Goal: Task Accomplishment & Management: Complete application form

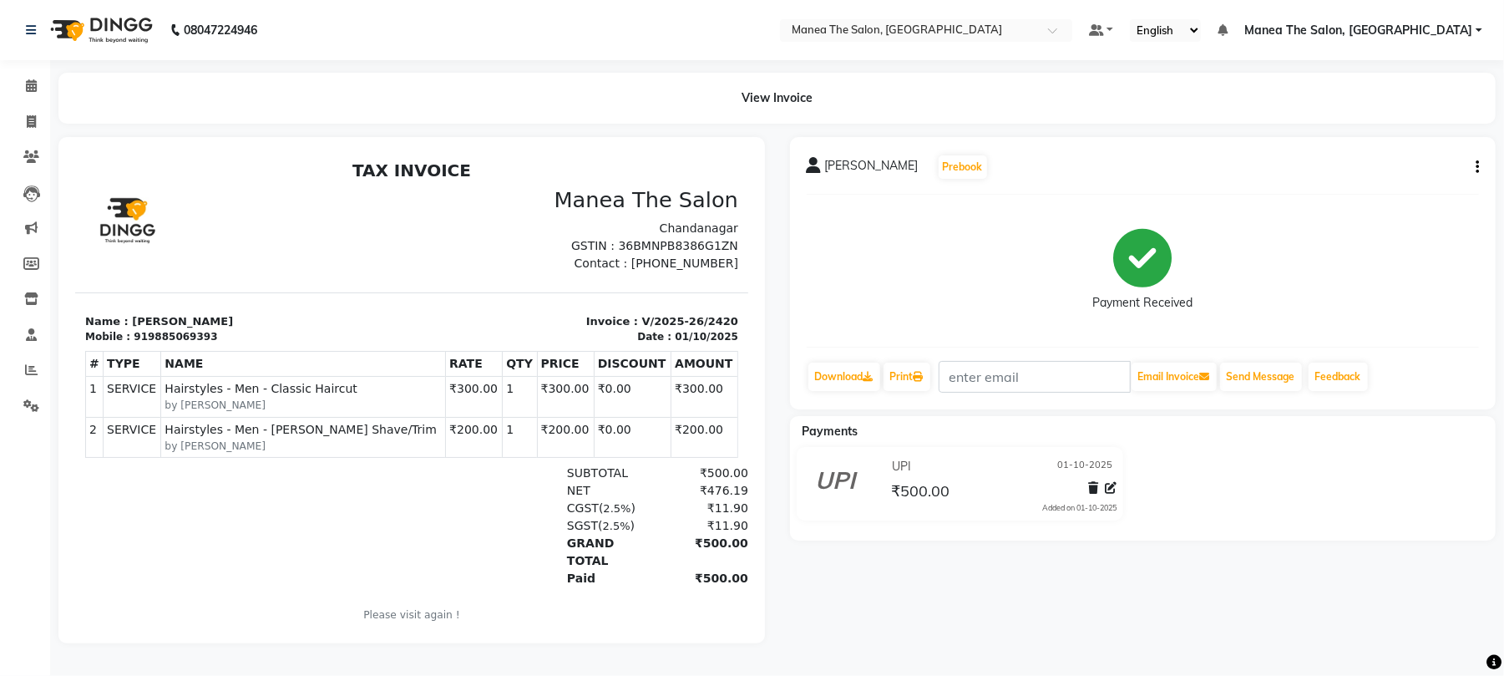
click at [24, 40] on div "08047224946" at bounding box center [141, 30] width 256 height 47
click at [32, 30] on icon at bounding box center [31, 30] width 10 height 12
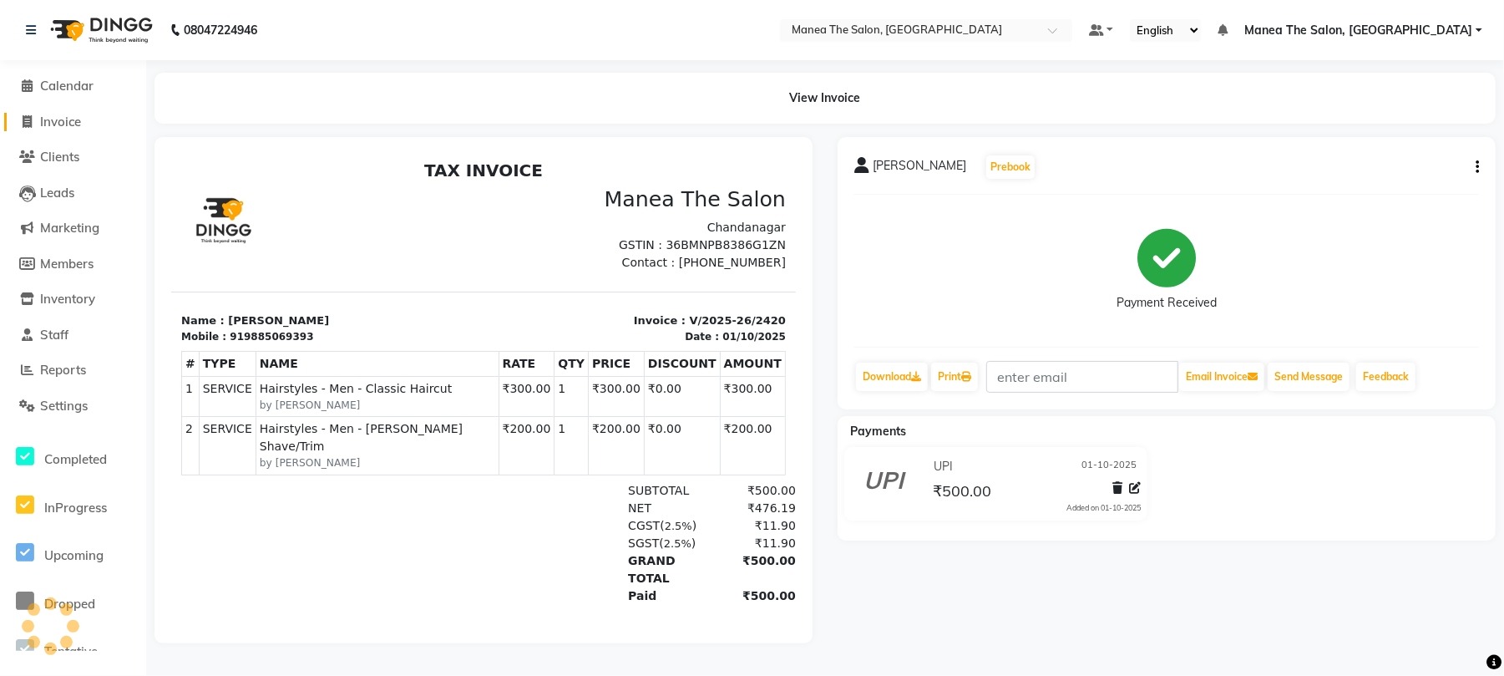
click at [65, 115] on span "Invoice" at bounding box center [60, 122] width 41 height 16
select select "7351"
select select "service"
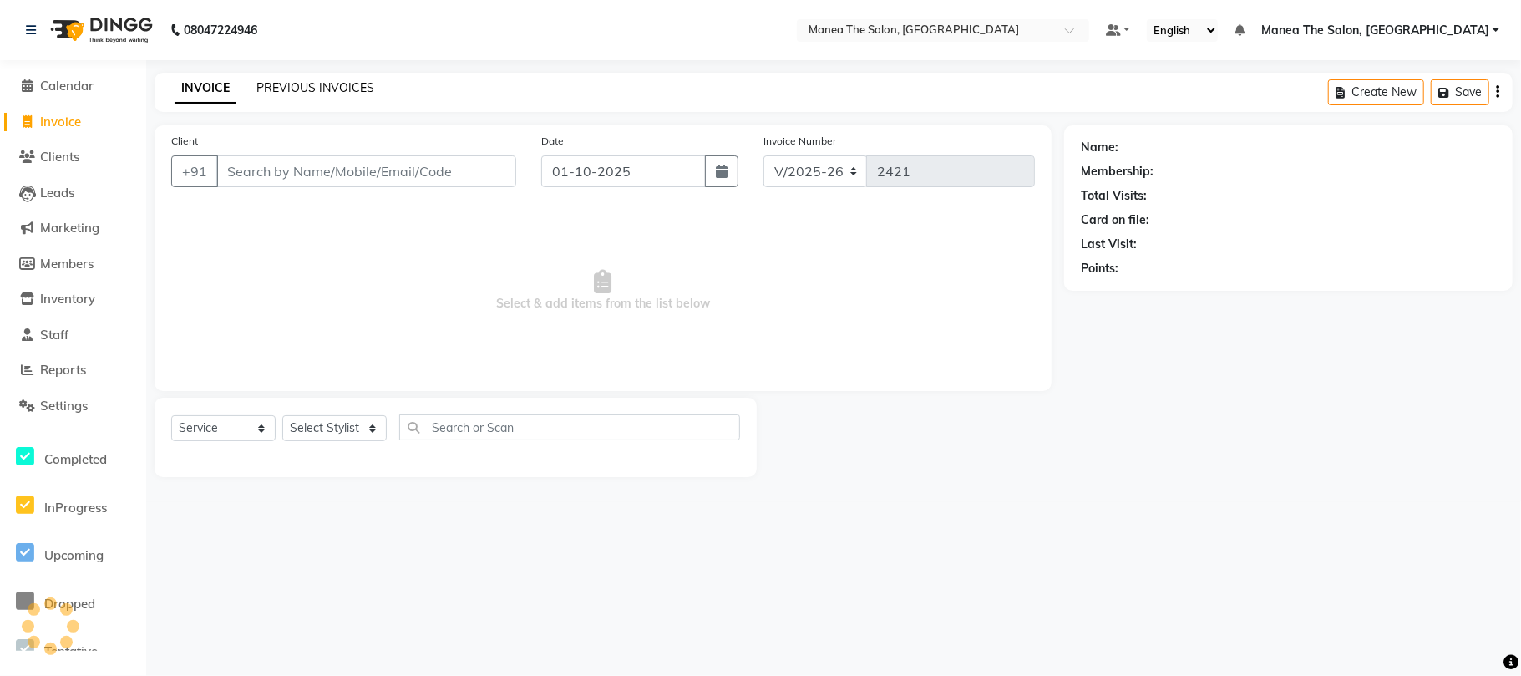
click at [316, 80] on link "PREVIOUS INVOICES" at bounding box center [315, 87] width 118 height 15
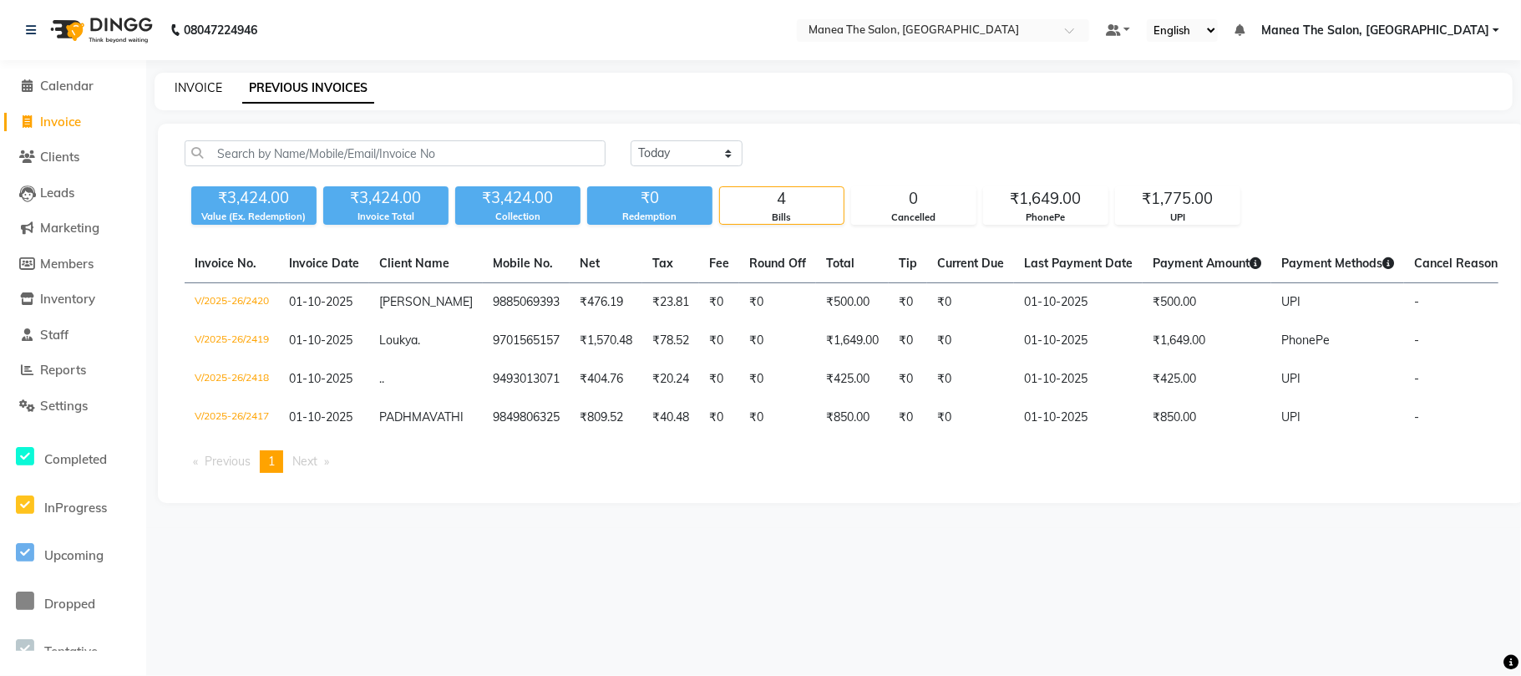
click at [191, 90] on link "INVOICE" at bounding box center [199, 87] width 48 height 15
select select "7351"
select select "service"
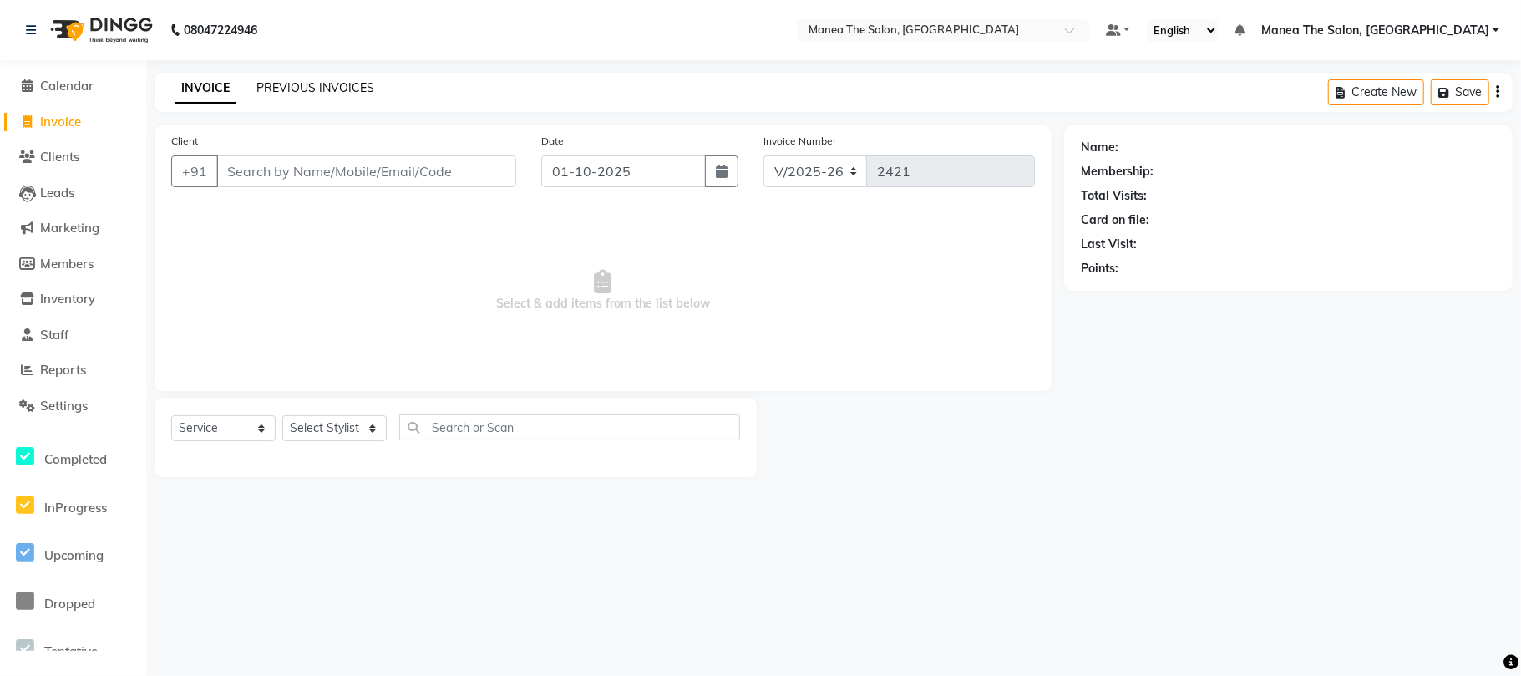
click at [305, 81] on link "PREVIOUS INVOICES" at bounding box center [315, 87] width 118 height 15
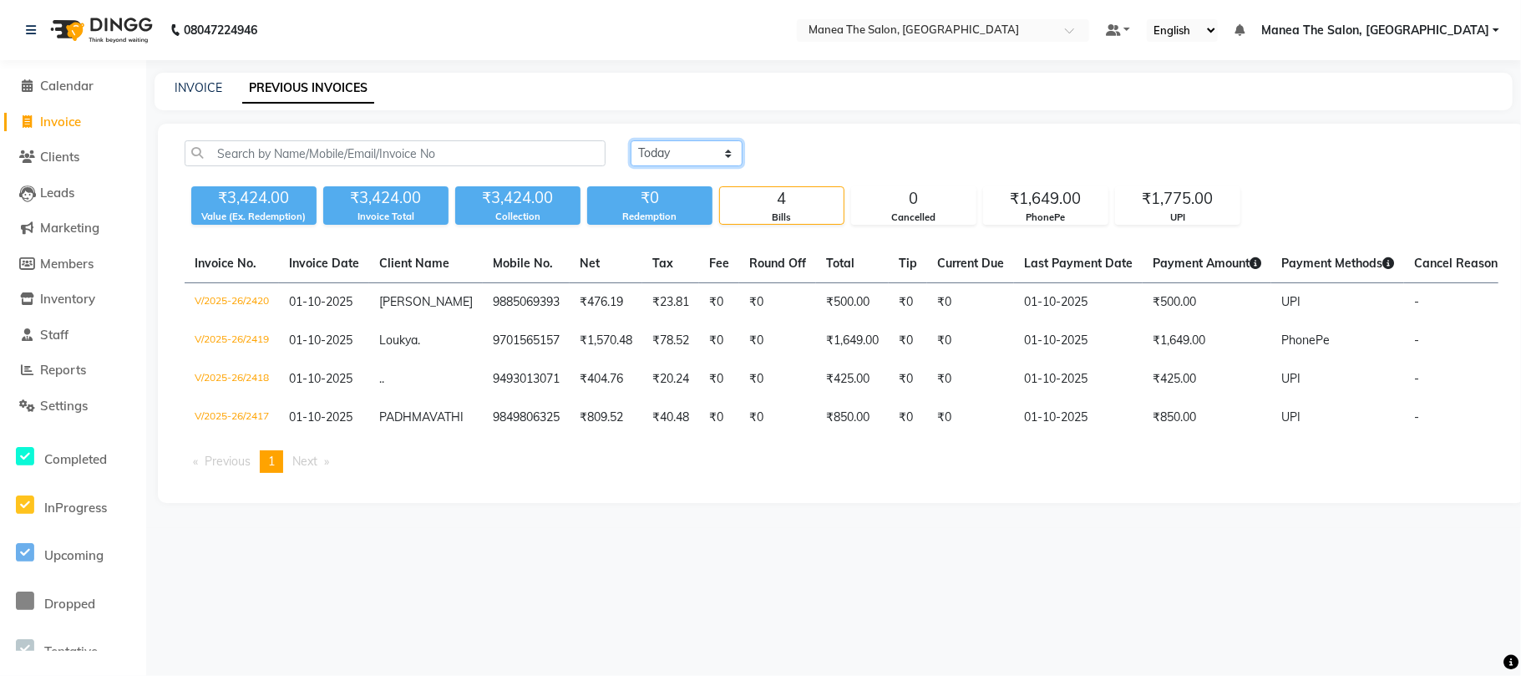
drag, startPoint x: 682, startPoint y: 142, endPoint x: 685, endPoint y: 162, distance: 20.2
click at [682, 142] on select "Today Yesterday Custom Range" at bounding box center [687, 153] width 112 height 26
click at [631, 140] on select "Today Yesterday Custom Range" at bounding box center [687, 153] width 112 height 26
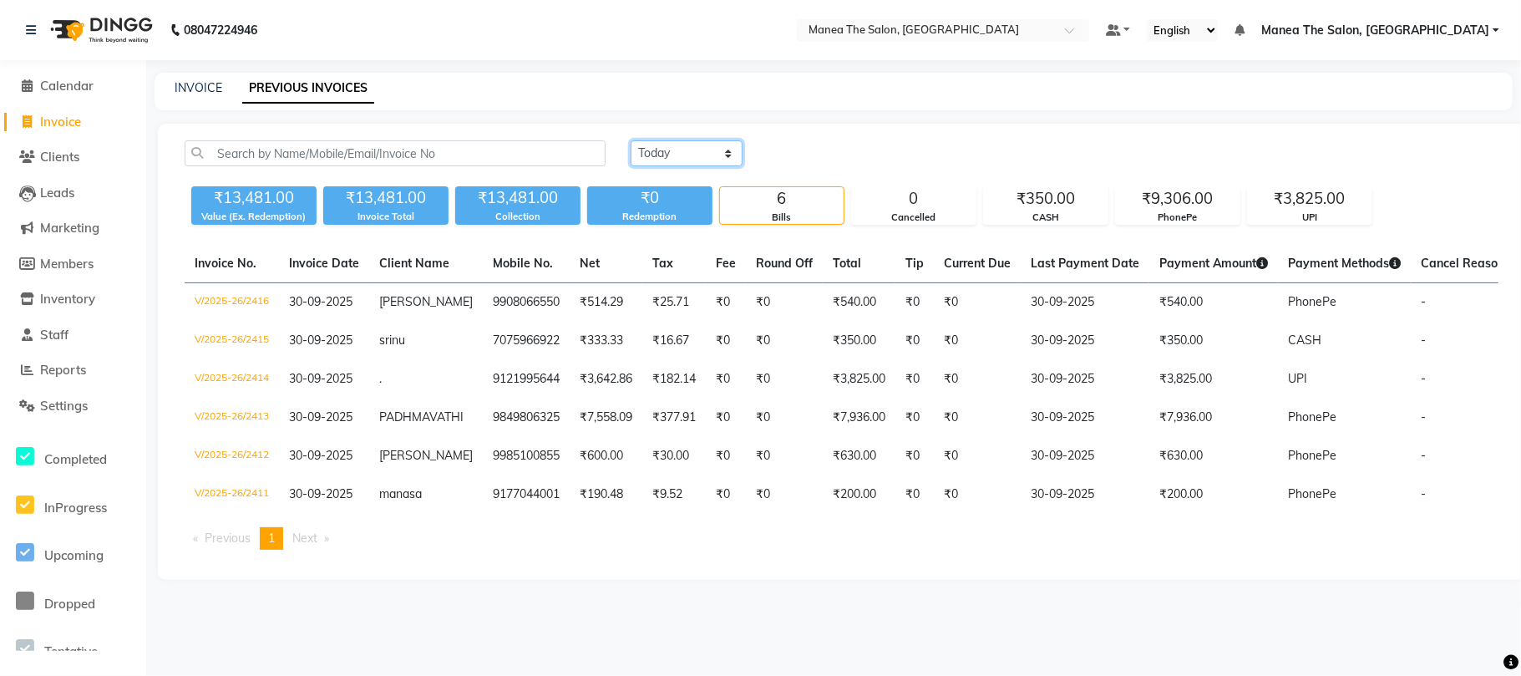
click at [713, 155] on select "Today Yesterday Custom Range" at bounding box center [687, 153] width 112 height 26
select select "today"
click at [631, 140] on select "Today Yesterday Custom Range" at bounding box center [687, 153] width 112 height 26
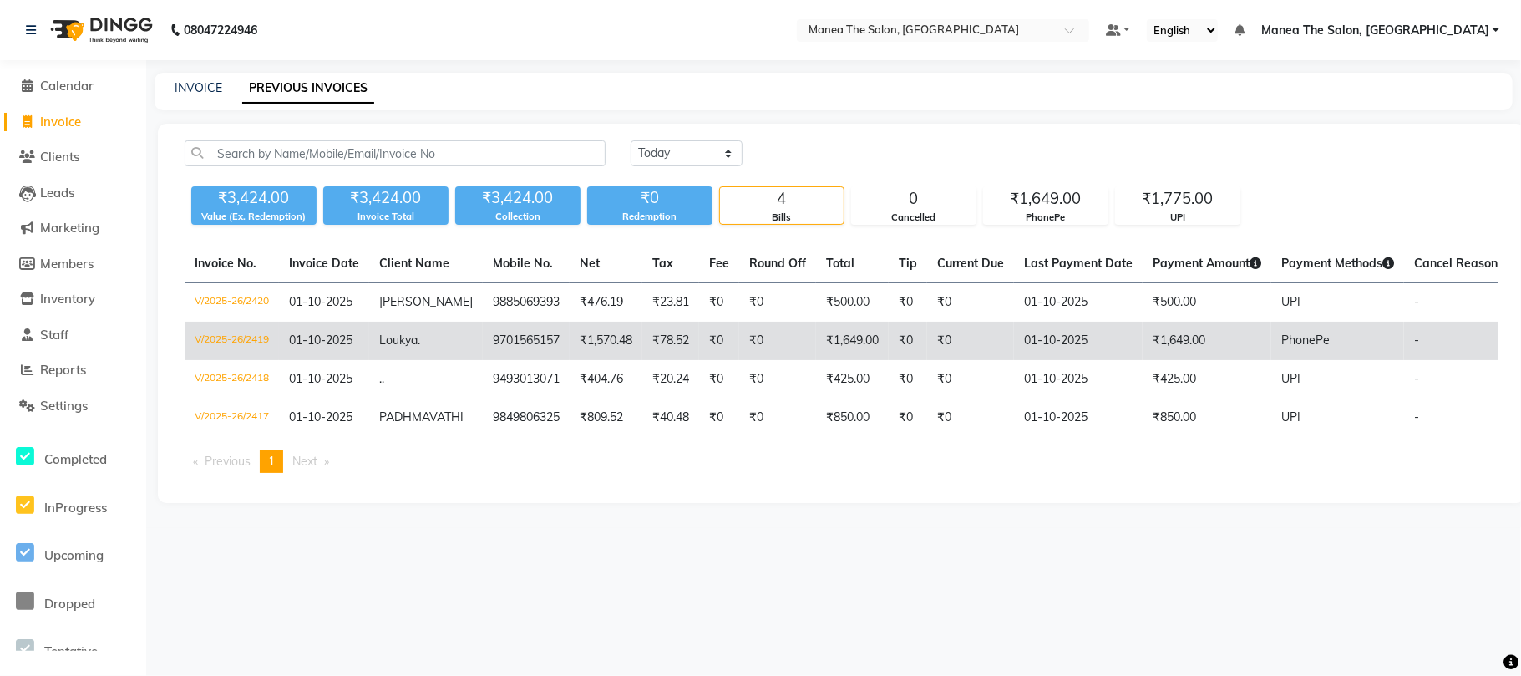
click at [906, 342] on td "₹0" at bounding box center [908, 341] width 38 height 38
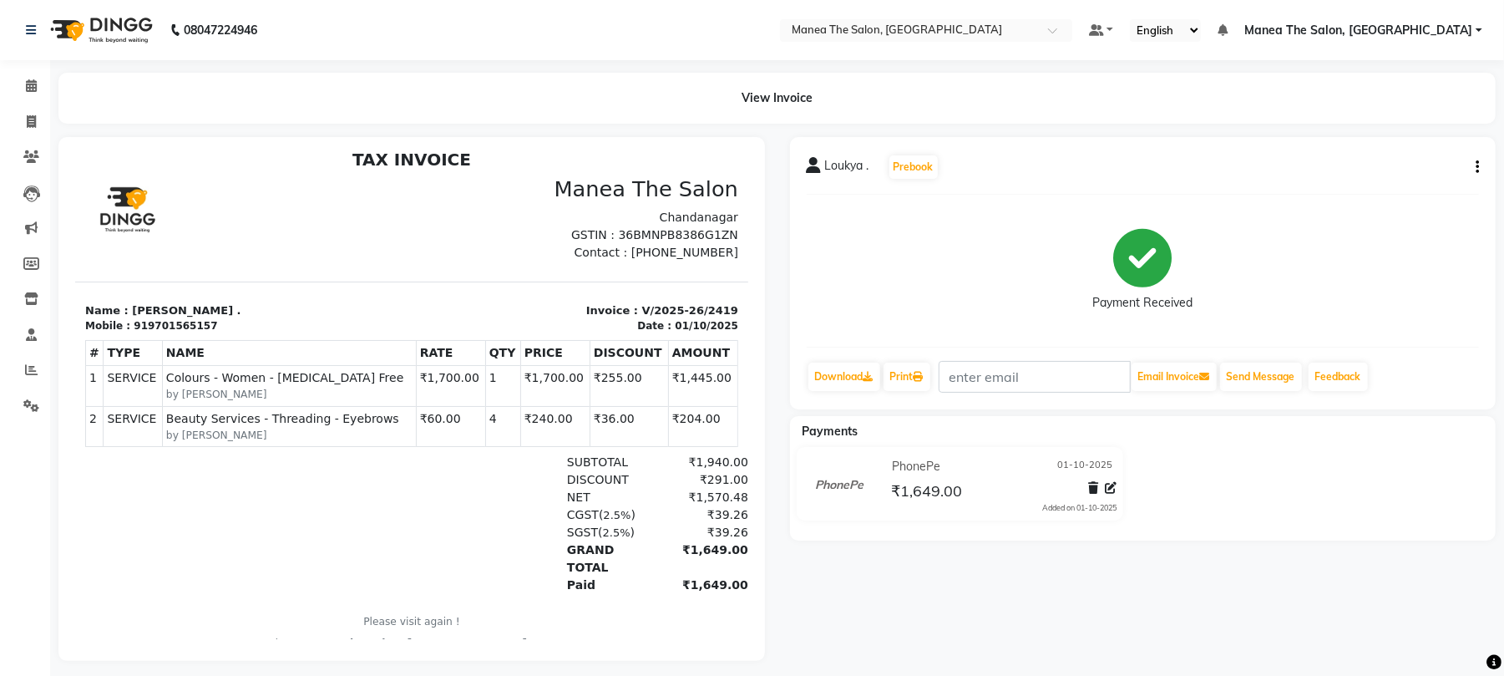
scroll to position [13, 0]
click at [1471, 165] on button "button" at bounding box center [1474, 168] width 10 height 18
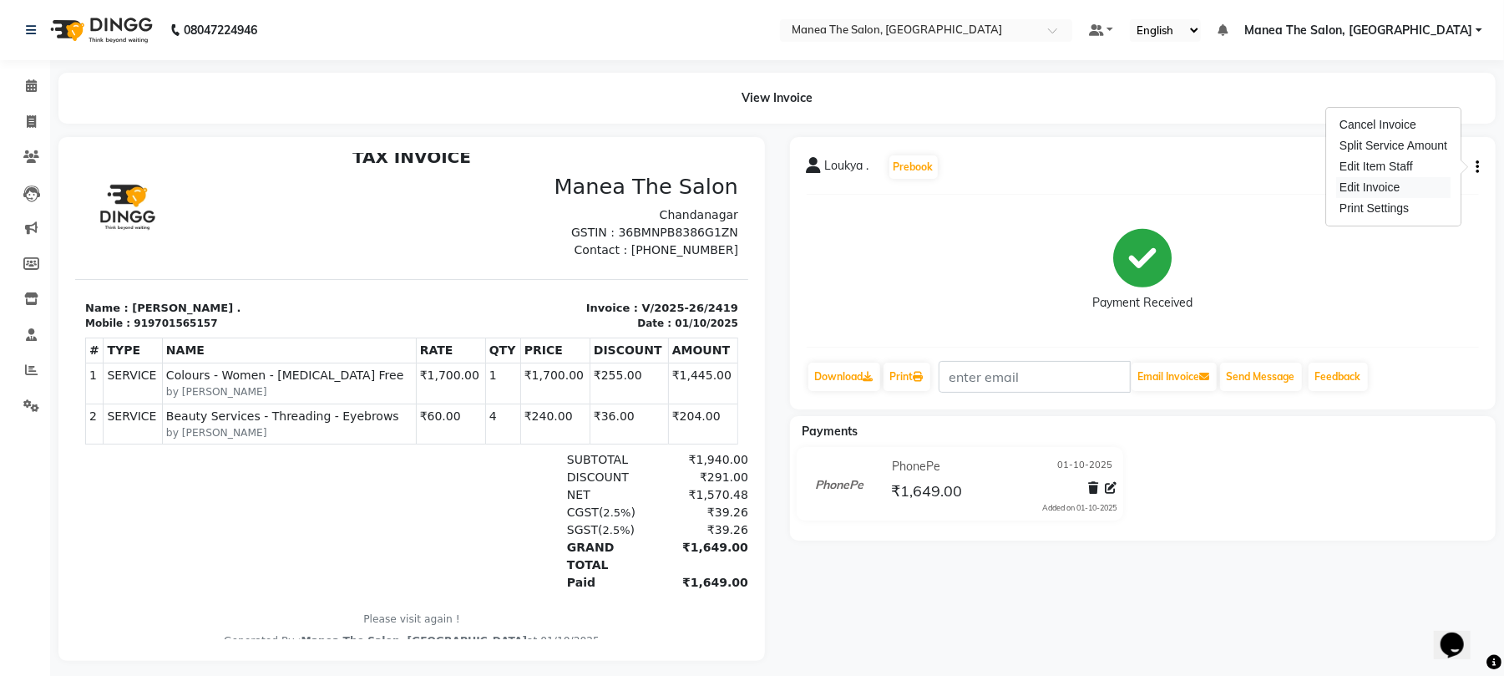
scroll to position [0, 0]
click at [1367, 187] on div "Edit Invoice" at bounding box center [1393, 187] width 114 height 21
select select "service"
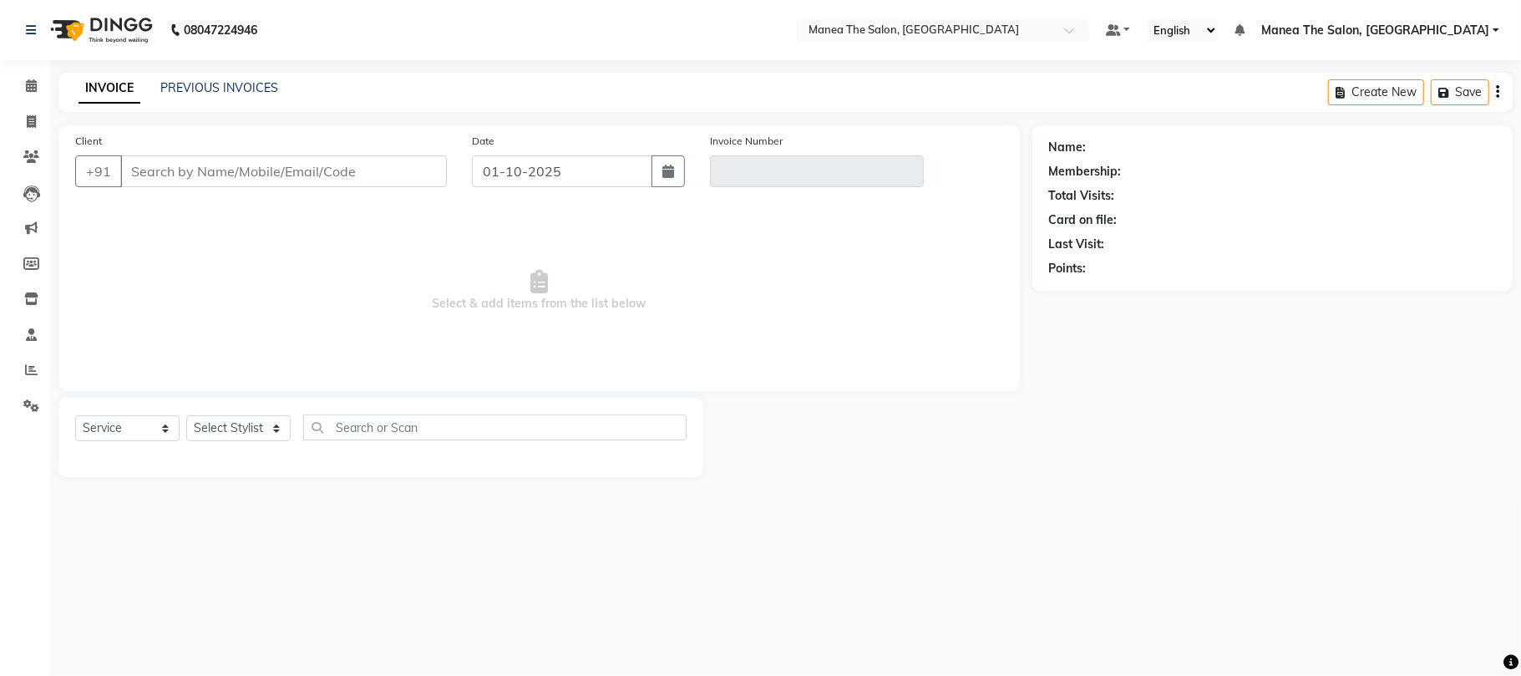
type input "9701565157"
type input "V/2025-26/2419"
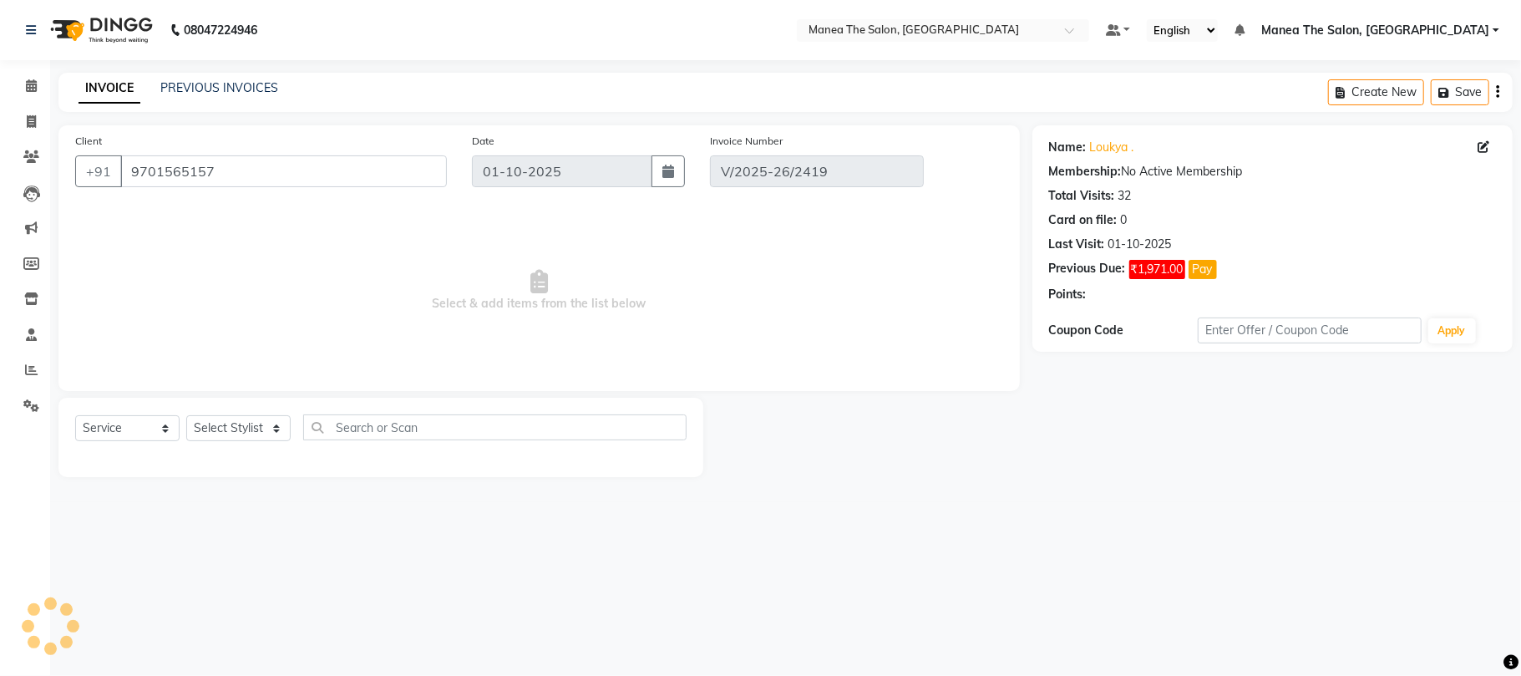
select select "select"
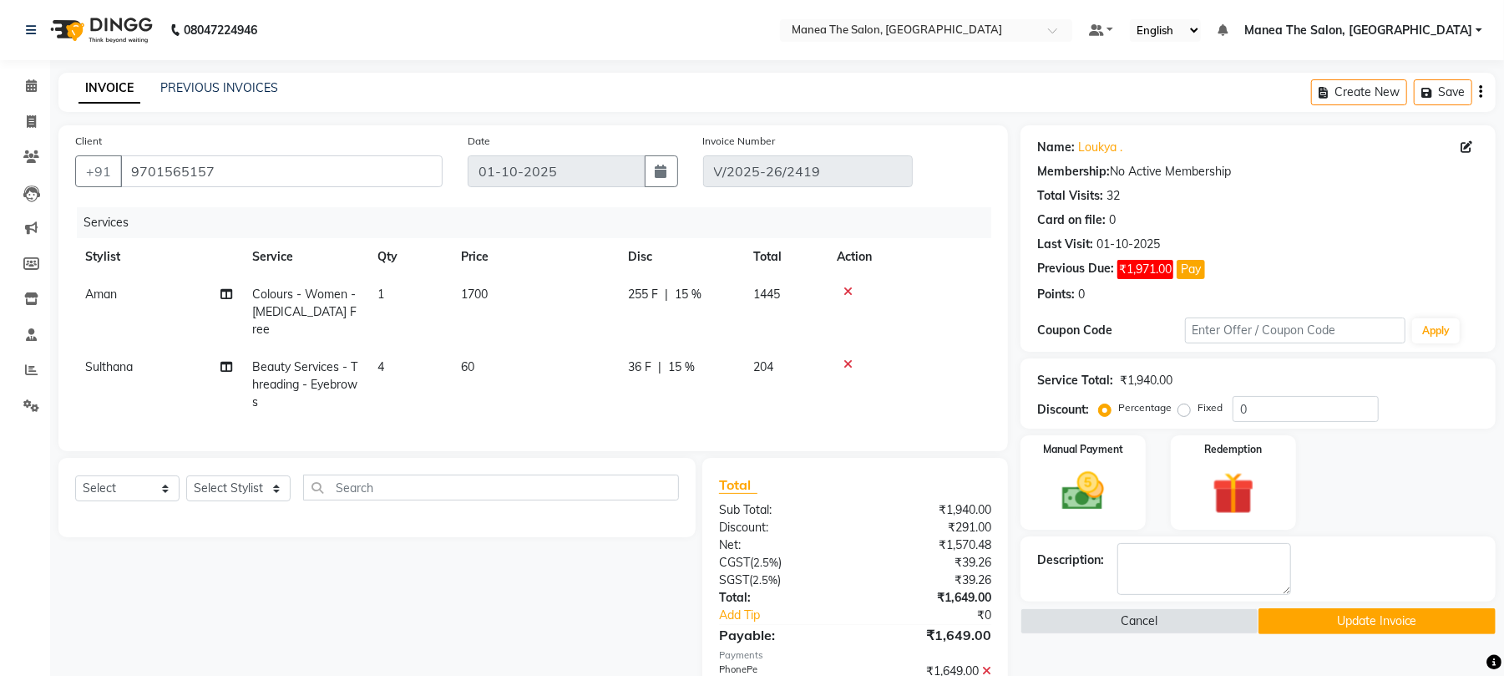
click at [847, 348] on td at bounding box center [909, 384] width 165 height 73
click at [849, 358] on icon at bounding box center [848, 364] width 9 height 12
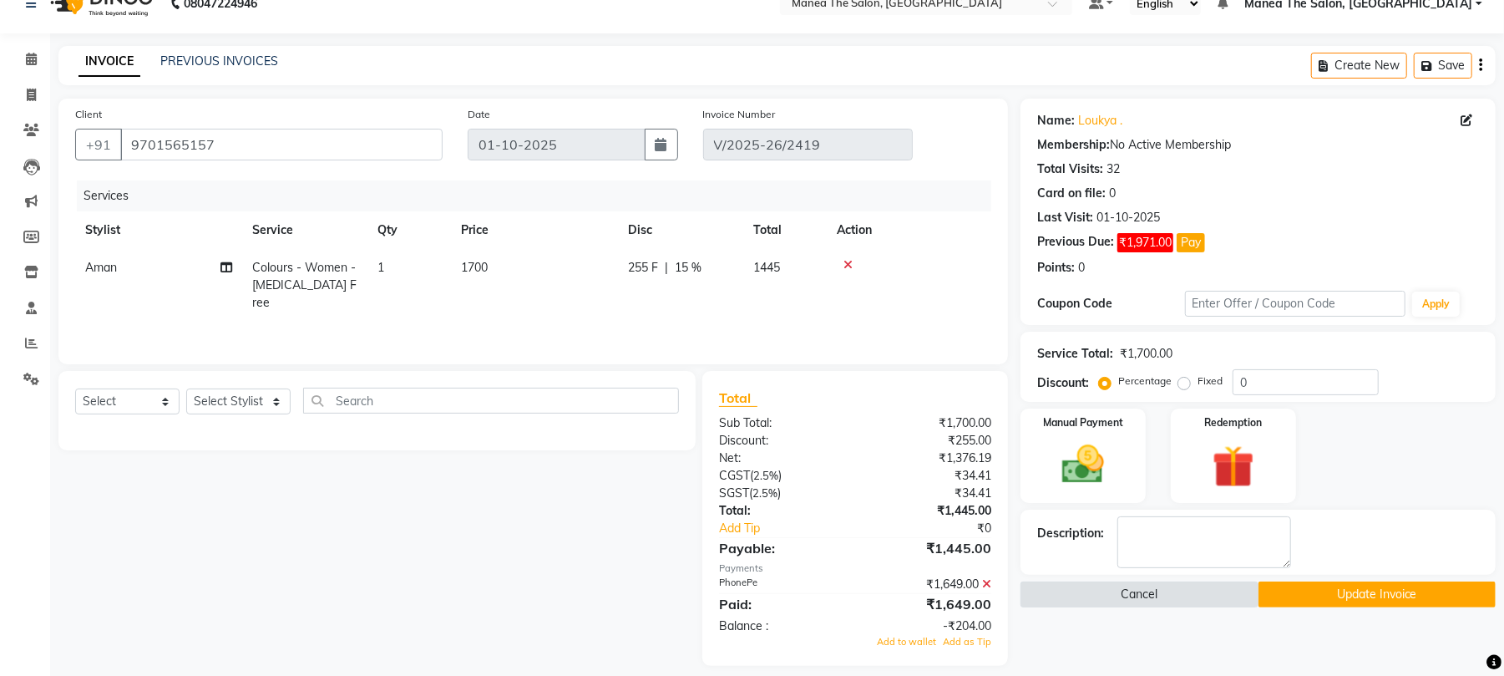
scroll to position [41, 0]
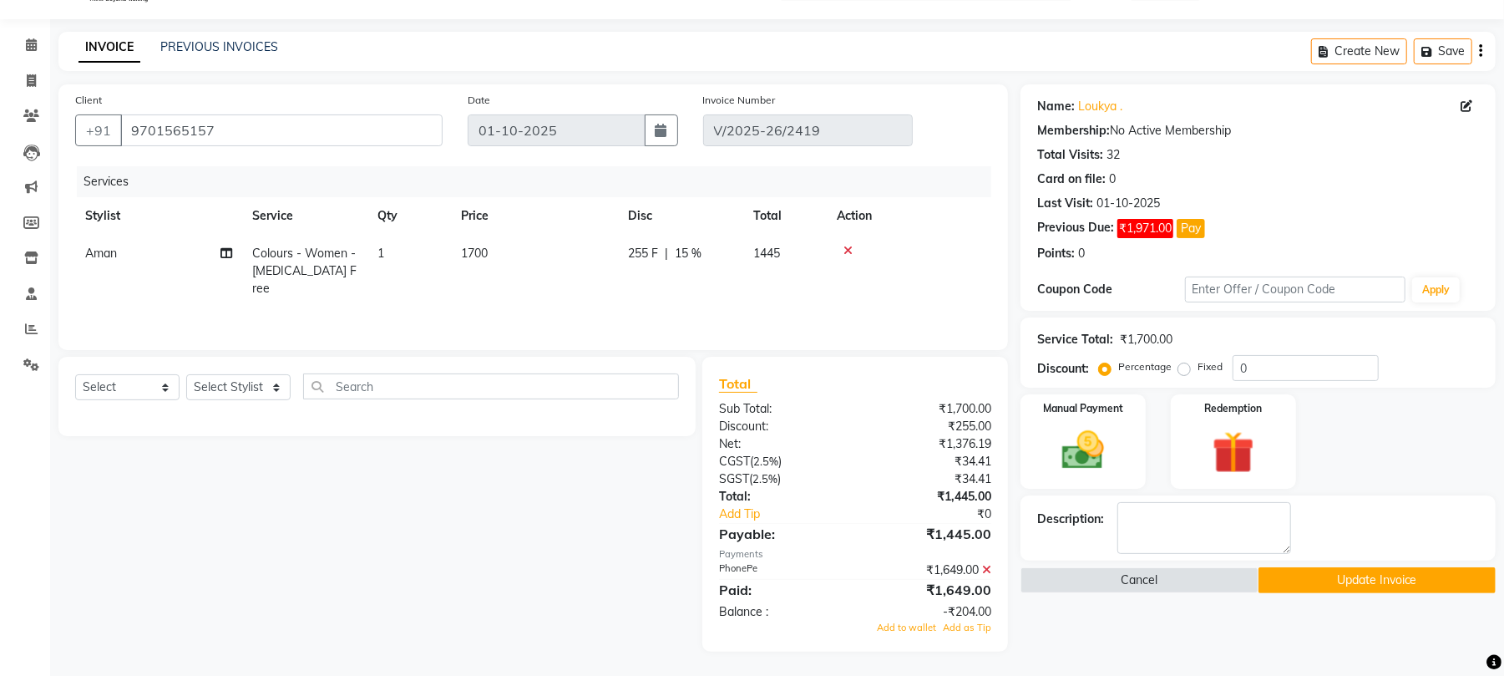
click at [987, 569] on icon at bounding box center [986, 570] width 9 height 12
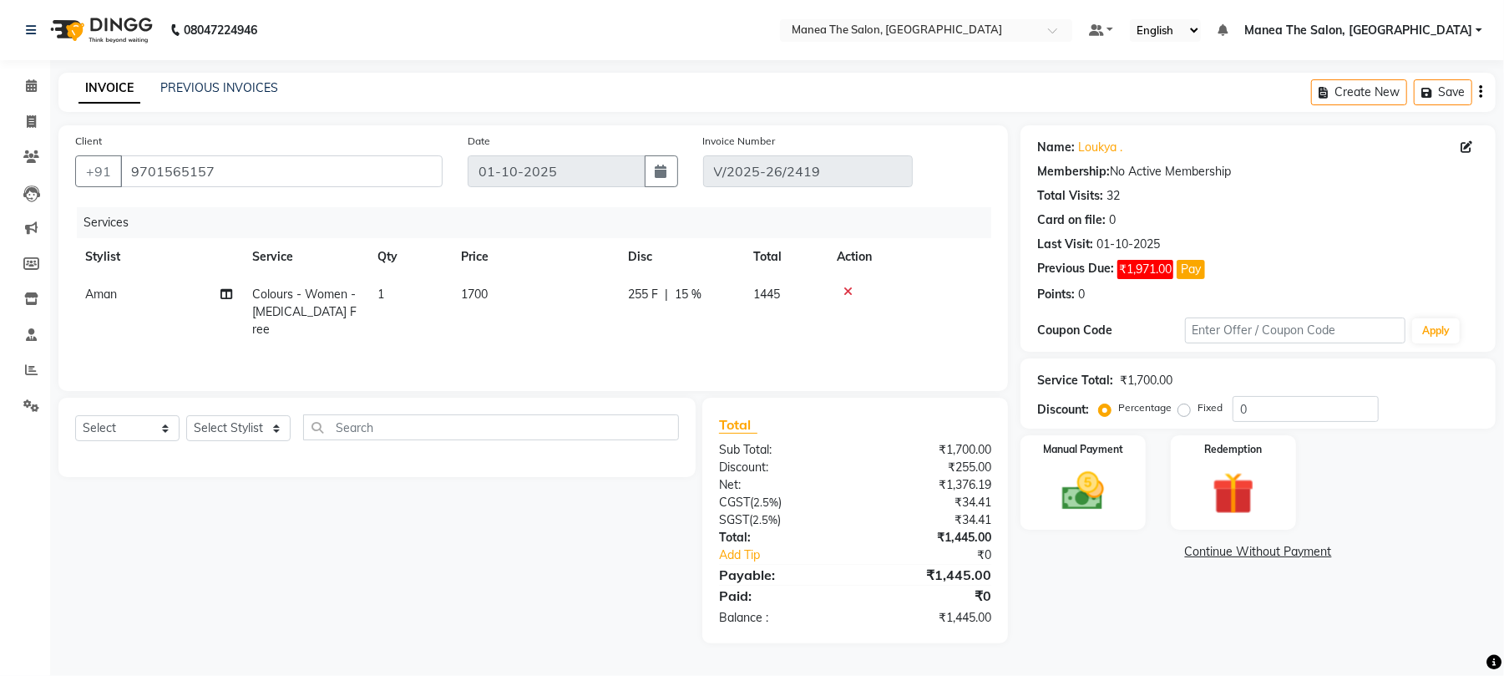
scroll to position [0, 0]
click at [1099, 498] on img at bounding box center [1095, 492] width 73 height 52
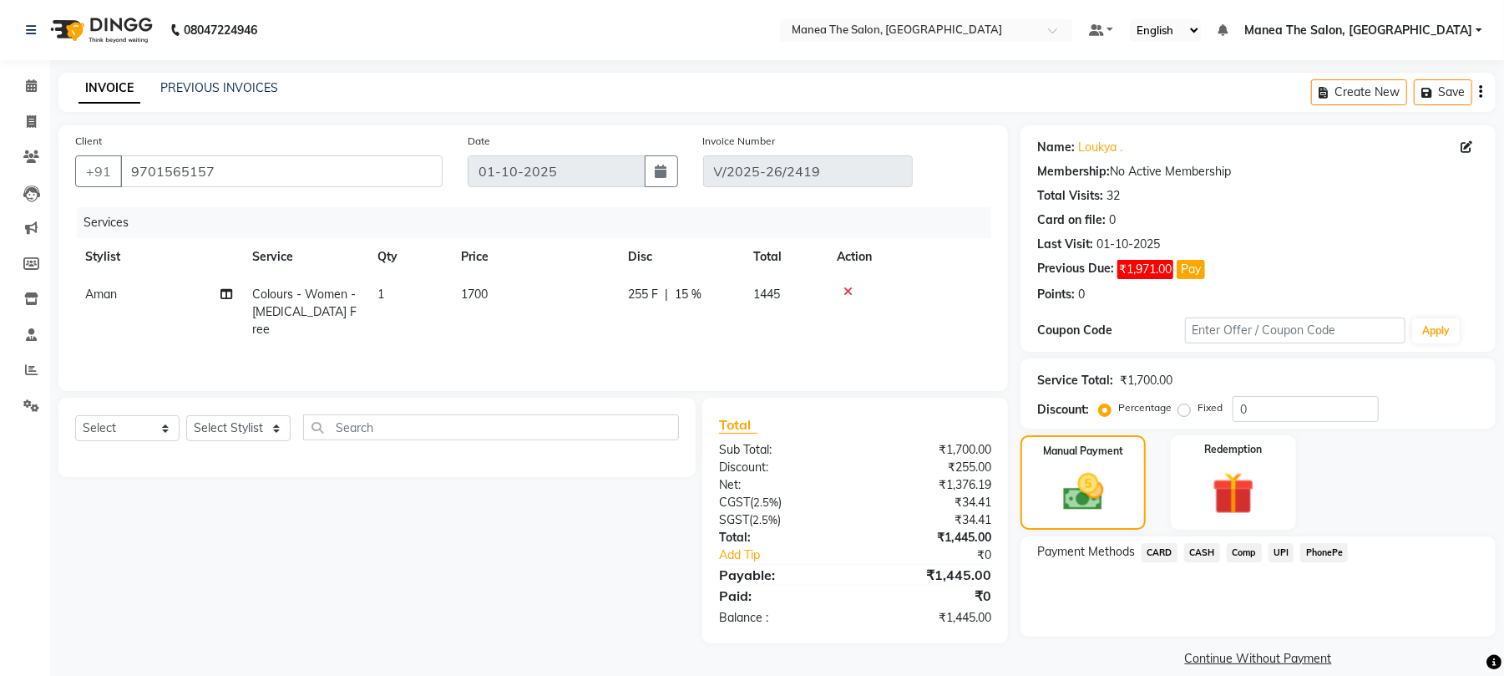
click at [1196, 551] on span "CASH" at bounding box center [1202, 552] width 36 height 19
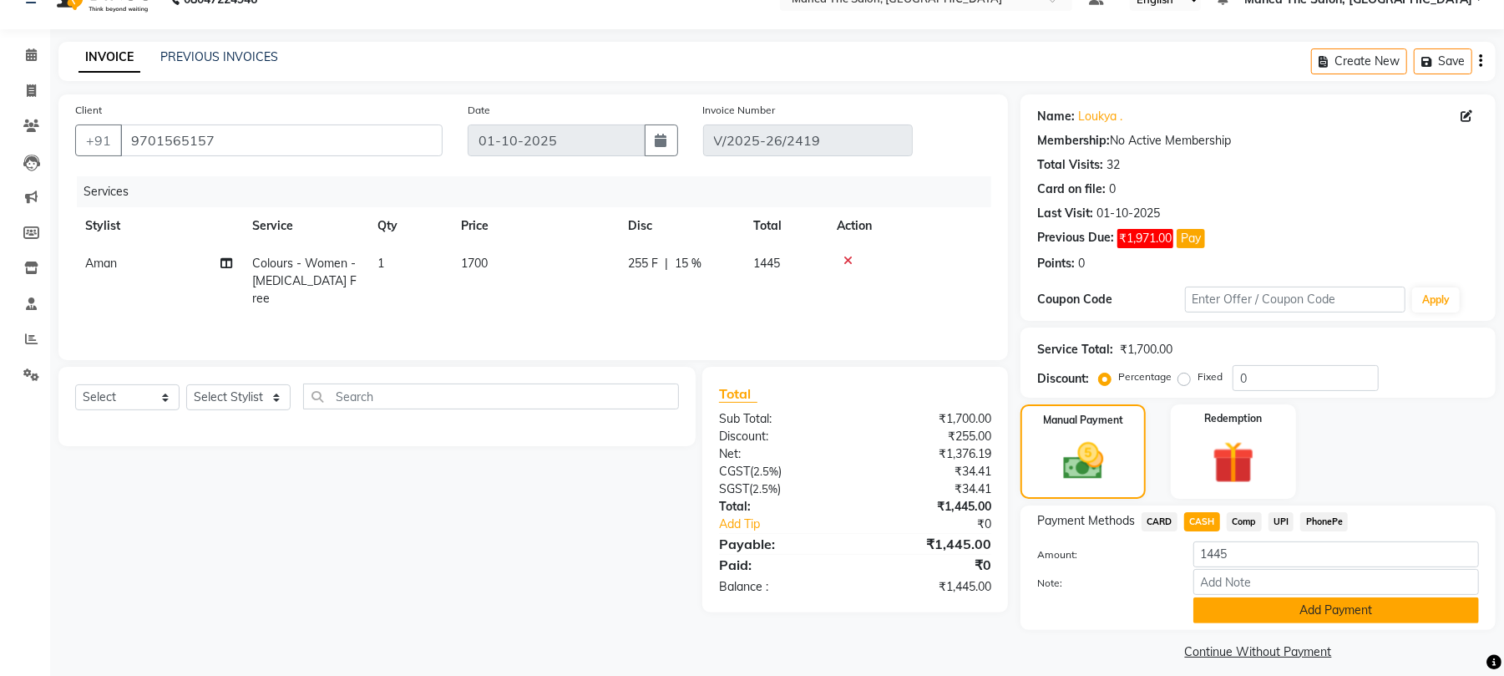
scroll to position [45, 0]
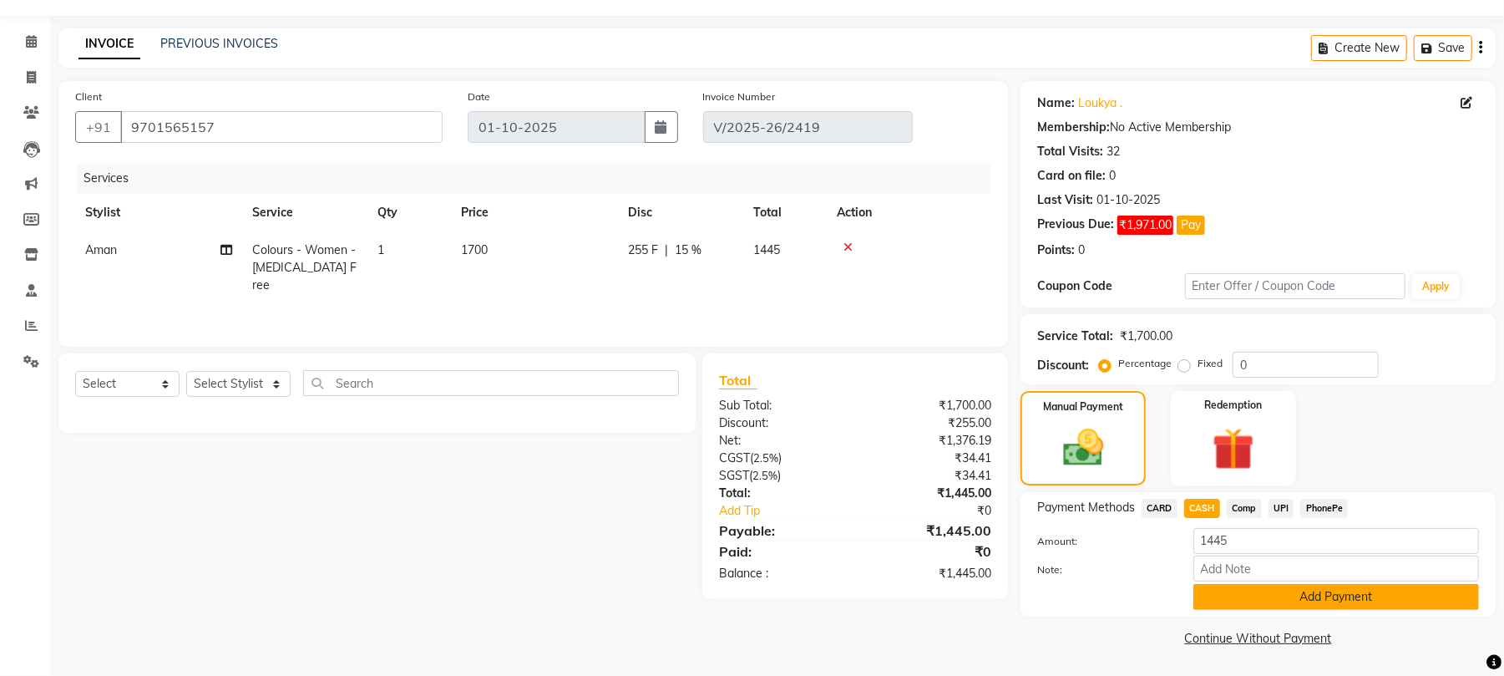
click at [1266, 599] on button "Add Payment" at bounding box center [1337, 597] width 286 height 26
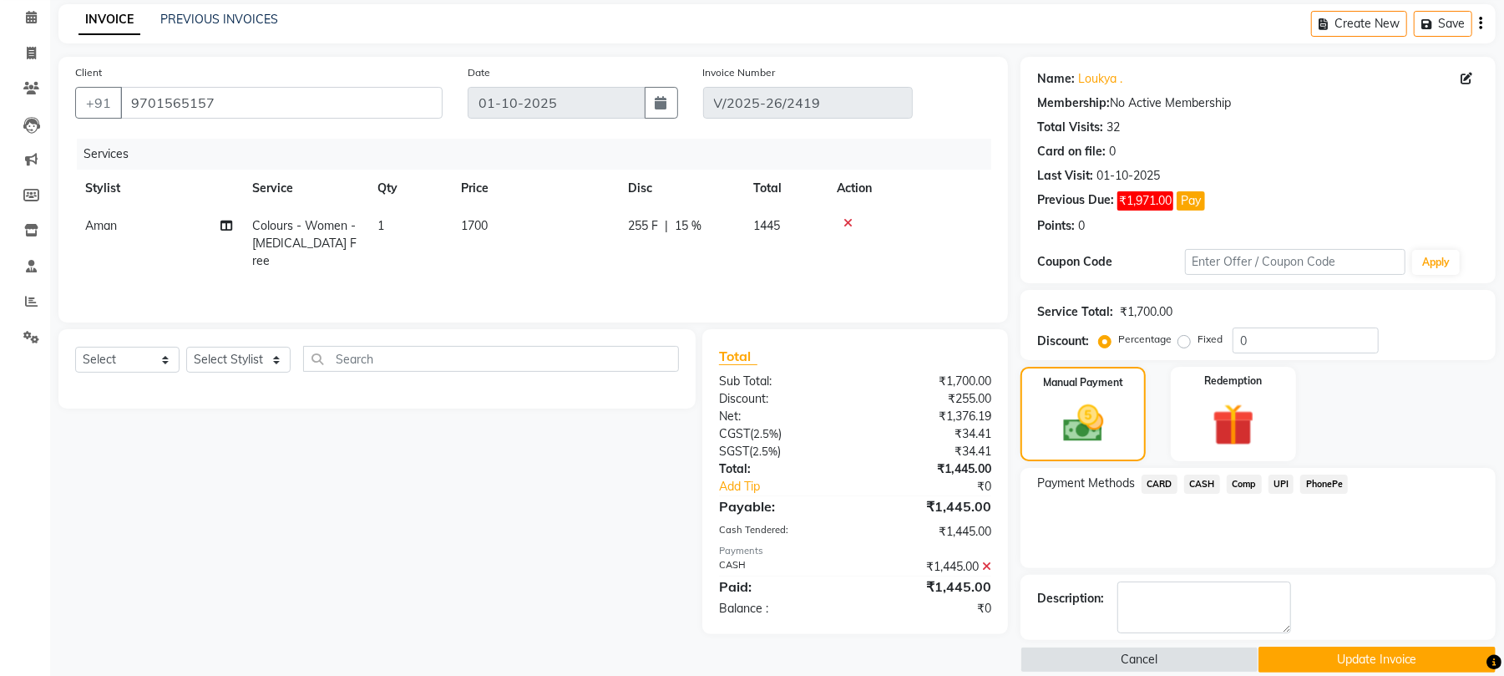
scroll to position [92, 0]
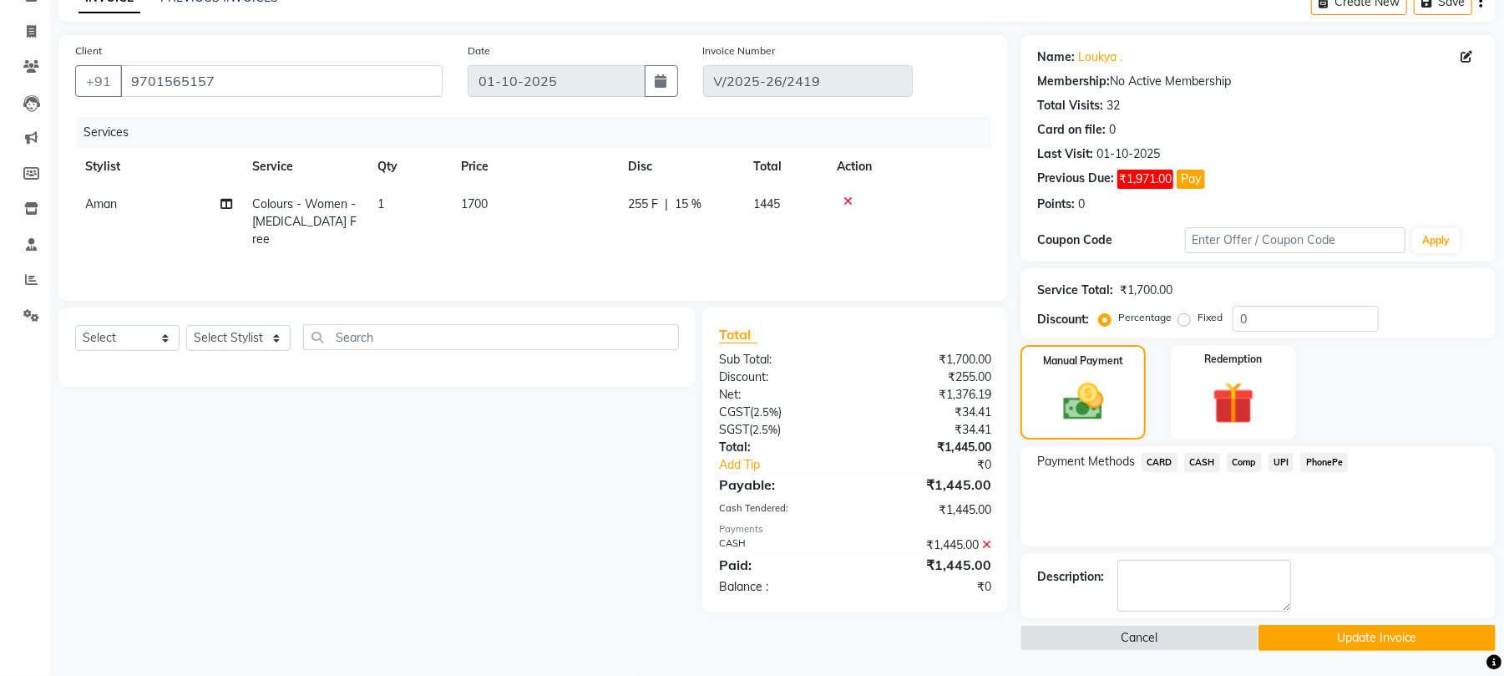
click at [1358, 638] on button "Update Invoice" at bounding box center [1377, 638] width 237 height 26
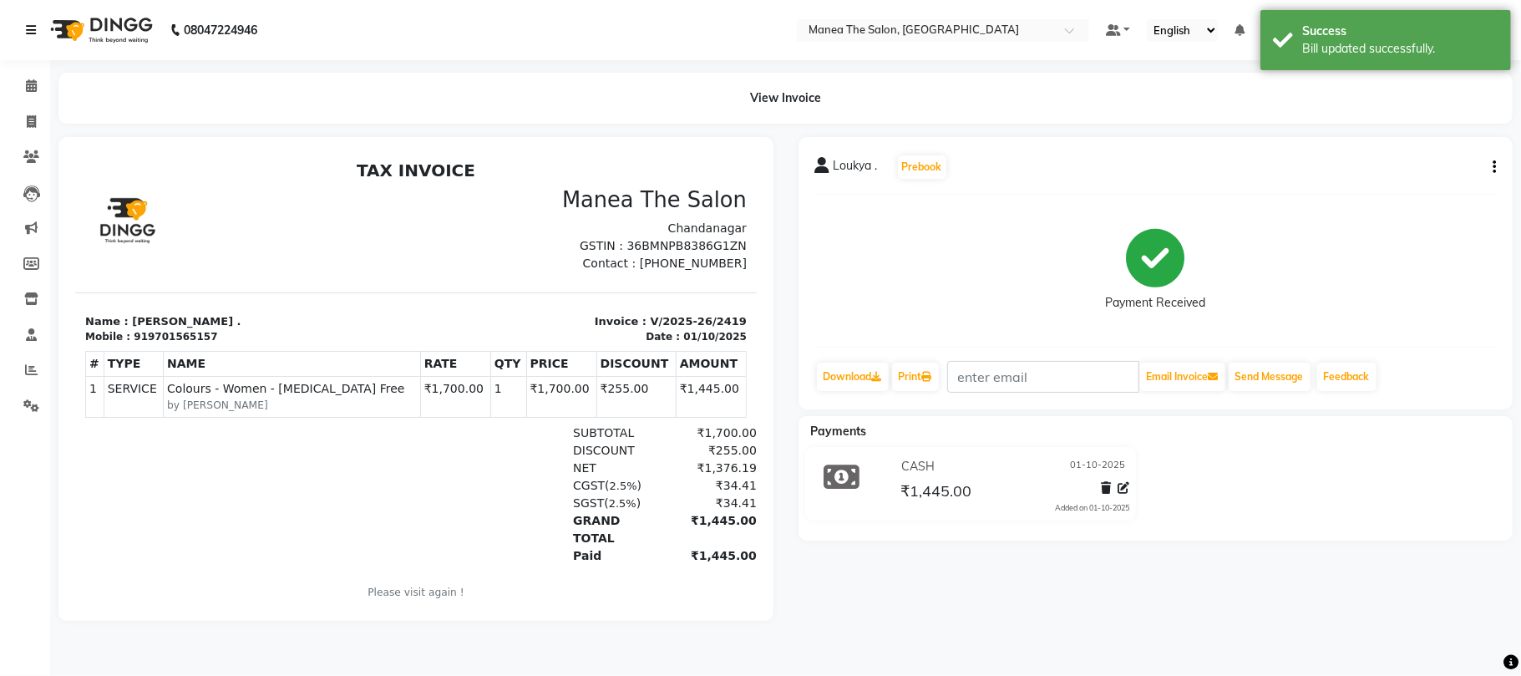
click at [37, 25] on link at bounding box center [34, 30] width 17 height 47
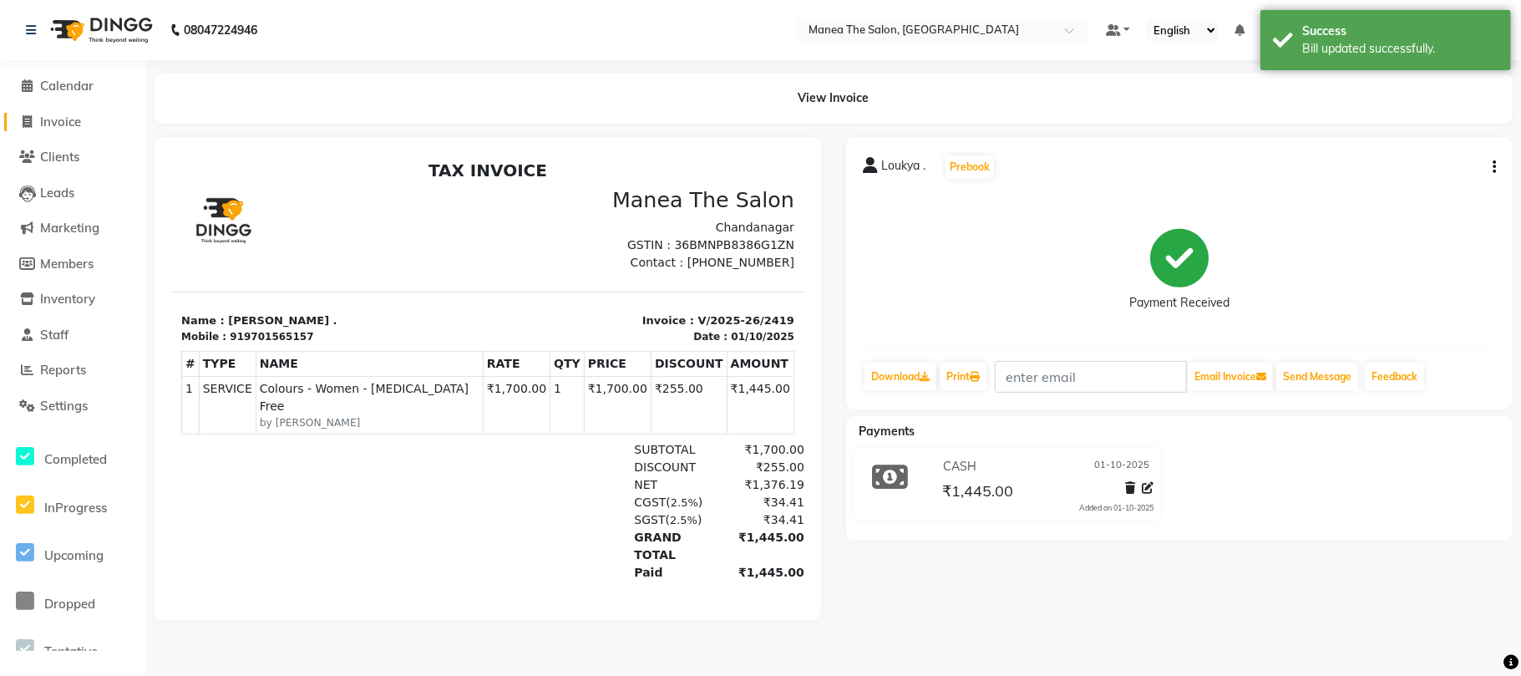
click at [57, 120] on span "Invoice" at bounding box center [60, 122] width 41 height 16
select select "7351"
select select "service"
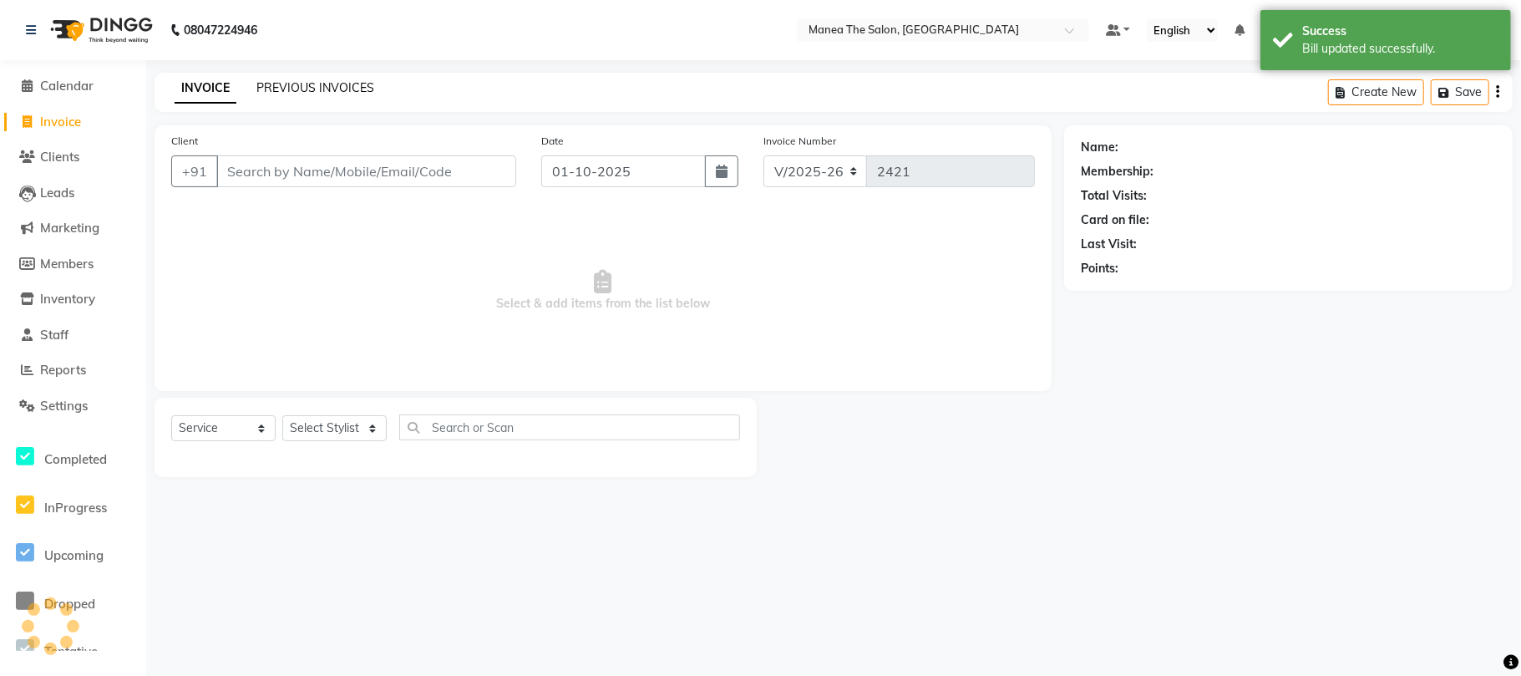
click at [327, 84] on link "PREVIOUS INVOICES" at bounding box center [315, 87] width 118 height 15
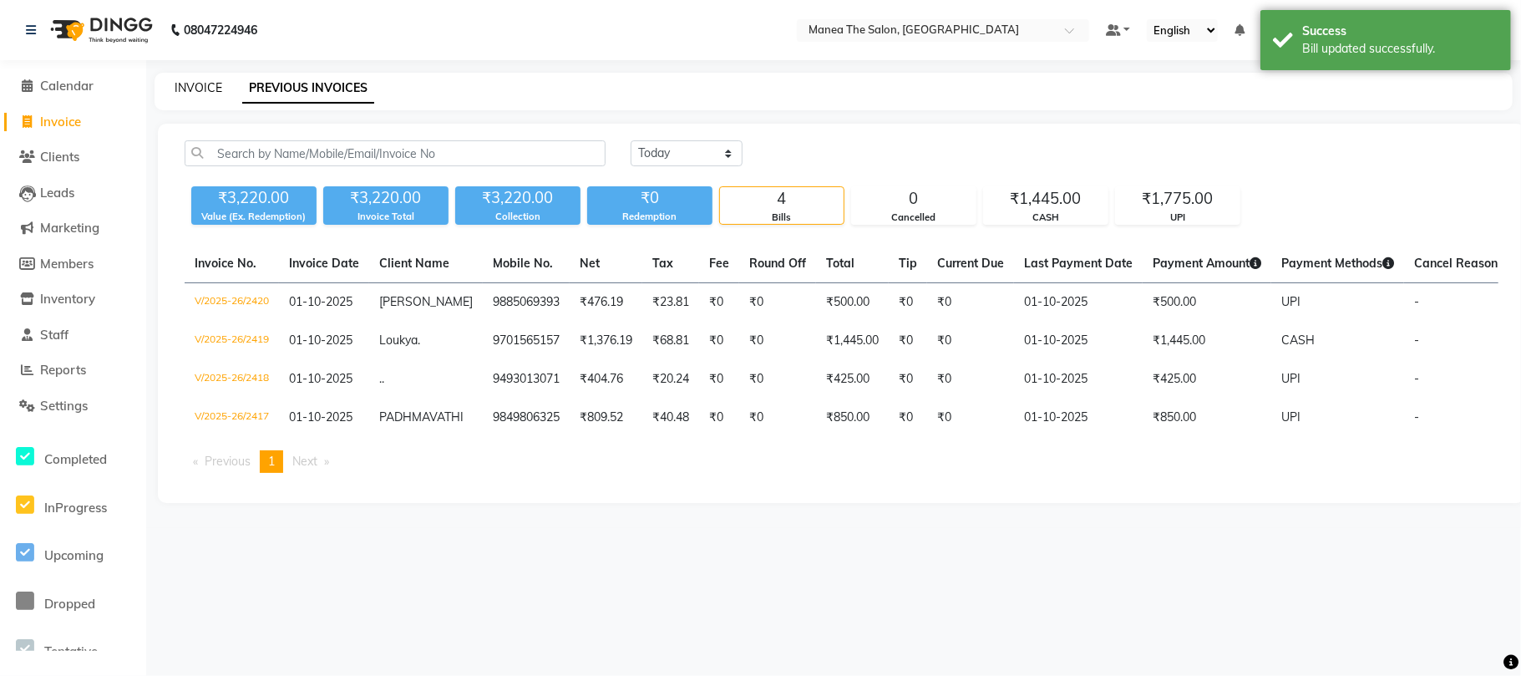
click at [200, 88] on link "INVOICE" at bounding box center [199, 87] width 48 height 15
select select "7351"
select select "service"
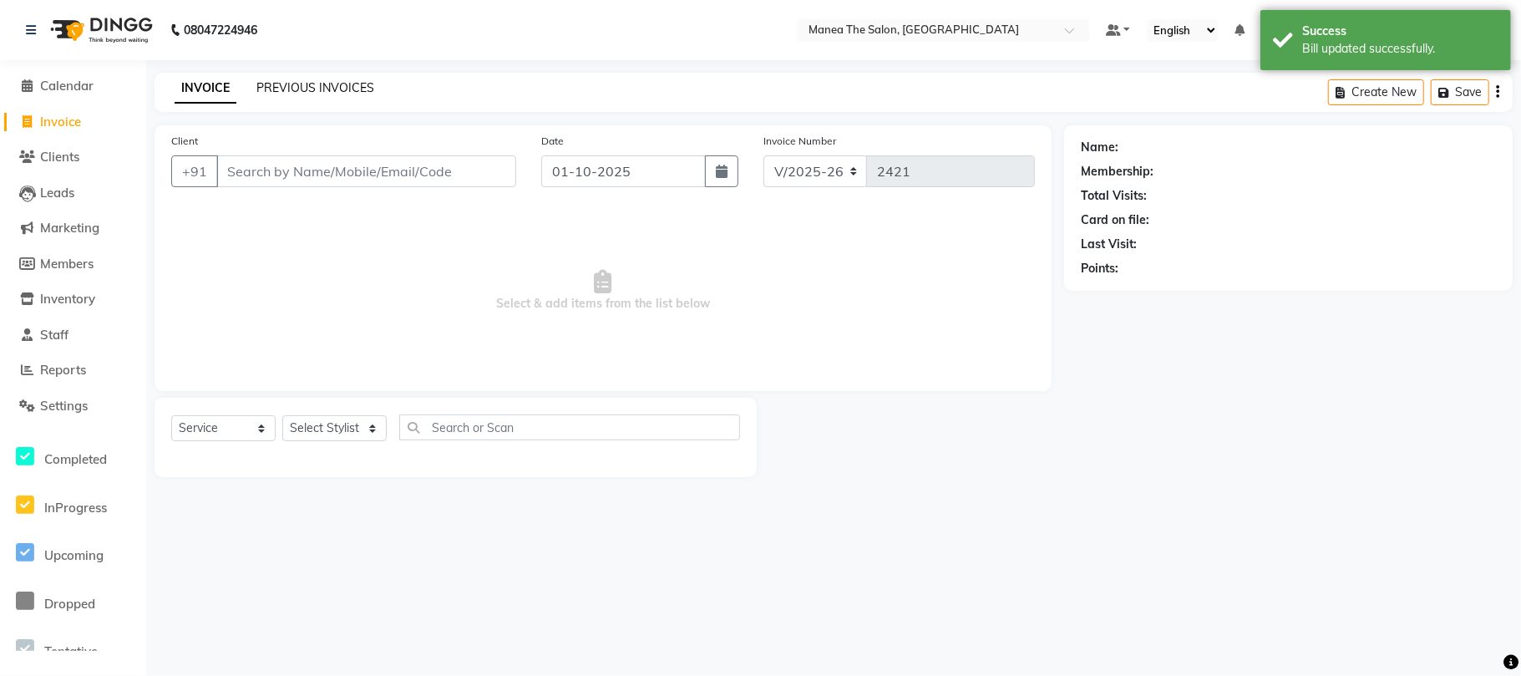
click at [321, 87] on link "PREVIOUS INVOICES" at bounding box center [315, 87] width 118 height 15
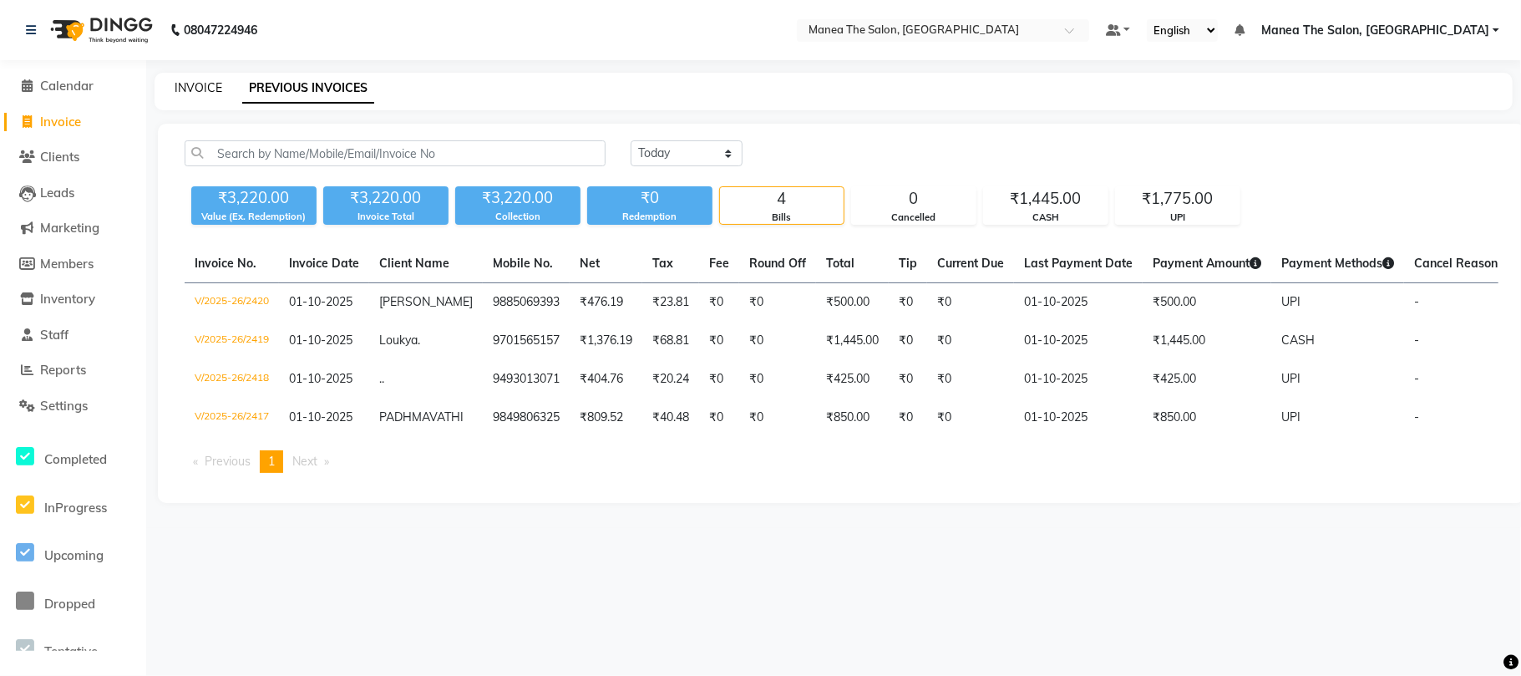
click at [195, 88] on link "INVOICE" at bounding box center [199, 87] width 48 height 15
select select "service"
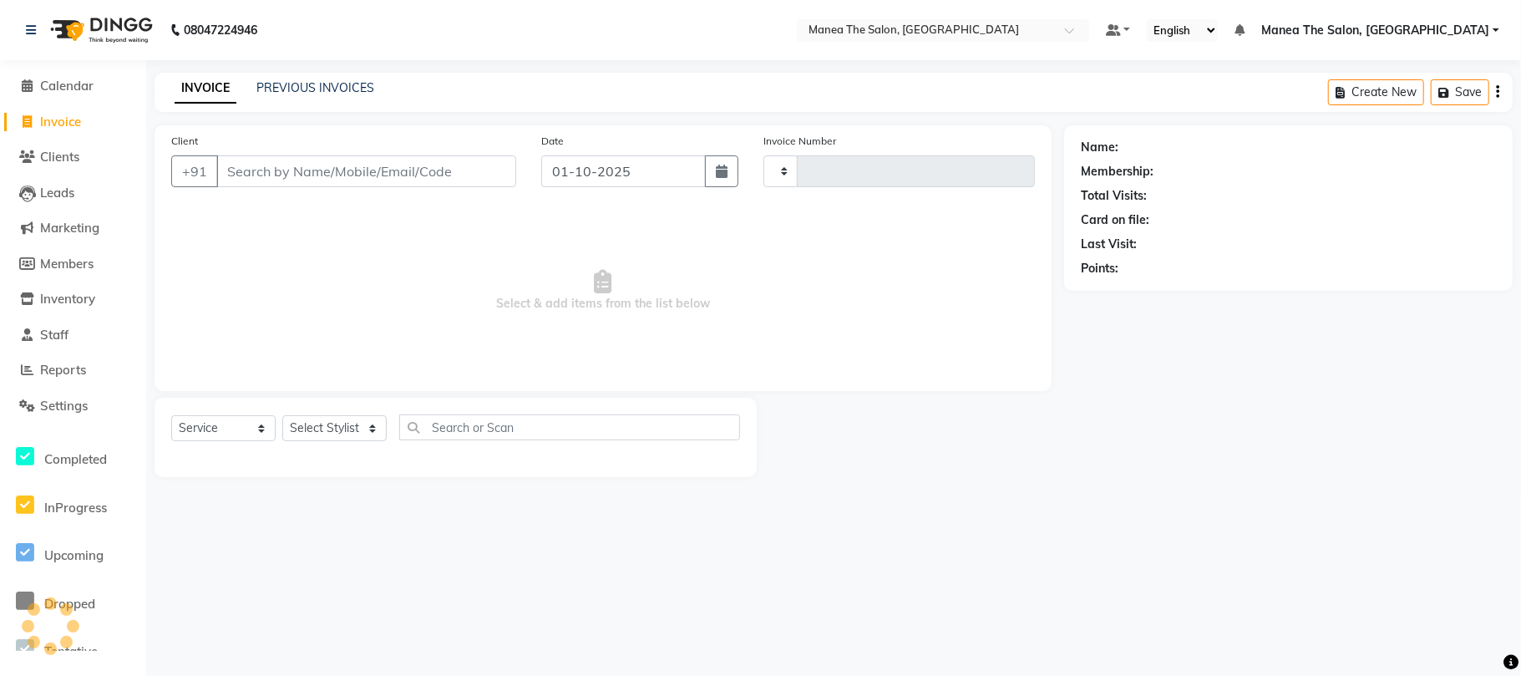
type input "2421"
select select "7351"
click at [295, 84] on link "PREVIOUS INVOICES" at bounding box center [315, 87] width 118 height 15
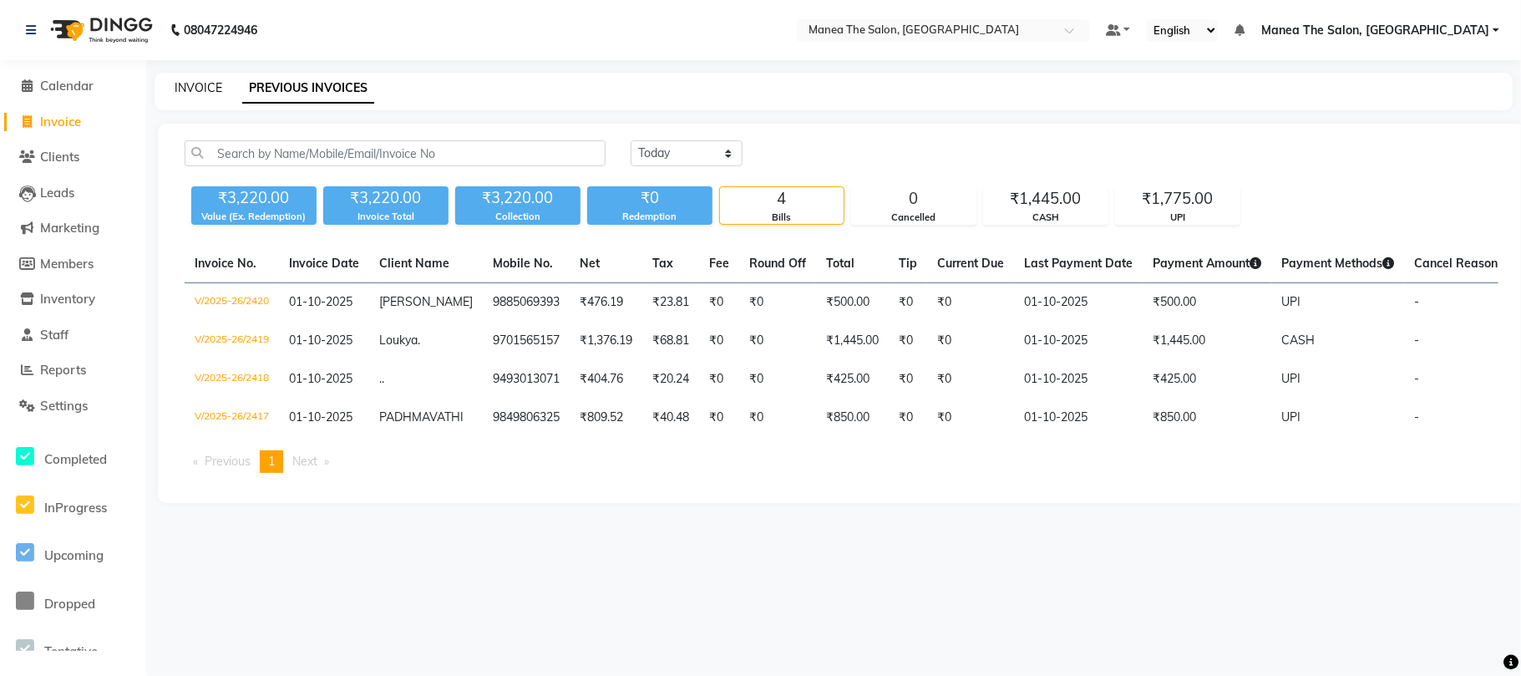
click at [200, 84] on link "INVOICE" at bounding box center [199, 87] width 48 height 15
select select "service"
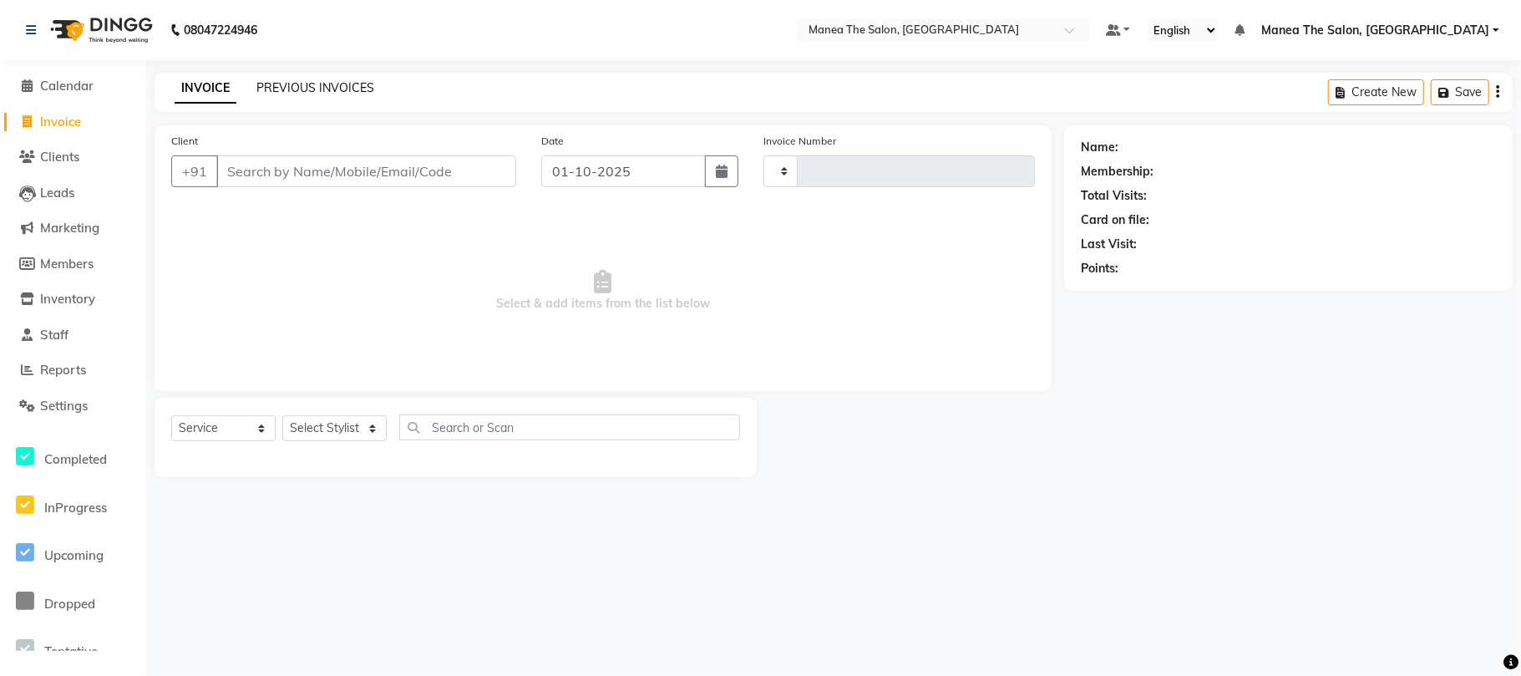
type input "2421"
select select "7351"
click at [285, 84] on link "PREVIOUS INVOICES" at bounding box center [315, 87] width 118 height 15
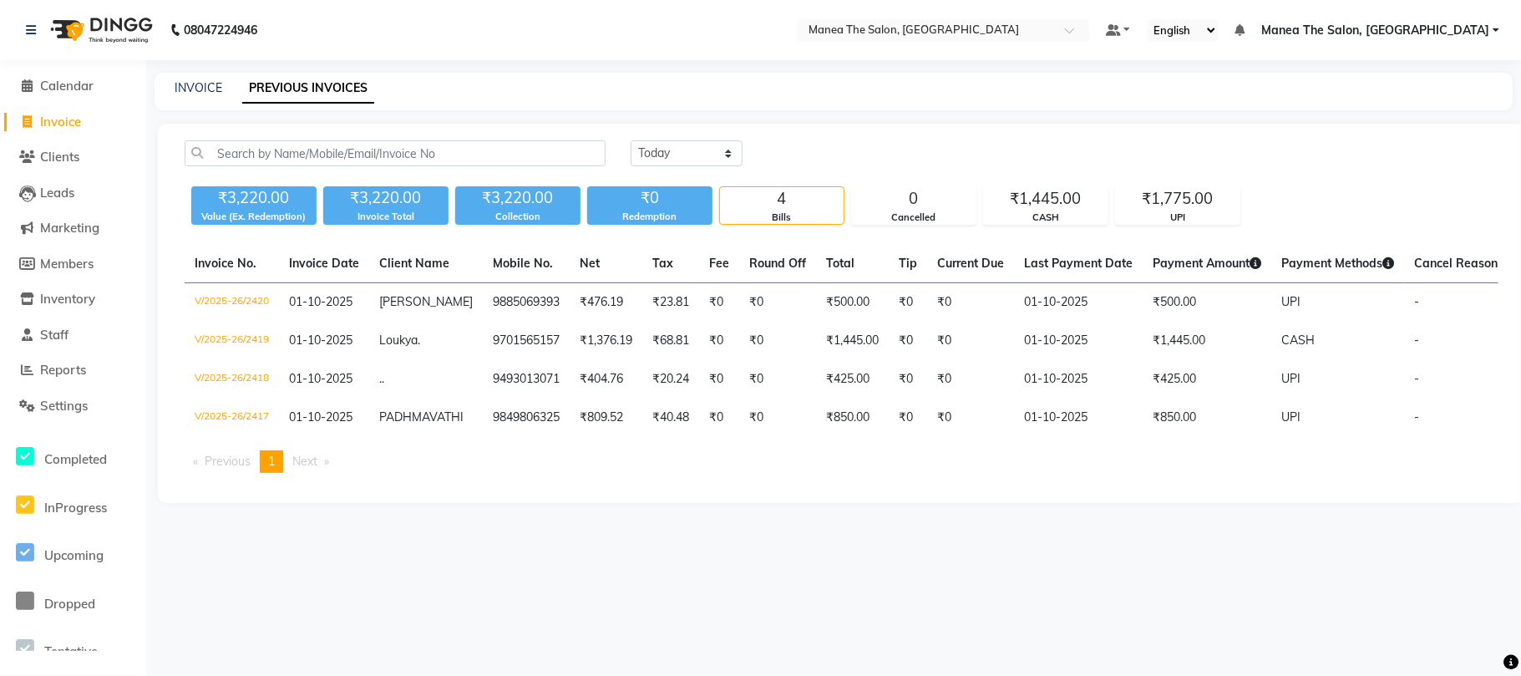
click at [62, 121] on span "Invoice" at bounding box center [60, 122] width 41 height 16
select select "service"
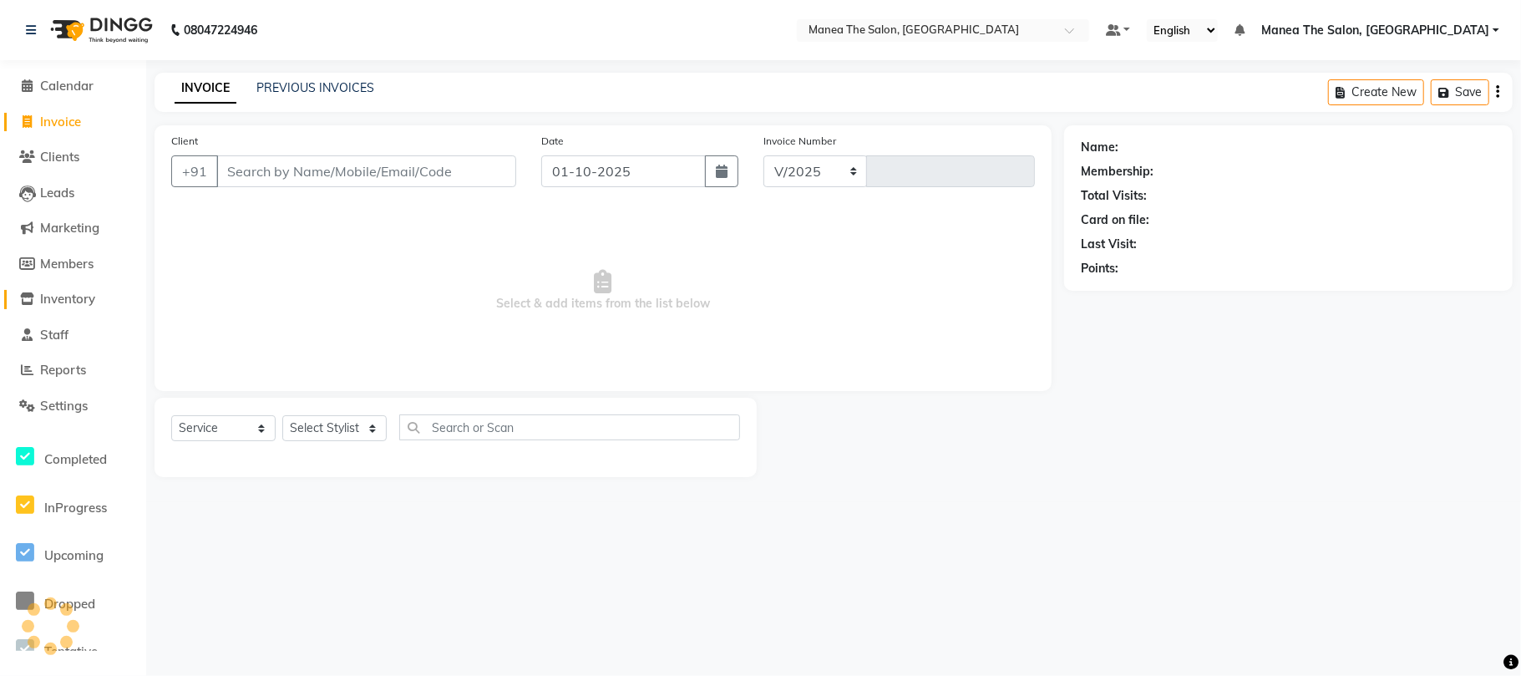
select select "7351"
type input "2421"
click at [348, 416] on select "Select Stylist" at bounding box center [334, 428] width 104 height 26
click at [282, 415] on select "Select Stylist" at bounding box center [334, 428] width 104 height 26
drag, startPoint x: 388, startPoint y: 189, endPoint x: 379, endPoint y: 179, distance: 13.6
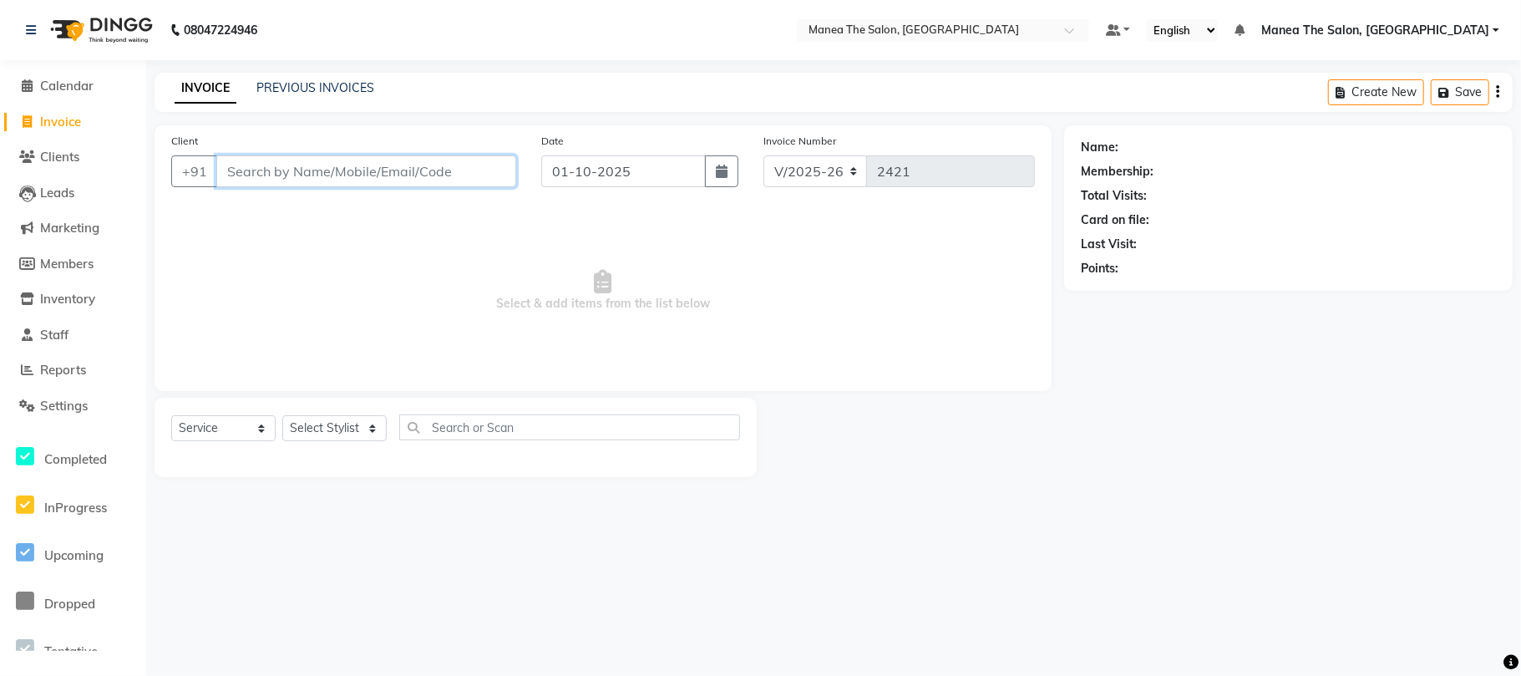
click at [385, 189] on div "Client +91" at bounding box center [344, 166] width 370 height 68
click at [379, 177] on input "Client" at bounding box center [366, 171] width 300 height 32
click at [326, 421] on select "Select Stylist Aman Azeem Divya Lakshmi Prasad Renuka shireesha Sulthana" at bounding box center [334, 428] width 104 height 26
select select "63582"
click at [282, 415] on select "Select Stylist Aman Azeem Divya Lakshmi Prasad Renuka shireesha Sulthana" at bounding box center [334, 428] width 104 height 26
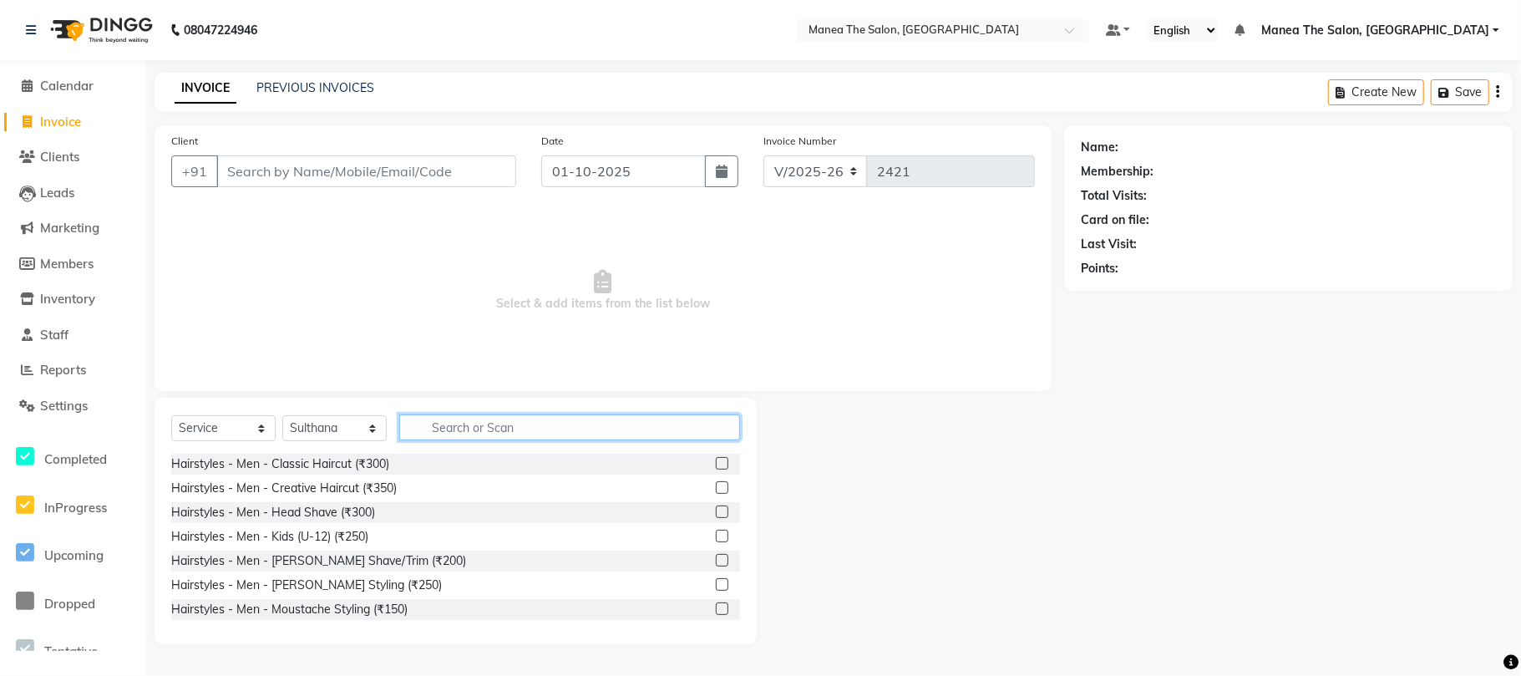
click at [439, 429] on input "text" at bounding box center [569, 427] width 341 height 26
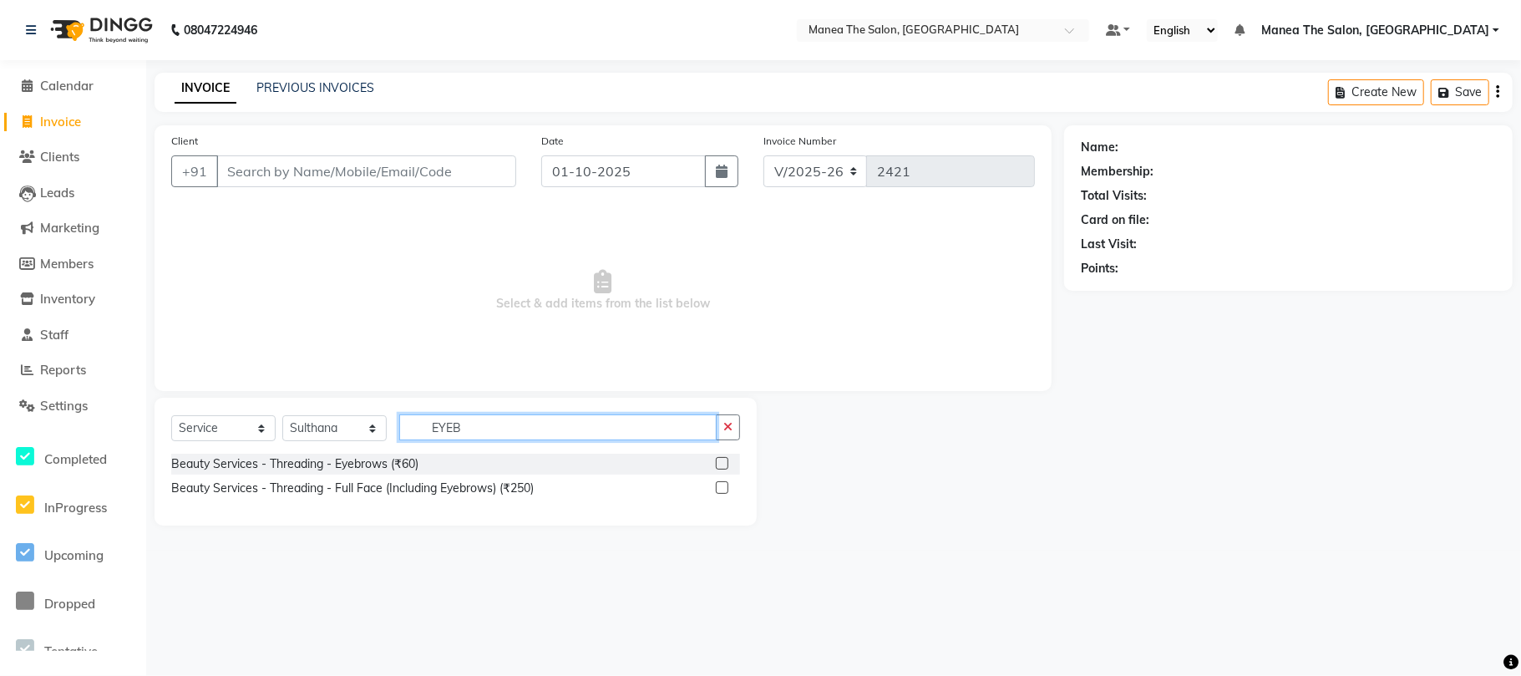
type input "EYEB"
click at [718, 469] on div at bounding box center [721, 466] width 11 height 18
click at [726, 458] on label at bounding box center [722, 463] width 13 height 13
click at [726, 459] on input "checkbox" at bounding box center [721, 464] width 11 height 11
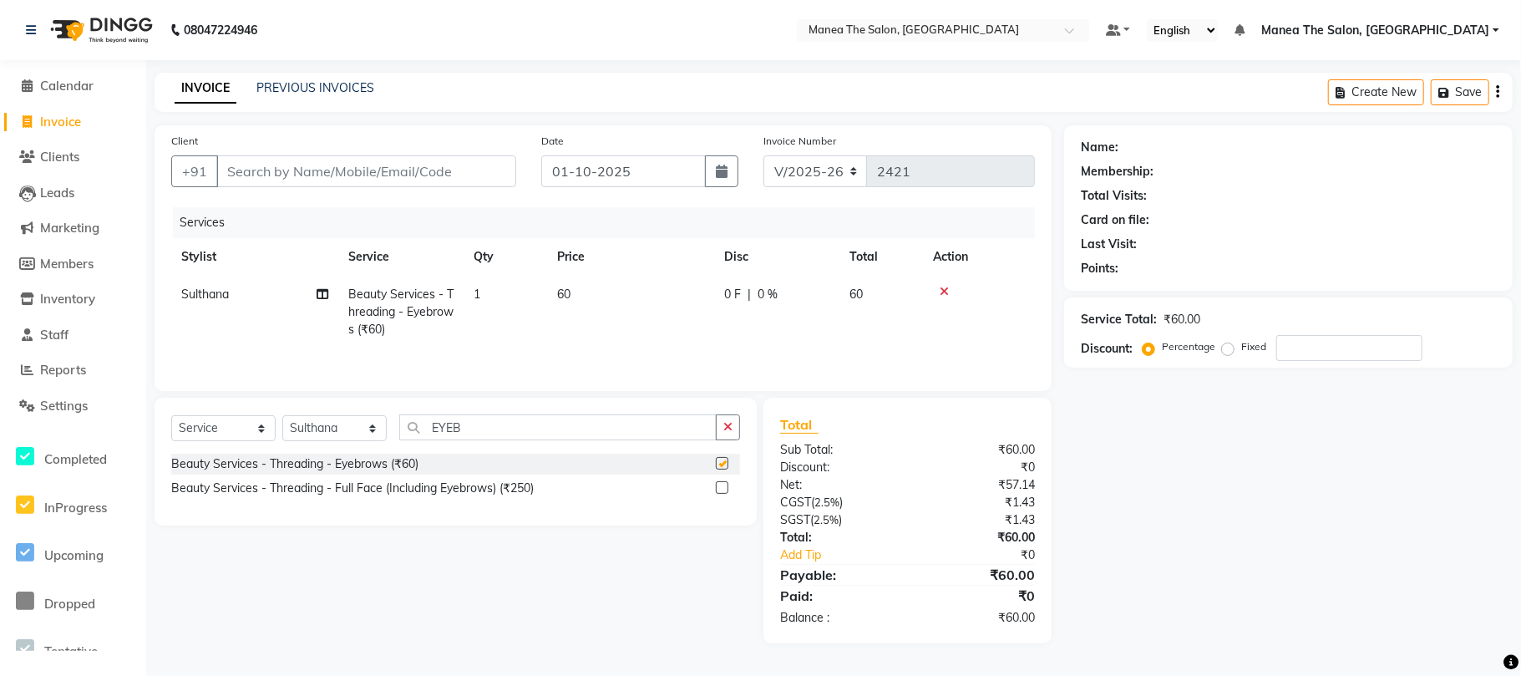
checkbox input "false"
click at [317, 175] on input "Client" at bounding box center [366, 171] width 300 height 32
type input "7"
type input "0"
type input "7032204041"
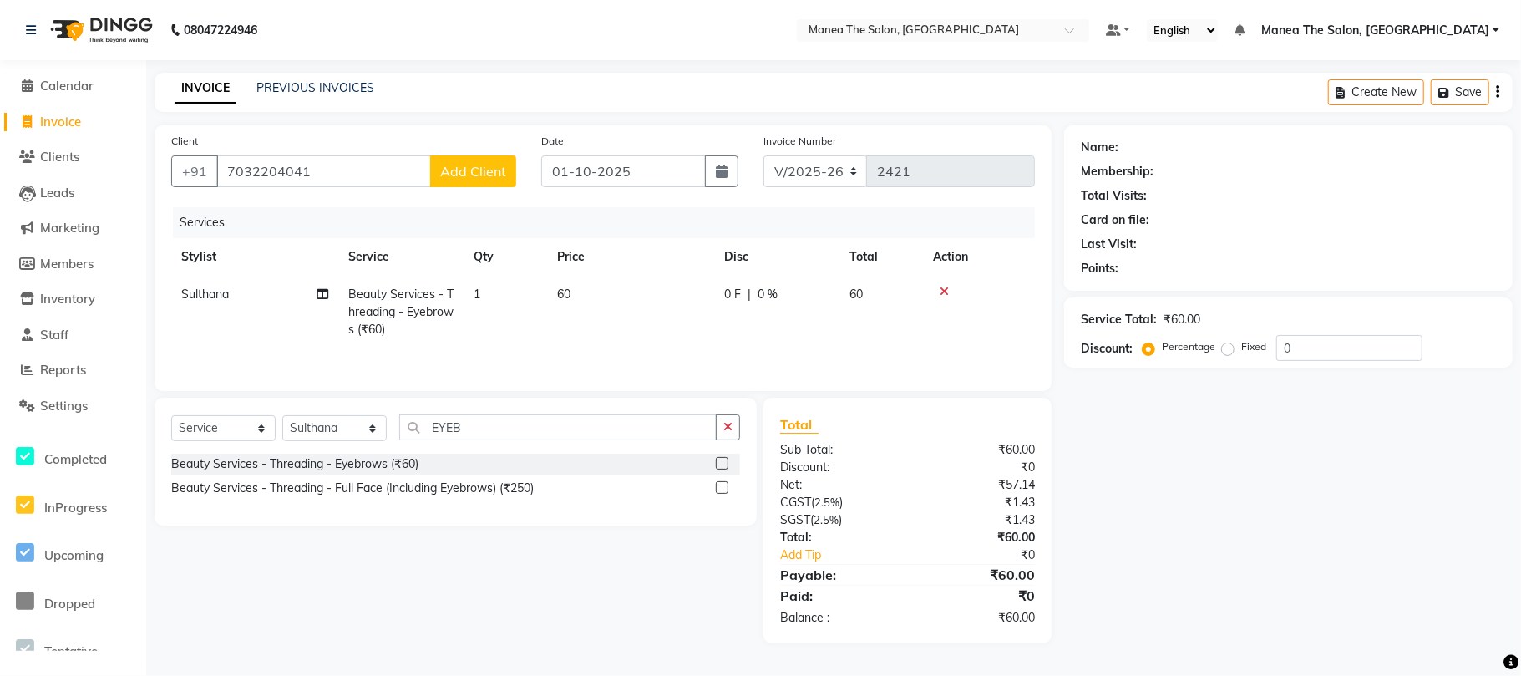
click at [473, 179] on button "Add Client" at bounding box center [473, 171] width 86 height 32
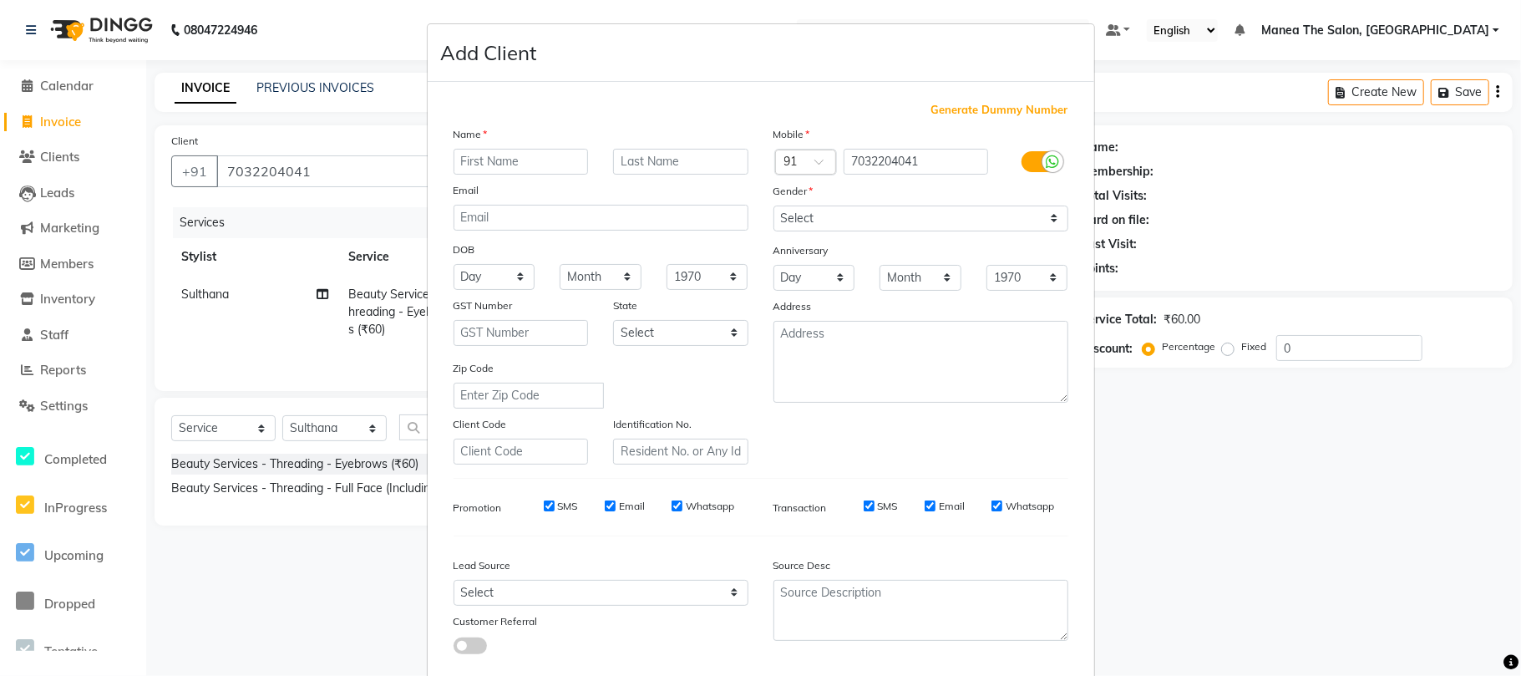
click at [561, 162] on input "text" at bounding box center [521, 162] width 135 height 26
type input "KALPANA"
click at [822, 217] on select "Select Male Female Other Prefer Not To Say" at bounding box center [920, 218] width 295 height 26
select select "female"
click at [773, 205] on select "Select Male Female Other Prefer Not To Say" at bounding box center [920, 218] width 295 height 26
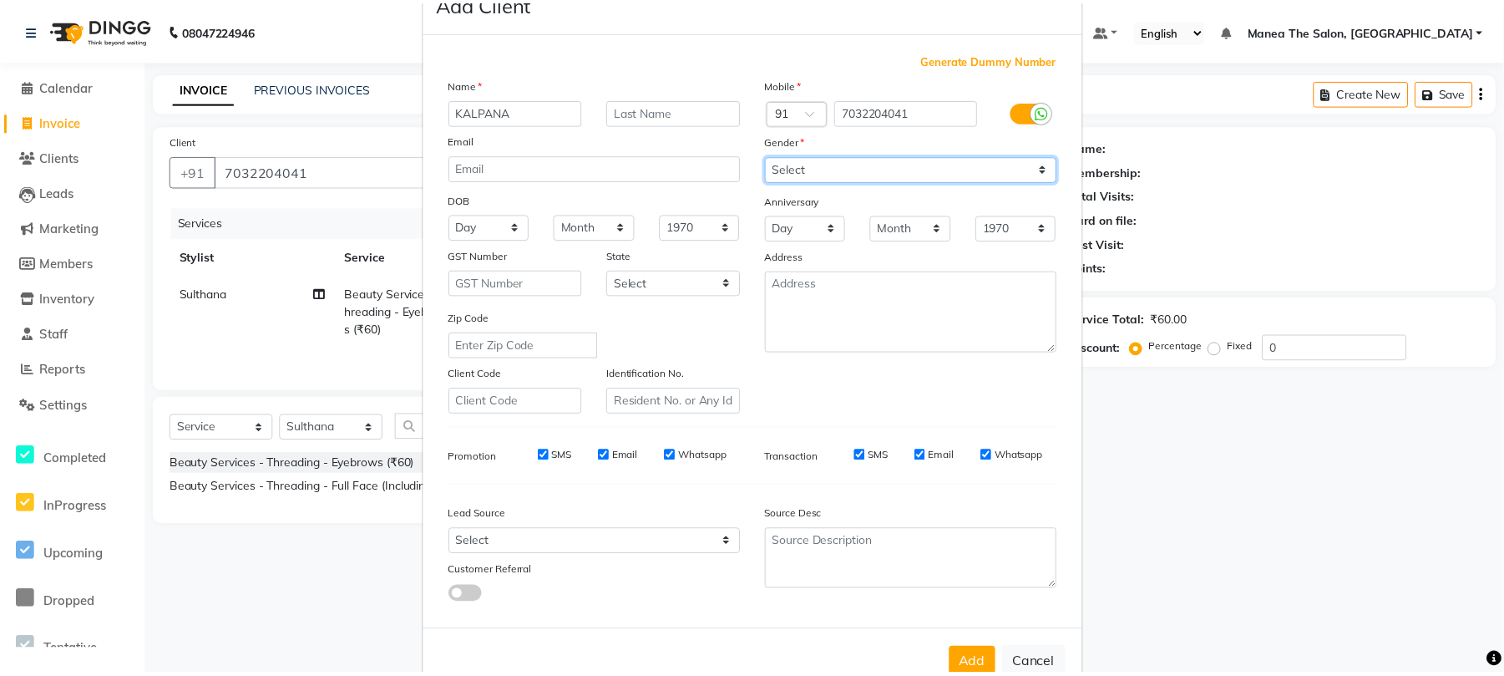
scroll to position [91, 0]
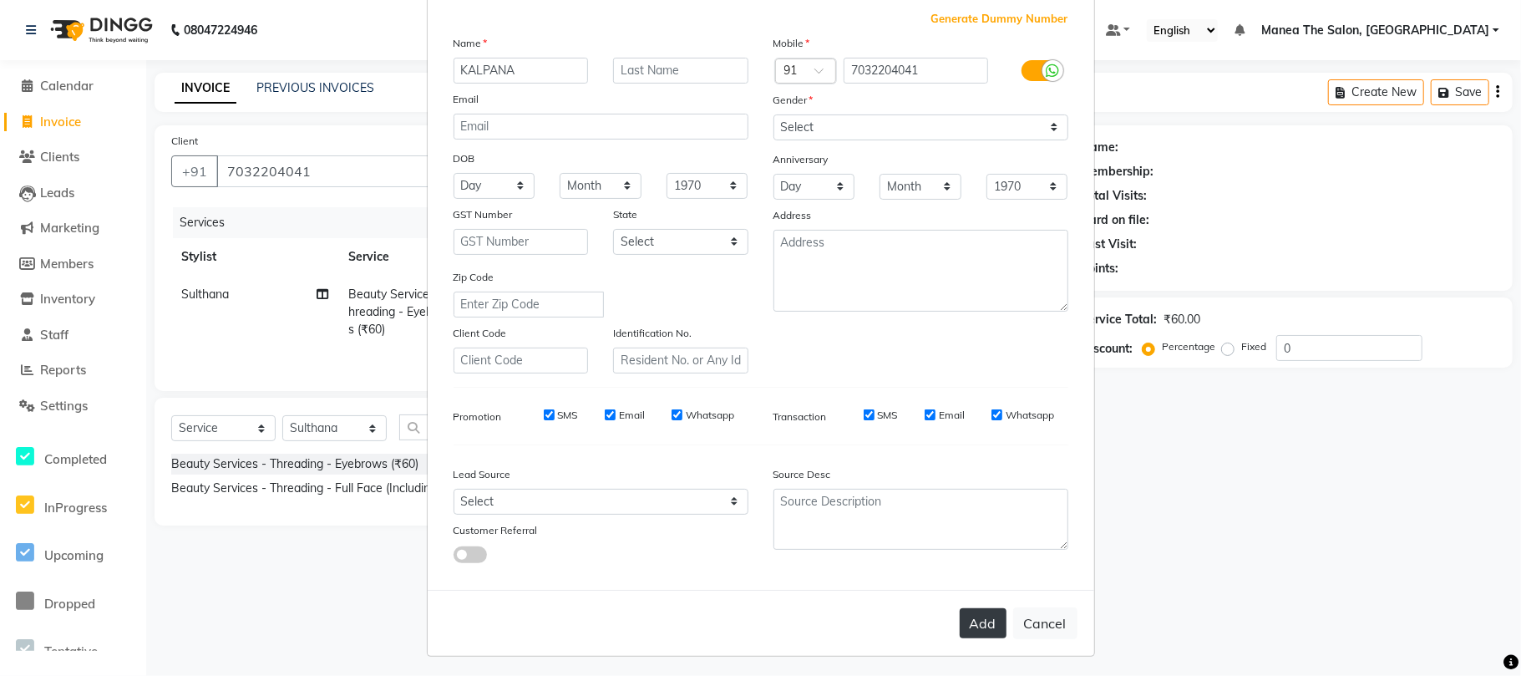
click at [984, 610] on button "Add" at bounding box center [983, 623] width 47 height 30
select select
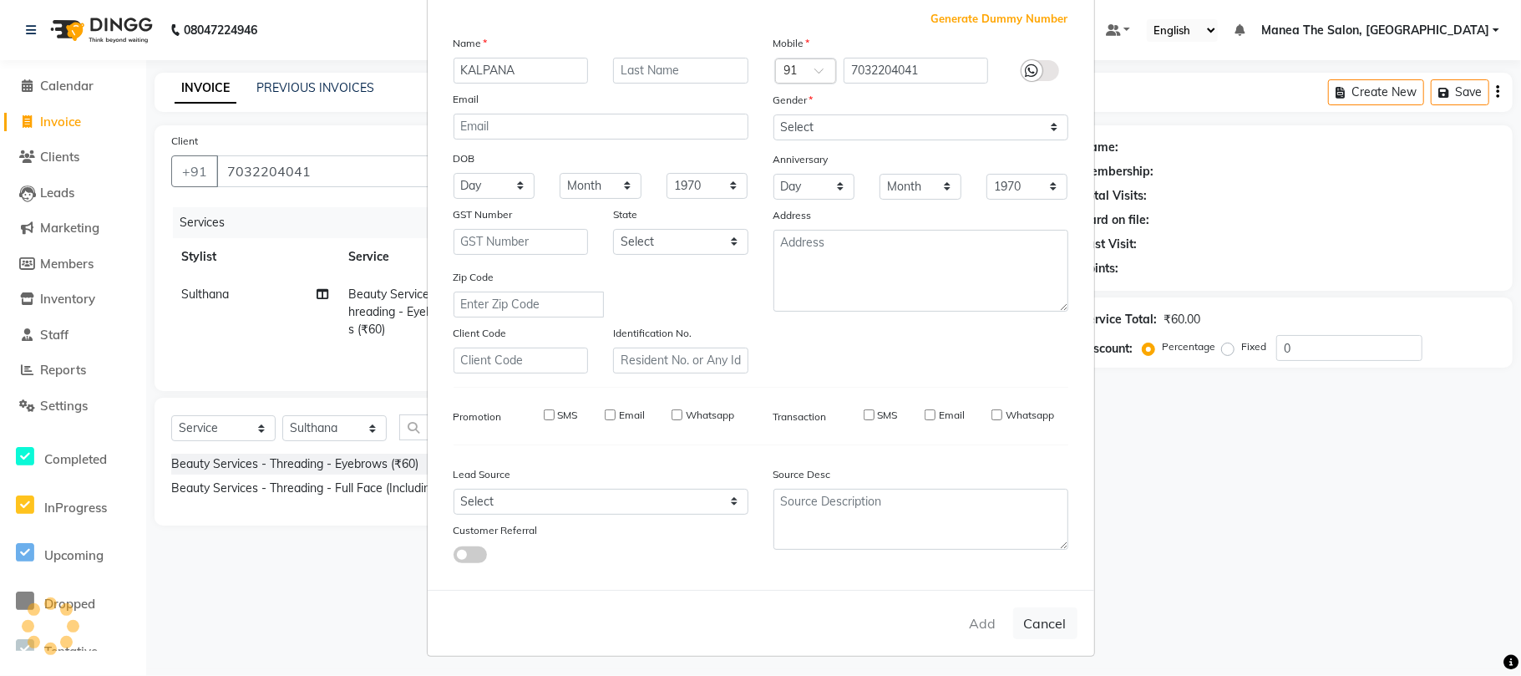
select select
checkbox input "false"
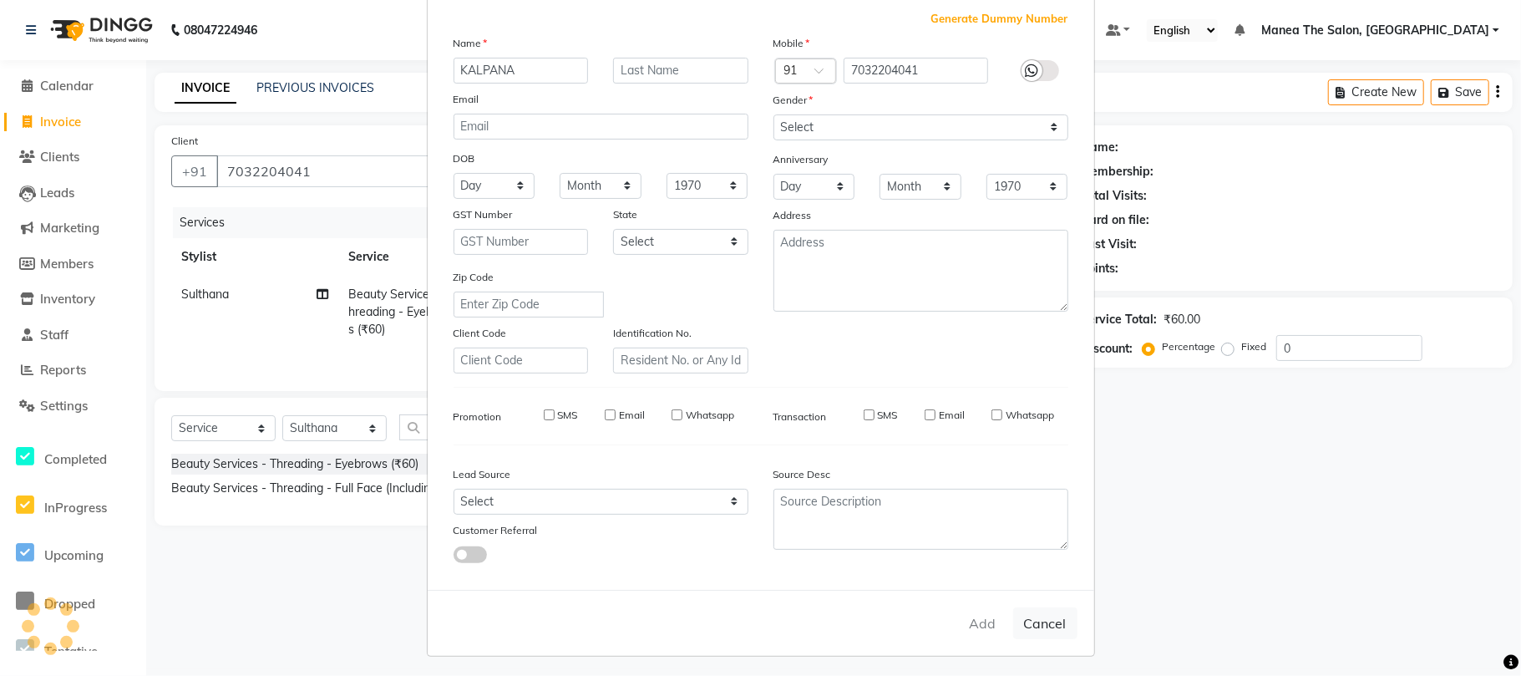
checkbox input "false"
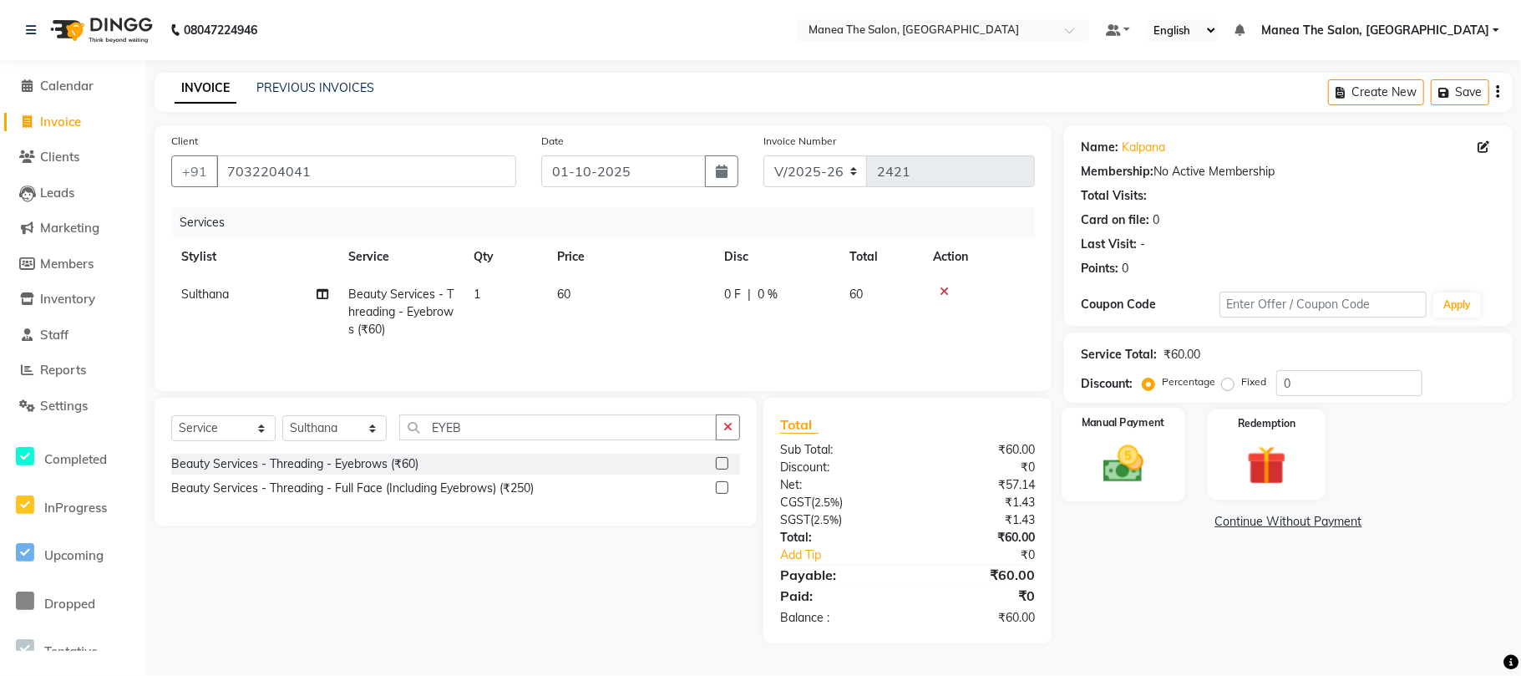
click at [1157, 479] on div "Manual Payment" at bounding box center [1123, 455] width 123 height 94
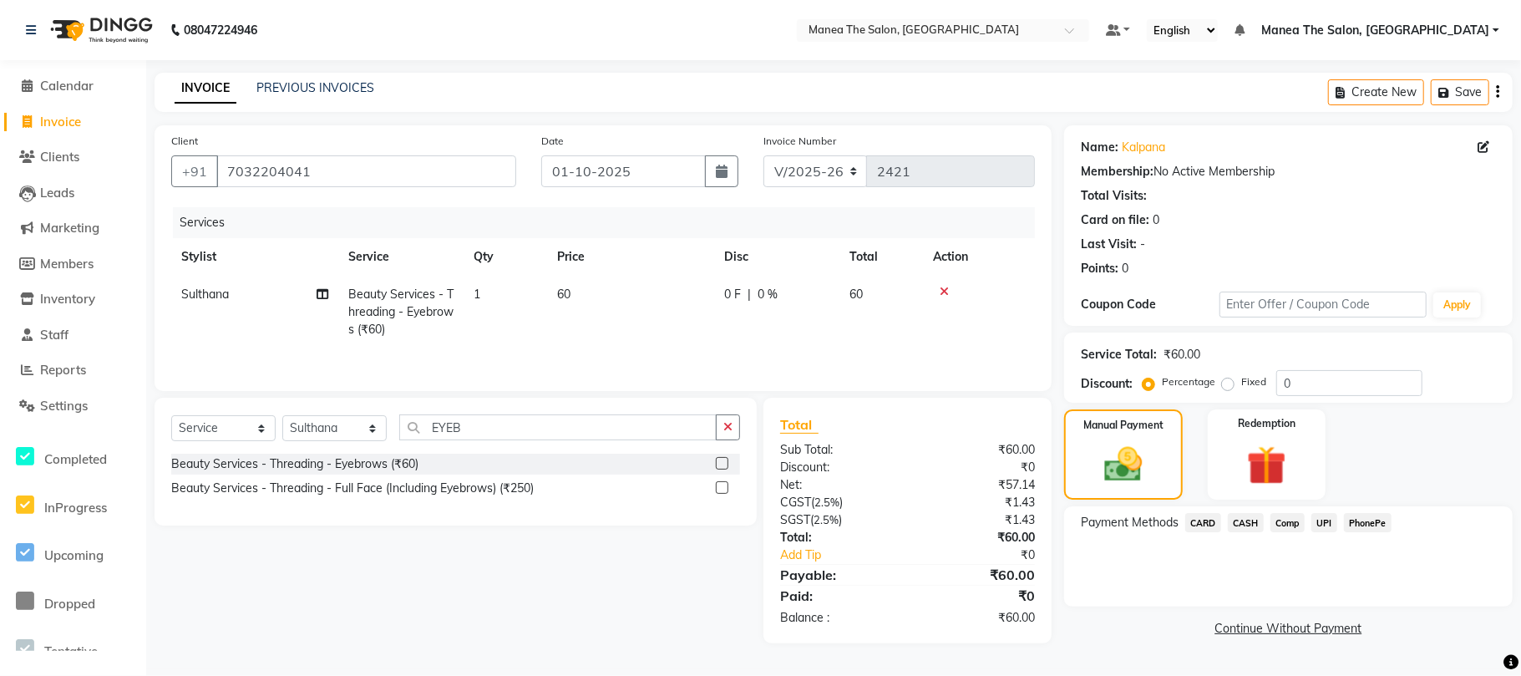
click at [1251, 525] on span "CASH" at bounding box center [1246, 522] width 36 height 19
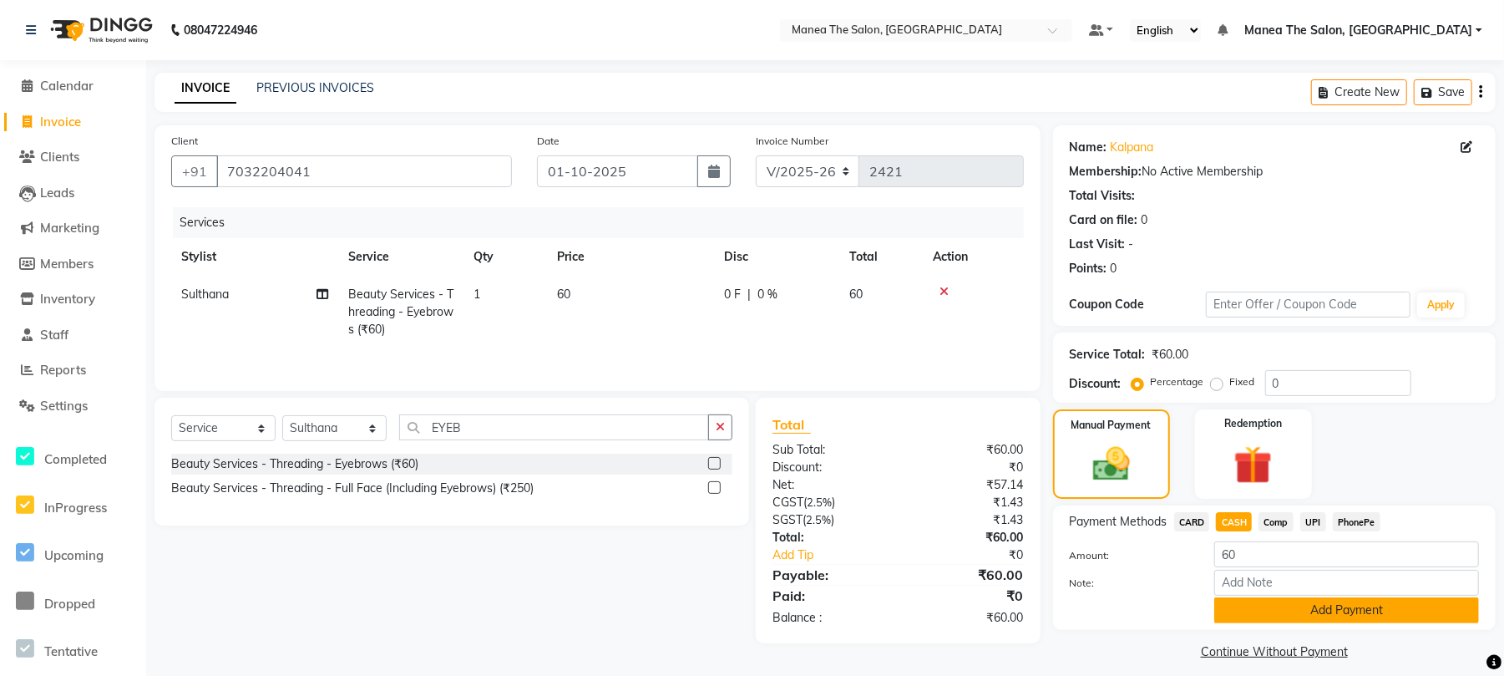
click at [1256, 619] on button "Add Payment" at bounding box center [1347, 610] width 265 height 26
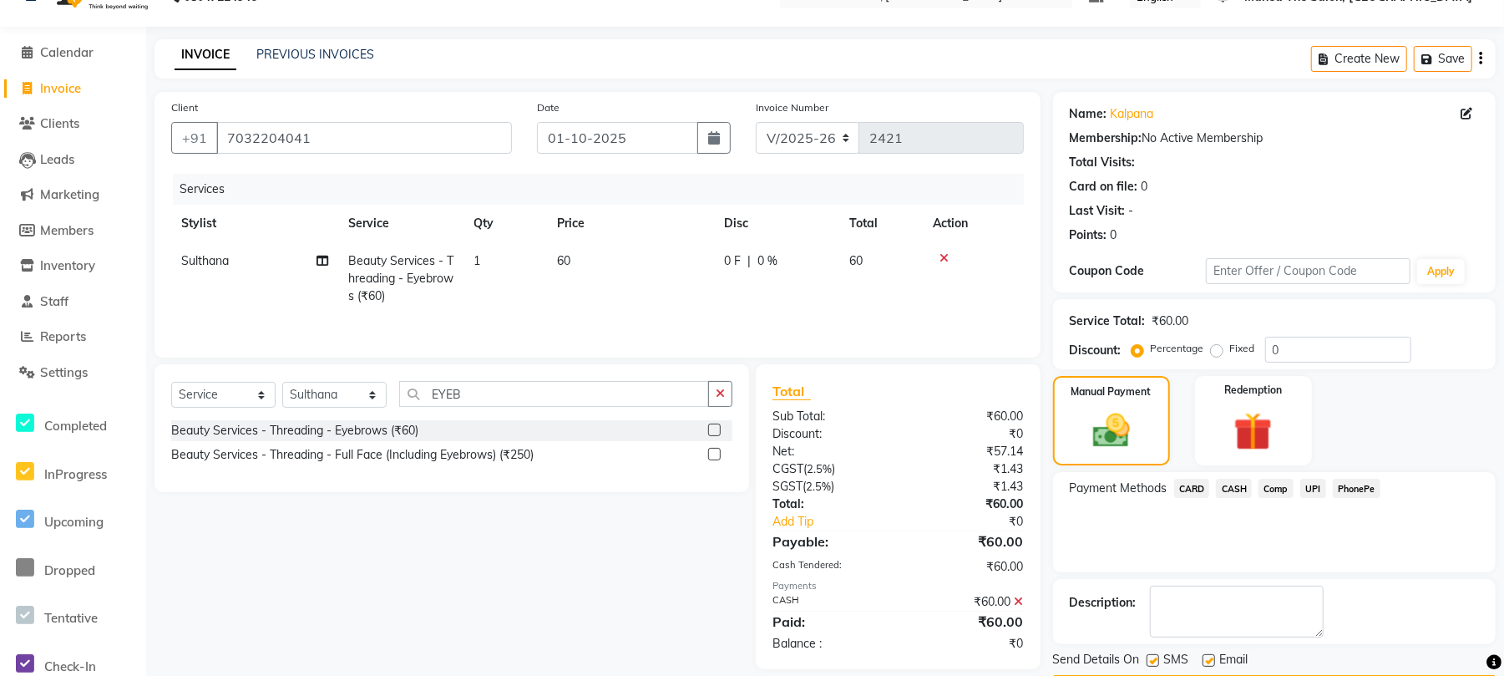
scroll to position [85, 0]
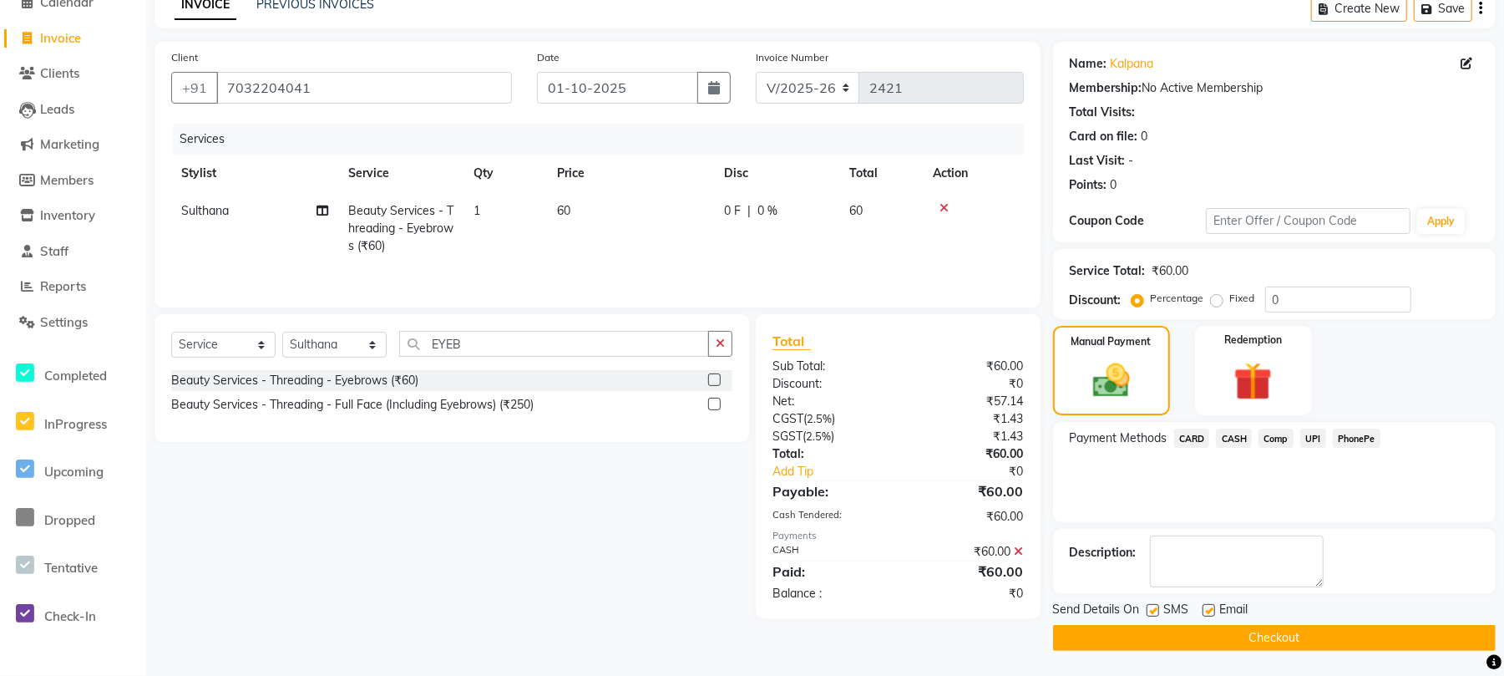
click at [1211, 630] on button "Checkout" at bounding box center [1274, 638] width 443 height 26
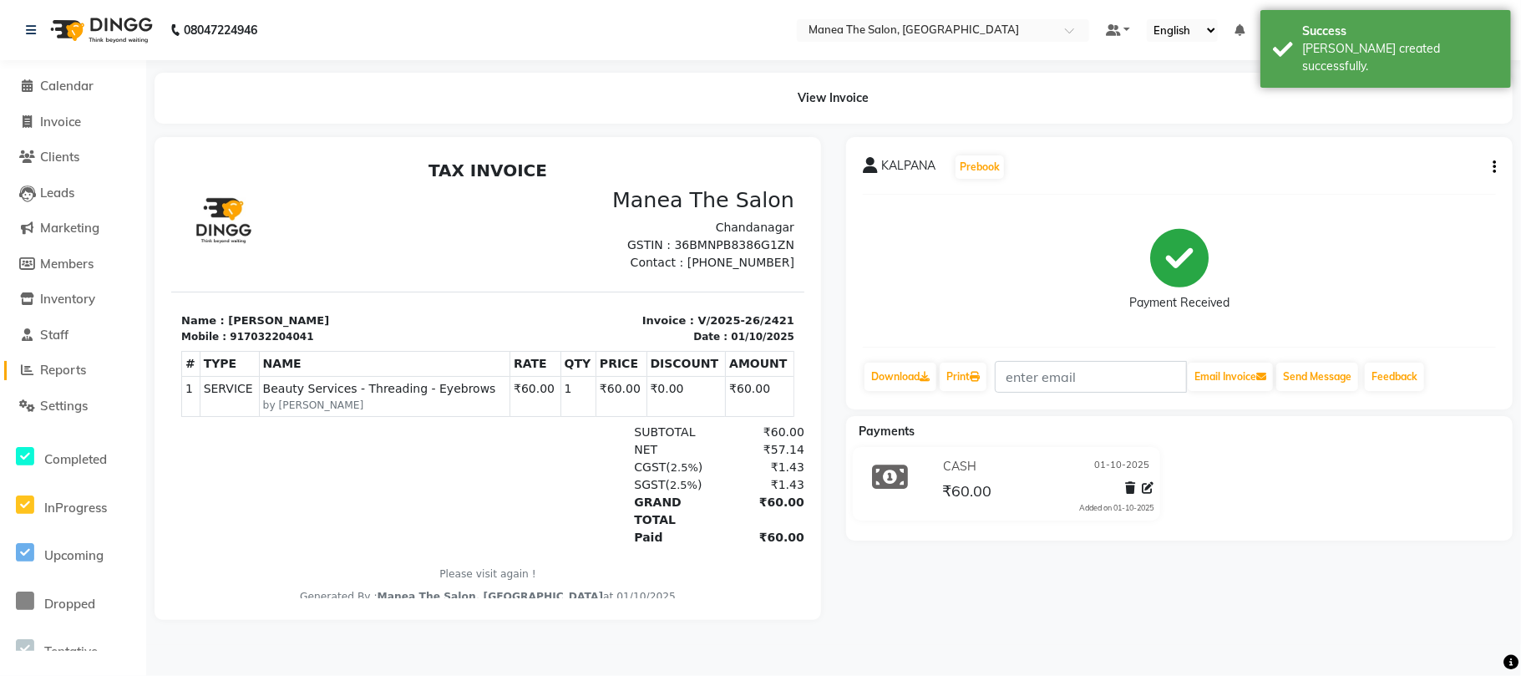
click at [75, 364] on span "Reports" at bounding box center [63, 370] width 46 height 16
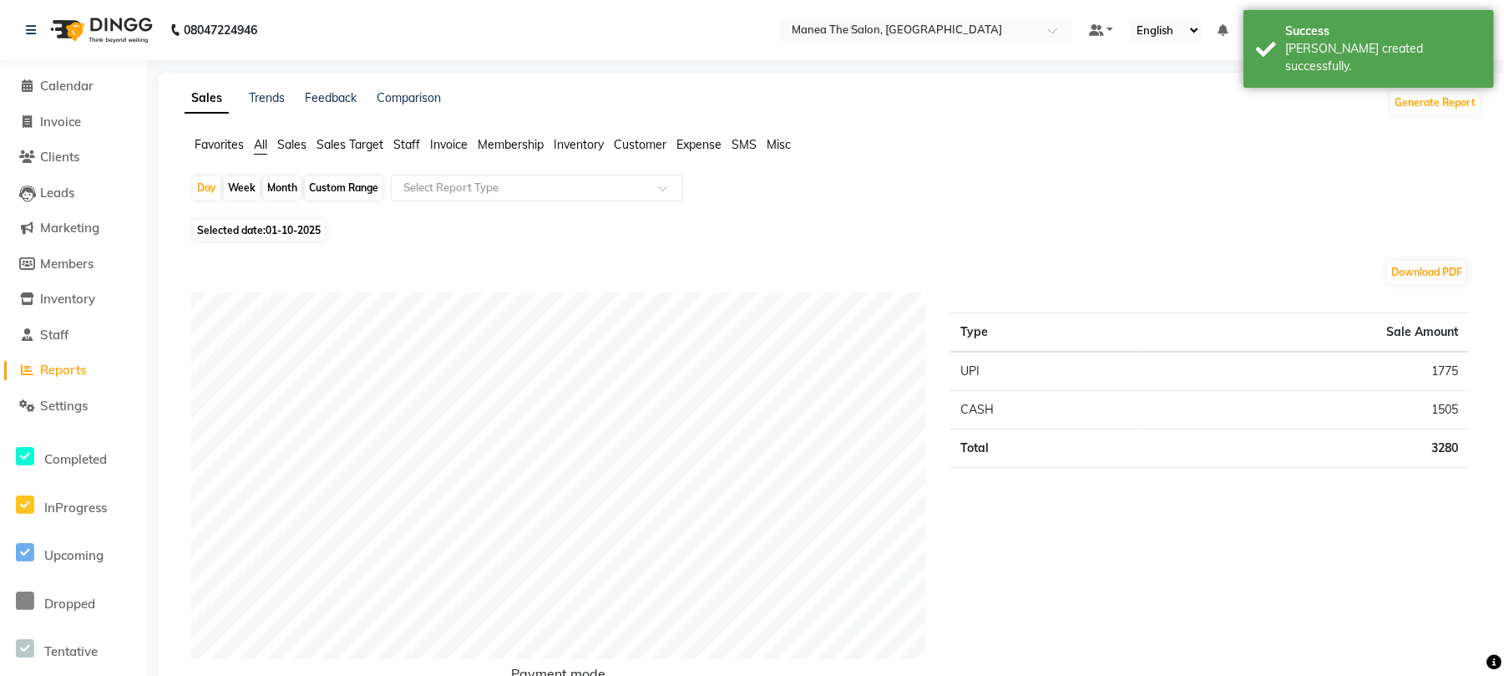
click at [291, 191] on div "Month" at bounding box center [282, 187] width 38 height 23
select select "10"
select select "2025"
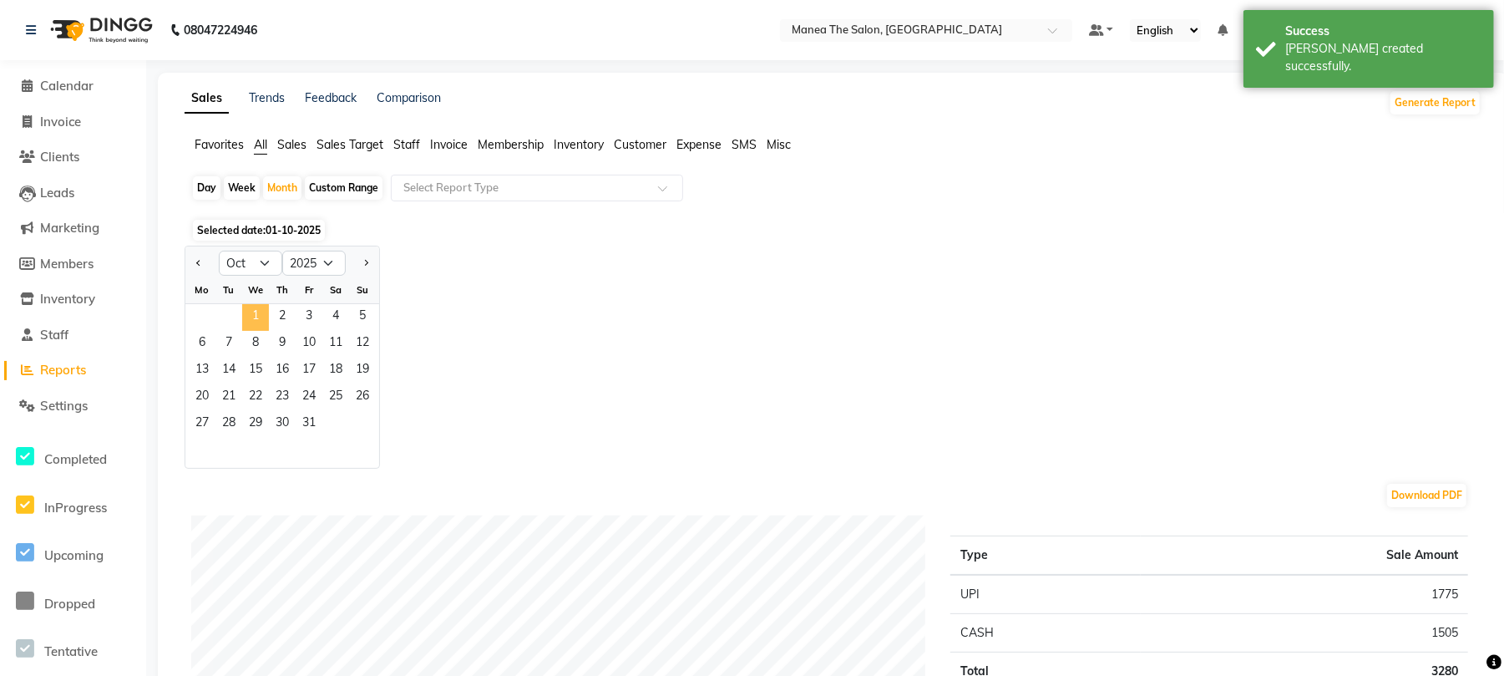
click at [262, 319] on span "1" at bounding box center [255, 317] width 27 height 27
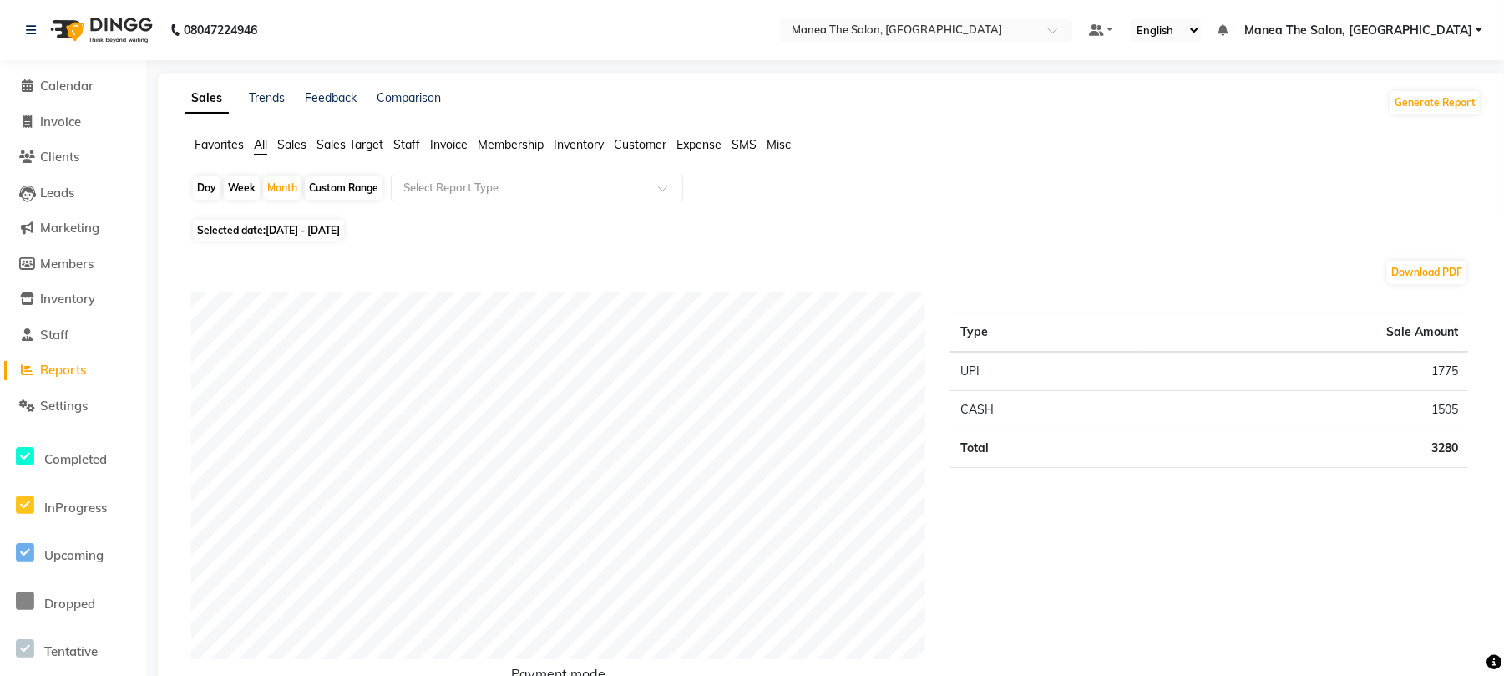
click at [24, 371] on icon at bounding box center [28, 369] width 13 height 13
click at [62, 102] on li "Calendar" at bounding box center [73, 86] width 146 height 36
click at [58, 125] on span "Invoice" at bounding box center [60, 122] width 41 height 16
select select "service"
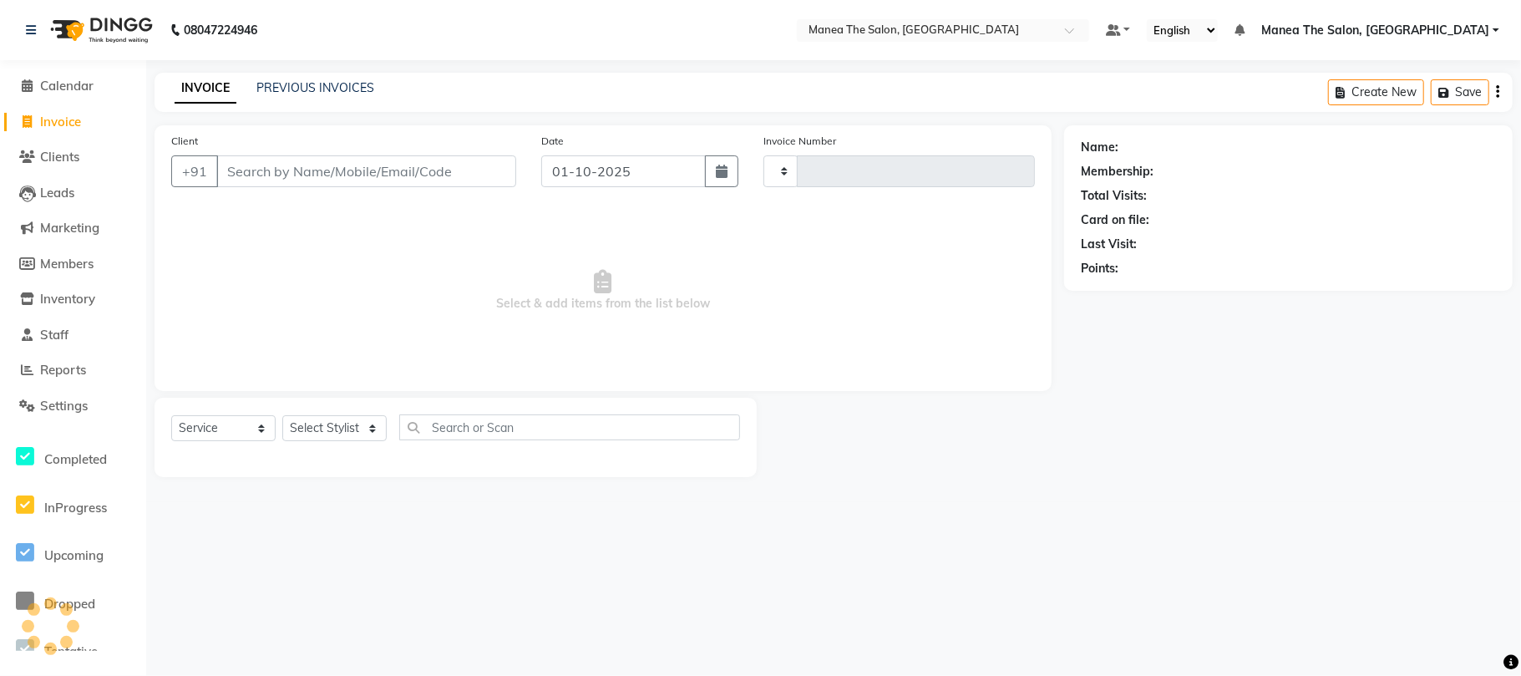
type input "2422"
select select "7351"
click at [64, 372] on span "Reports" at bounding box center [63, 370] width 46 height 16
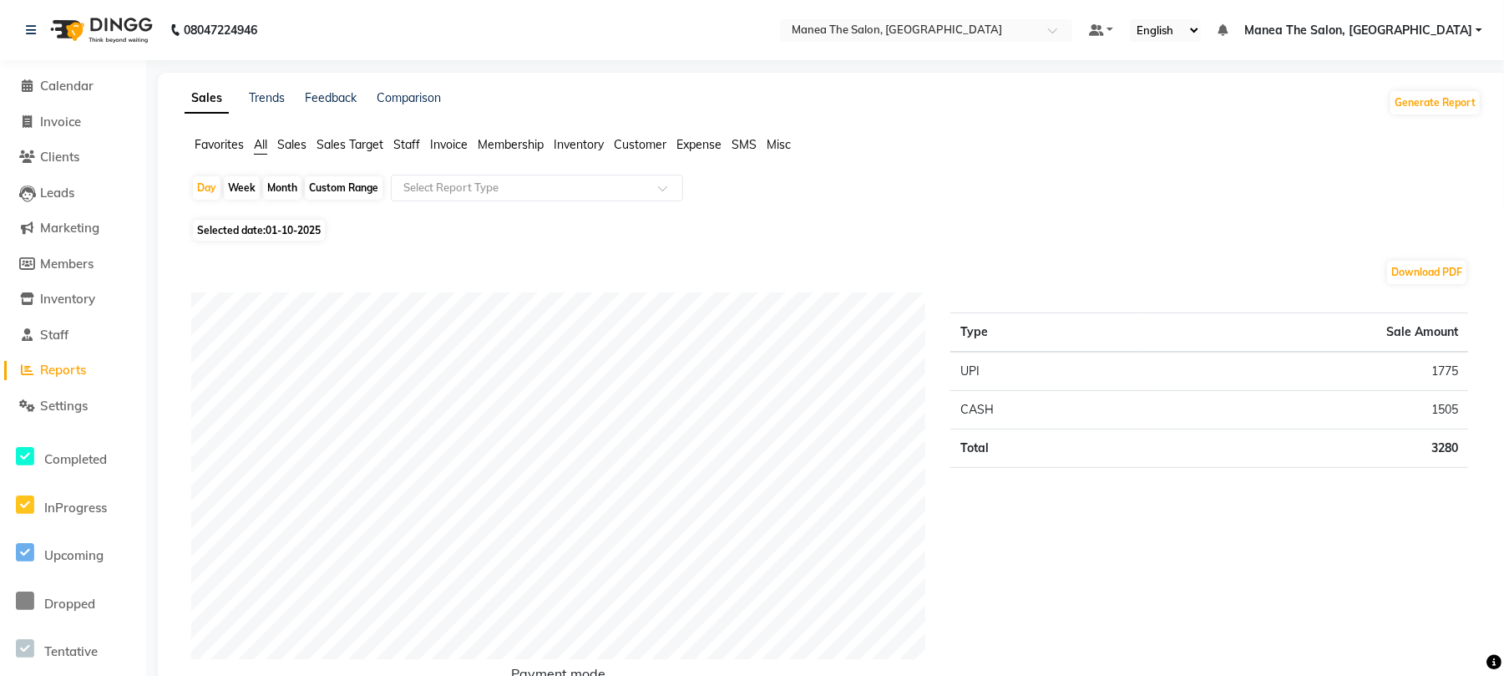
drag, startPoint x: 295, startPoint y: 188, endPoint x: 286, endPoint y: 190, distance: 9.5
click at [294, 188] on div "Month" at bounding box center [282, 187] width 38 height 23
select select "10"
select select "2025"
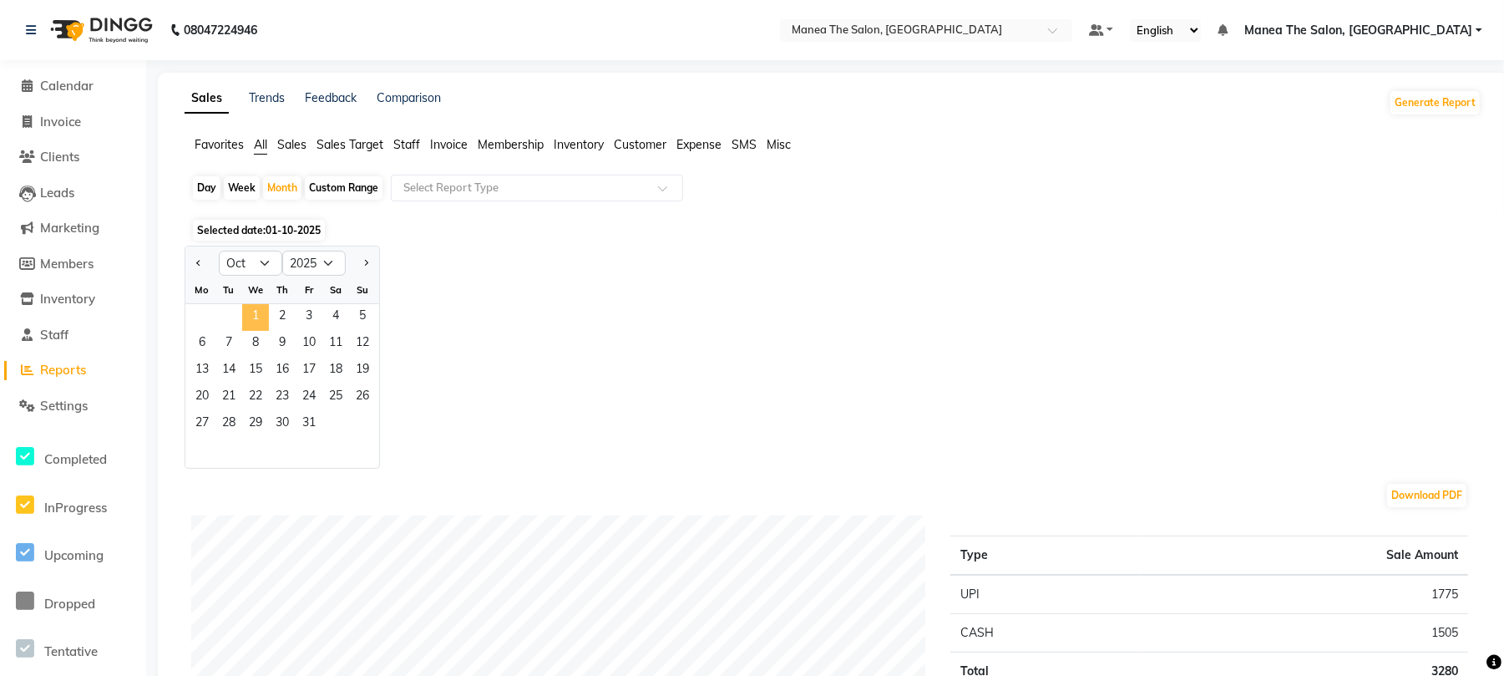
click at [246, 304] on span "1" at bounding box center [255, 317] width 27 height 27
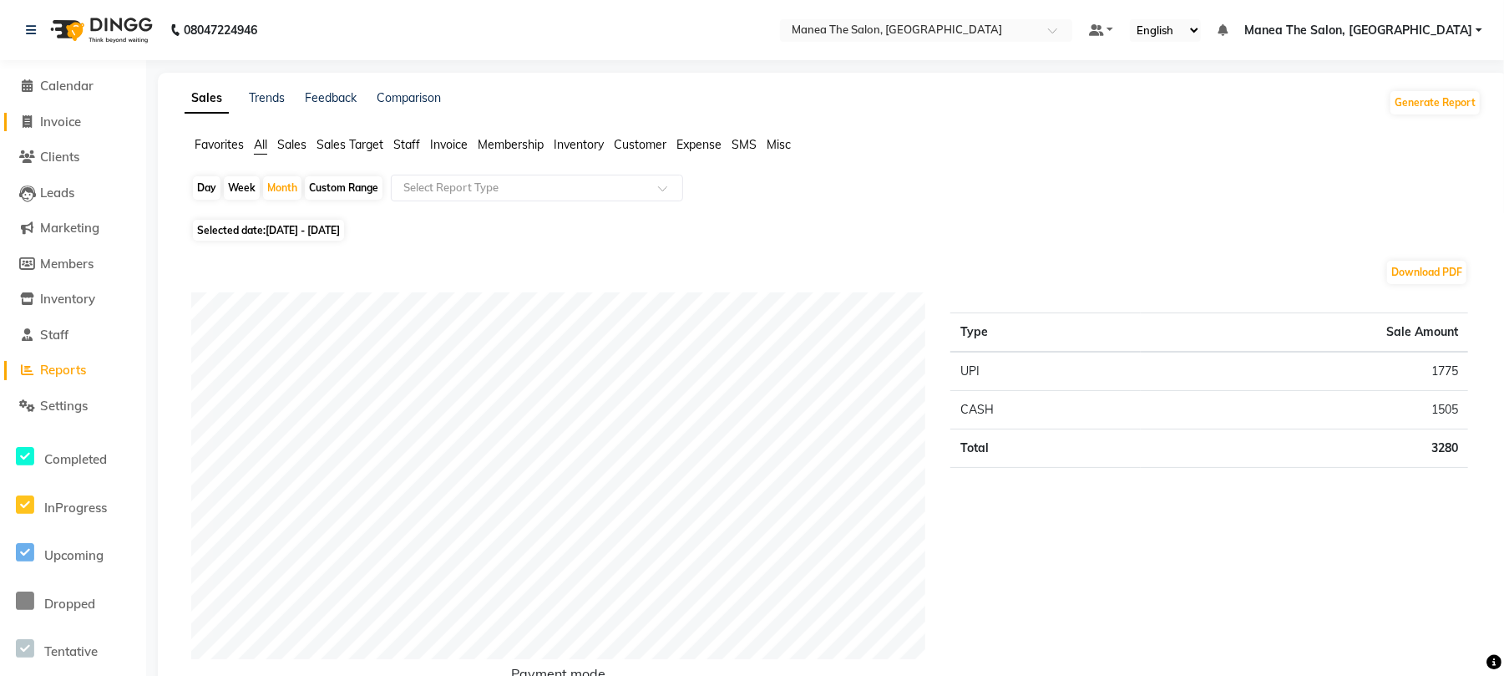
click at [50, 117] on span "Invoice" at bounding box center [60, 122] width 41 height 16
select select "7351"
select select "service"
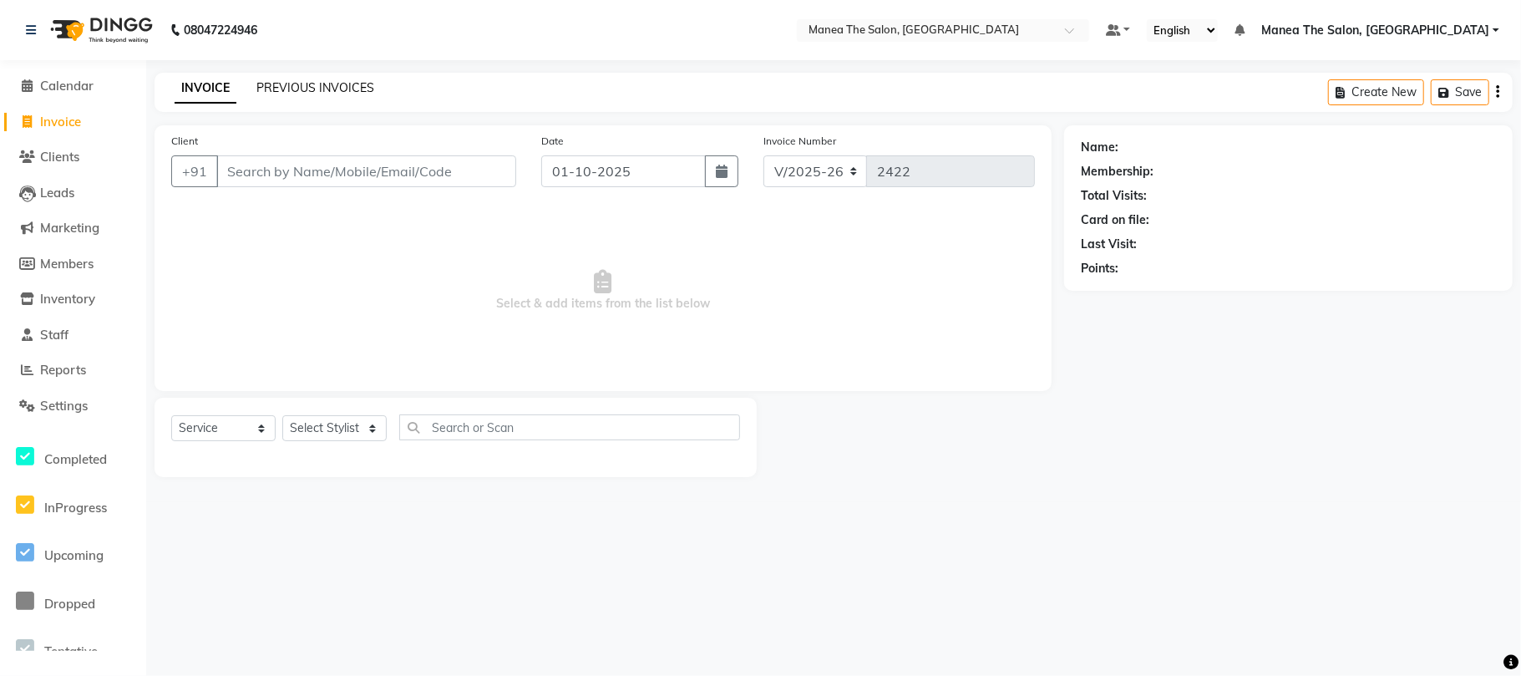
click at [312, 81] on link "PREVIOUS INVOICES" at bounding box center [315, 87] width 118 height 15
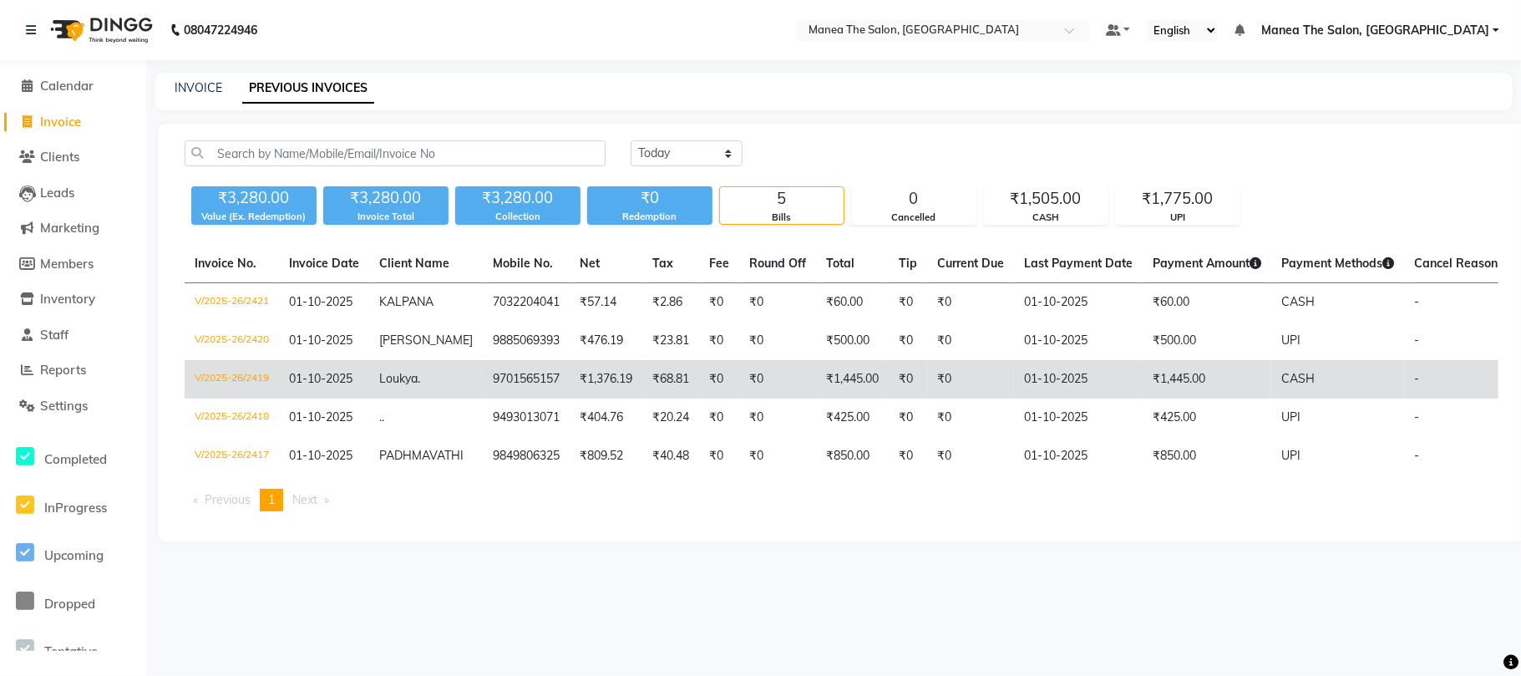
click at [1117, 386] on td "01-10-2025" at bounding box center [1078, 379] width 129 height 38
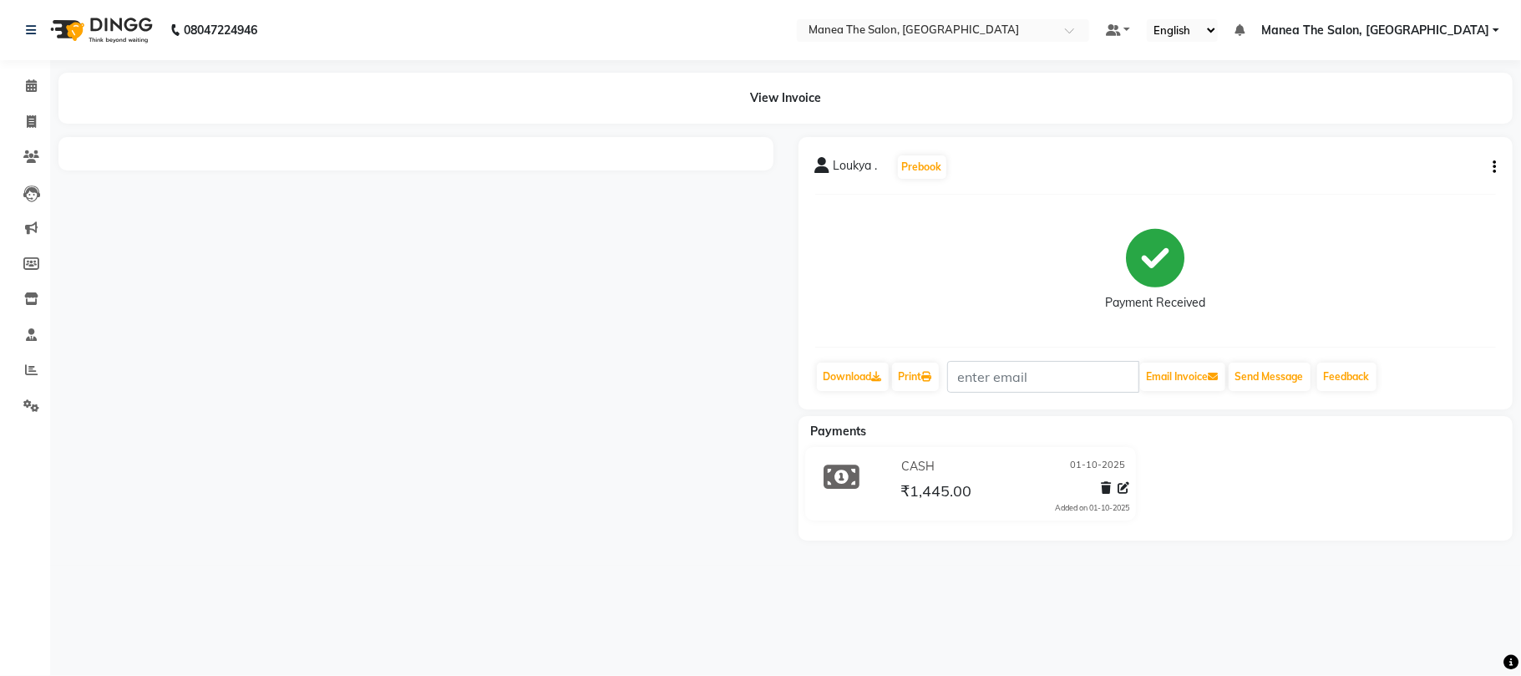
click at [425, 289] on div at bounding box center [416, 338] width 740 height 403
click at [454, 469] on div at bounding box center [416, 338] width 740 height 403
click at [944, 482] on span "₹1,445.00" at bounding box center [935, 492] width 71 height 23
click at [601, 401] on div at bounding box center [416, 338] width 740 height 403
click at [23, 125] on span at bounding box center [31, 122] width 29 height 19
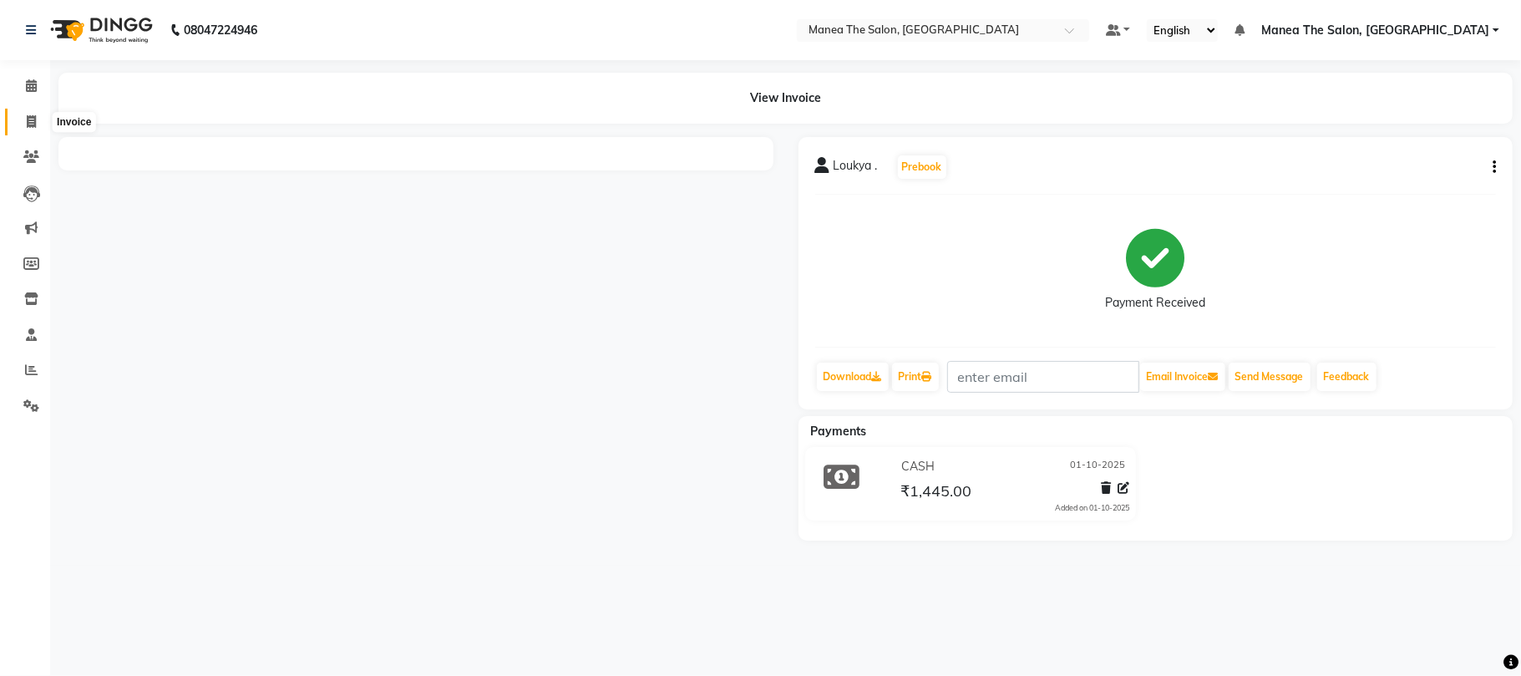
select select "service"
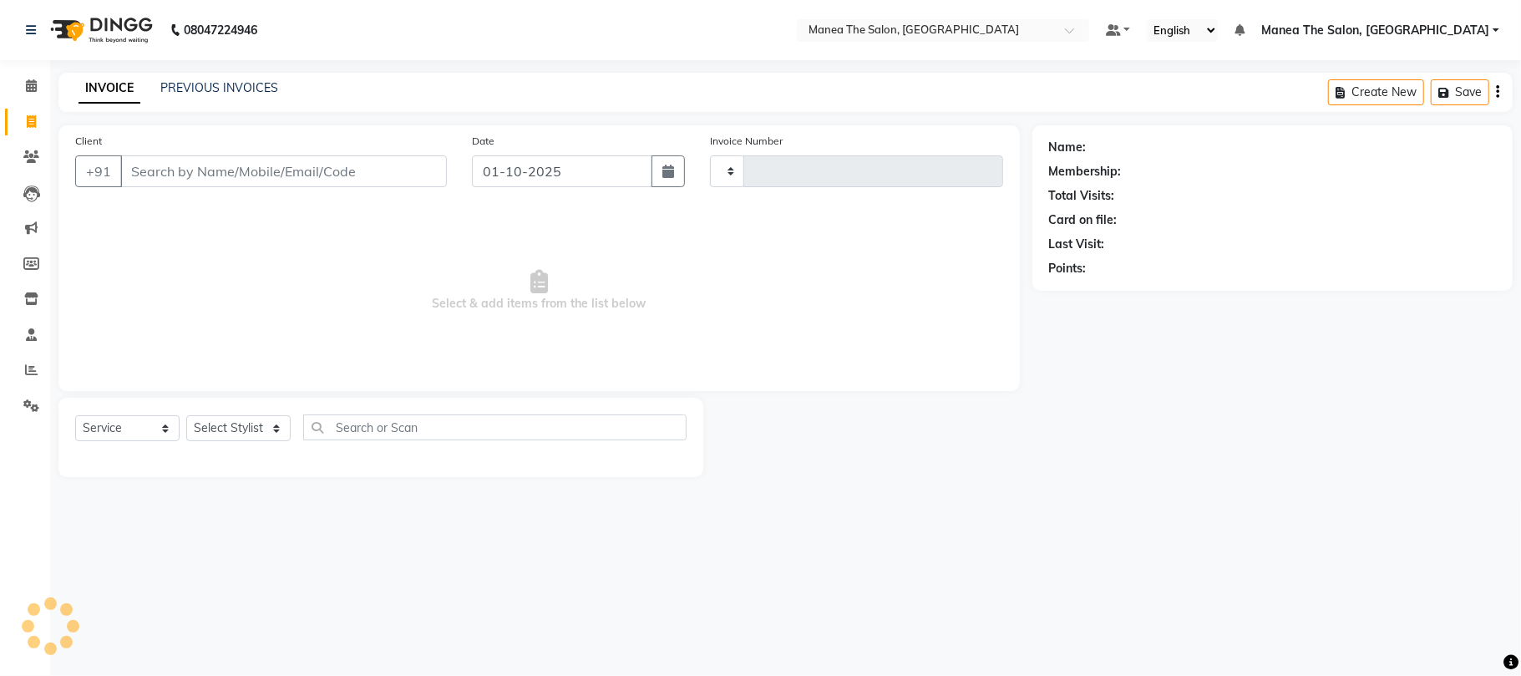
type input "2422"
select select "7351"
click at [204, 87] on link "PREVIOUS INVOICES" at bounding box center [219, 87] width 118 height 15
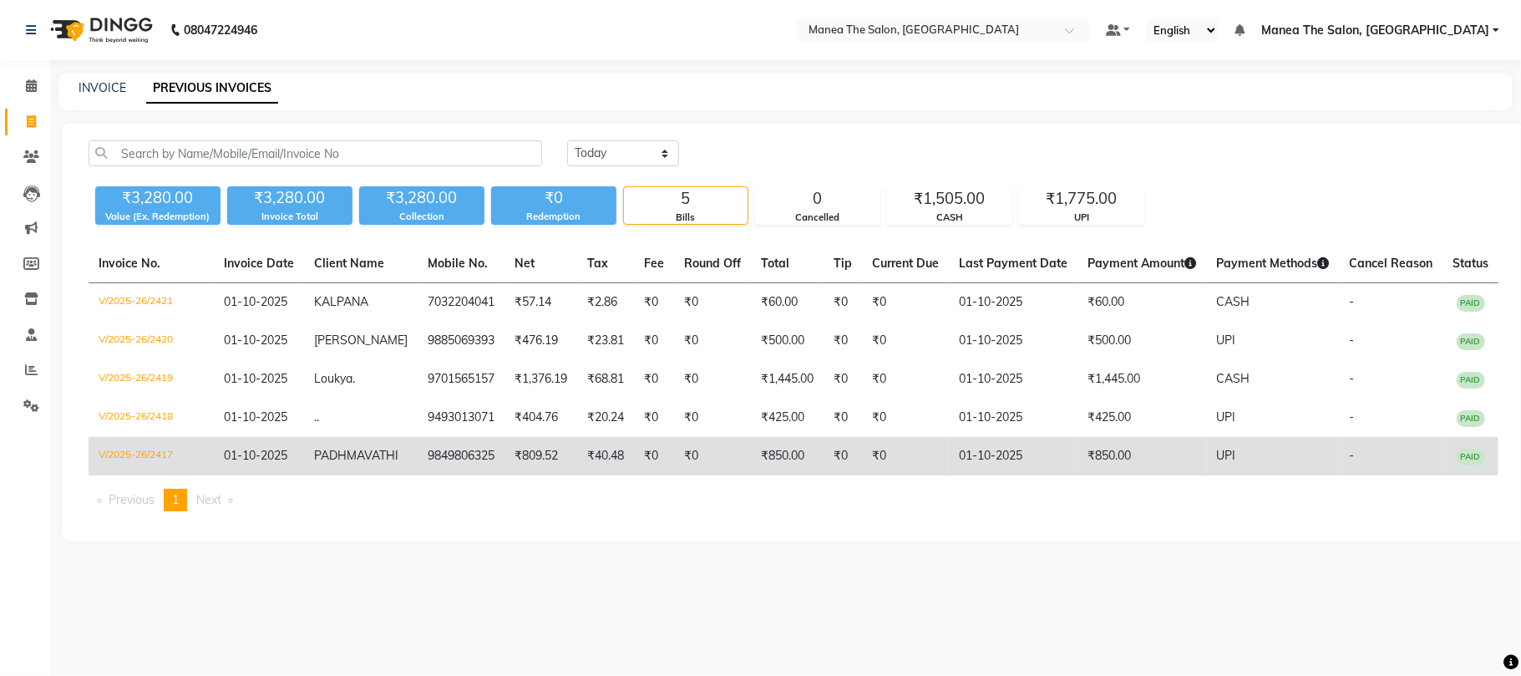
click at [1060, 453] on td "01-10-2025" at bounding box center [1013, 456] width 129 height 38
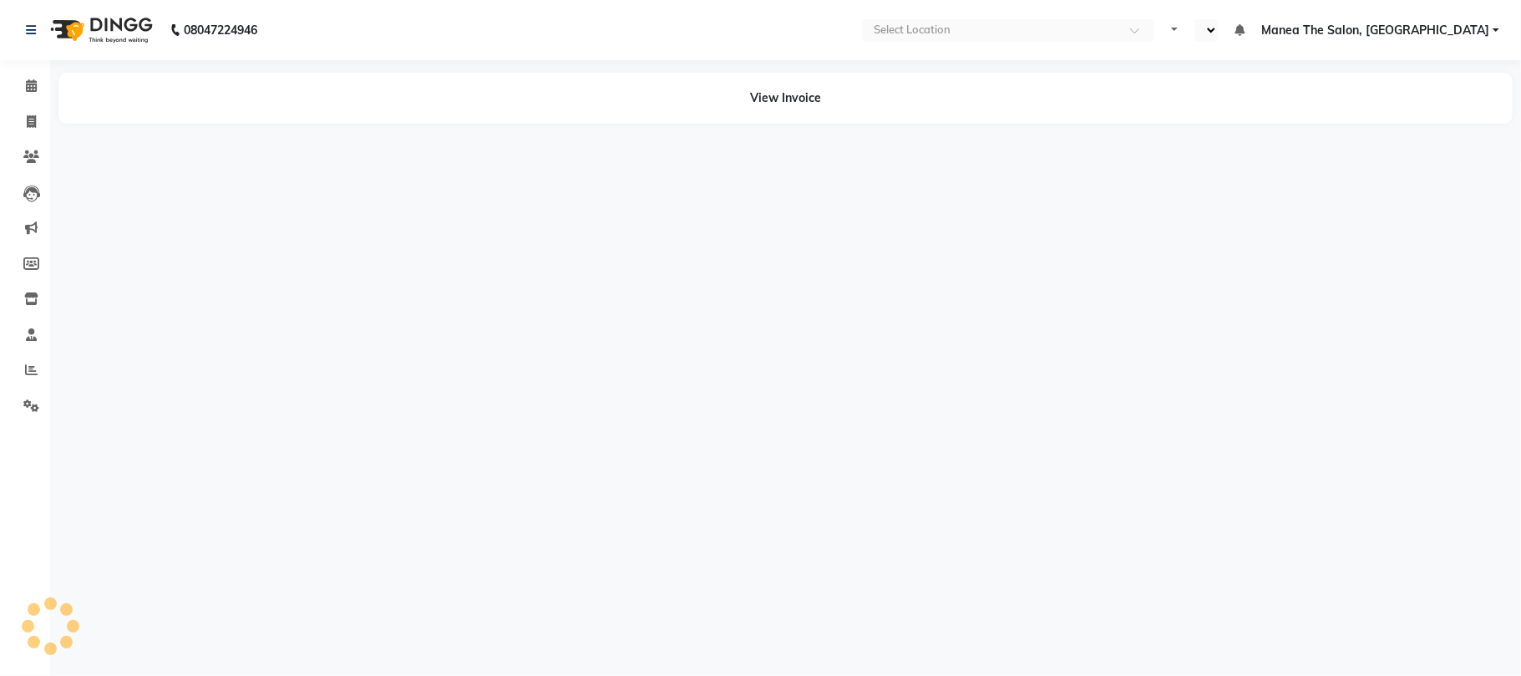
select select "en"
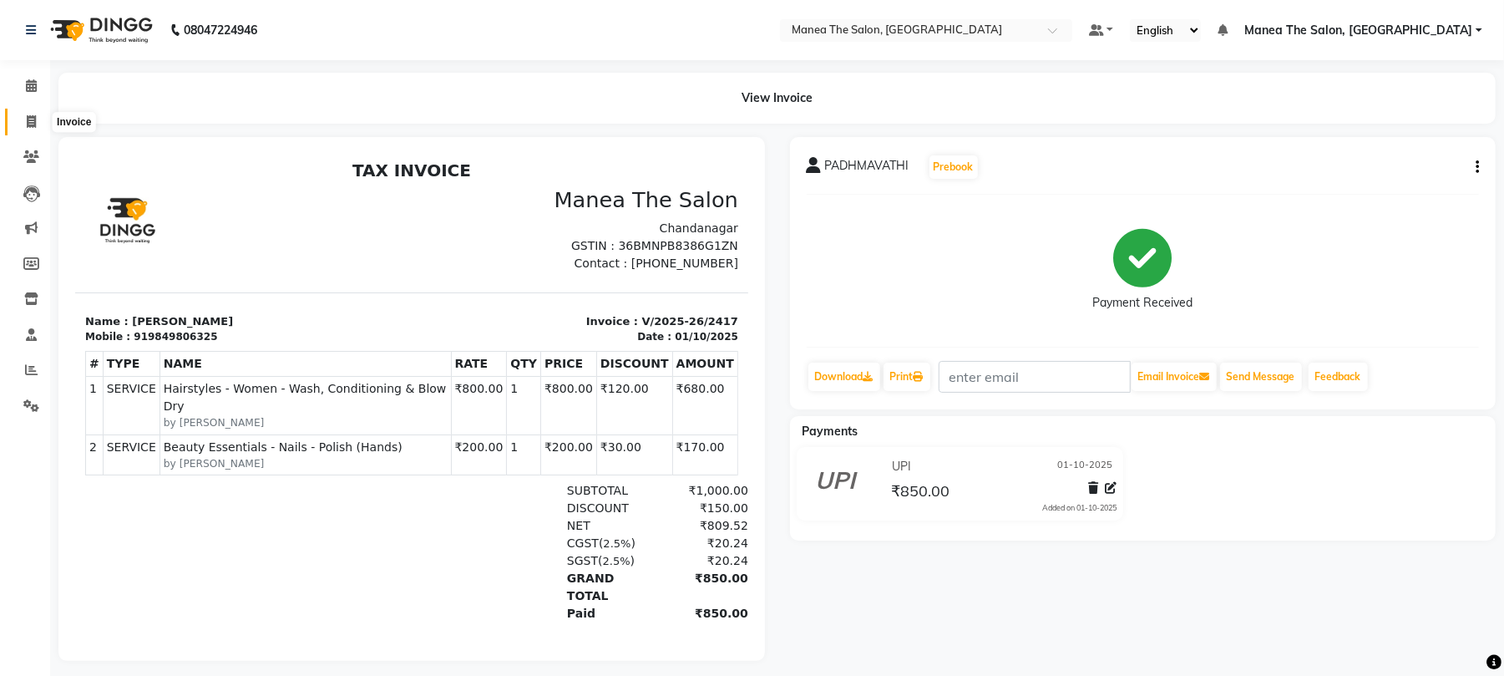
click at [38, 121] on span at bounding box center [31, 122] width 29 height 19
select select "service"
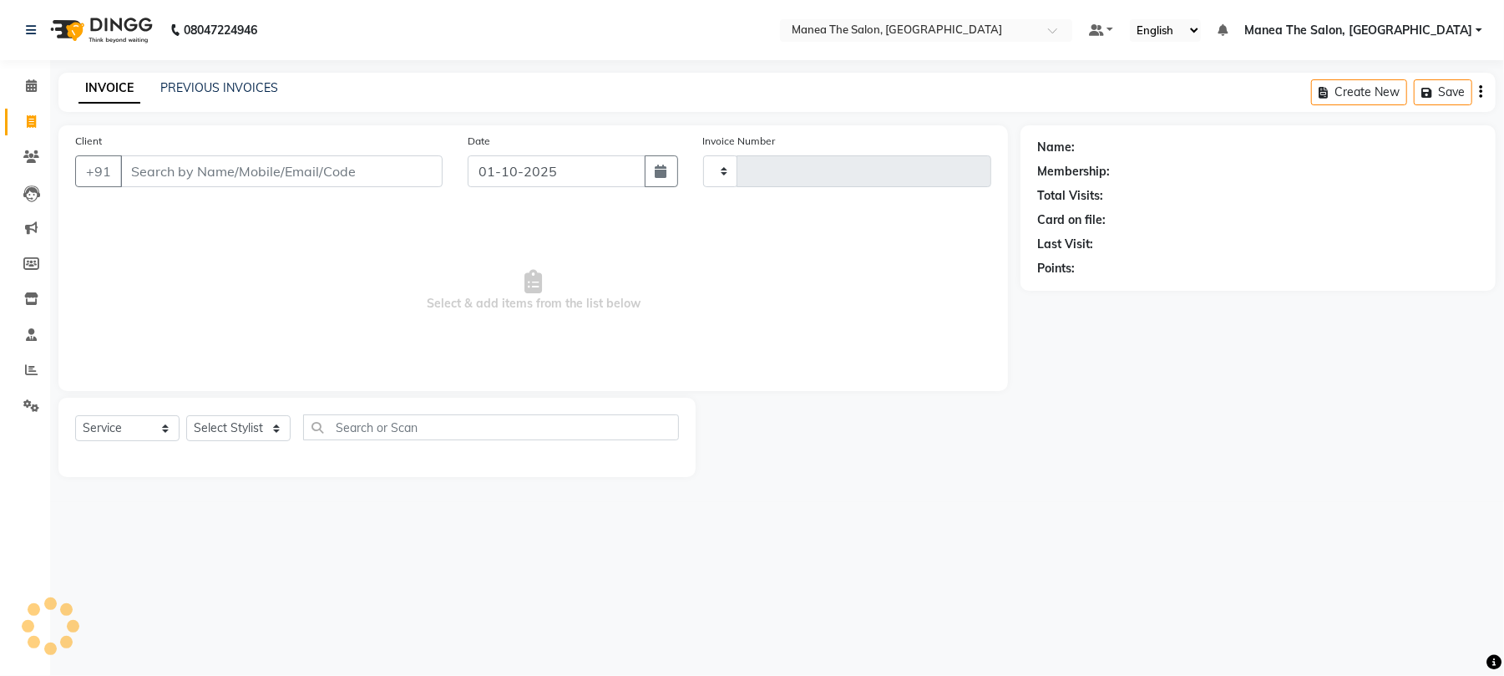
type input "2422"
select select "7351"
click at [246, 80] on link "PREVIOUS INVOICES" at bounding box center [219, 87] width 118 height 15
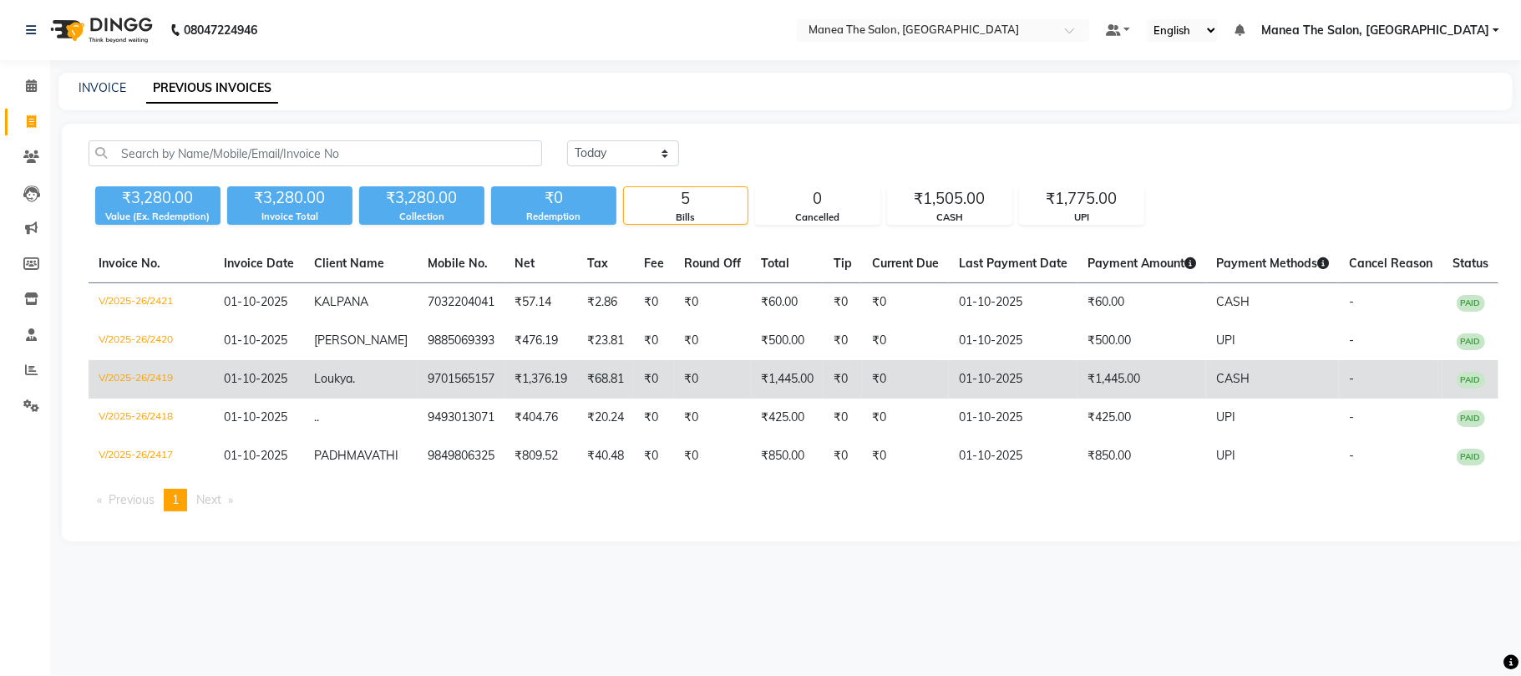
click at [1118, 374] on td "₹1,445.00" at bounding box center [1142, 379] width 129 height 38
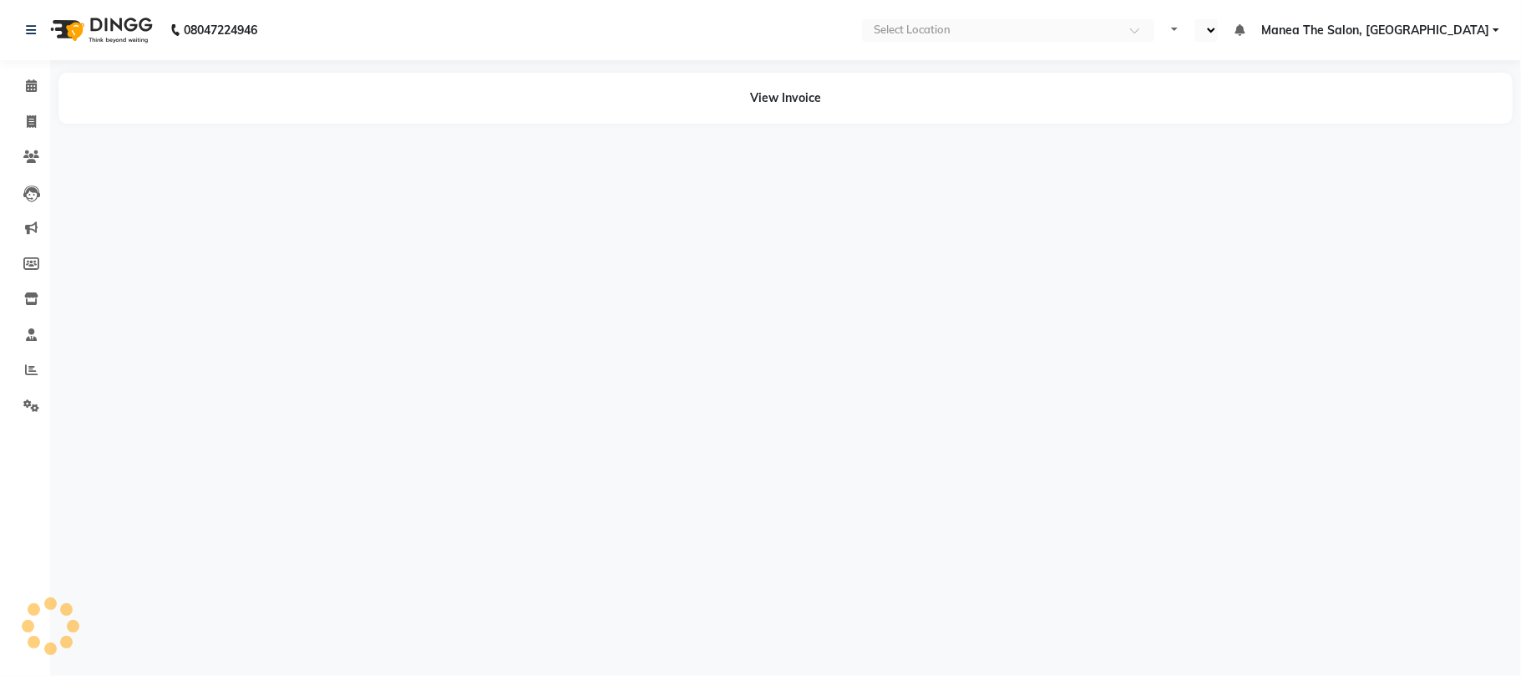
select select "en"
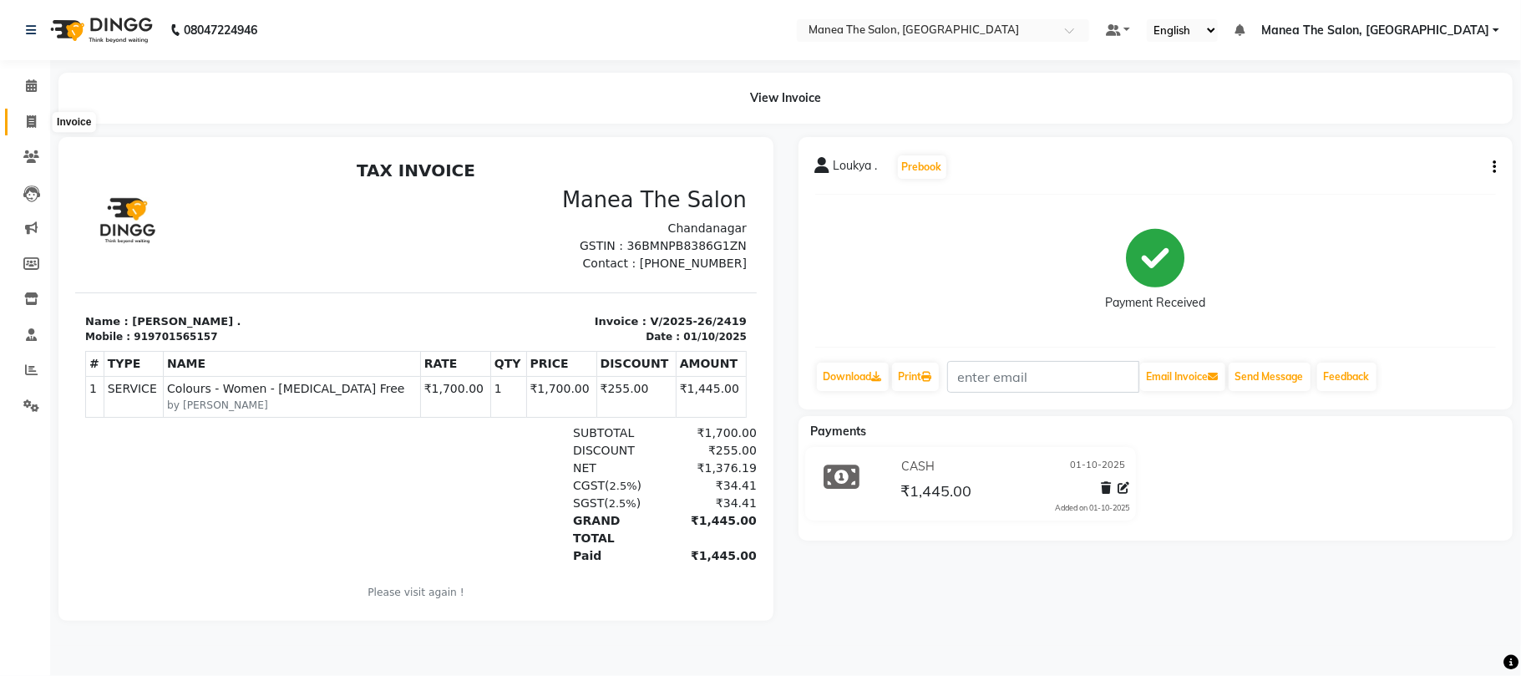
click at [38, 125] on span at bounding box center [31, 122] width 29 height 19
select select "7351"
select select "service"
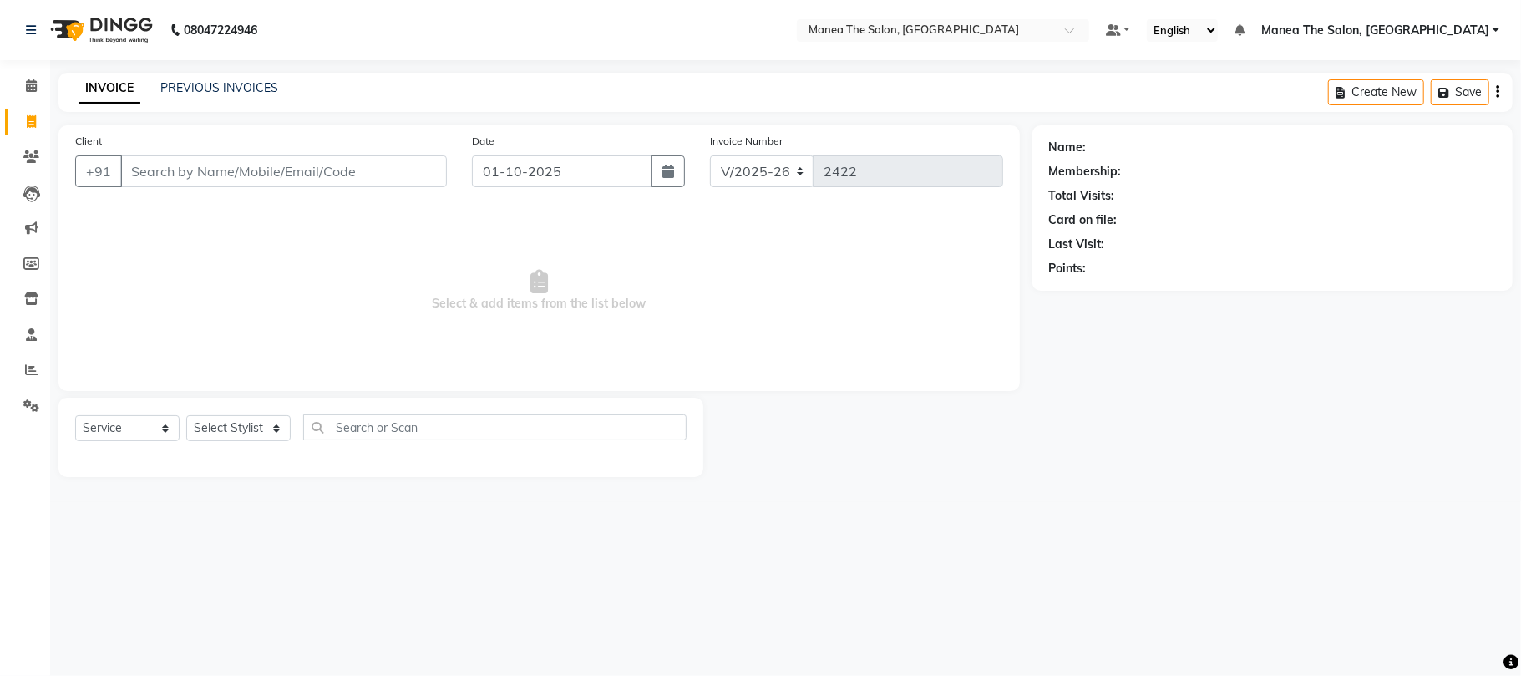
click at [147, 175] on input "Client" at bounding box center [283, 171] width 327 height 32
click at [217, 94] on link "PREVIOUS INVOICES" at bounding box center [219, 87] width 118 height 15
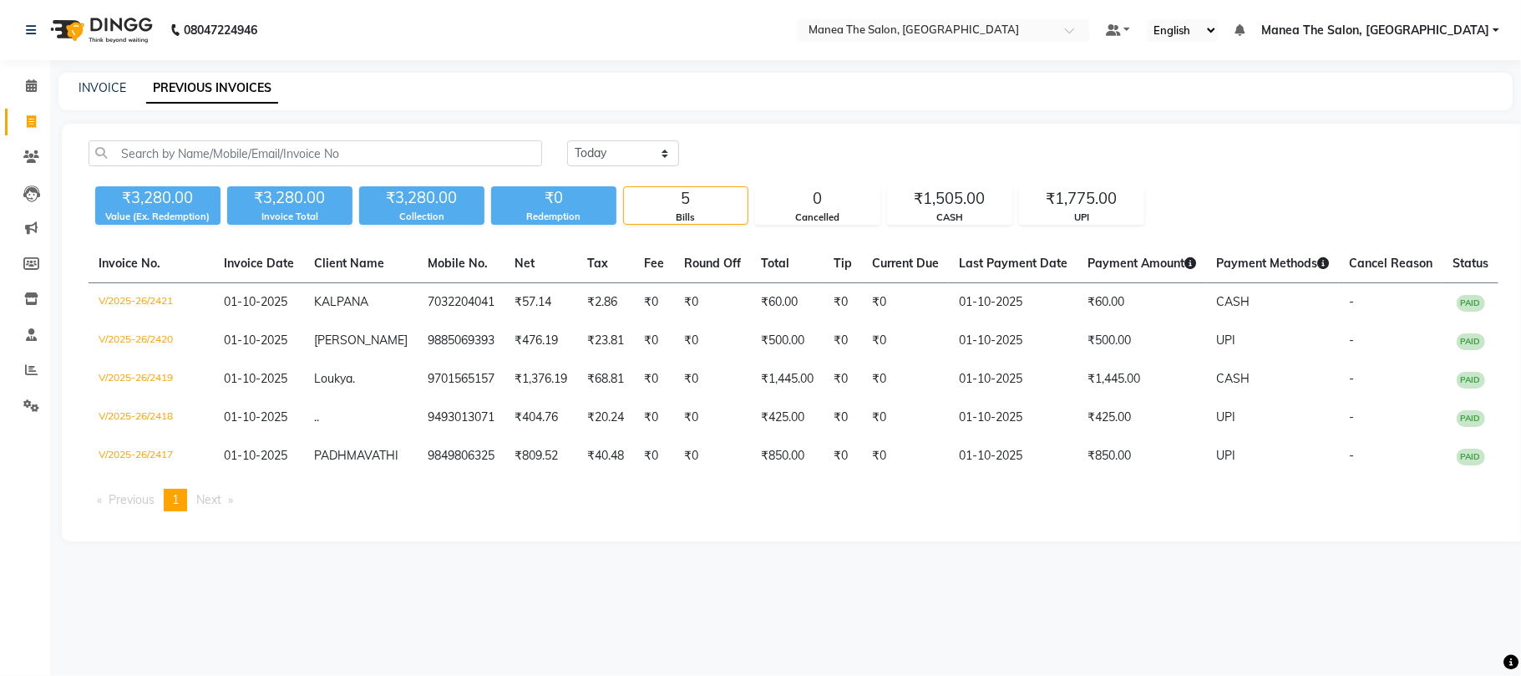
click at [22, 109] on link "Invoice" at bounding box center [25, 123] width 40 height 28
select select "service"
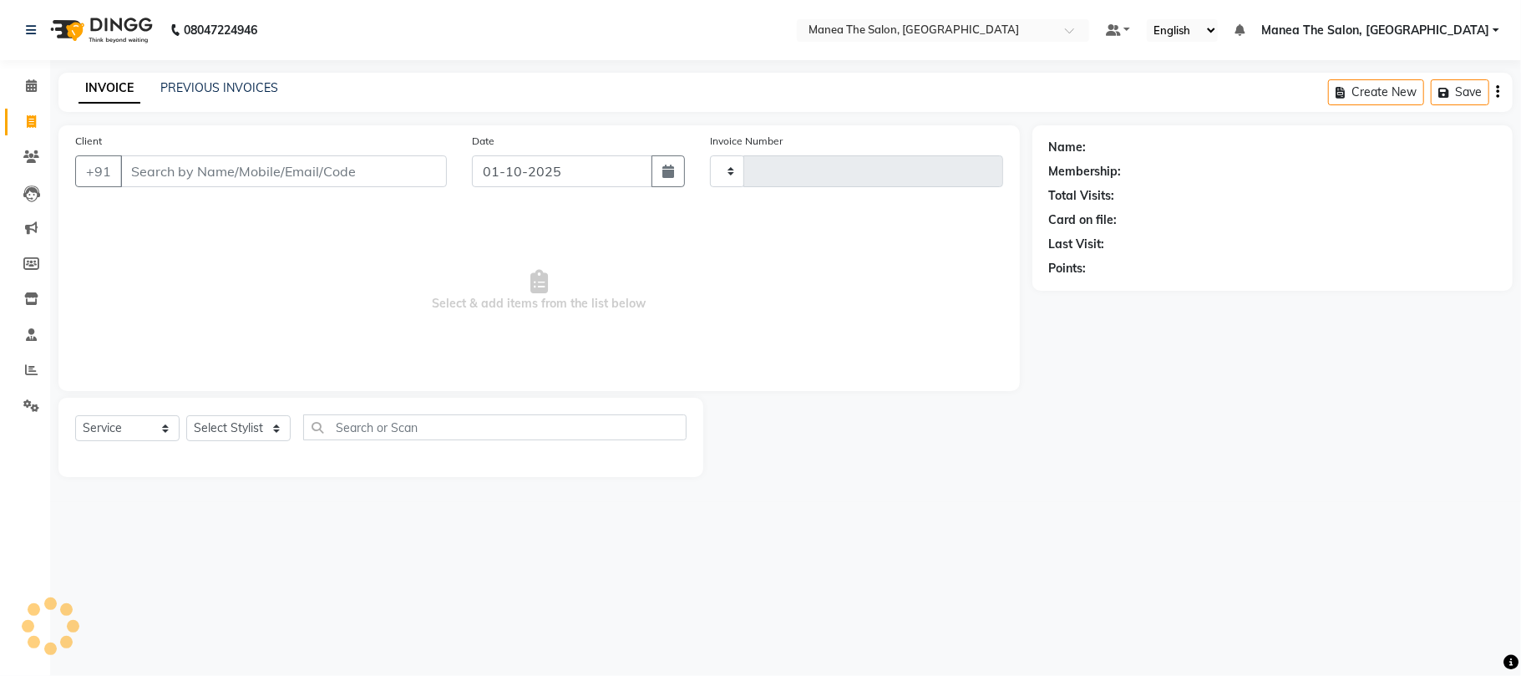
type input "2422"
select select "7351"
click at [255, 178] on input "Client" at bounding box center [283, 171] width 327 height 32
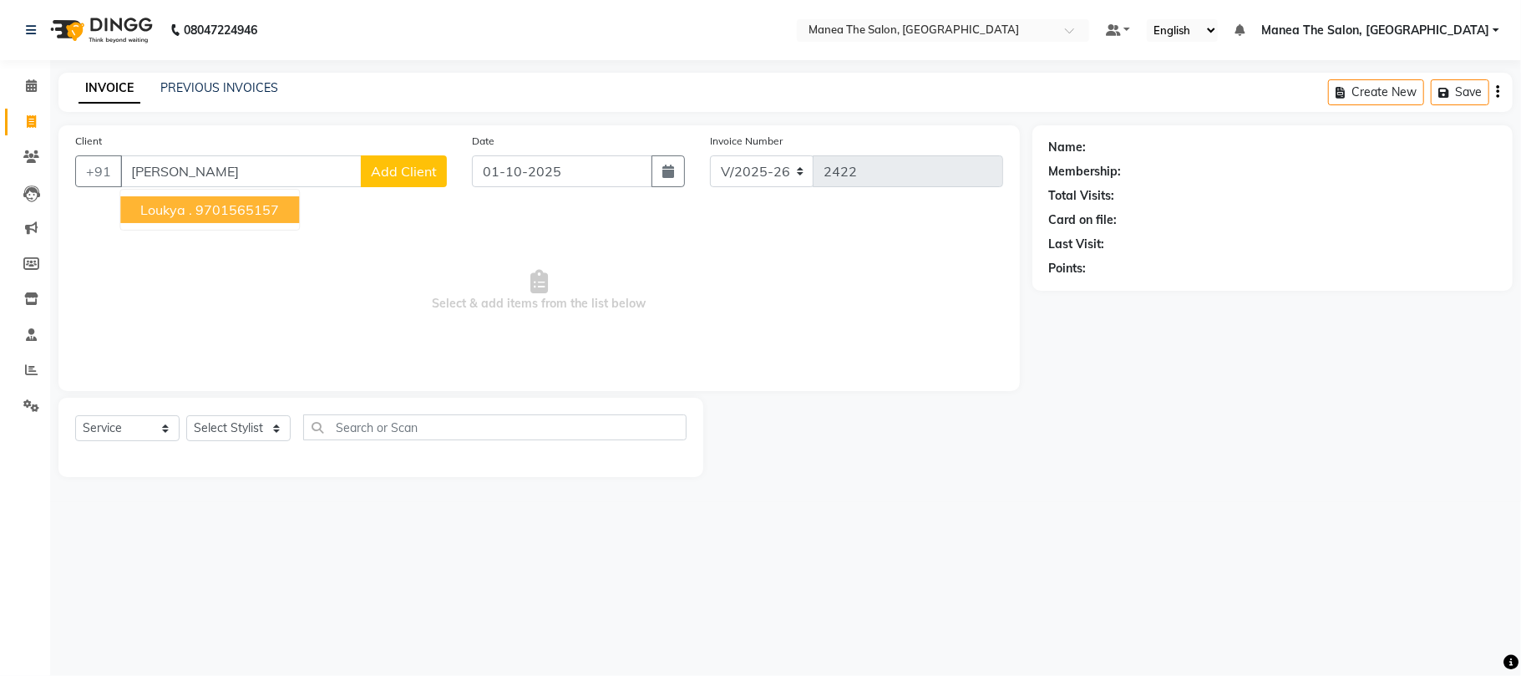
click at [241, 215] on ngb-highlight "9701565157" at bounding box center [237, 209] width 84 height 17
type input "9701565157"
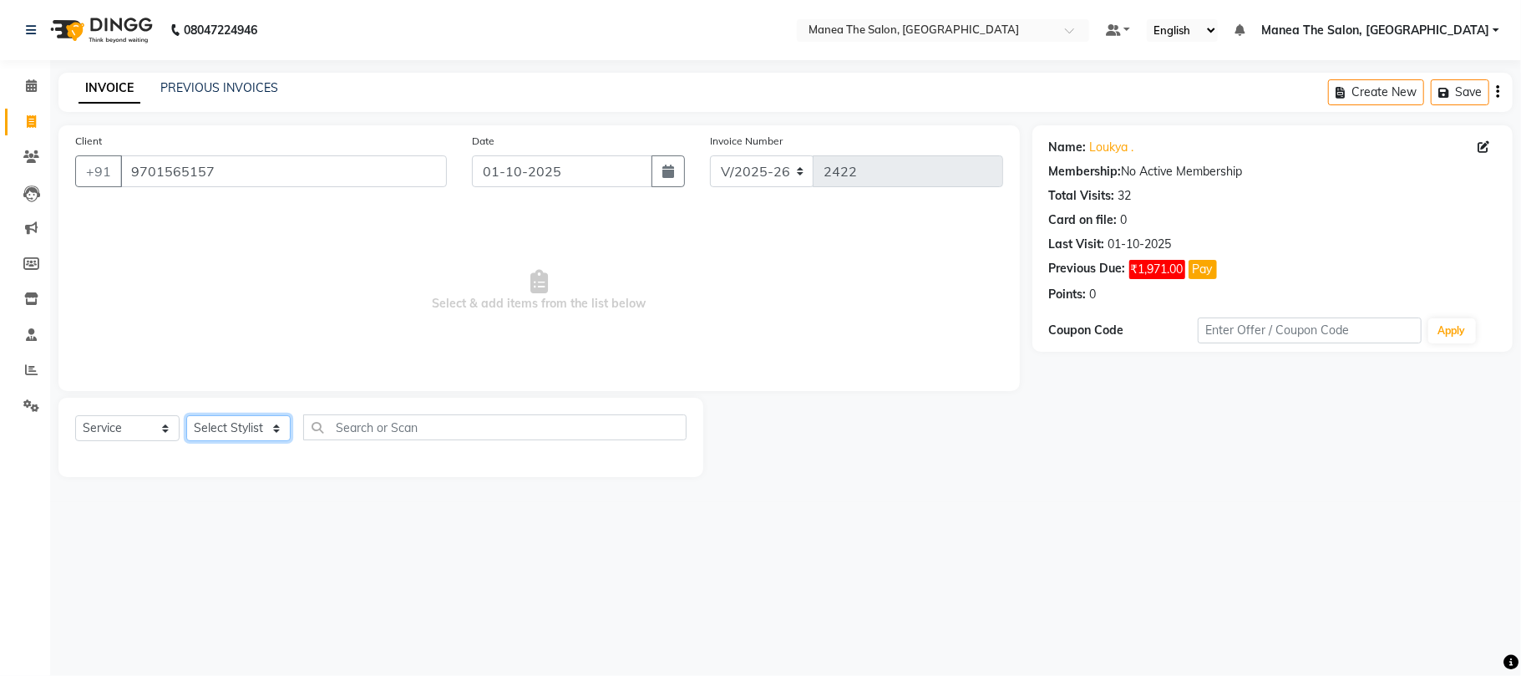
click at [247, 434] on select "Select Stylist Aman Azeem Divya Lakshmi Prasad Renuka shireesha Sulthana" at bounding box center [238, 428] width 104 height 26
select select "63582"
click at [186, 415] on select "Select Stylist Aman Azeem Divya Lakshmi Prasad Renuka shireesha Sulthana" at bounding box center [238, 428] width 104 height 26
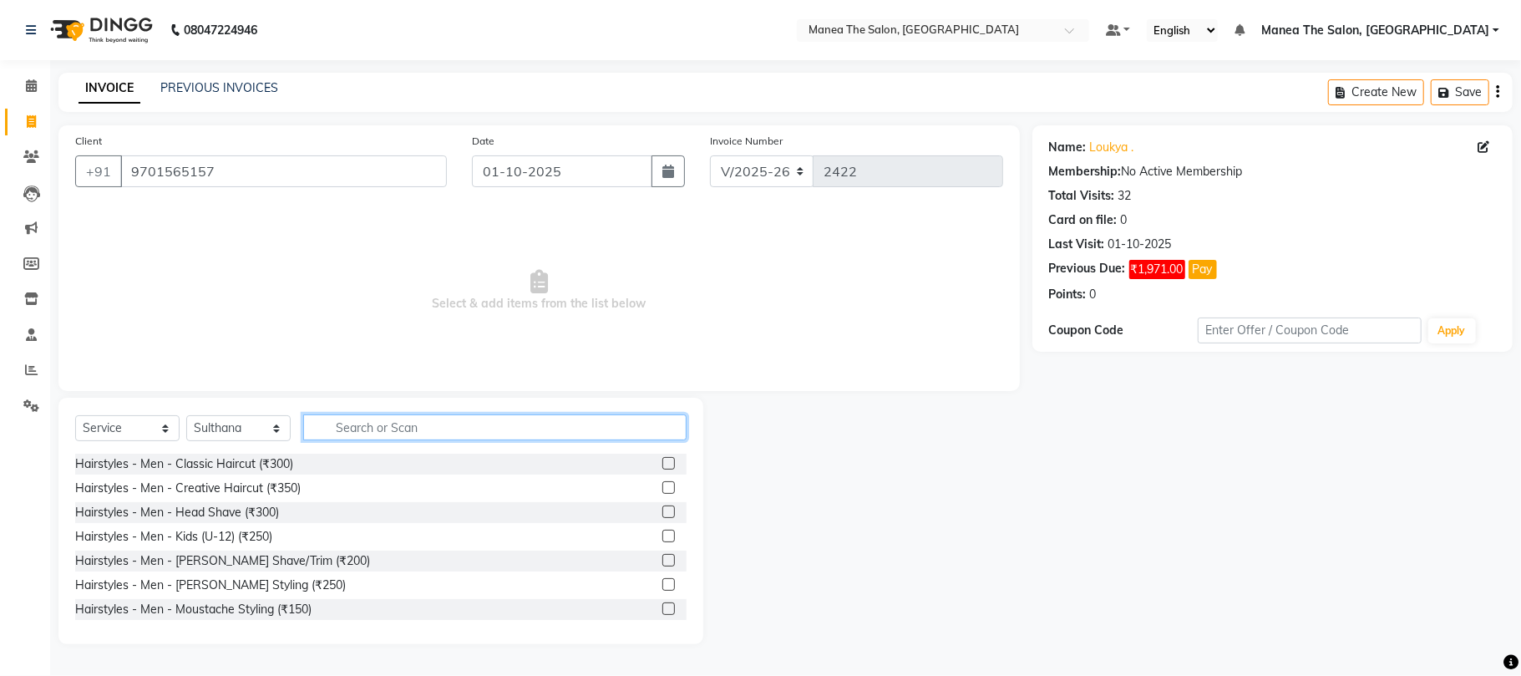
click at [334, 428] on input "text" at bounding box center [494, 427] width 383 height 26
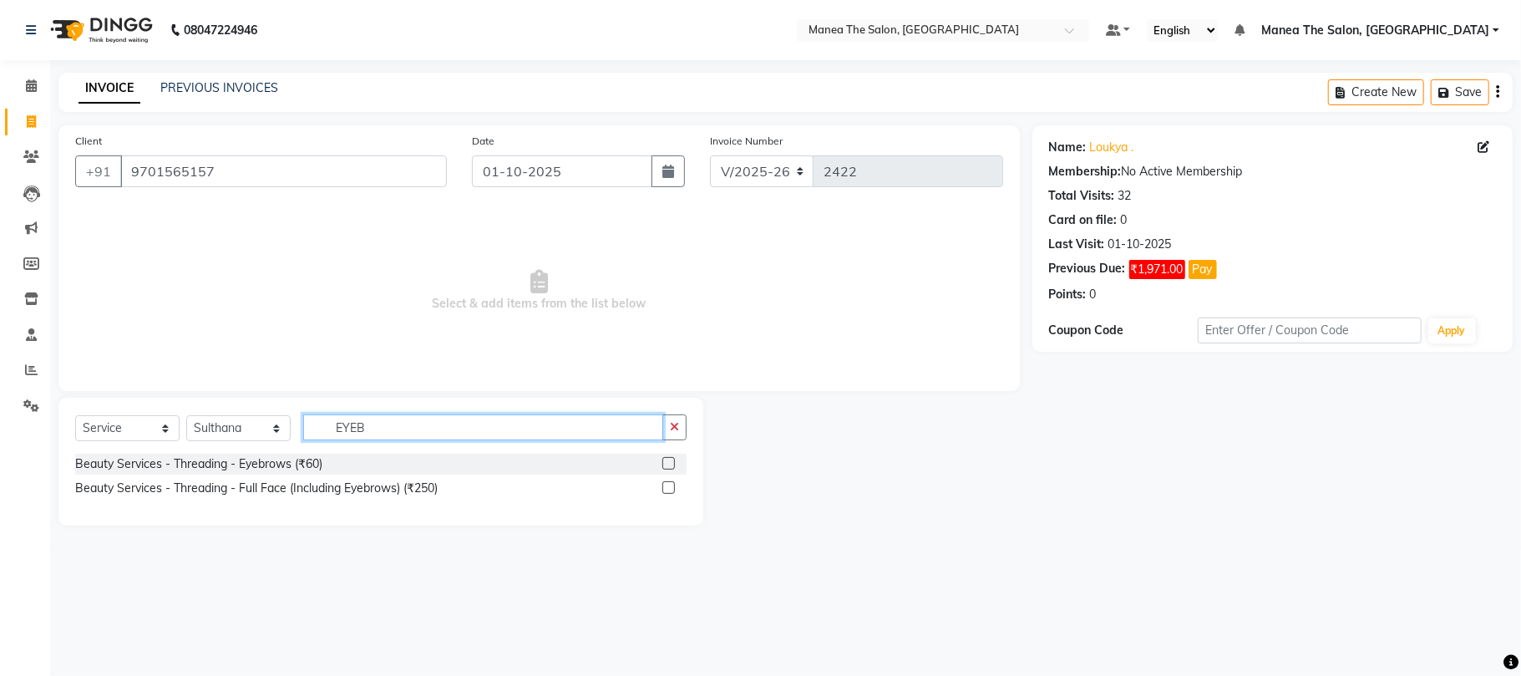
type input "EYEB"
click at [670, 463] on label at bounding box center [668, 463] width 13 height 13
click at [670, 463] on input "checkbox" at bounding box center [667, 464] width 11 height 11
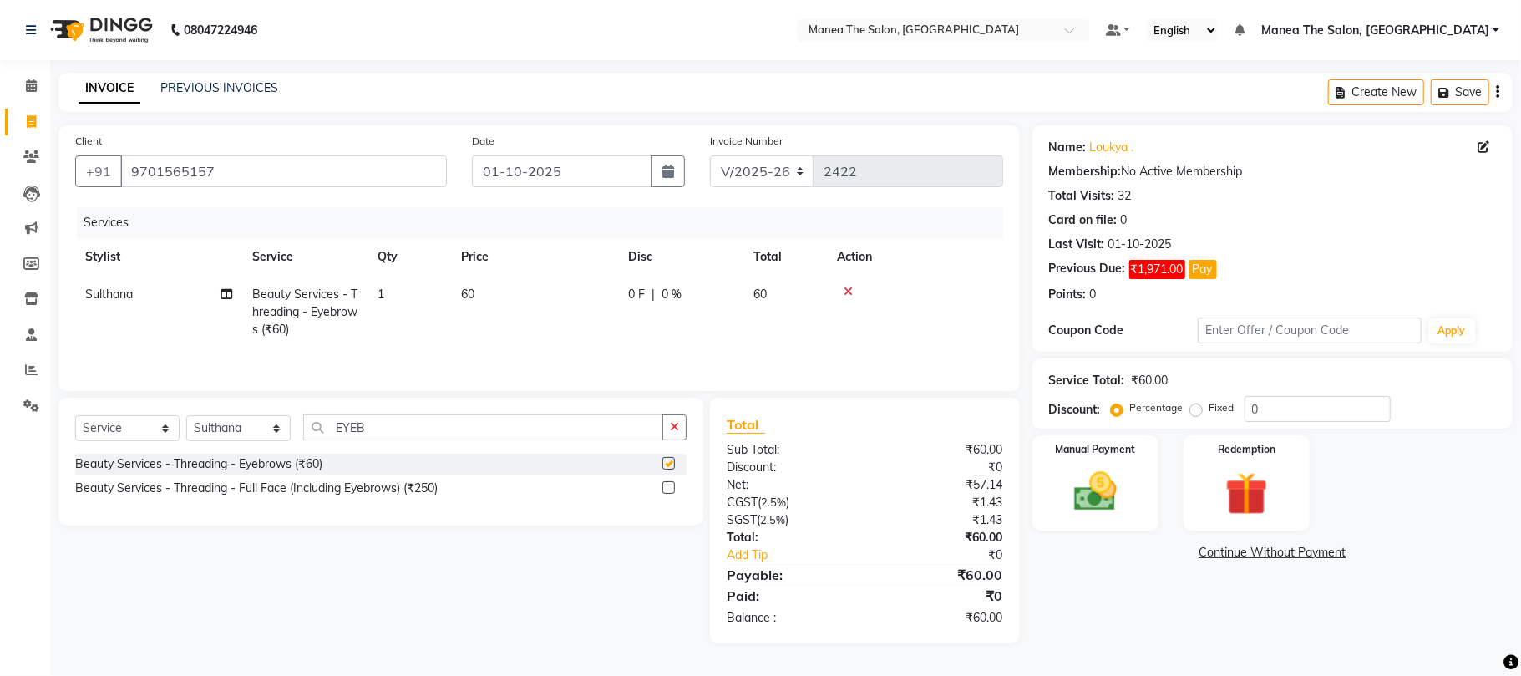
checkbox input "false"
click at [395, 285] on td "1" at bounding box center [410, 312] width 84 height 73
select select "63582"
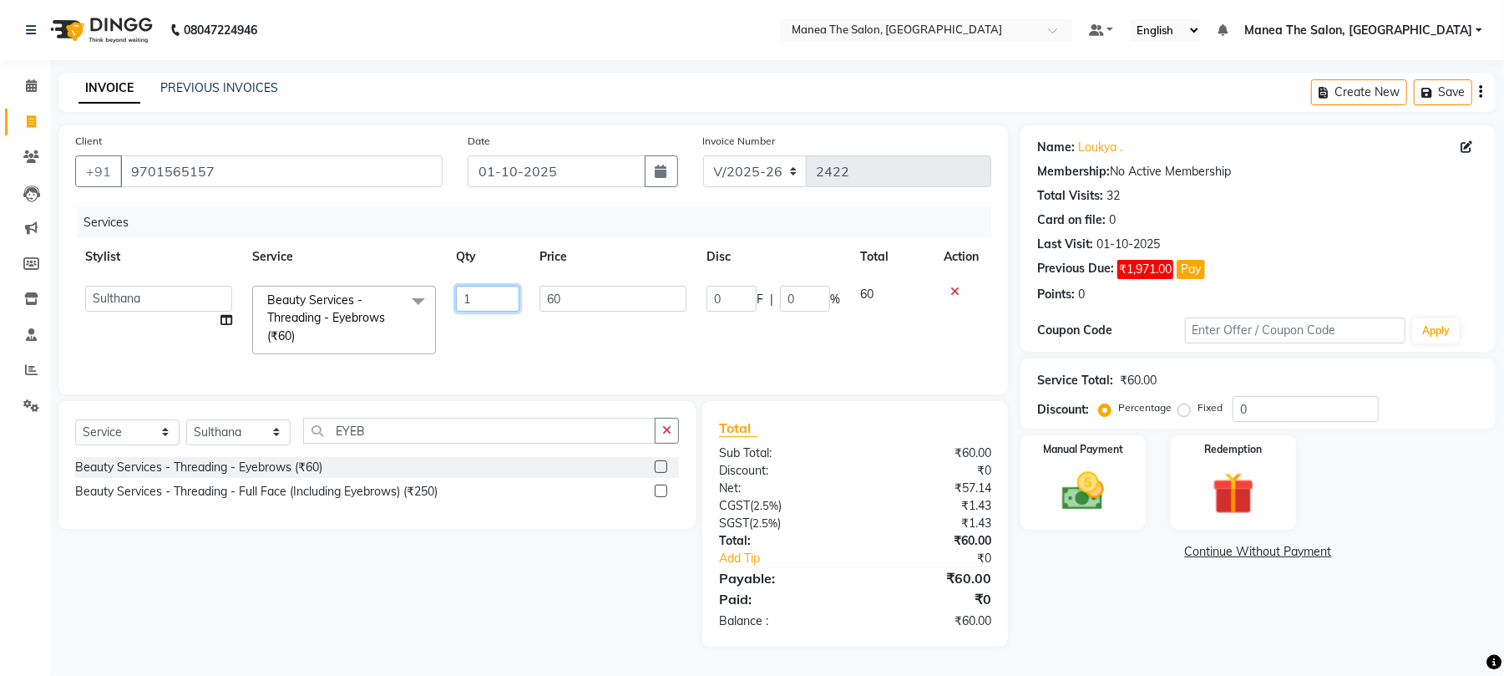
click at [500, 296] on input "1" at bounding box center [487, 299] width 63 height 26
type input "4"
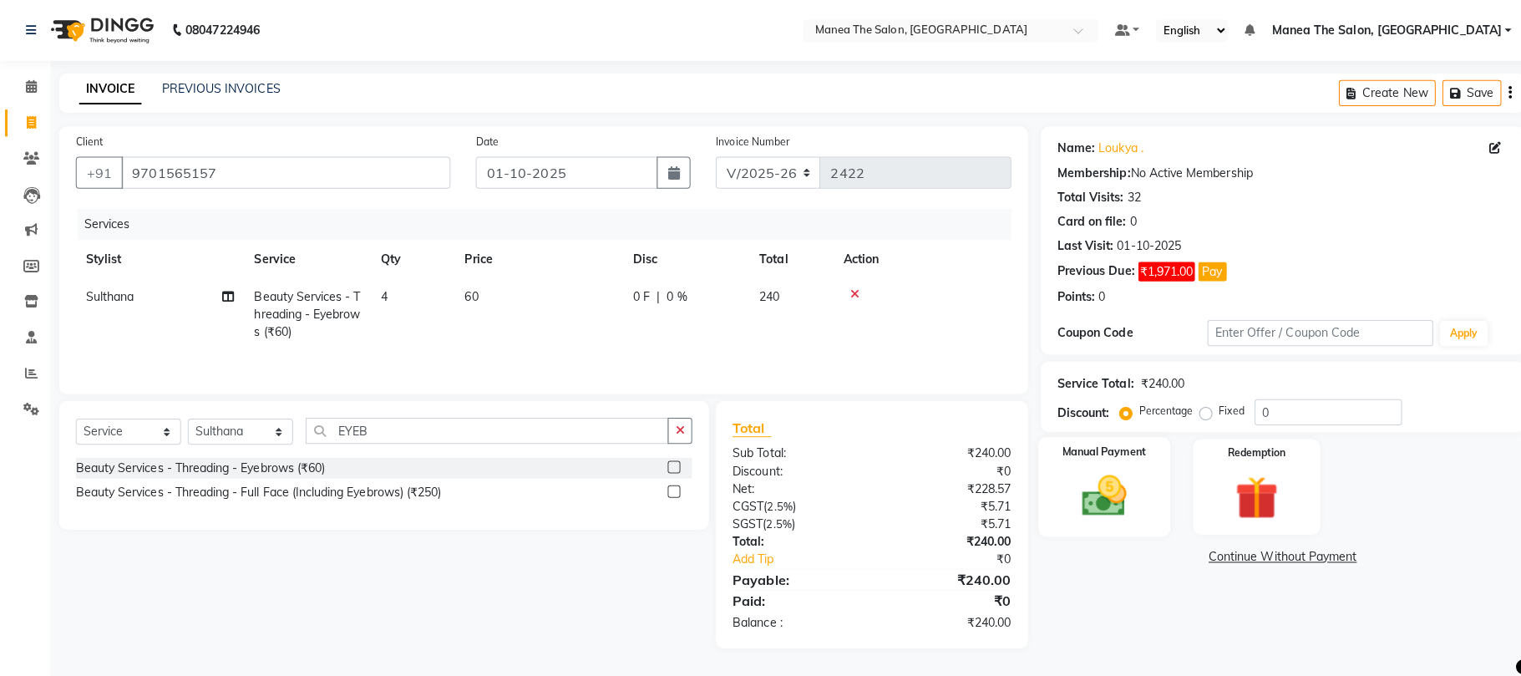
click at [1093, 501] on img at bounding box center [1095, 492] width 73 height 52
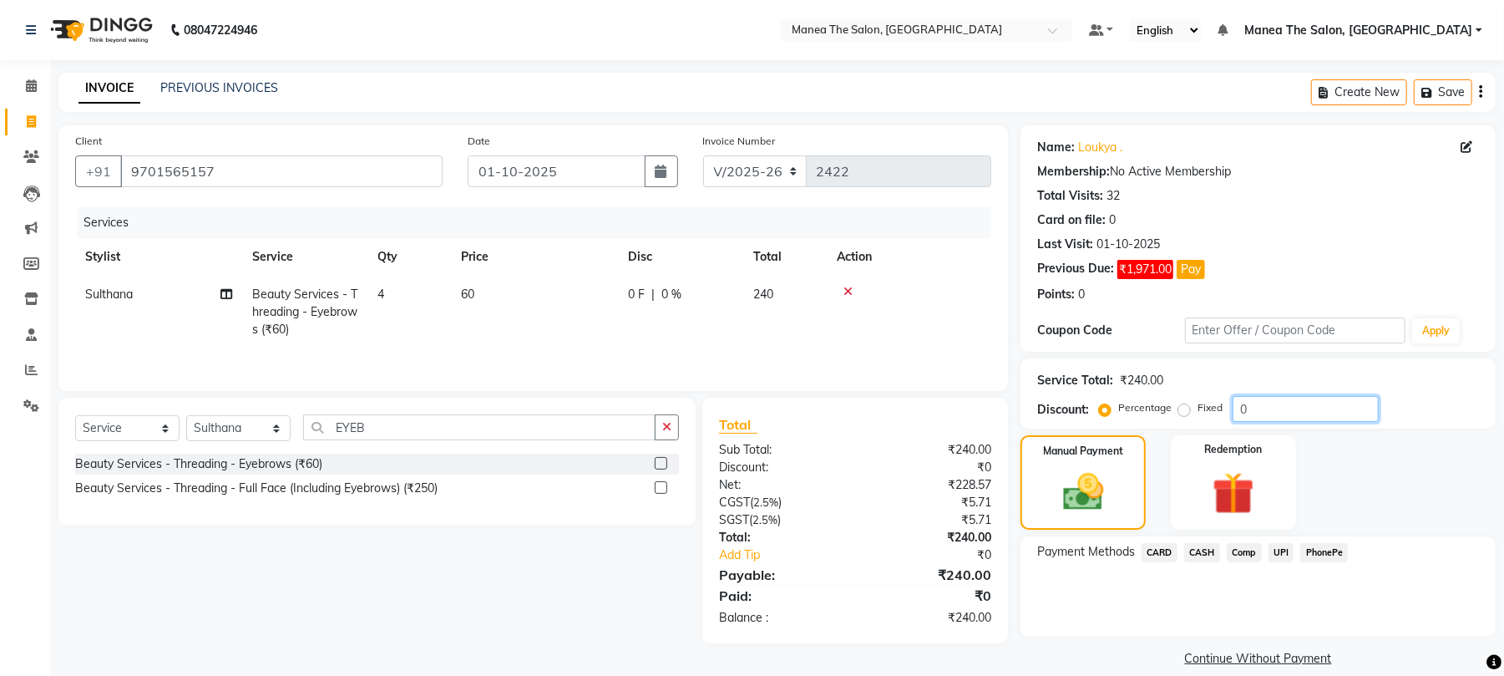
click at [1265, 405] on input "0" at bounding box center [1306, 409] width 146 height 26
type input "15"
click at [1090, 495] on img at bounding box center [1083, 492] width 68 height 48
click at [1204, 539] on div "Payment Methods CARD CASH Comp UPI PhonePe" at bounding box center [1258, 586] width 475 height 100
click at [1204, 549] on span "CASH" at bounding box center [1202, 552] width 36 height 19
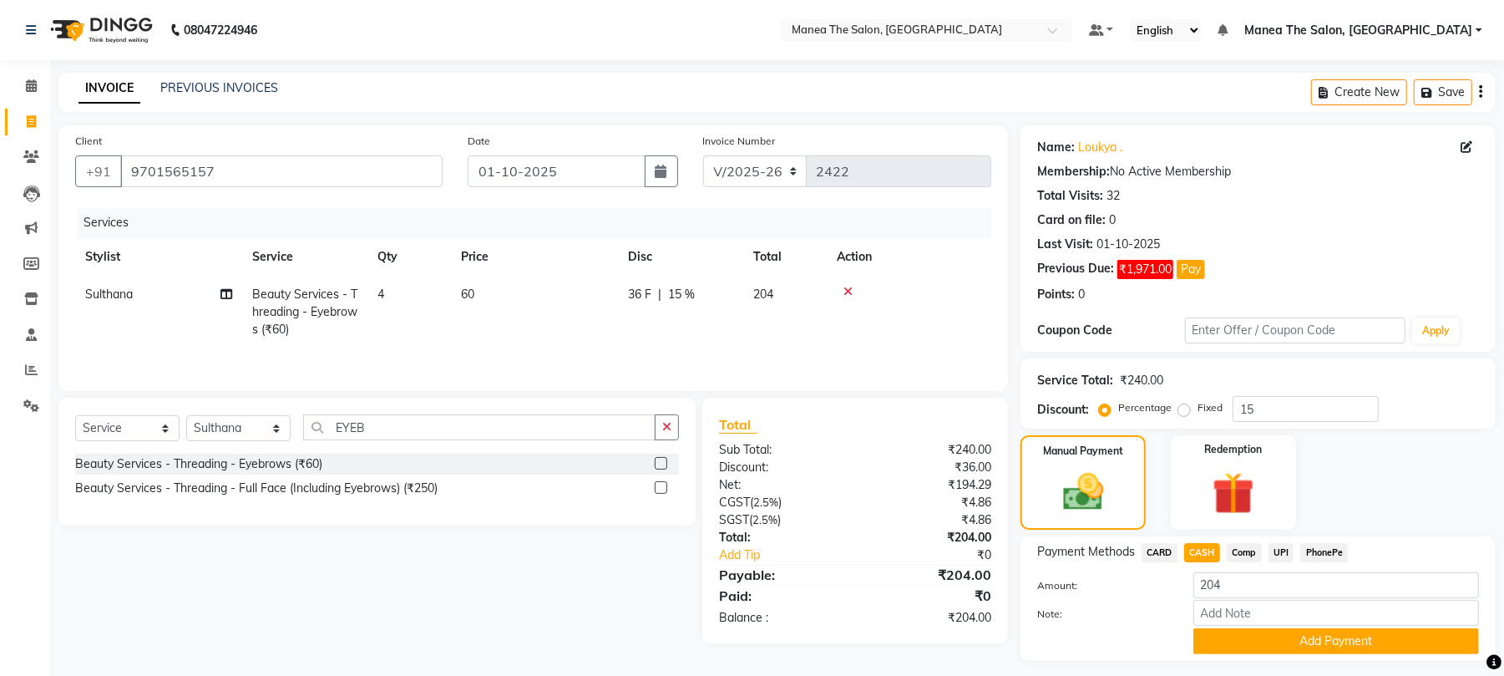
click at [1224, 647] on button "Add Payment" at bounding box center [1337, 641] width 286 height 26
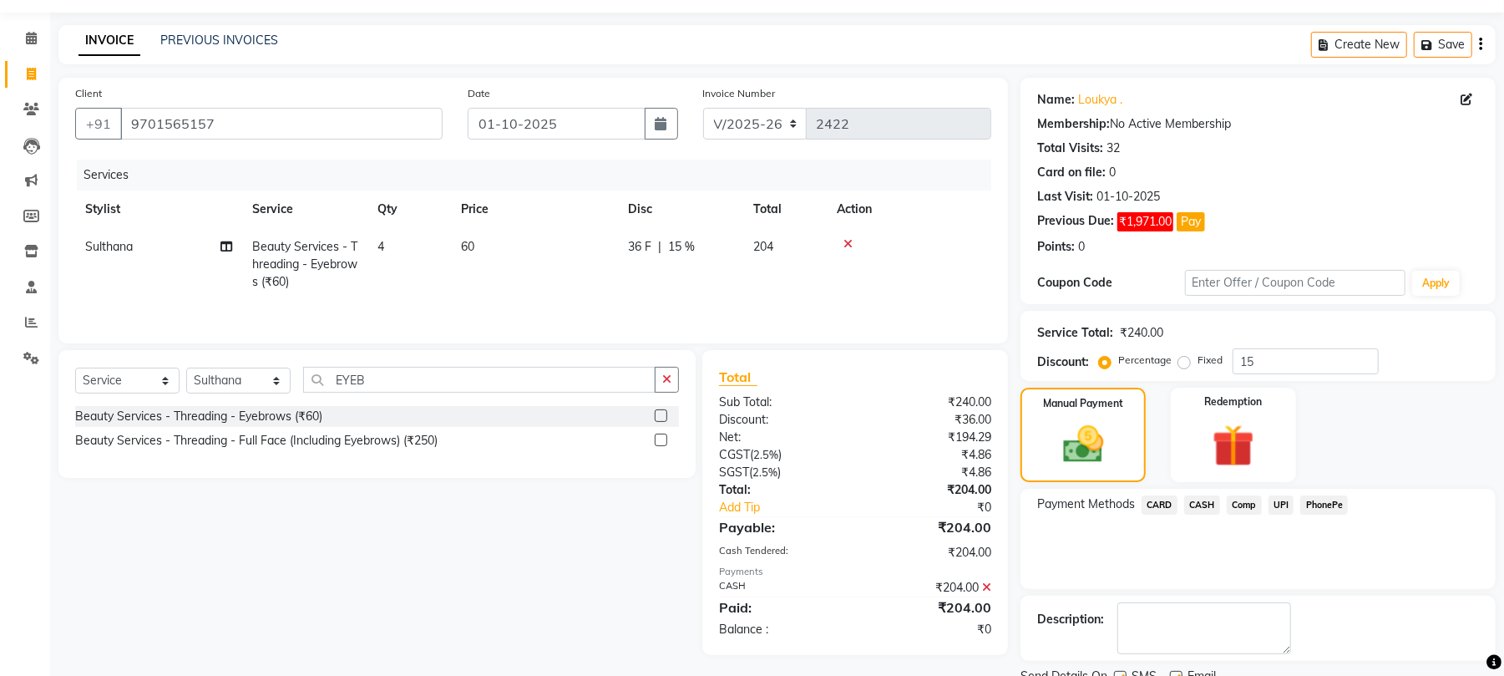
scroll to position [115, 0]
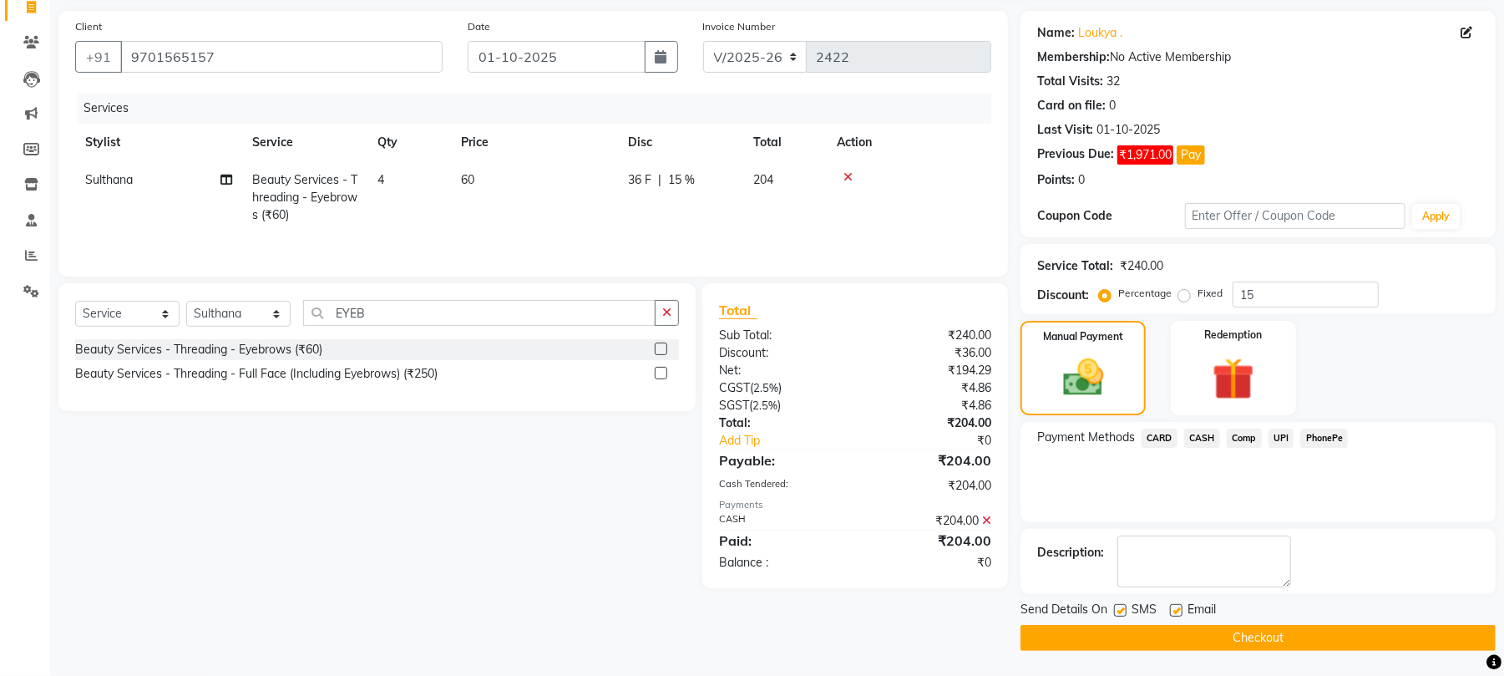
click at [1245, 636] on button "Checkout" at bounding box center [1258, 638] width 475 height 26
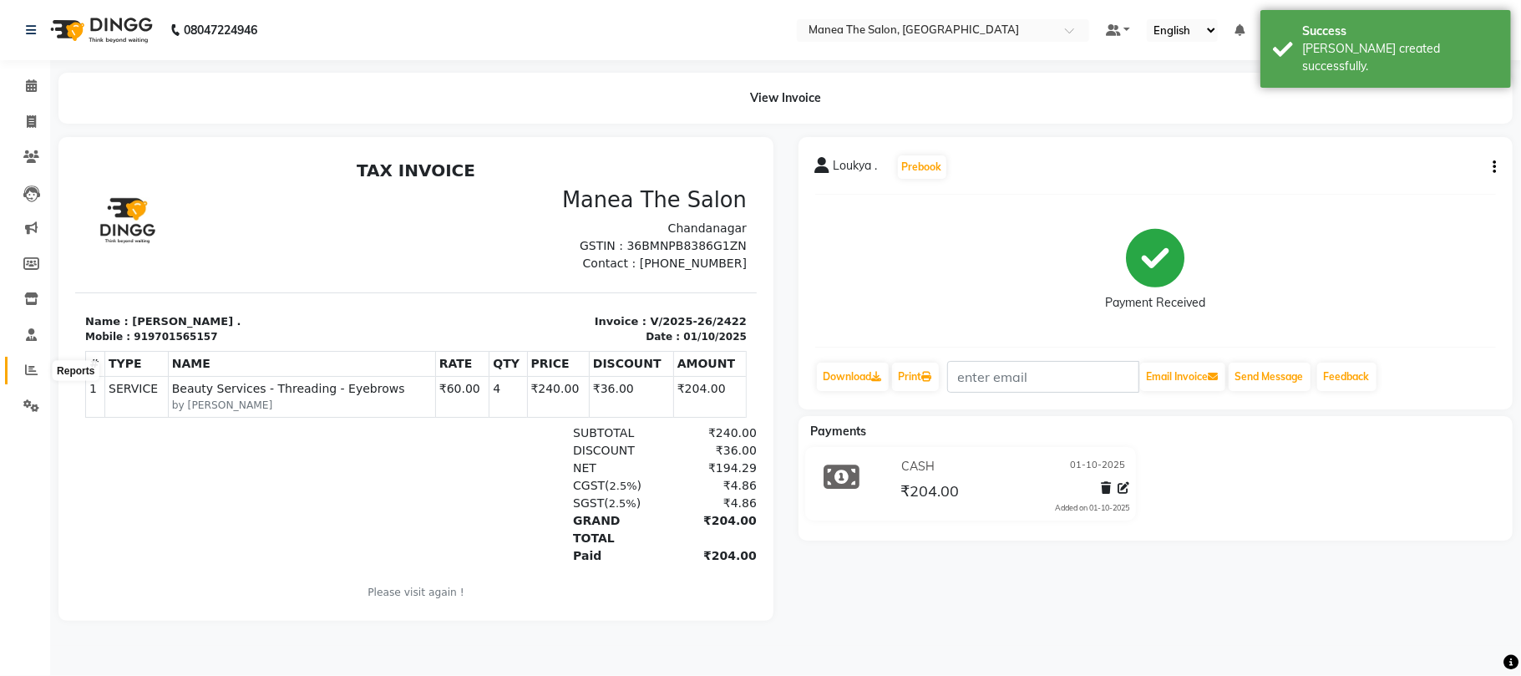
click at [21, 368] on span at bounding box center [31, 370] width 29 height 19
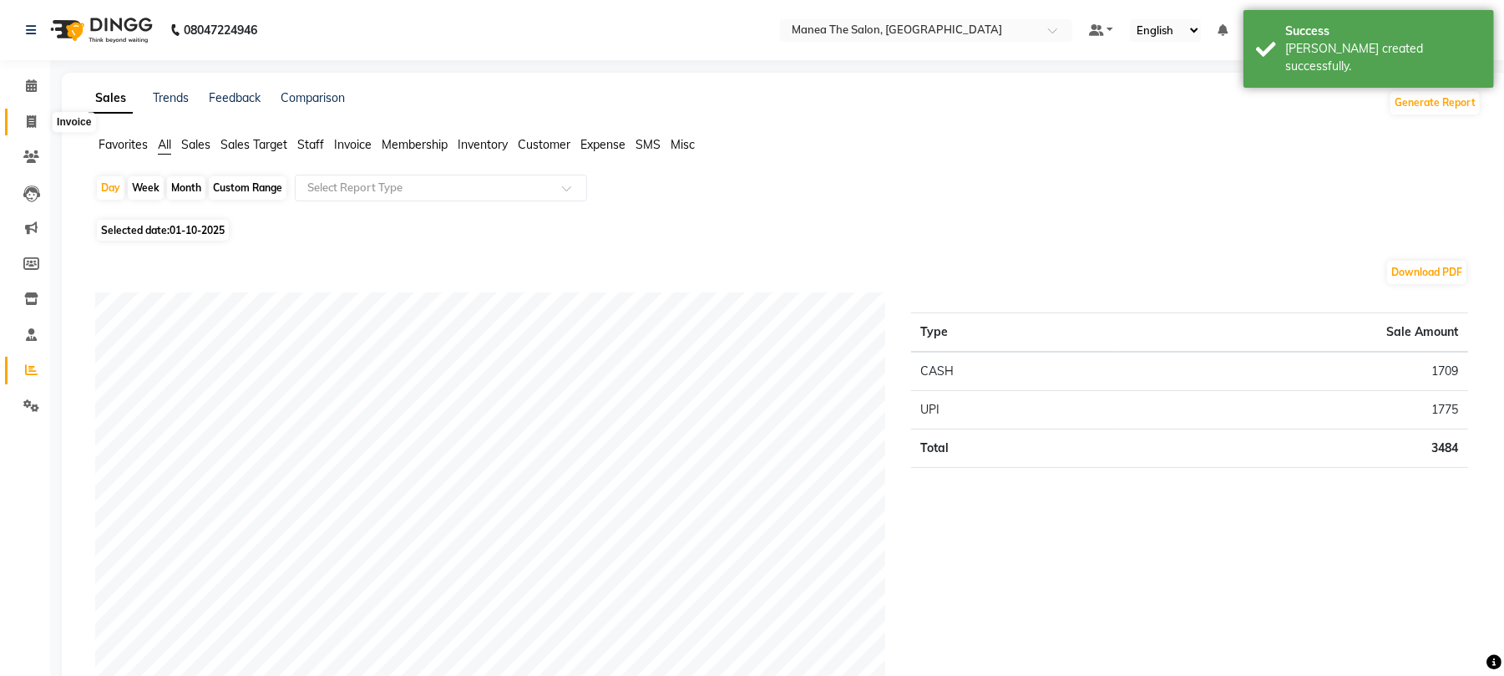
click at [33, 117] on icon at bounding box center [31, 121] width 9 height 13
select select "service"
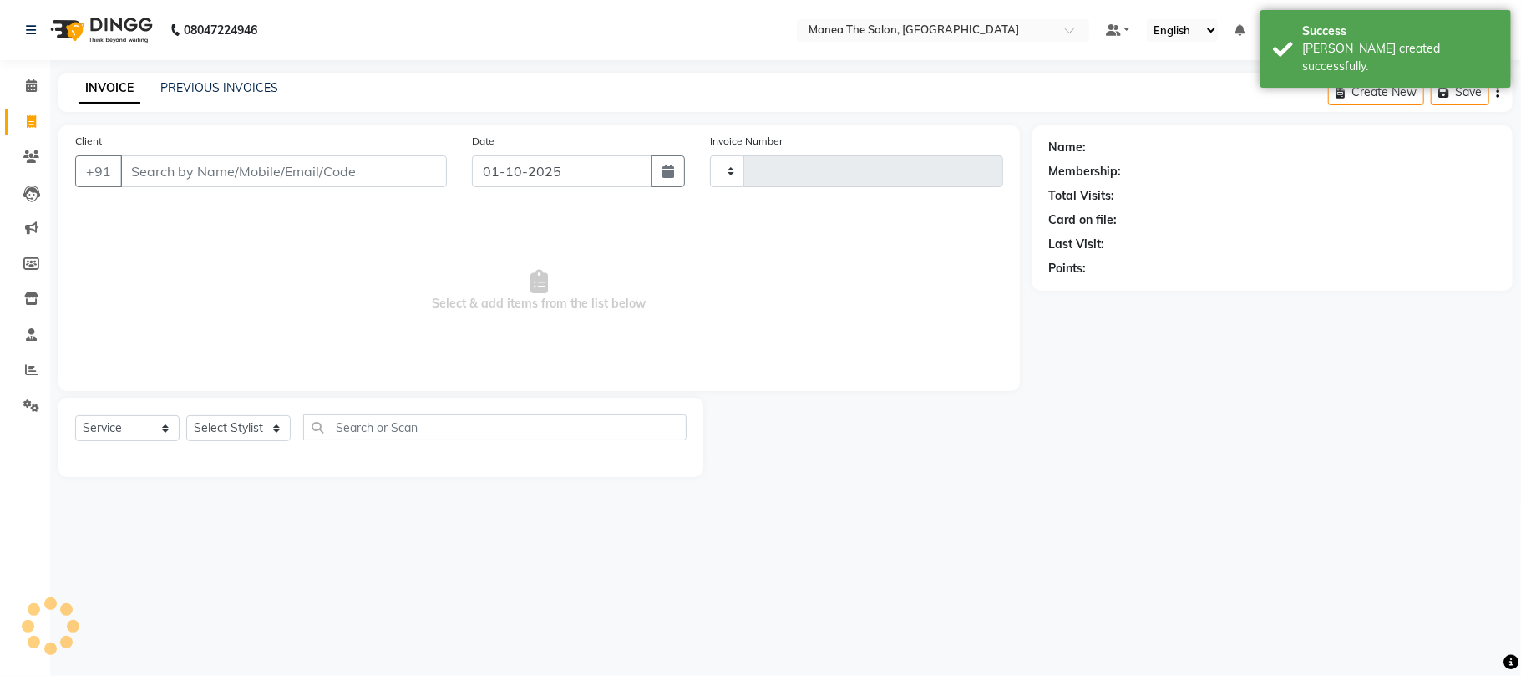
type input "2423"
select select "7351"
drag, startPoint x: 27, startPoint y: 365, endPoint x: 23, endPoint y: 354, distance: 11.4
click at [28, 365] on icon at bounding box center [31, 369] width 13 height 13
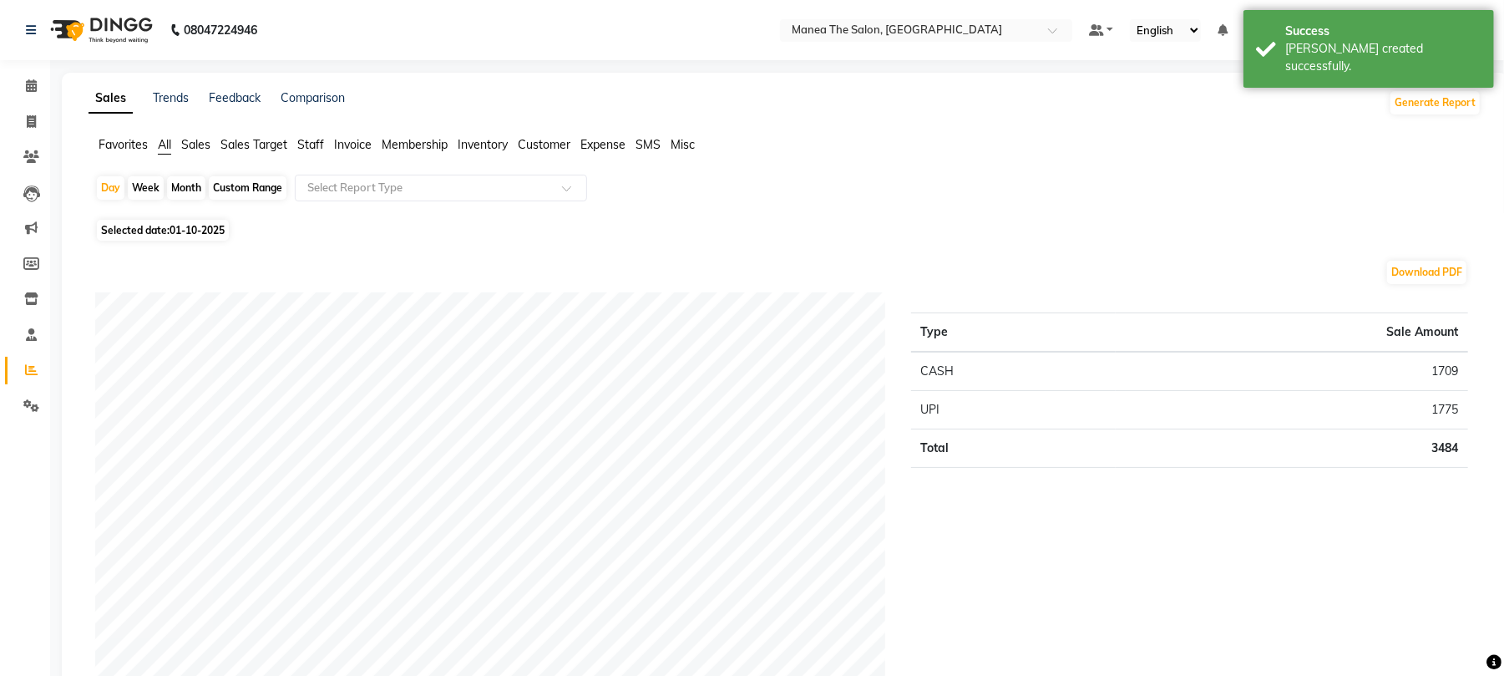
click at [179, 185] on div "Month" at bounding box center [186, 187] width 38 height 23
select select "10"
select select "2025"
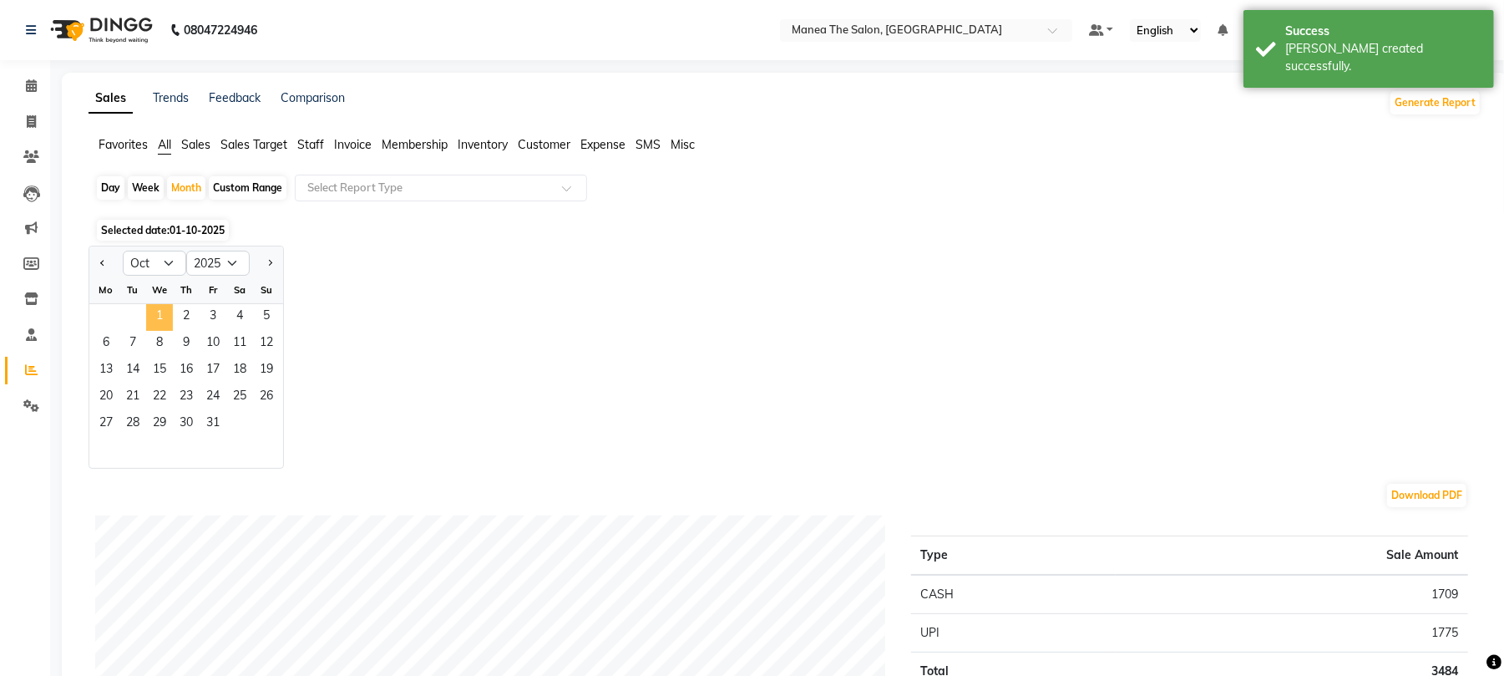
click at [149, 314] on span "1" at bounding box center [159, 317] width 27 height 27
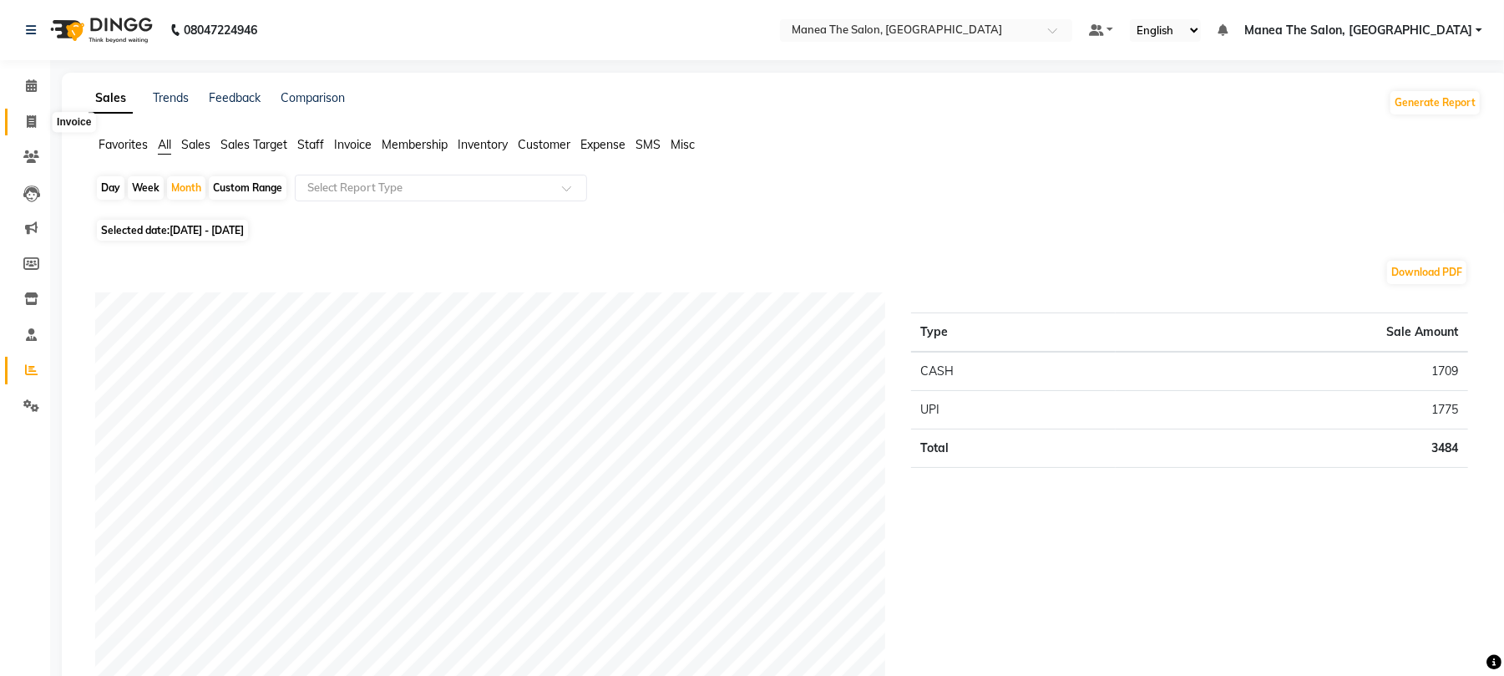
click at [20, 115] on span at bounding box center [31, 122] width 29 height 19
select select "7351"
select select "service"
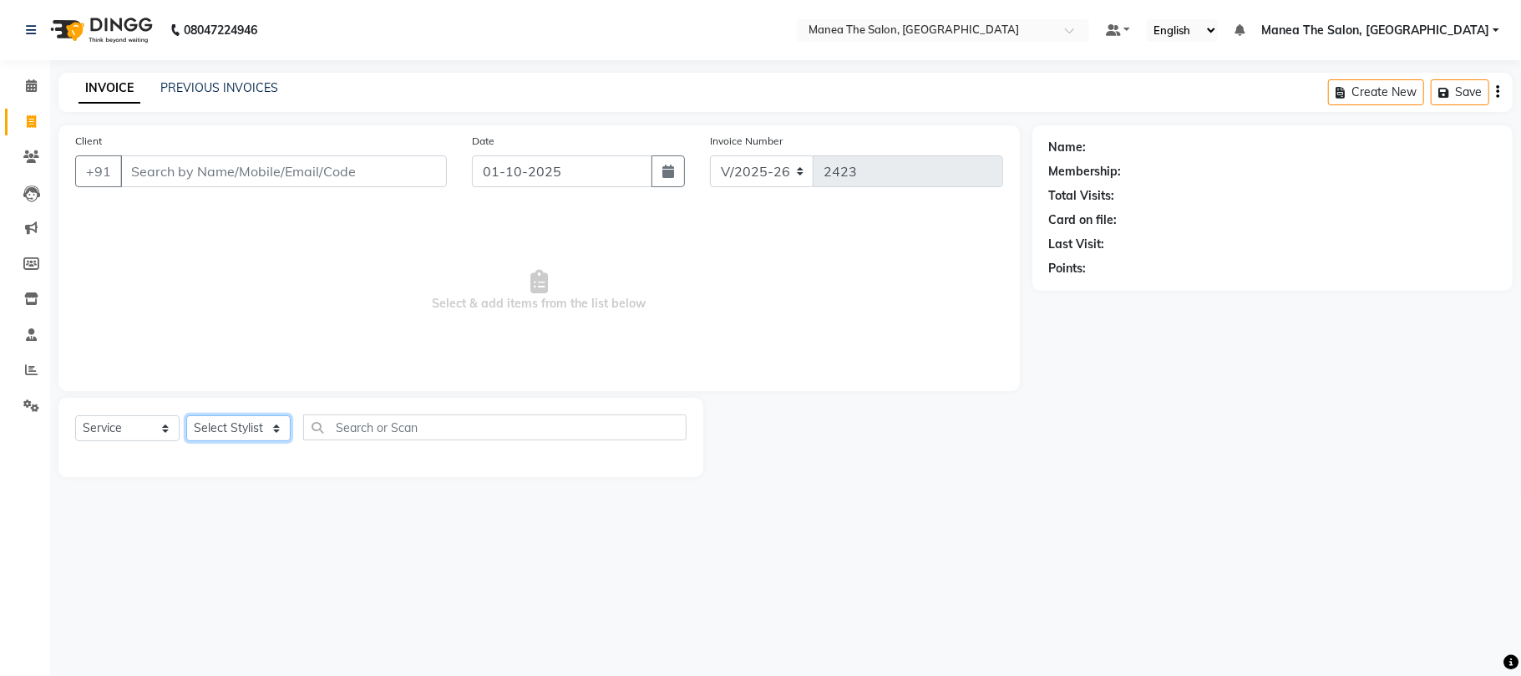
click at [225, 429] on select "Select Stylist Aman Azeem Divya Lakshmi Prasad Renuka shireesha Sulthana" at bounding box center [238, 428] width 104 height 26
select select "63582"
click at [186, 415] on select "Select Stylist Aman Azeem Divya Lakshmi Prasad Renuka shireesha Sulthana" at bounding box center [238, 428] width 104 height 26
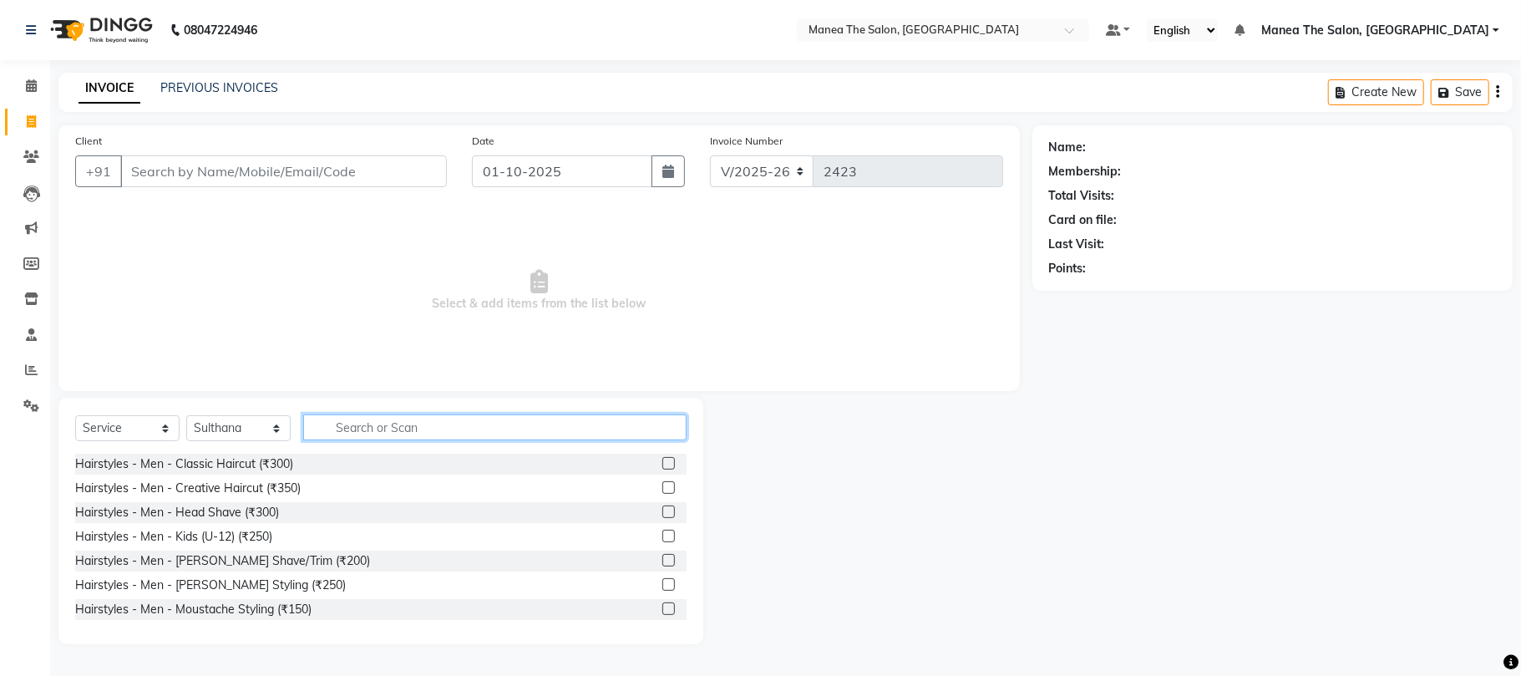
click at [418, 426] on input "text" at bounding box center [494, 427] width 383 height 26
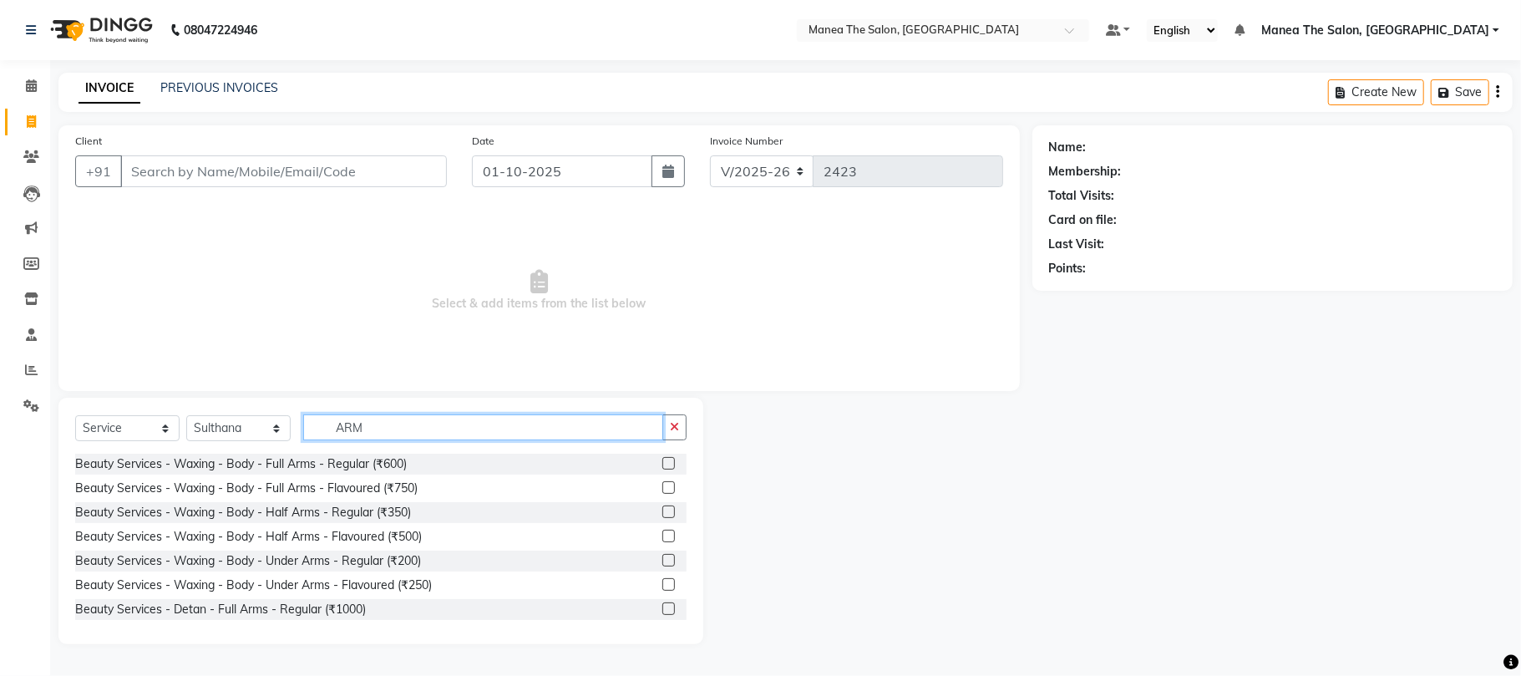
type input "ARM"
click at [662, 488] on label at bounding box center [668, 487] width 13 height 13
click at [662, 488] on input "checkbox" at bounding box center [667, 488] width 11 height 11
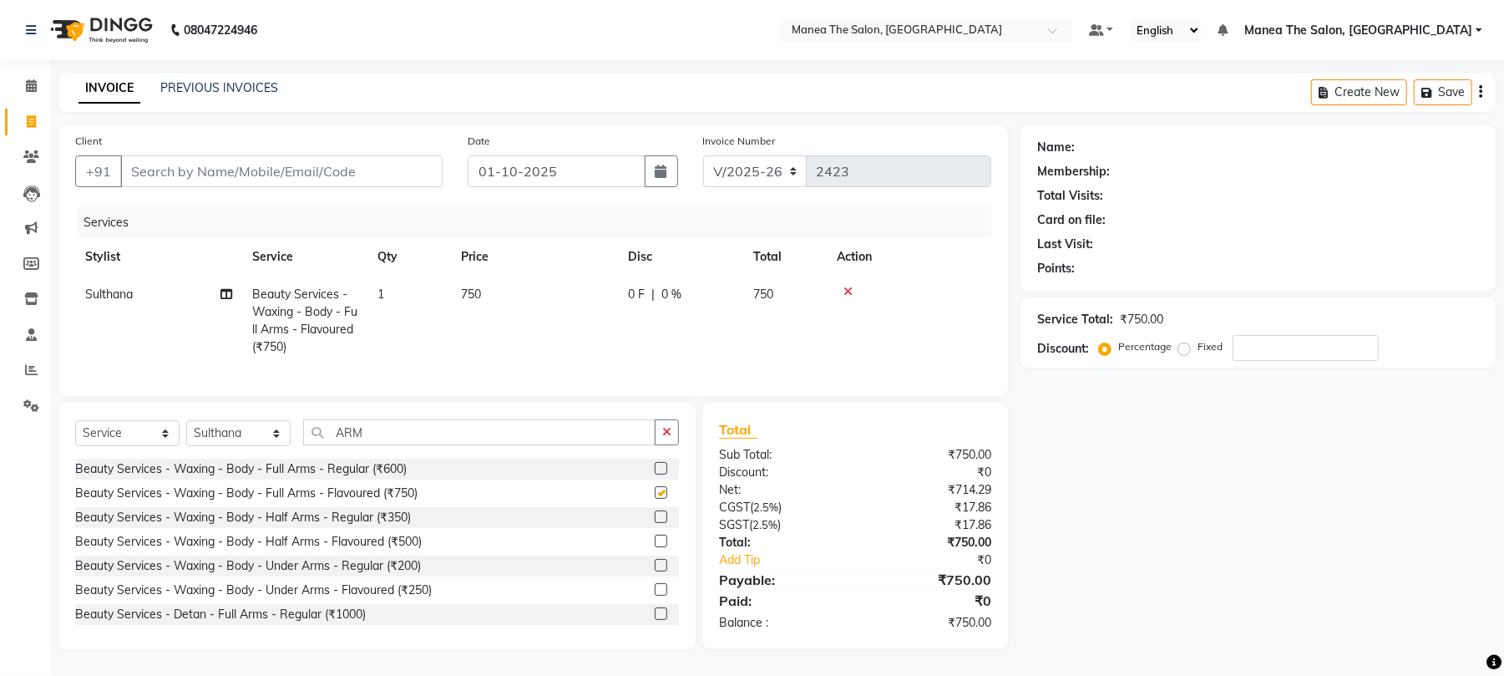
checkbox input "false"
click at [408, 445] on input "ARM" at bounding box center [479, 432] width 352 height 26
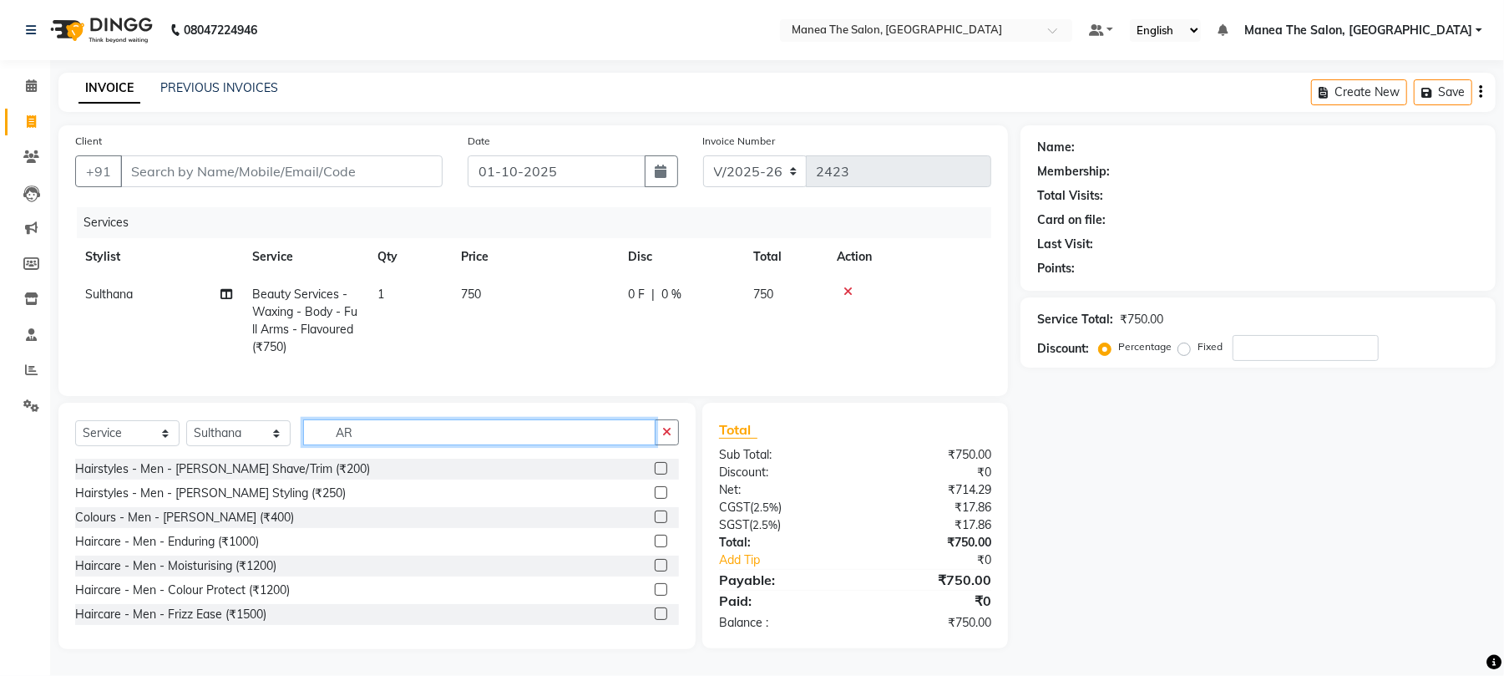
type input "A"
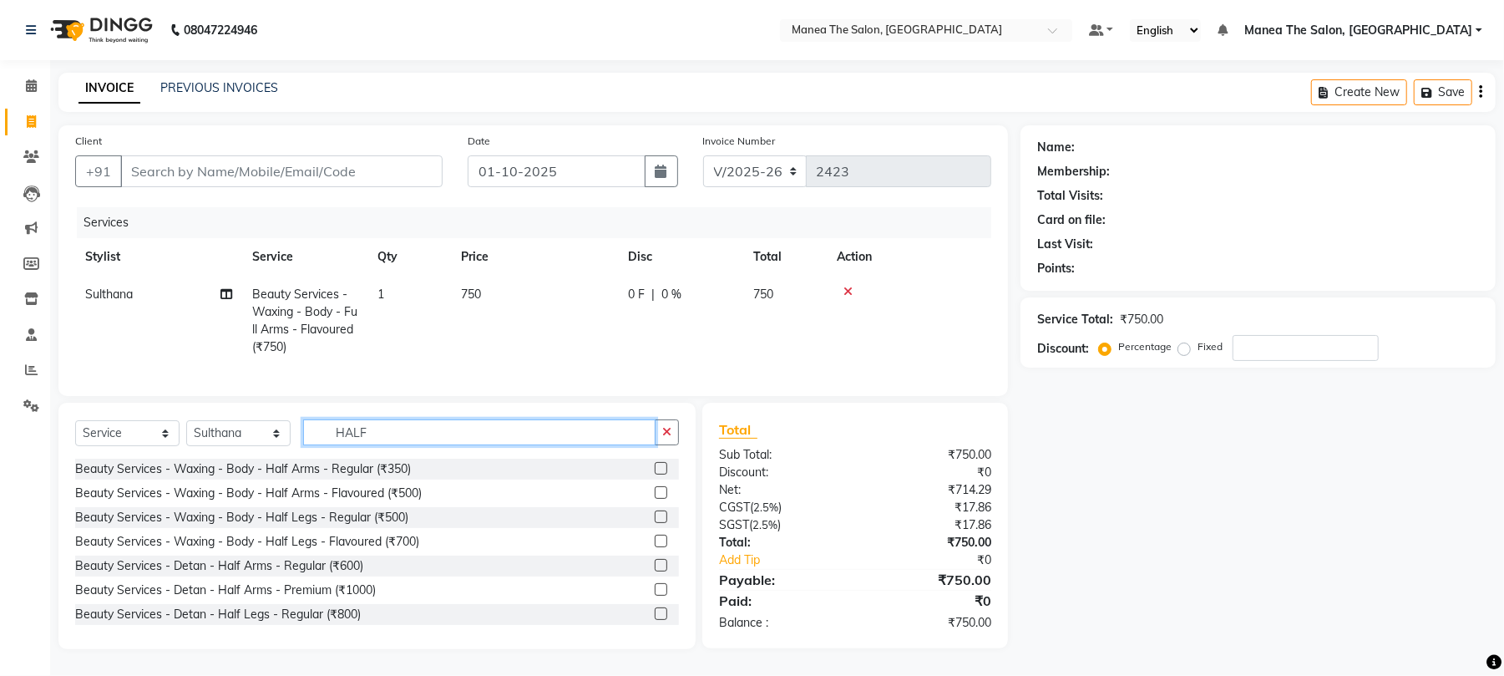
type input "HALF"
click at [655, 547] on label at bounding box center [661, 541] width 13 height 13
click at [655, 547] on input "checkbox" at bounding box center [660, 541] width 11 height 11
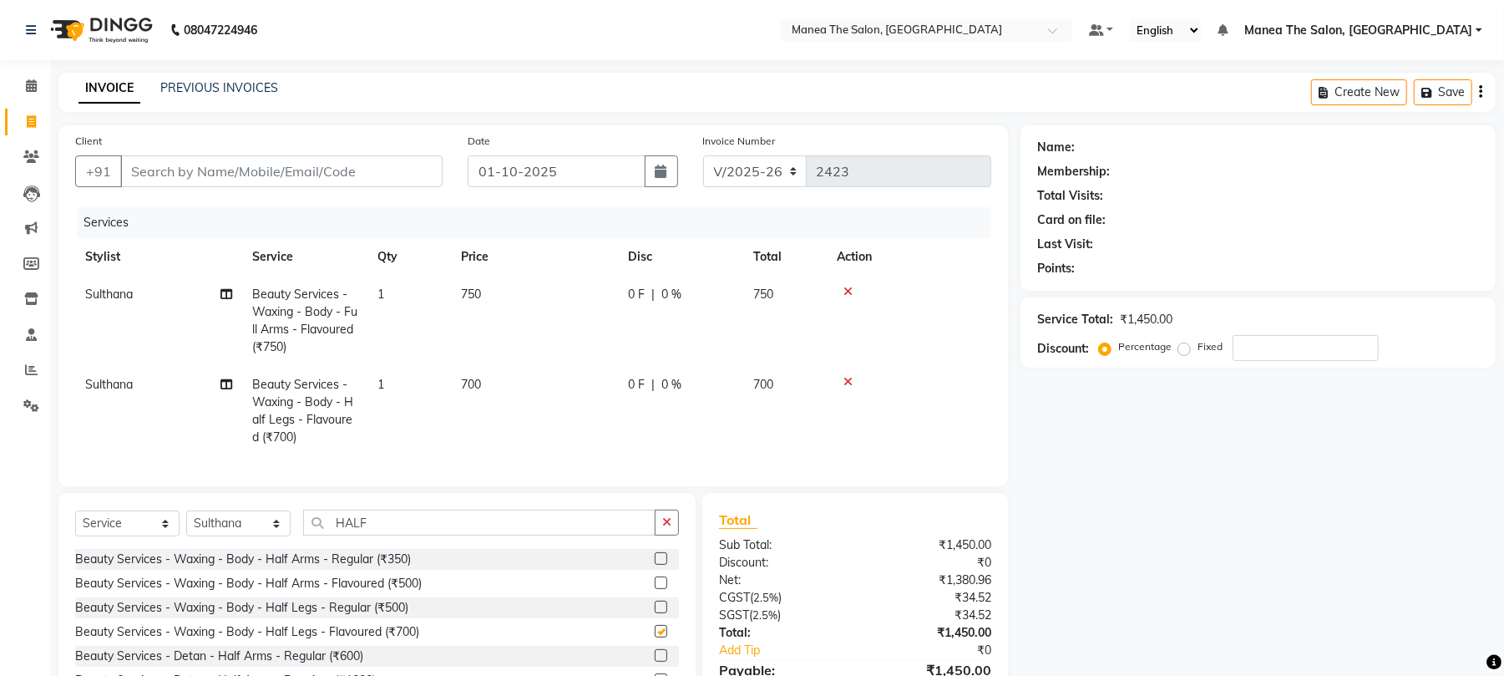
checkbox input "false"
click at [510, 535] on input "HALF" at bounding box center [479, 523] width 352 height 26
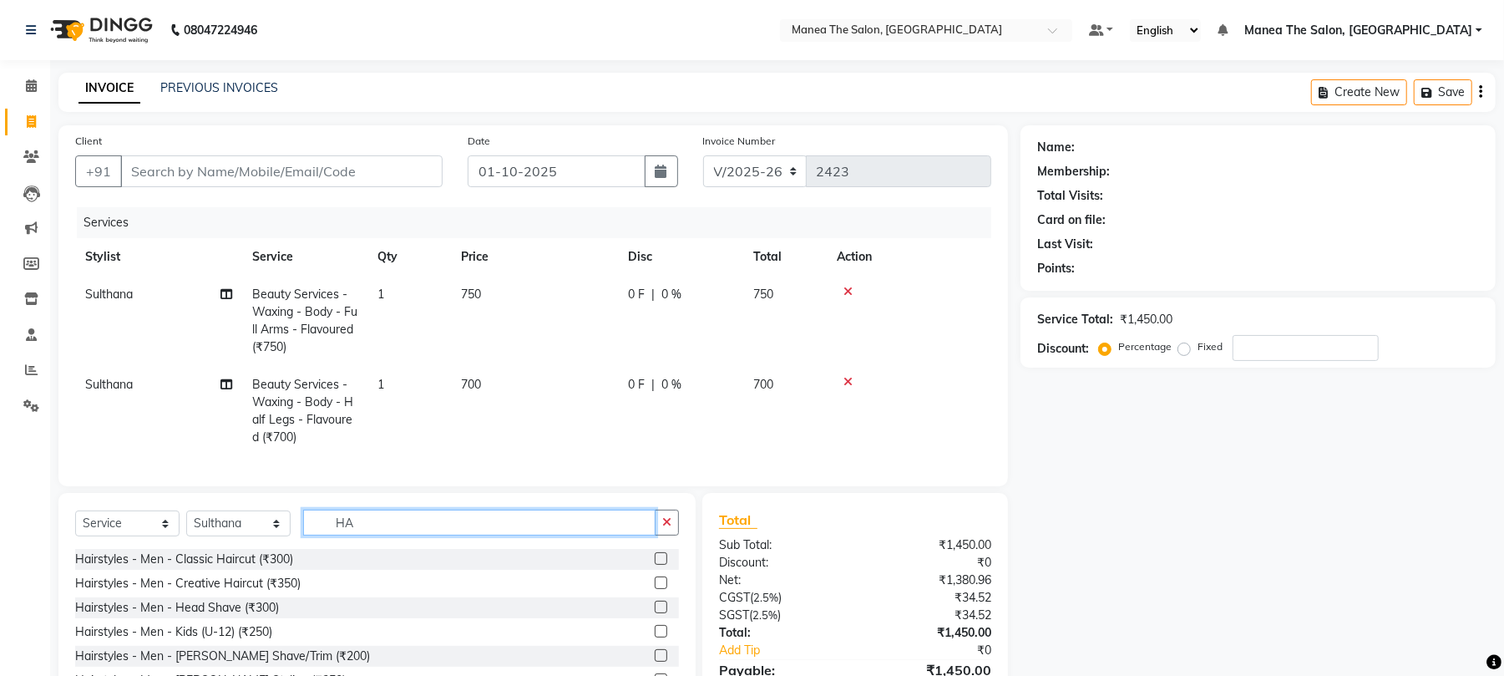
type input "H"
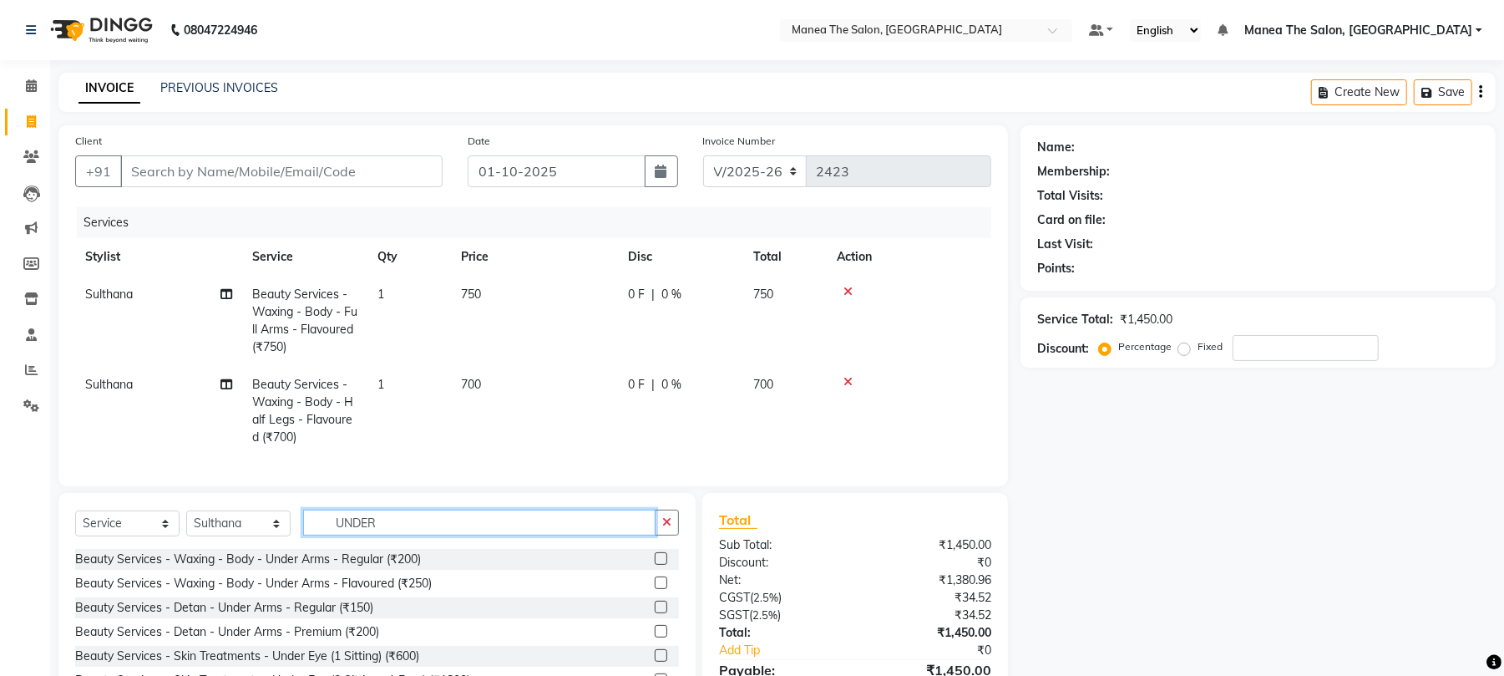
type input "UNDER"
click at [655, 589] on label at bounding box center [661, 582] width 13 height 13
click at [655, 589] on input "checkbox" at bounding box center [660, 583] width 11 height 11
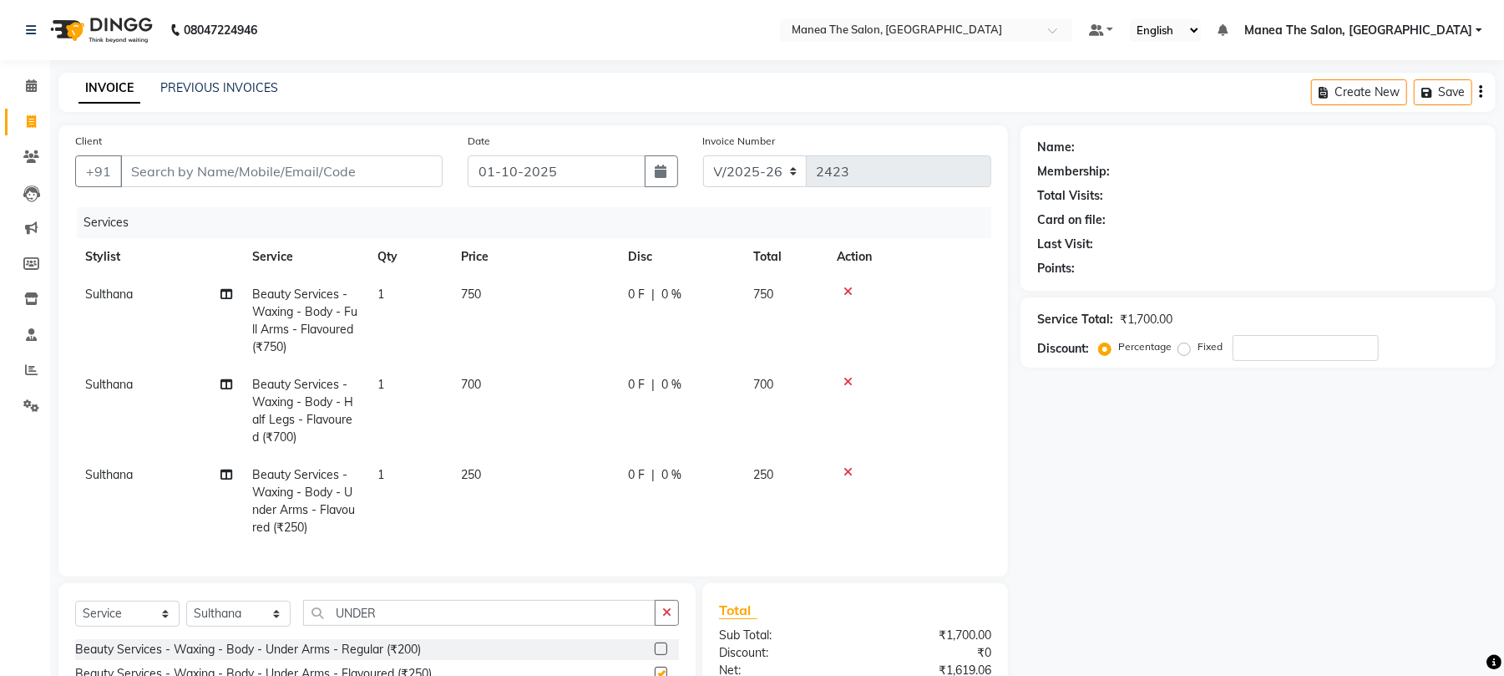
checkbox input "false"
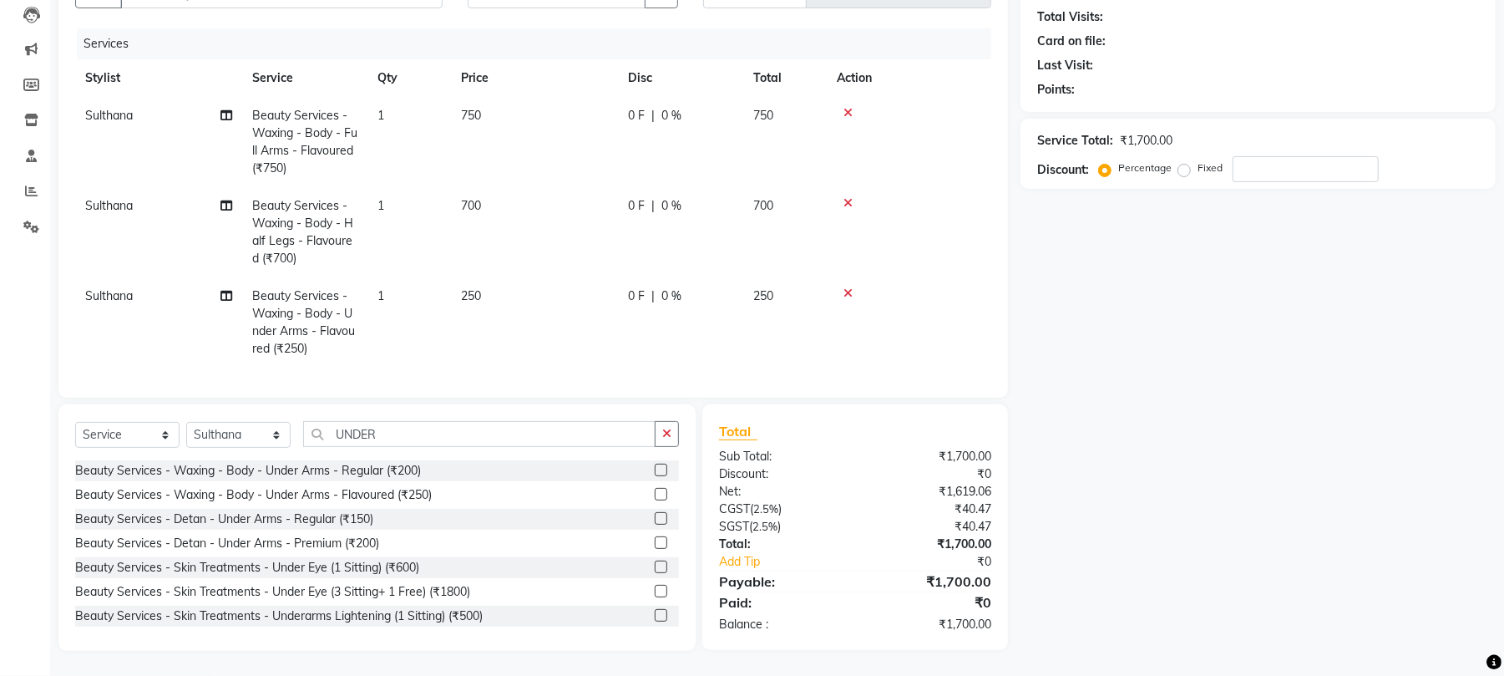
scroll to position [195, 0]
click at [673, 436] on button "button" at bounding box center [667, 434] width 24 height 26
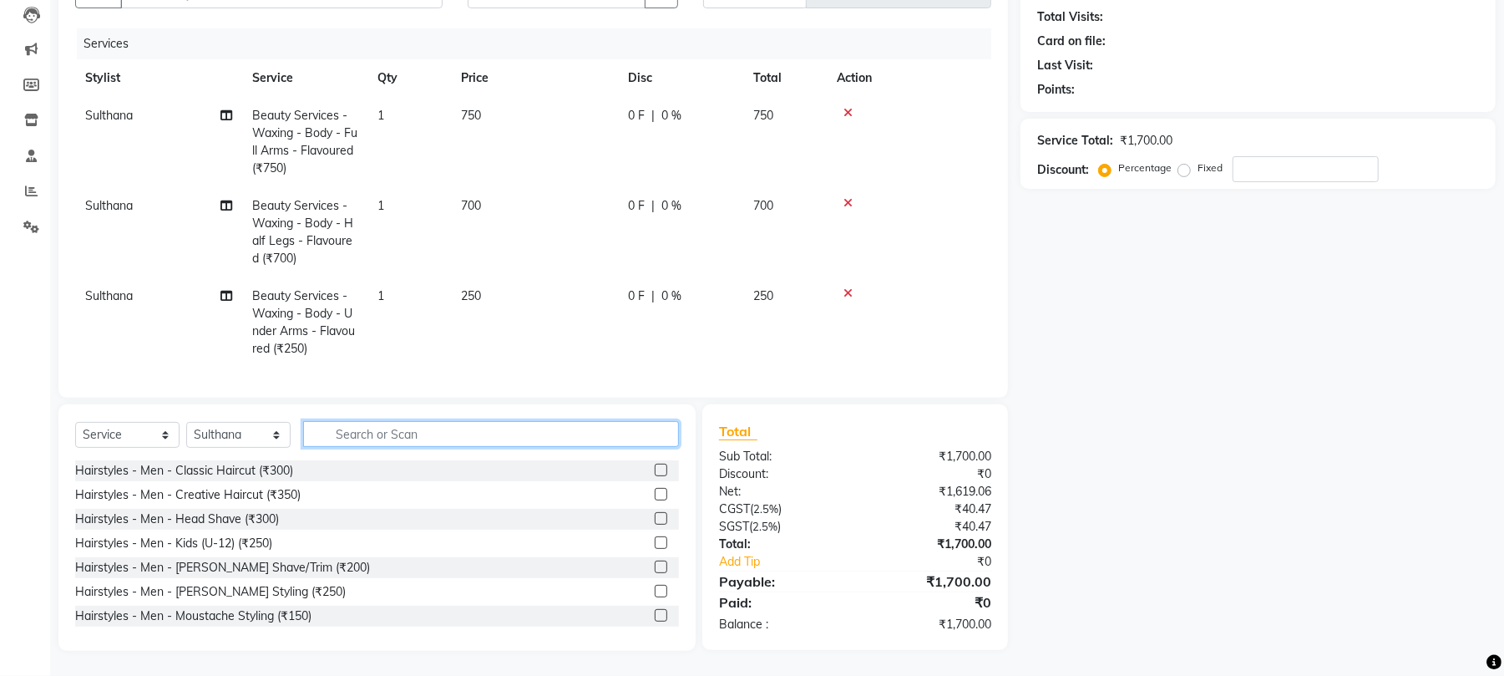
scroll to position [195, 0]
click at [576, 426] on input "text" at bounding box center [491, 434] width 376 height 26
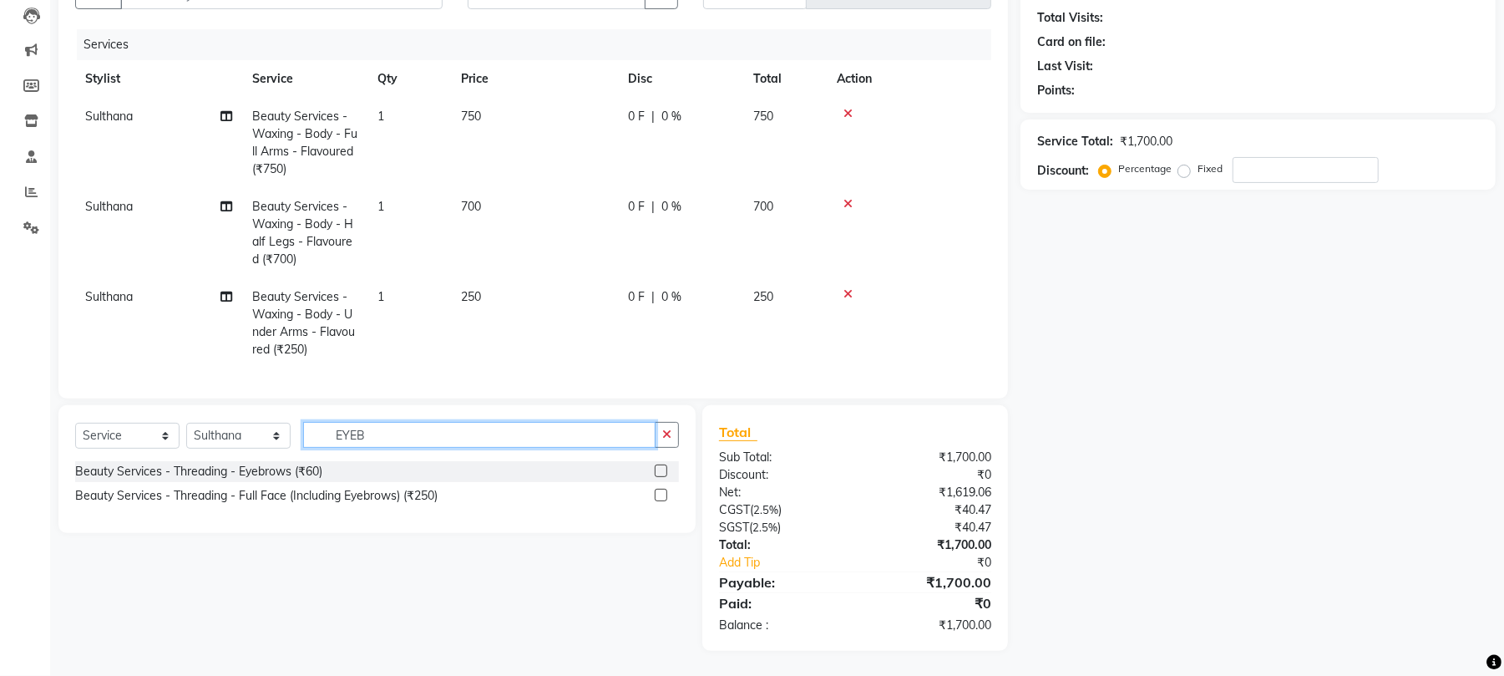
type input "EYEB"
click at [659, 468] on label at bounding box center [661, 470] width 13 height 13
click at [659, 468] on input "checkbox" at bounding box center [660, 471] width 11 height 11
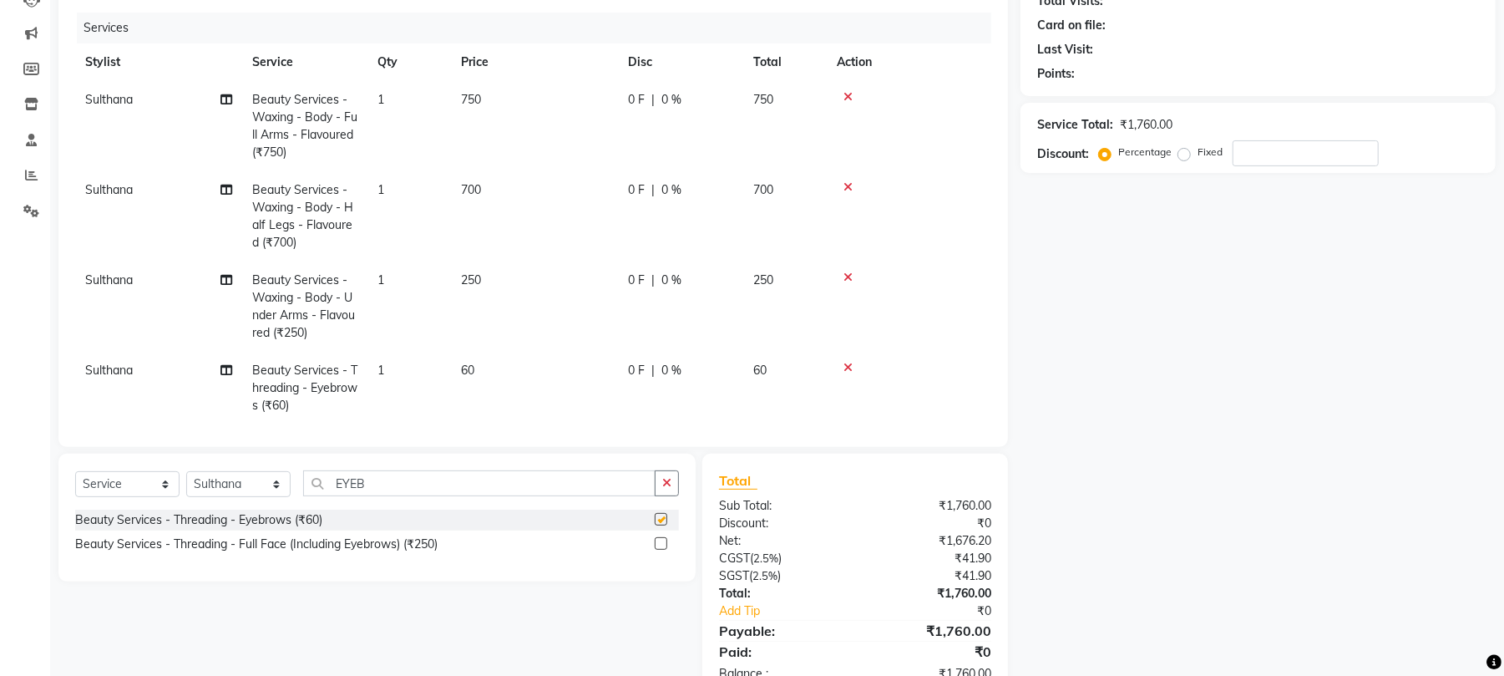
checkbox input "false"
click at [612, 475] on input "EYEB" at bounding box center [479, 483] width 352 height 26
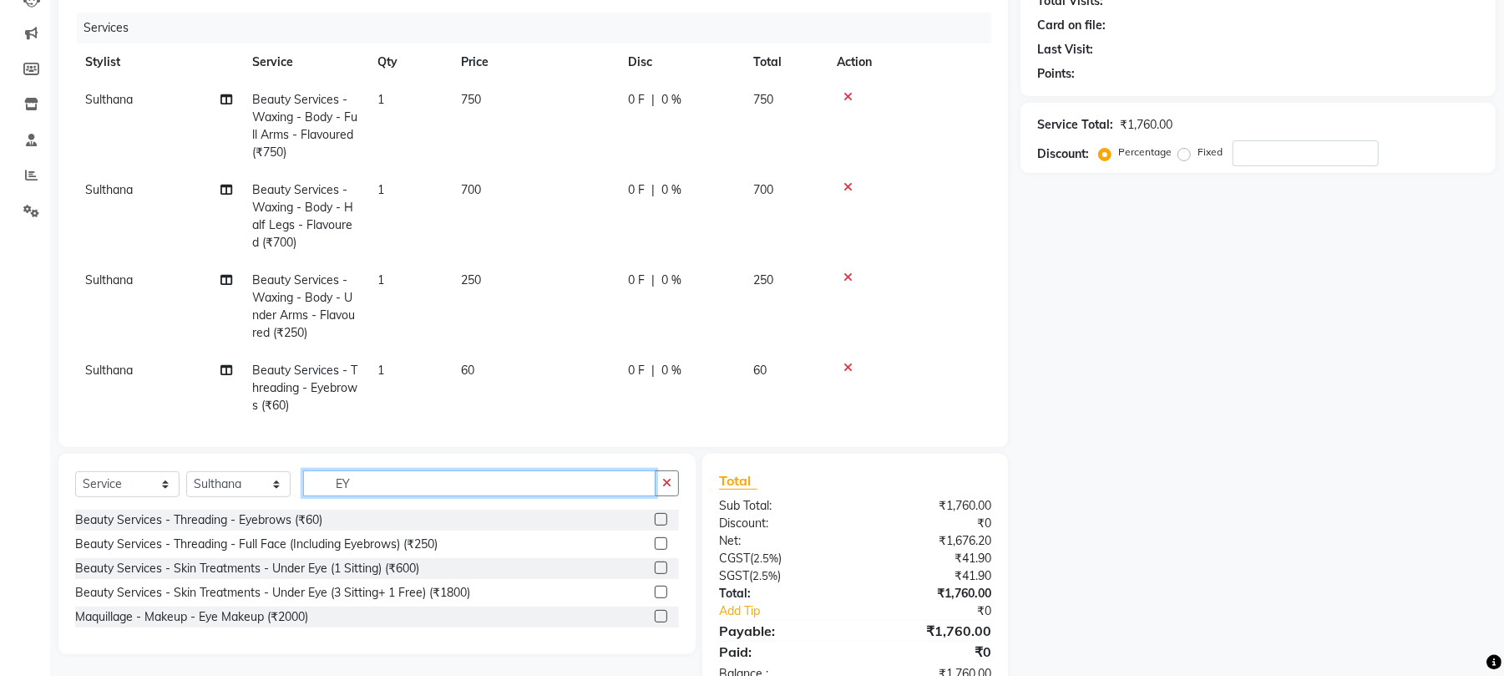
type input "E"
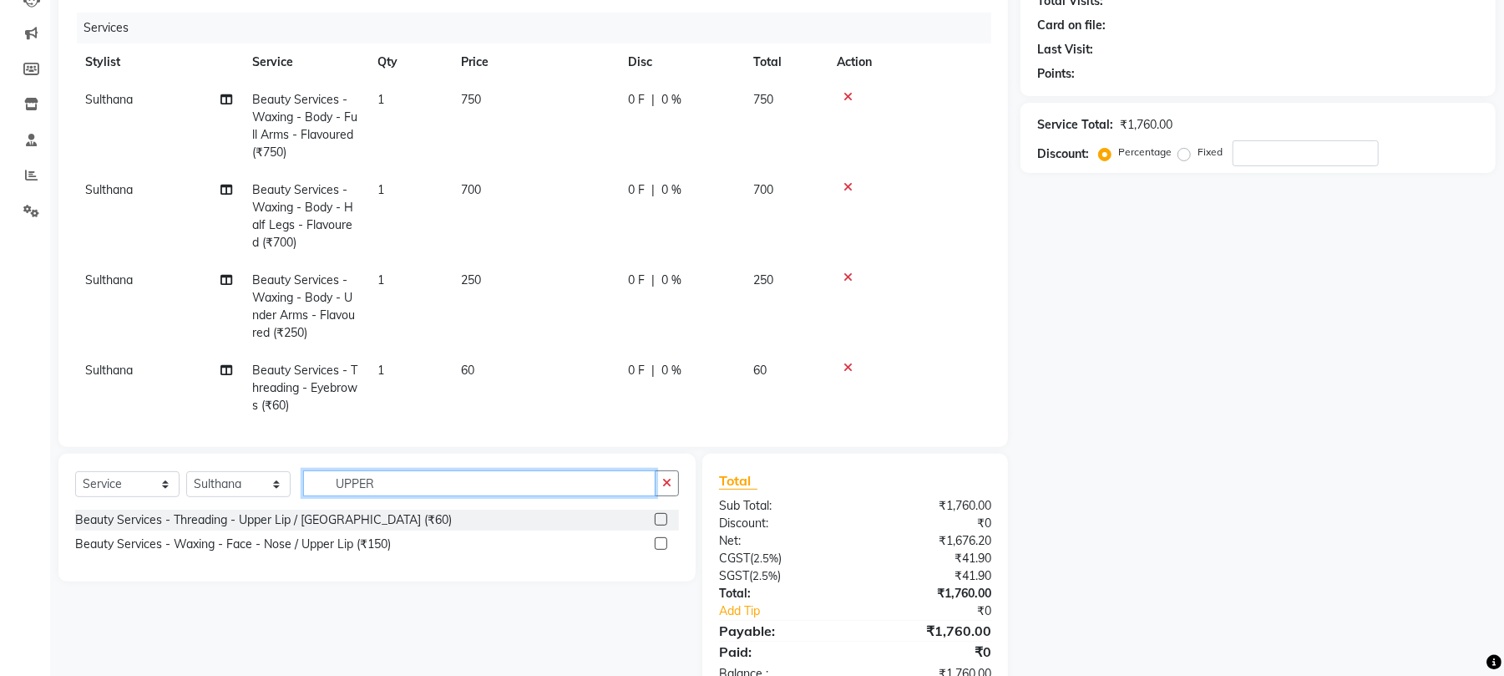
type input "UPPER"
click at [660, 516] on label at bounding box center [661, 519] width 13 height 13
click at [660, 516] on input "checkbox" at bounding box center [660, 520] width 11 height 11
checkbox input "false"
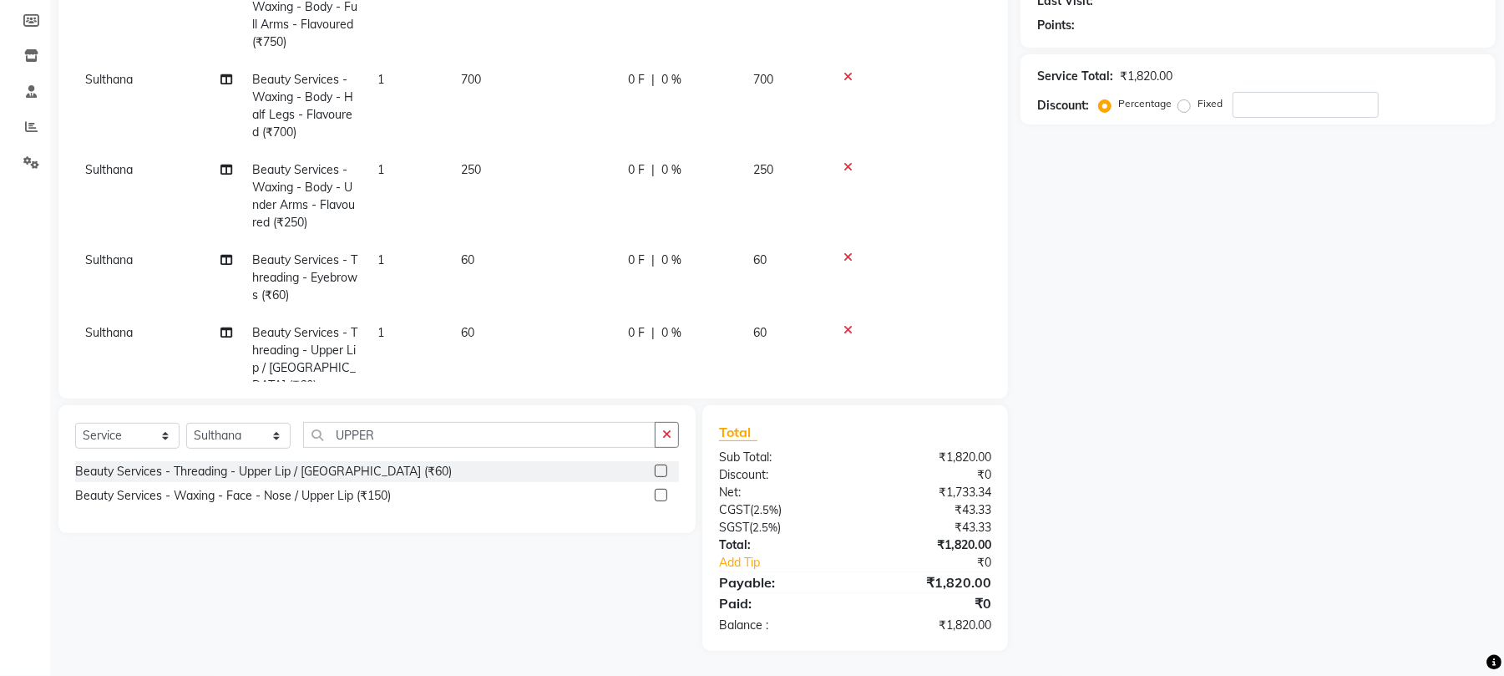
scroll to position [97, 0]
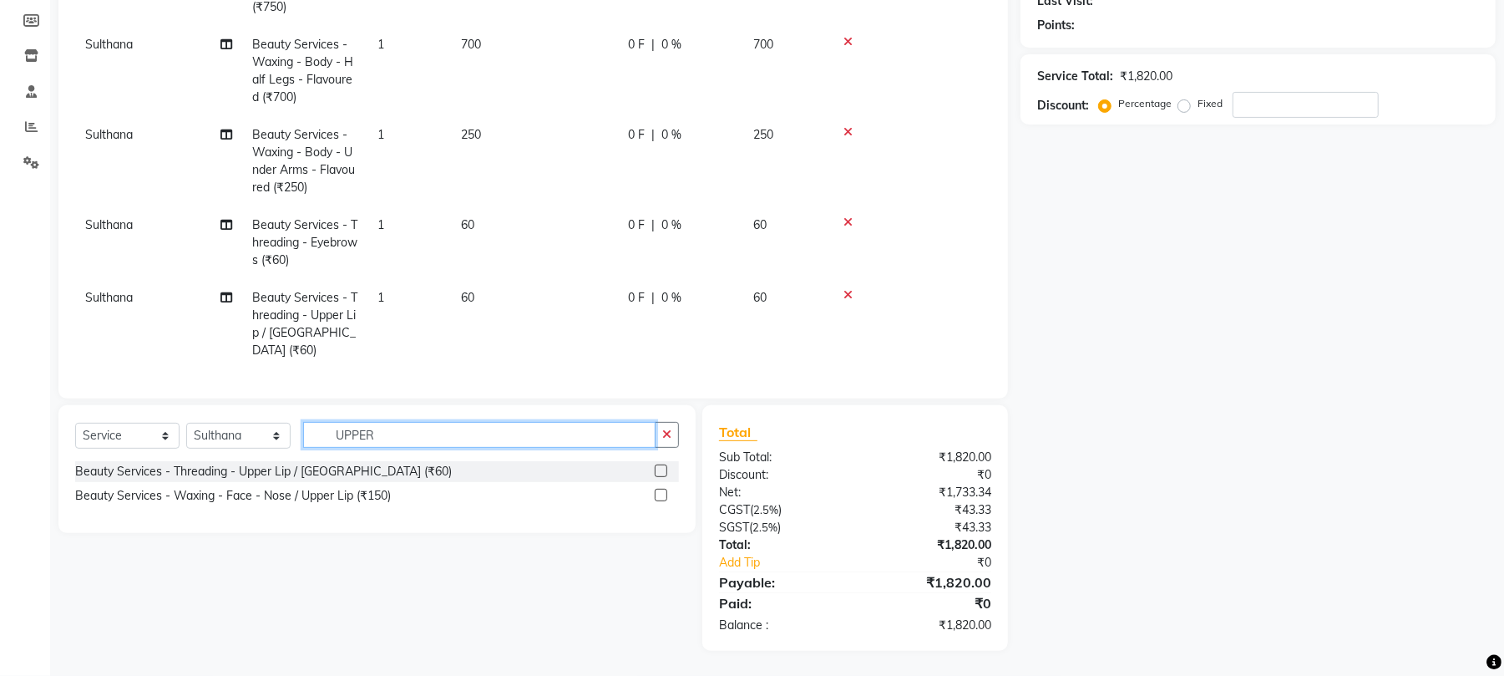
click at [404, 438] on input "UPPER" at bounding box center [479, 435] width 352 height 26
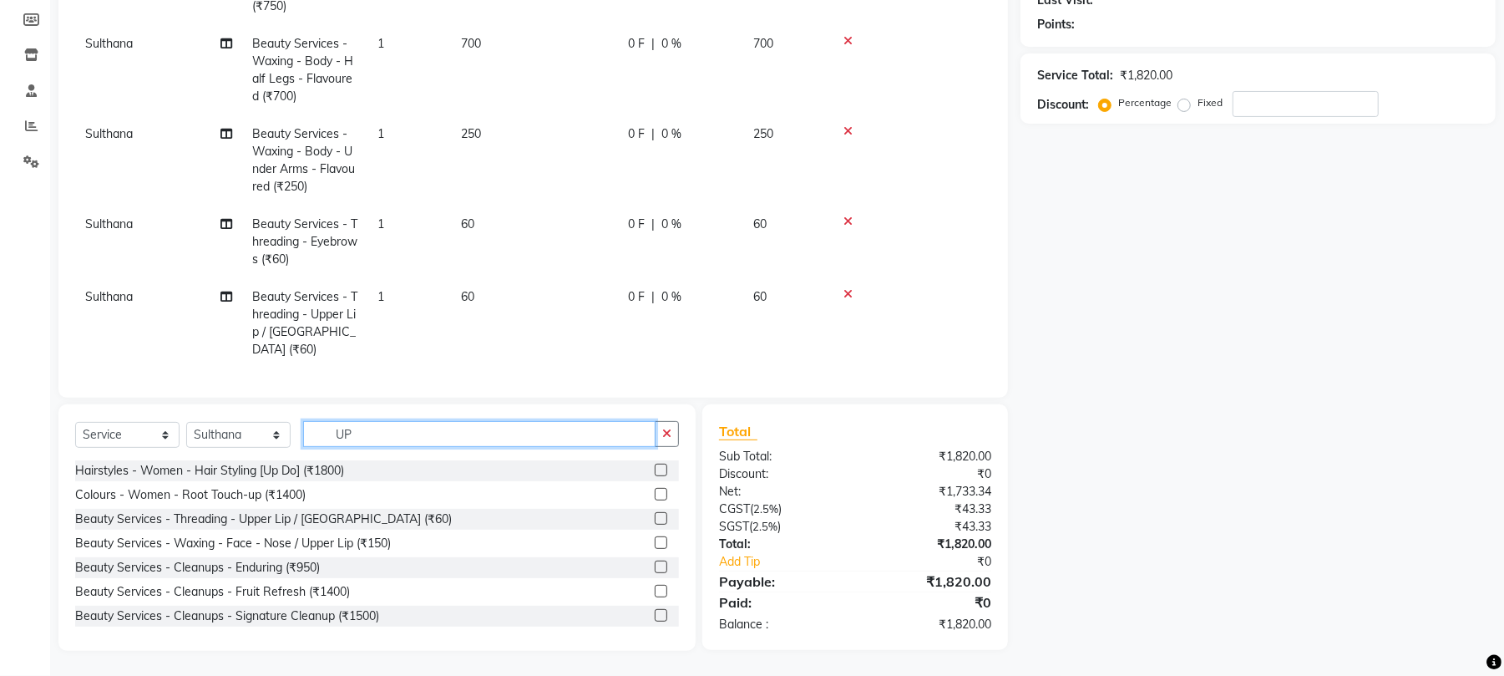
type input "U"
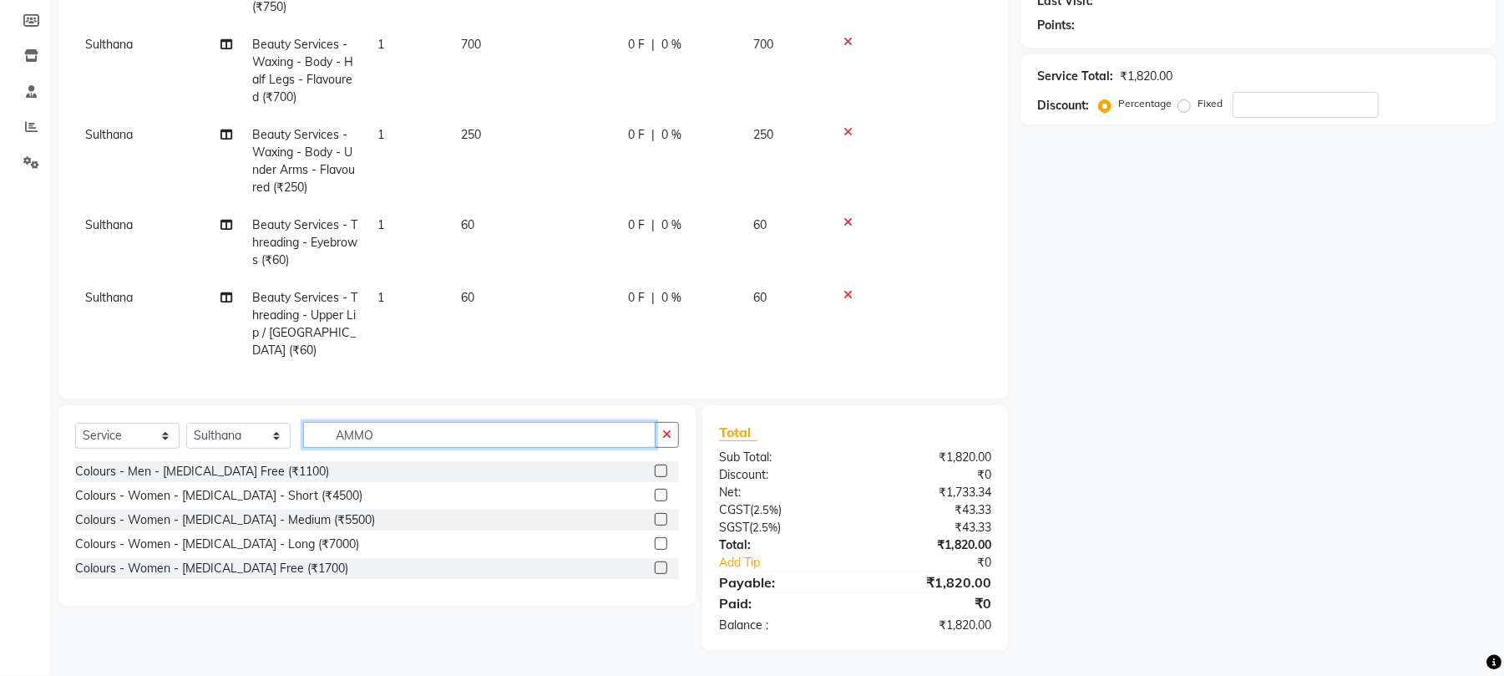
type input "AMMO"
click at [657, 568] on label at bounding box center [661, 567] width 13 height 13
click at [657, 568] on input "checkbox" at bounding box center [660, 568] width 11 height 11
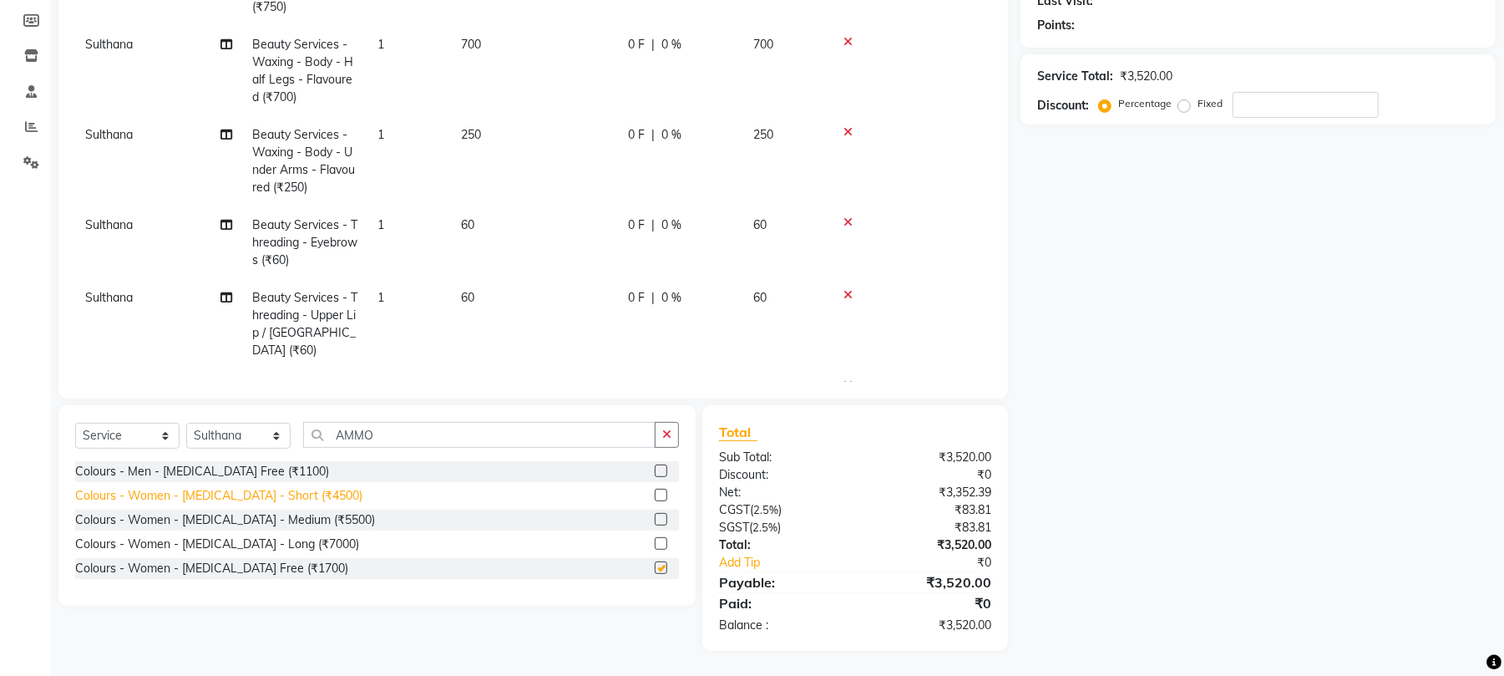
checkbox input "false"
click at [224, 435] on select "Select Stylist Aman Azeem Divya Lakshmi Prasad Renuka shireesha Sulthana" at bounding box center [238, 436] width 104 height 26
select select "68191"
click at [186, 423] on select "Select Stylist Aman Azeem Divya Lakshmi Prasad Renuka shireesha Sulthana" at bounding box center [238, 436] width 104 height 26
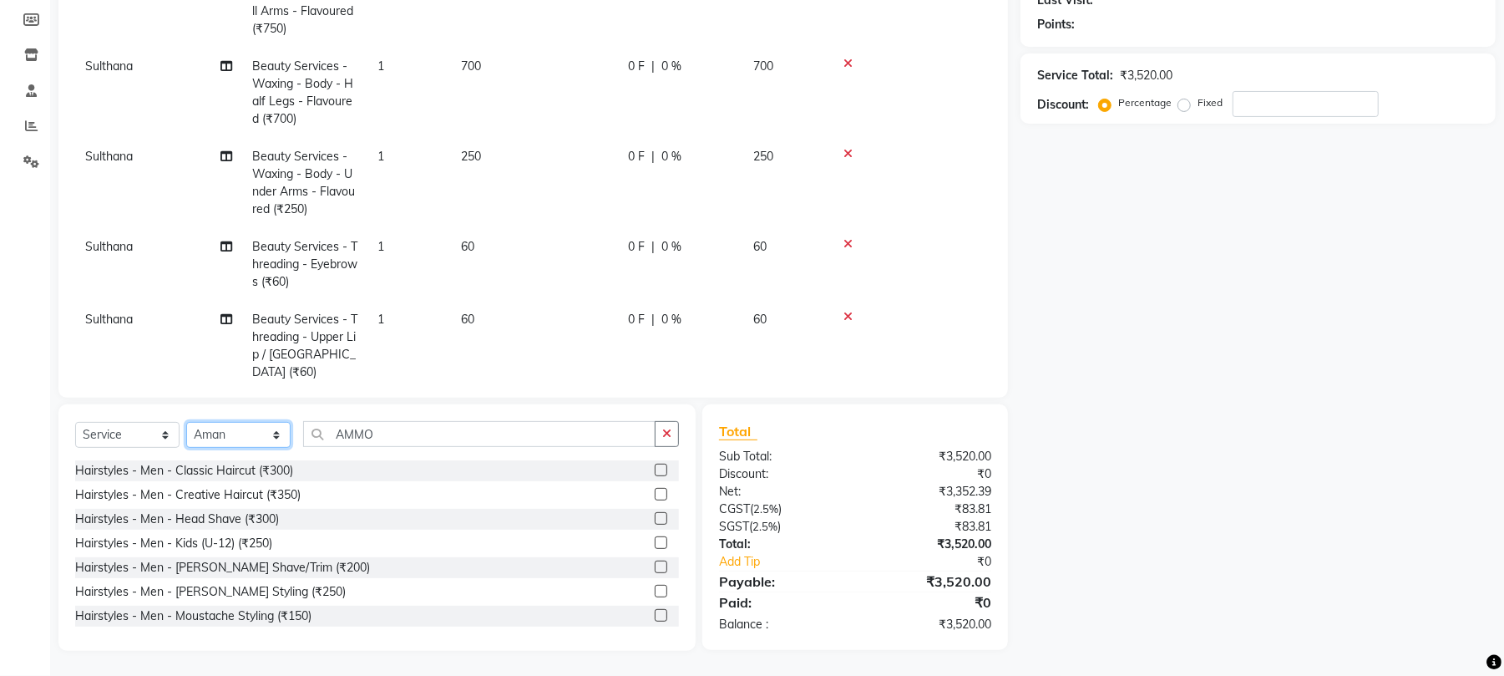
scroll to position [169, 0]
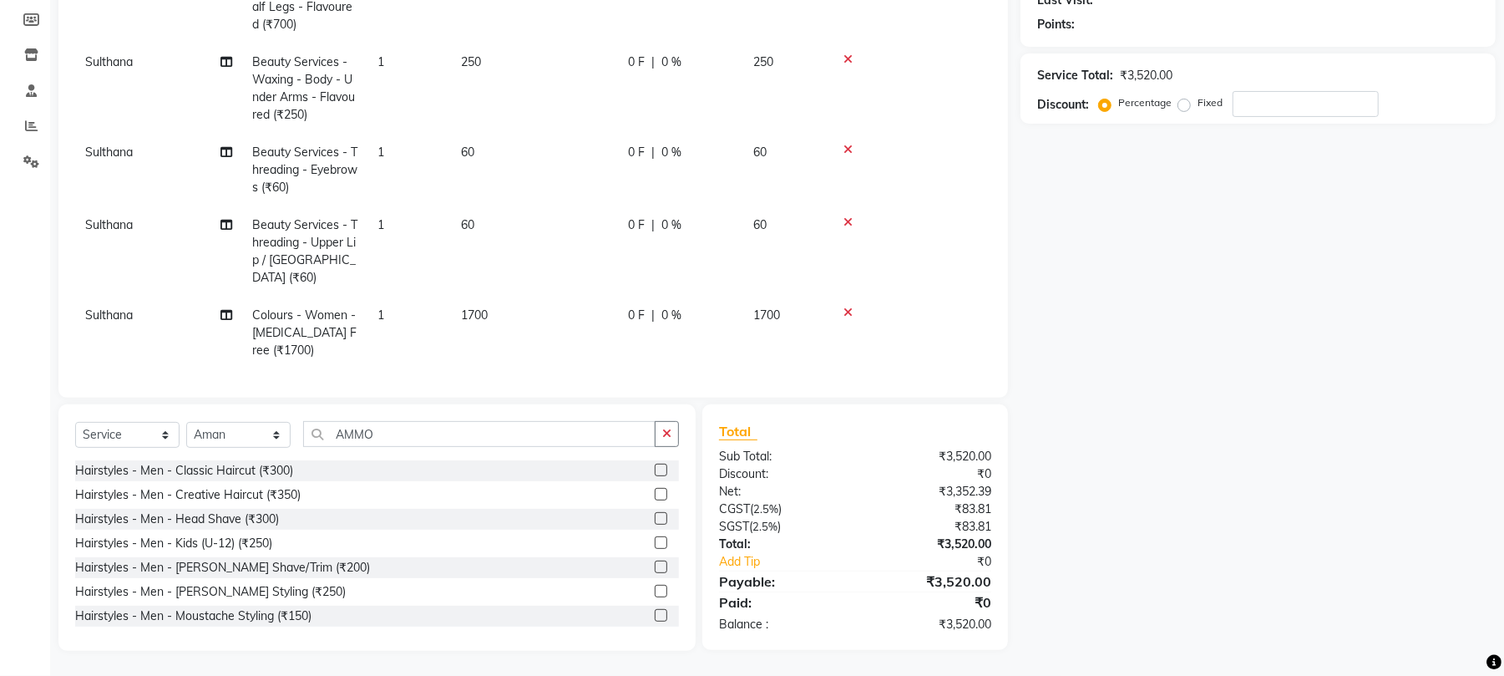
click at [168, 297] on td "Sulthana" at bounding box center [158, 333] width 167 height 73
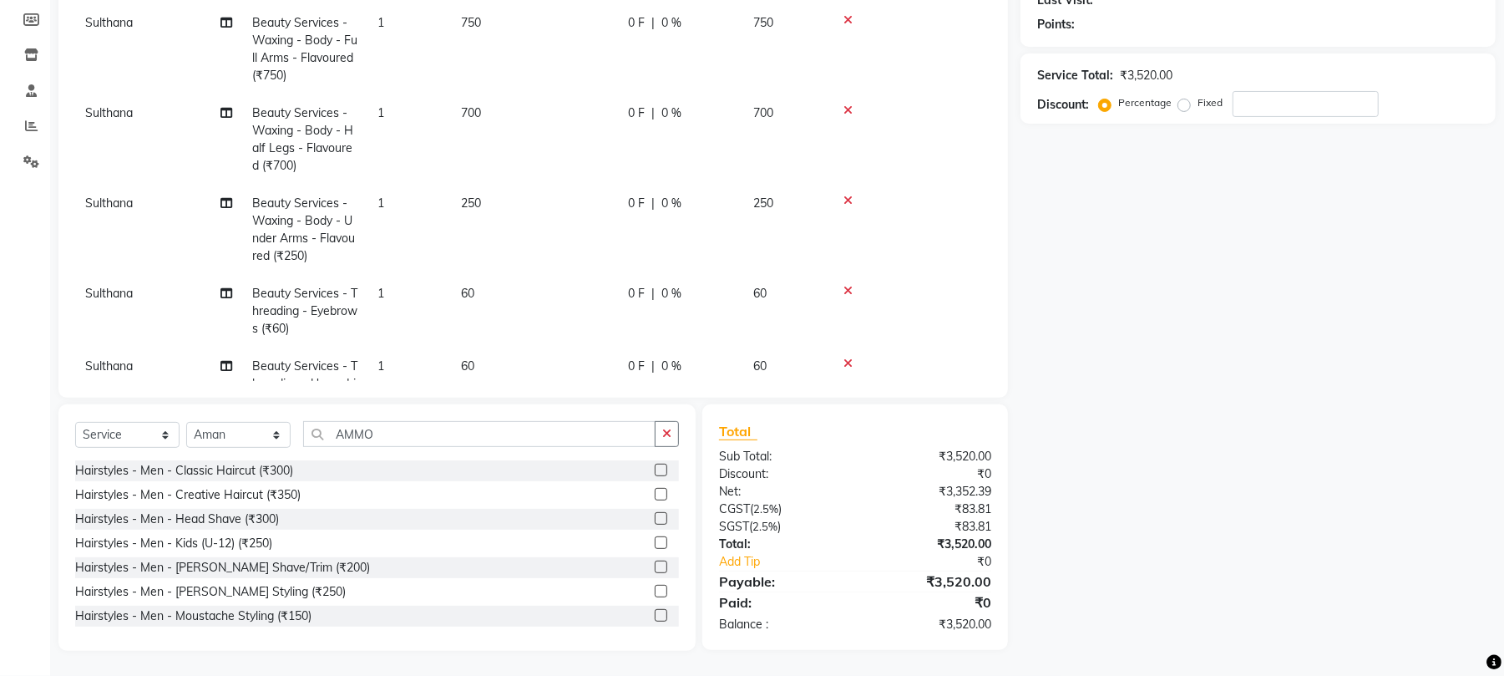
select select "63582"
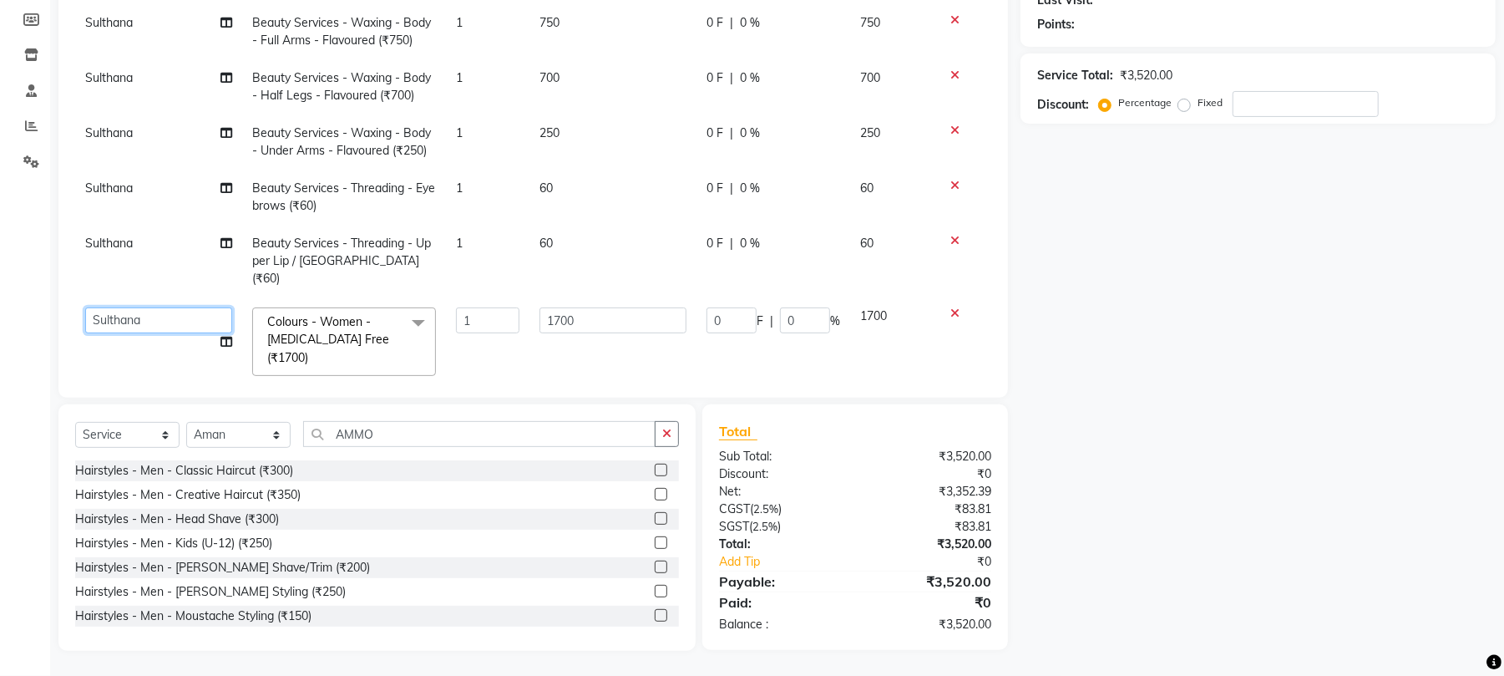
click at [154, 307] on select "Aman Azeem Divya Lakshmi Prasad Renuka shireesha Sulthana" at bounding box center [158, 320] width 147 height 26
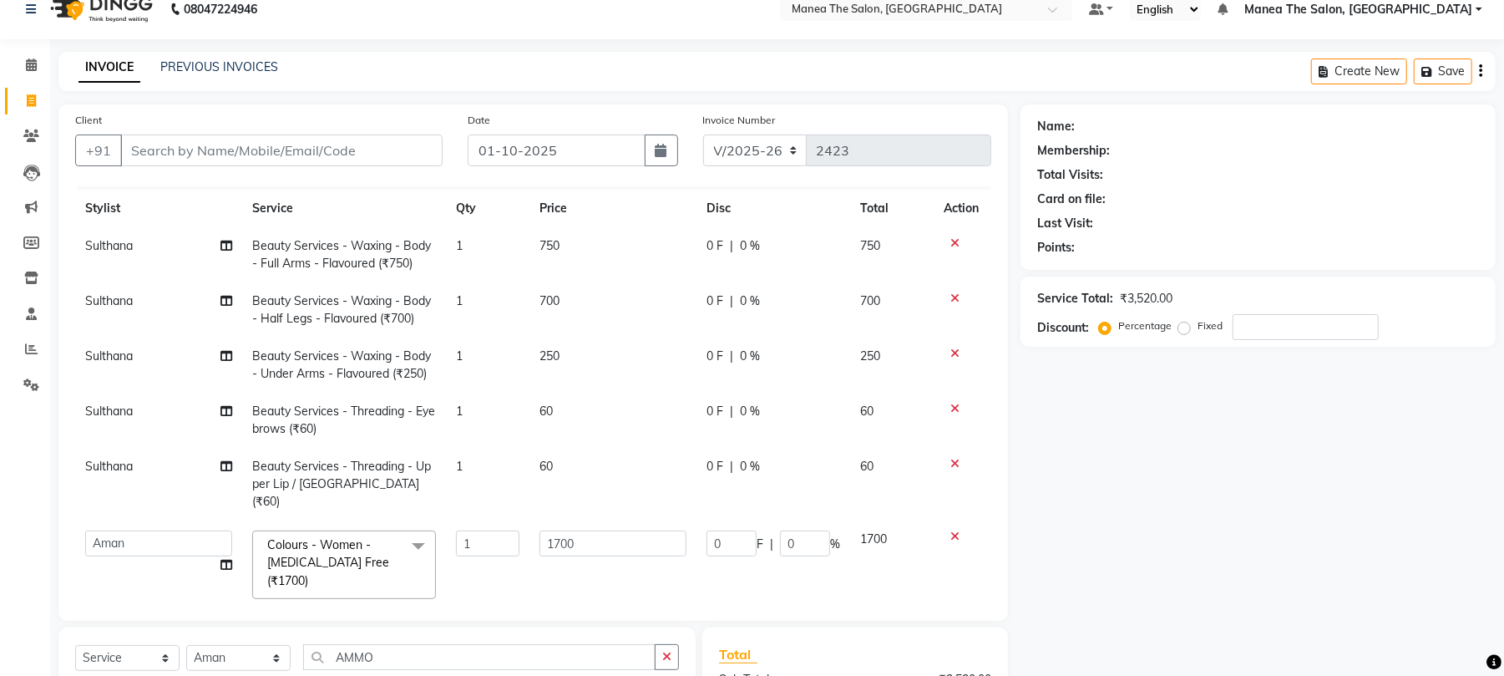
scroll to position [244, 0]
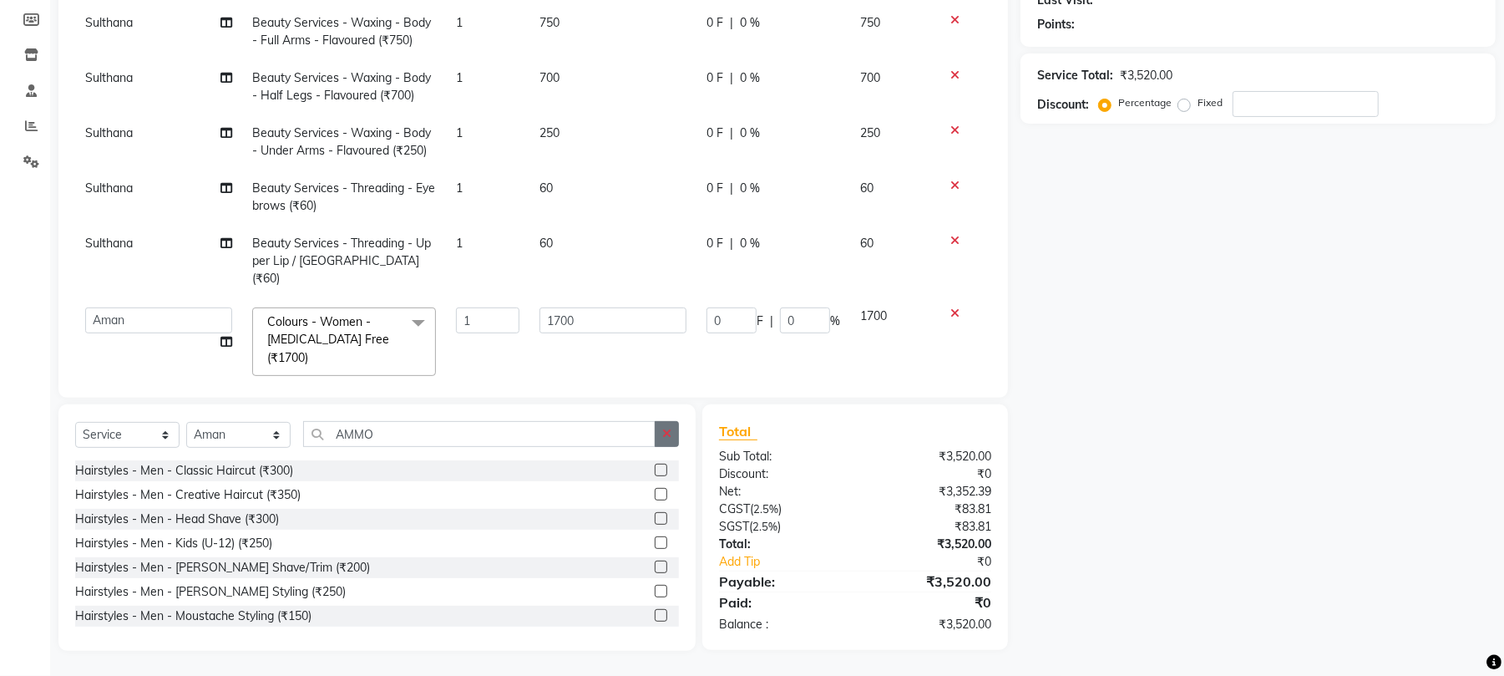
click at [667, 429] on icon "button" at bounding box center [666, 434] width 9 height 12
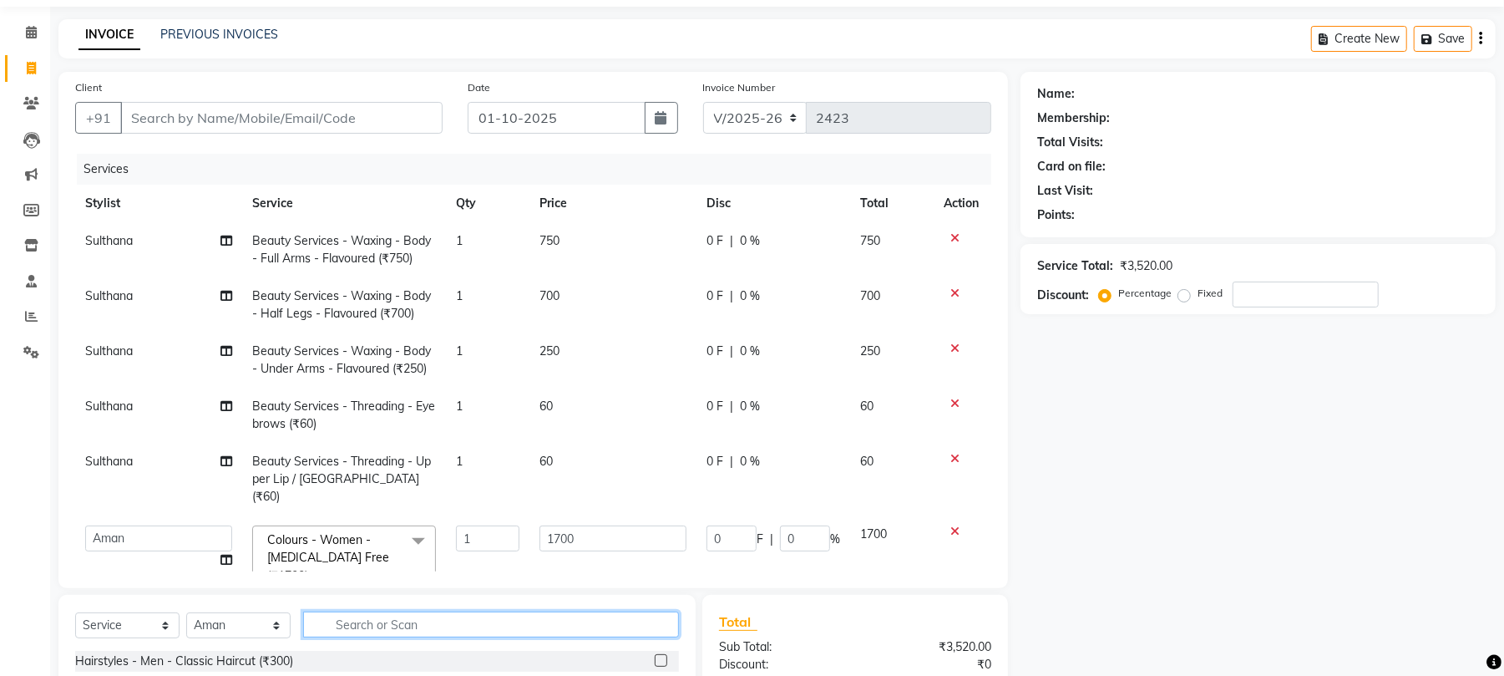
scroll to position [0, 0]
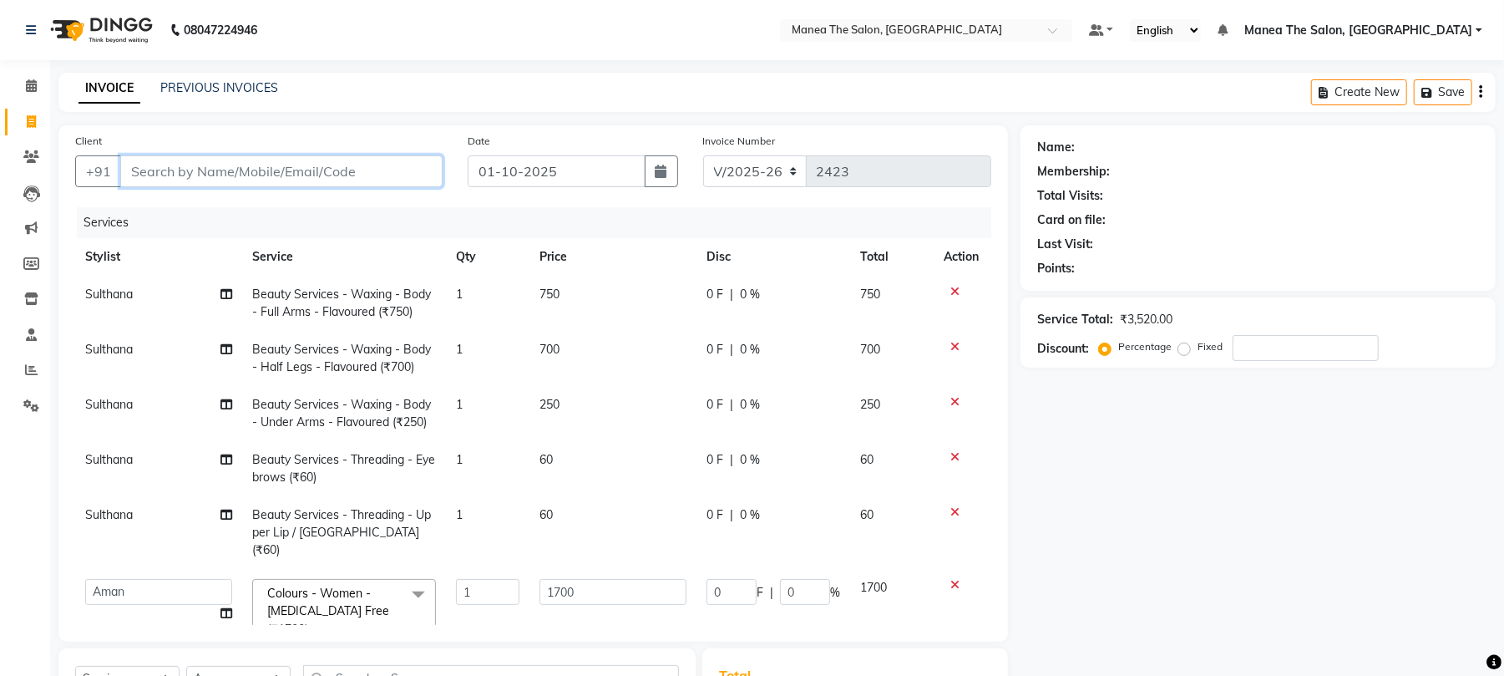
click at [251, 171] on input "Client" at bounding box center [281, 171] width 322 height 32
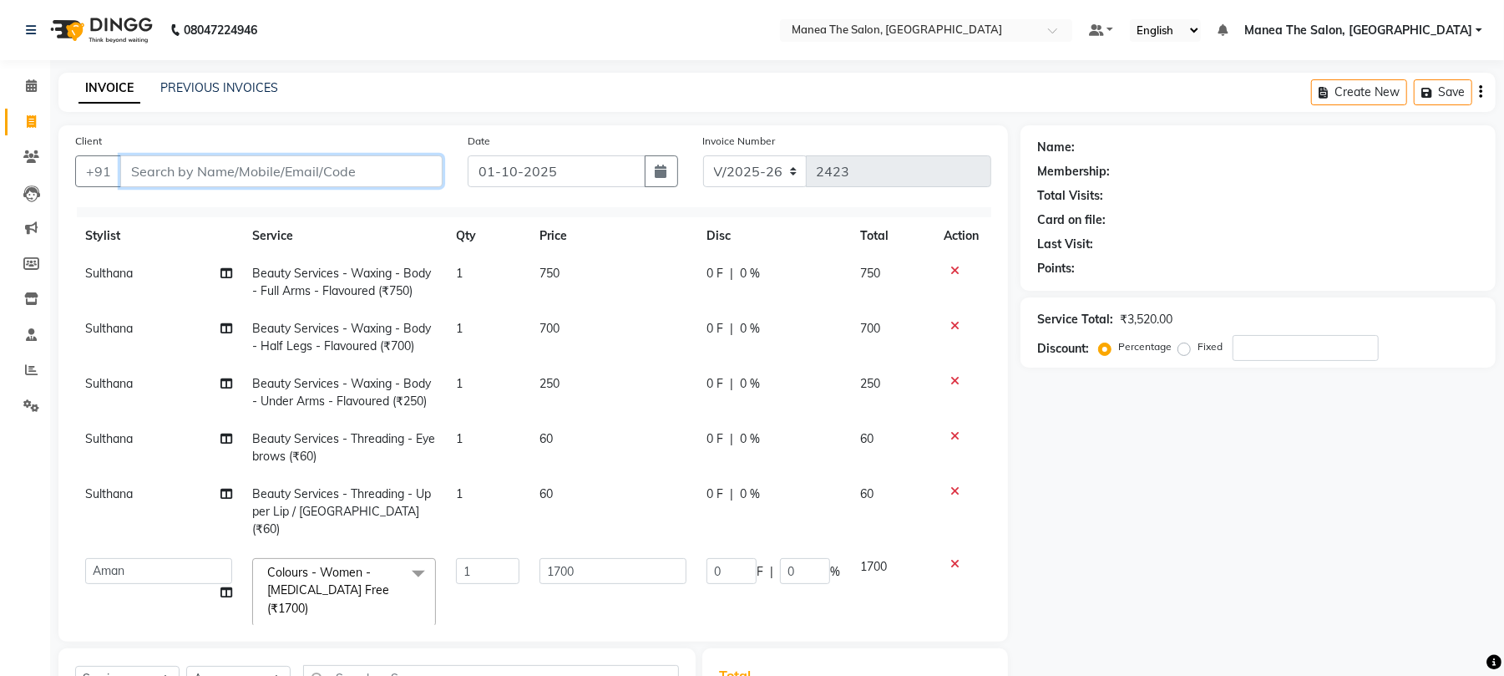
scroll to position [28, 0]
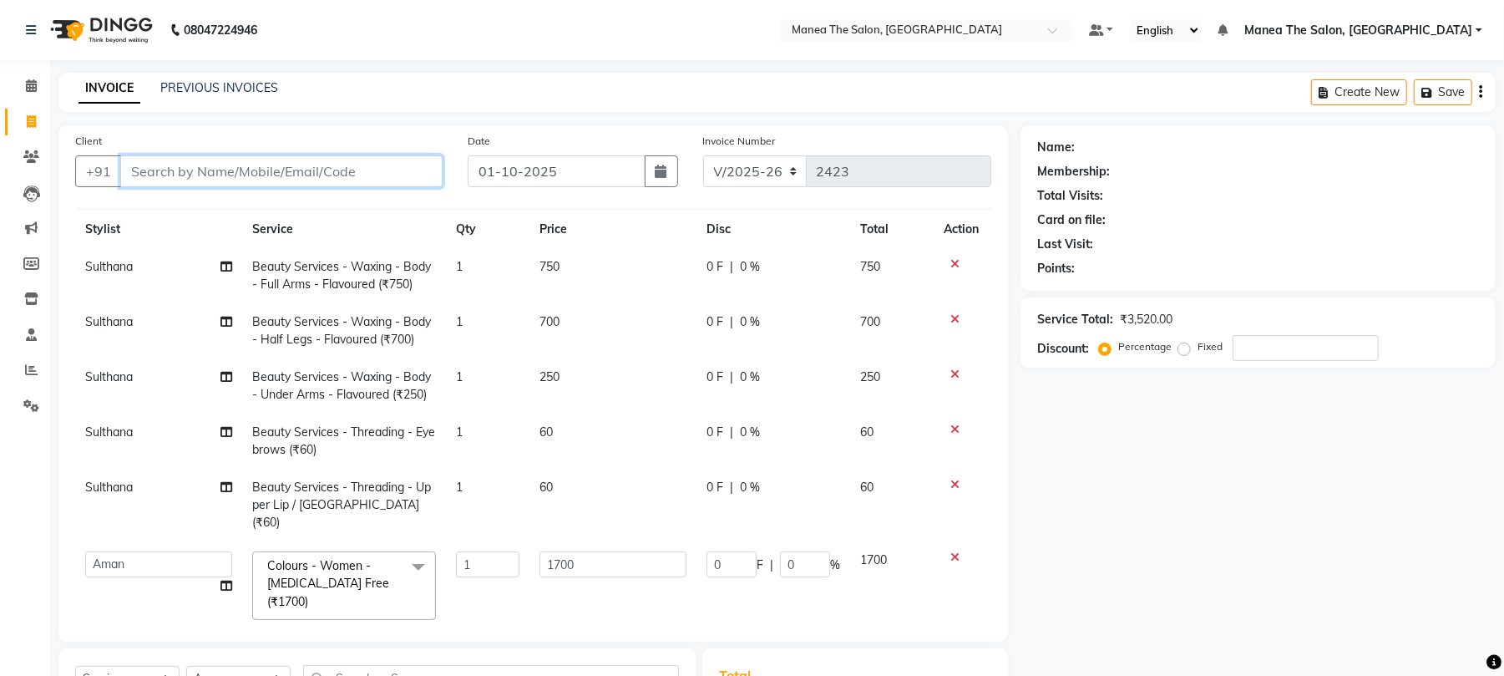
click at [267, 165] on input "Client" at bounding box center [281, 171] width 322 height 32
type input "9"
type input "0"
click at [231, 167] on input "952919204" at bounding box center [238, 171] width 237 height 32
type input "9"
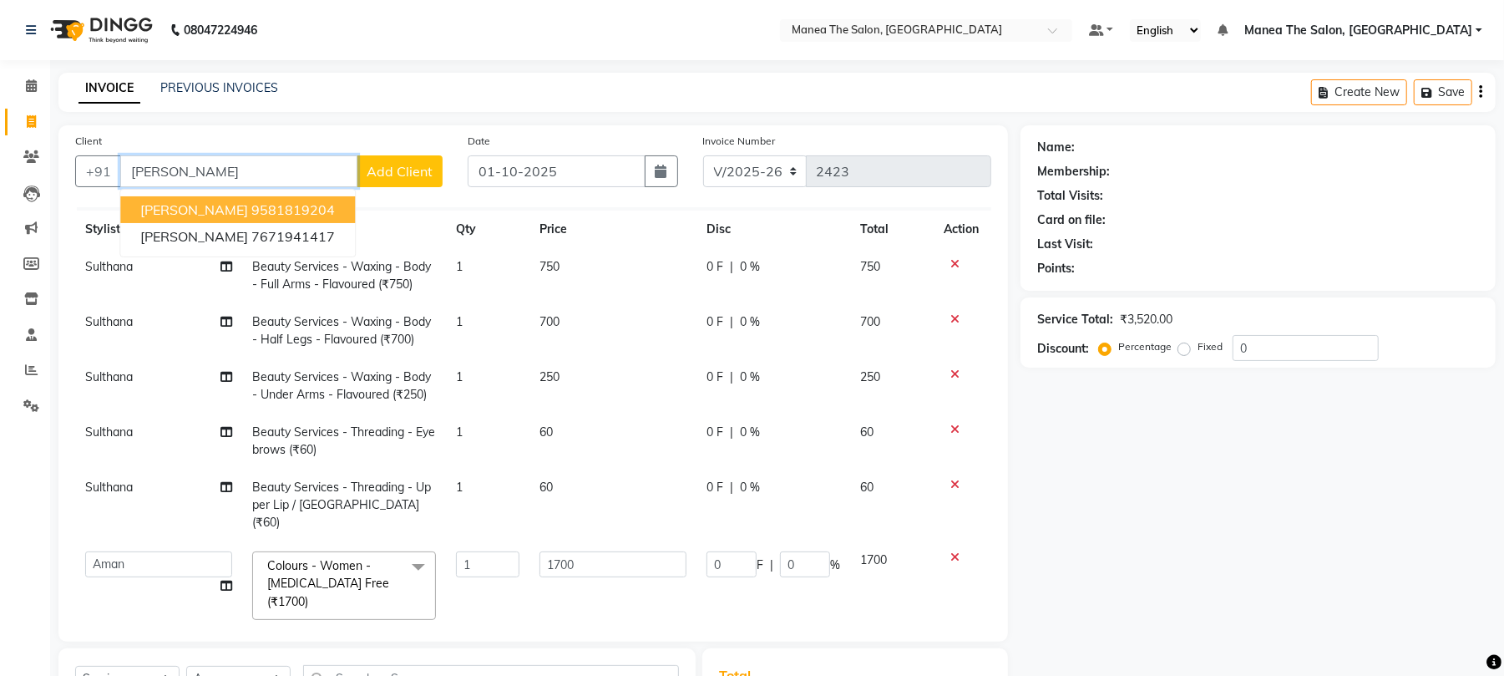
click at [271, 211] on ngb-highlight "9581819204" at bounding box center [293, 209] width 84 height 17
type input "9581819204"
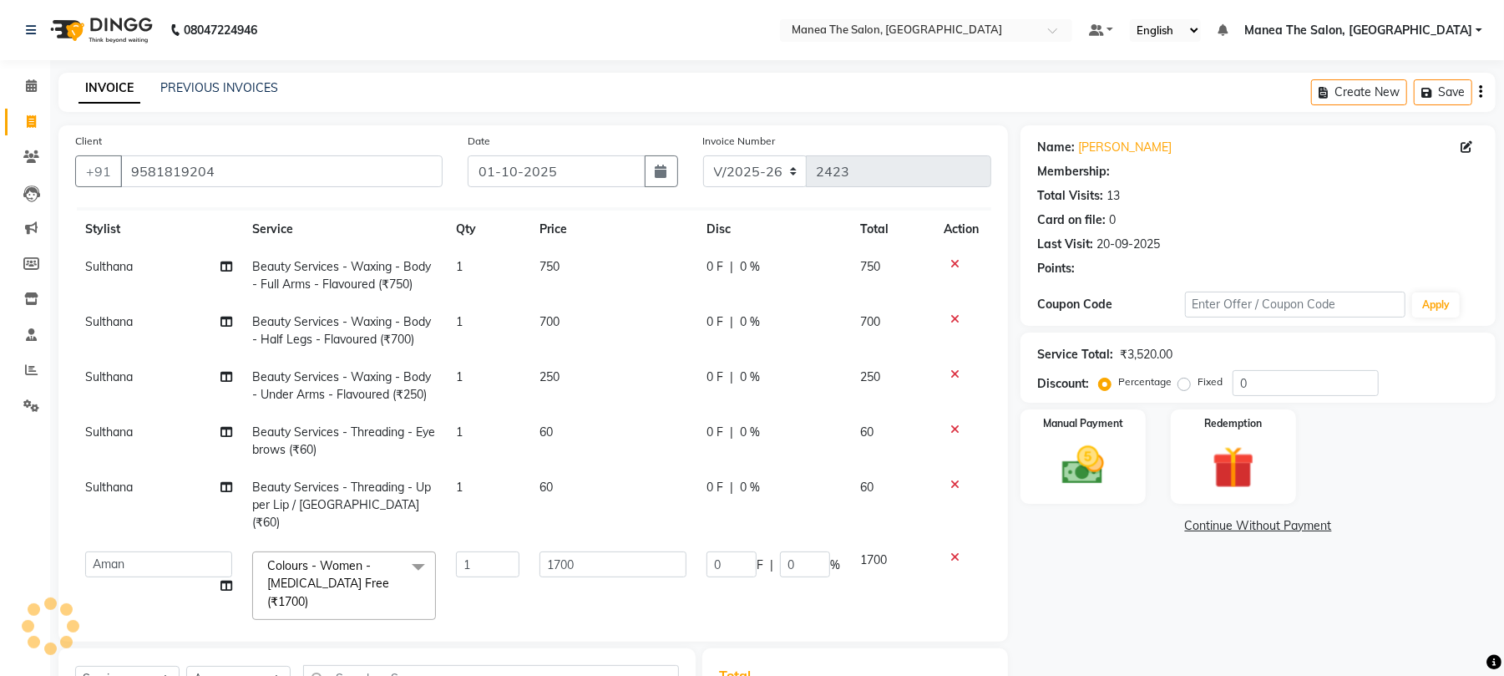
type input "255"
type input "15"
select select "1: Object"
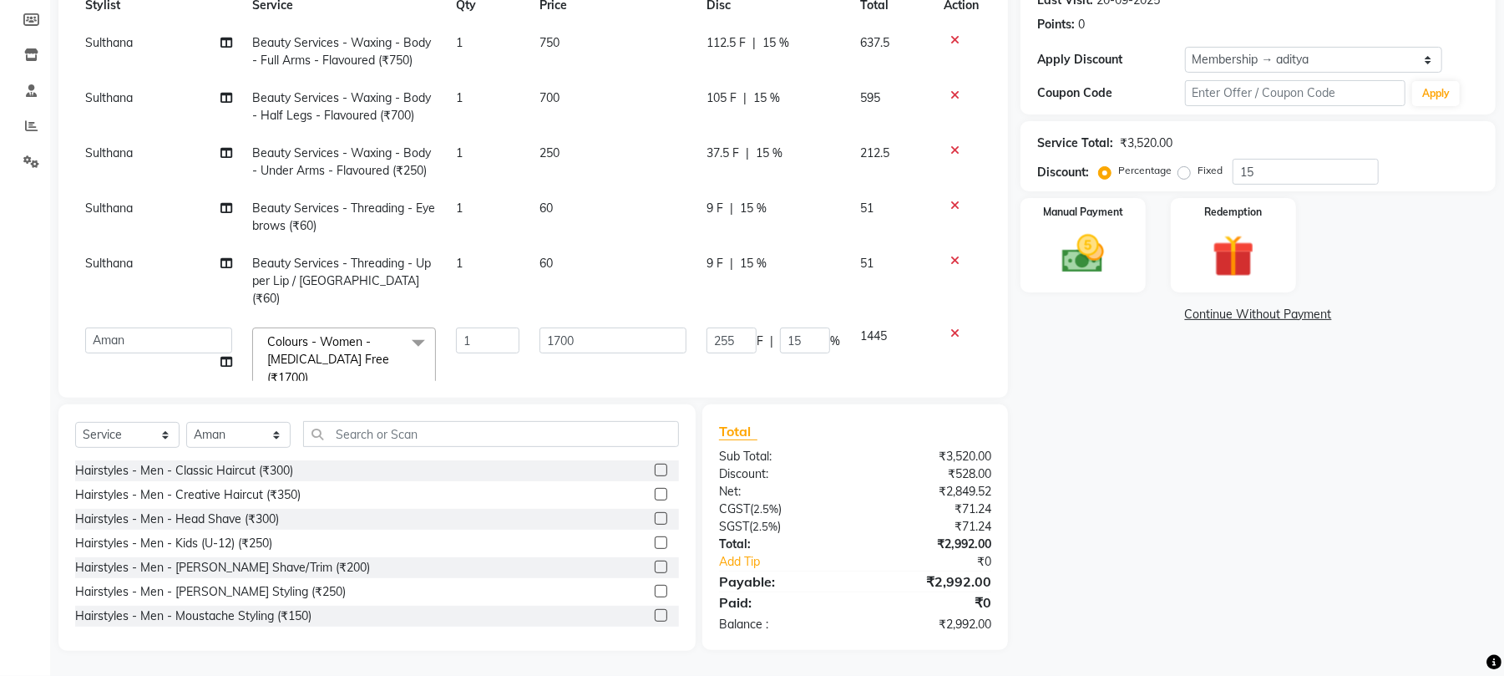
scroll to position [0, 0]
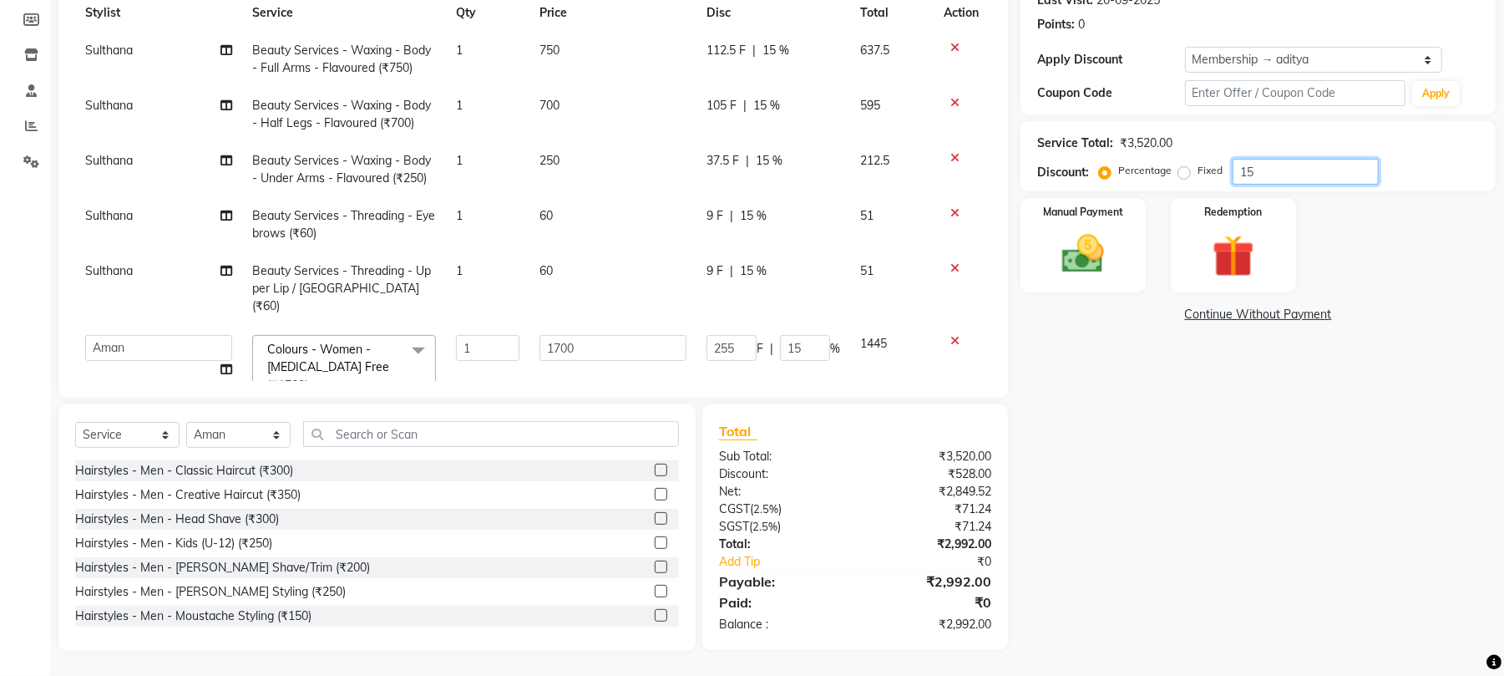
click at [1321, 185] on input "15" at bounding box center [1306, 172] width 146 height 26
type input "1"
type input "17"
type input "1"
type input "0"
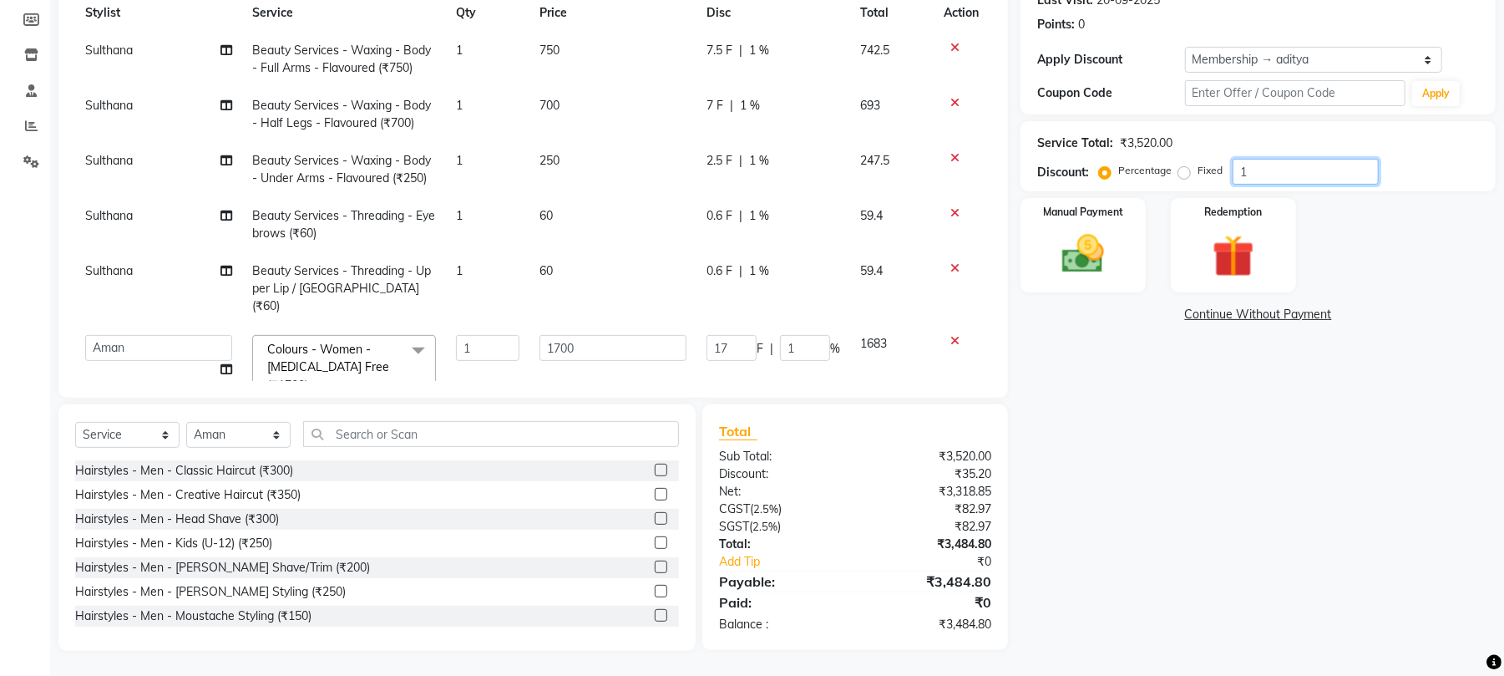
type input "0"
type input "1"
type input "17"
type input "1"
type input "15"
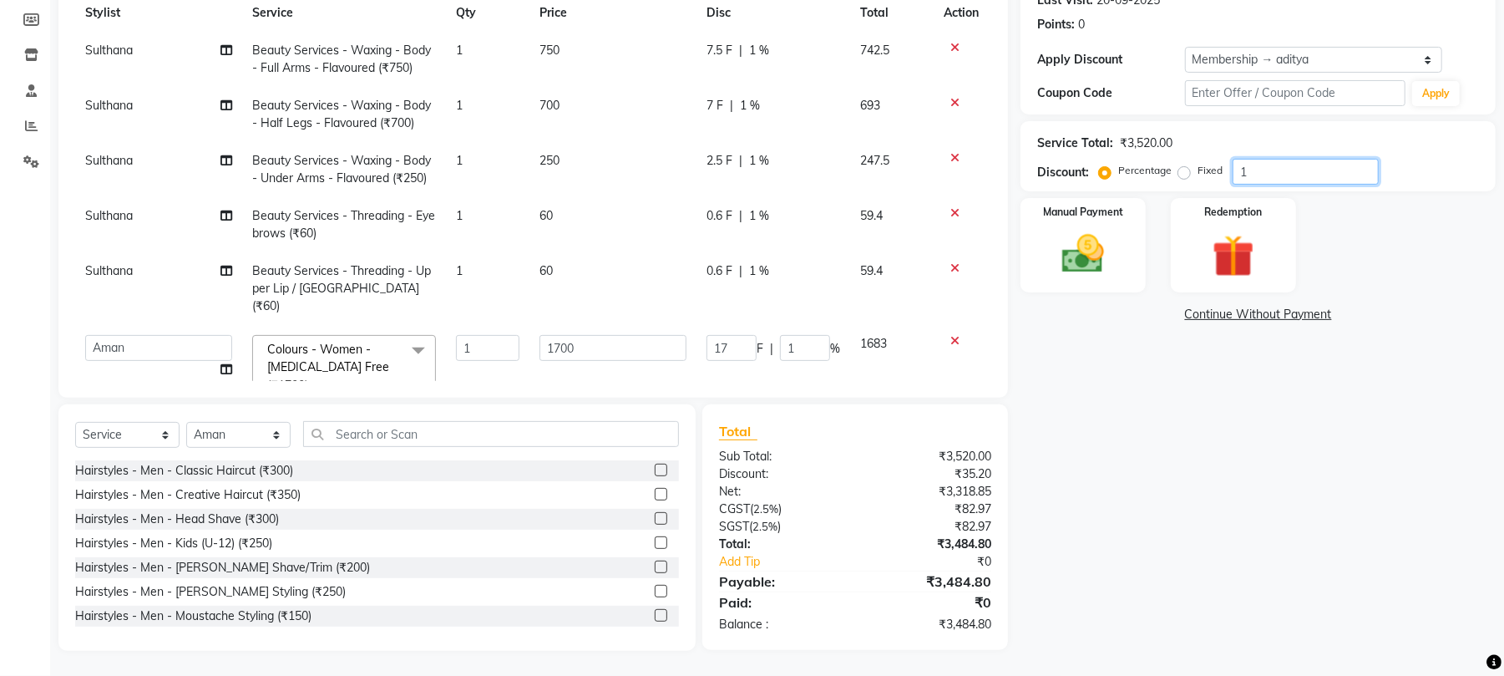
type input "255"
type input "15"
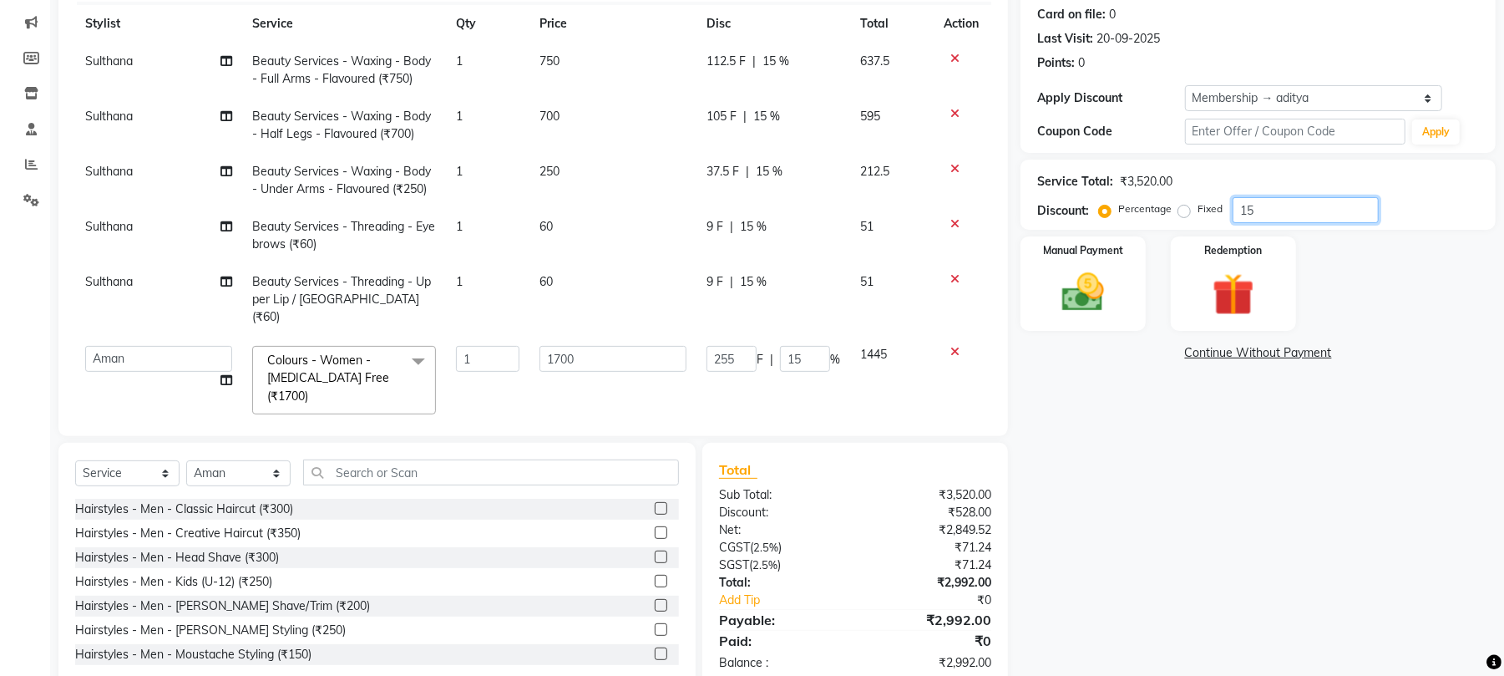
scroll to position [244, 0]
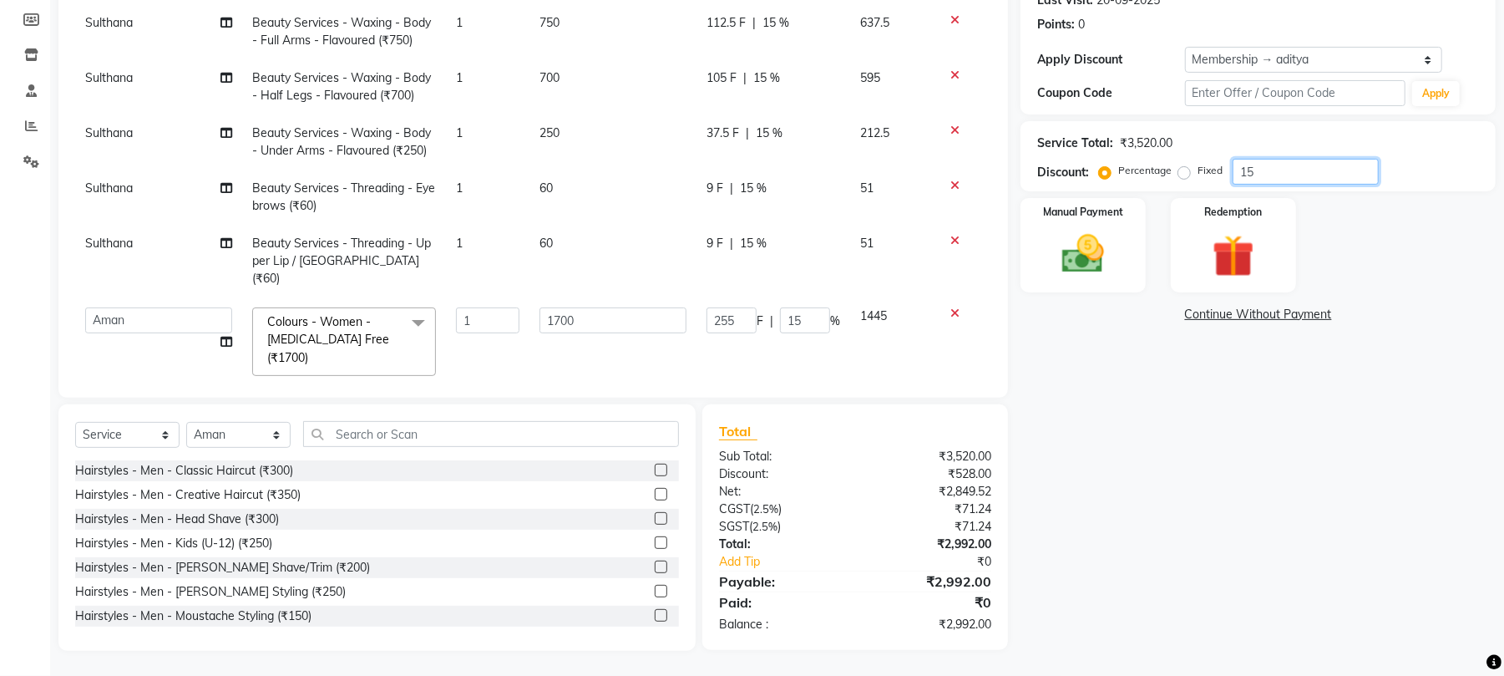
type input "1"
type input "17"
type input "1"
type input "0"
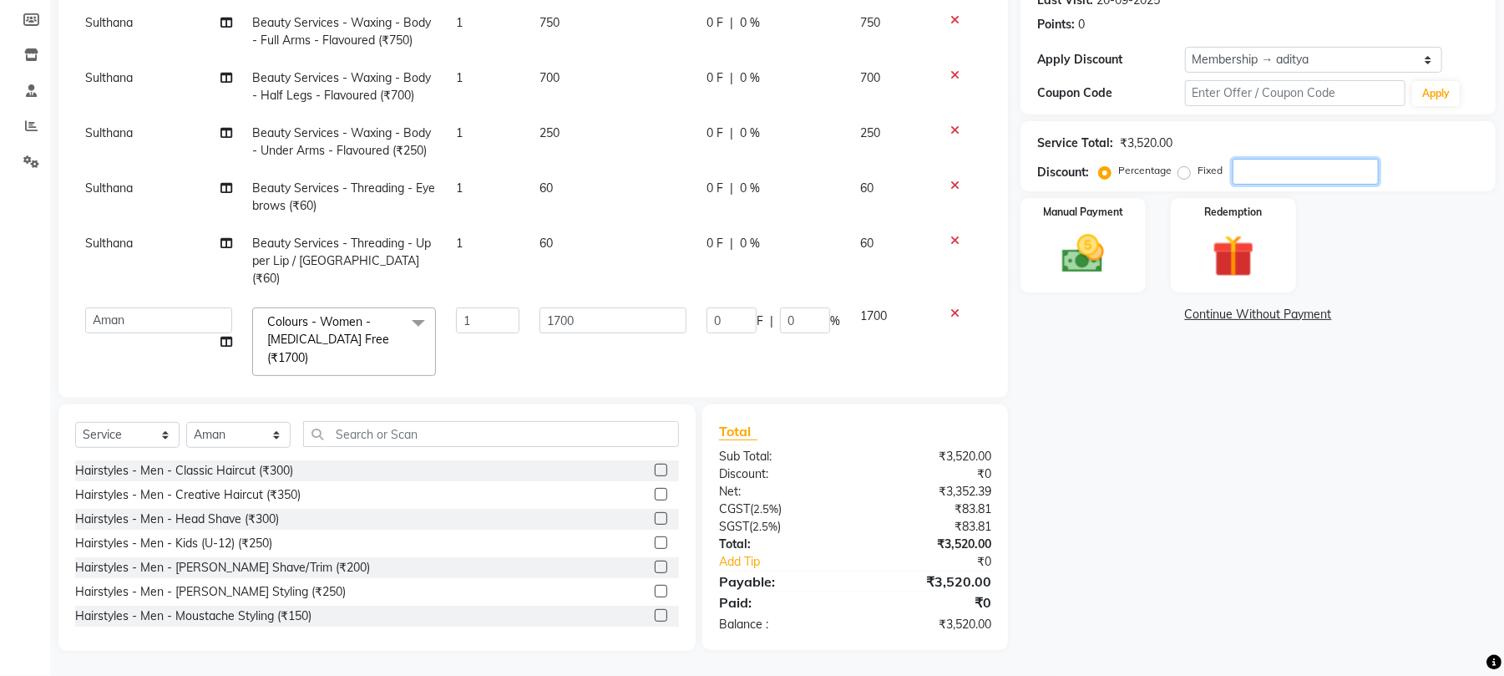
type input "1"
type input "17"
type input "1"
type input "15"
type input "255"
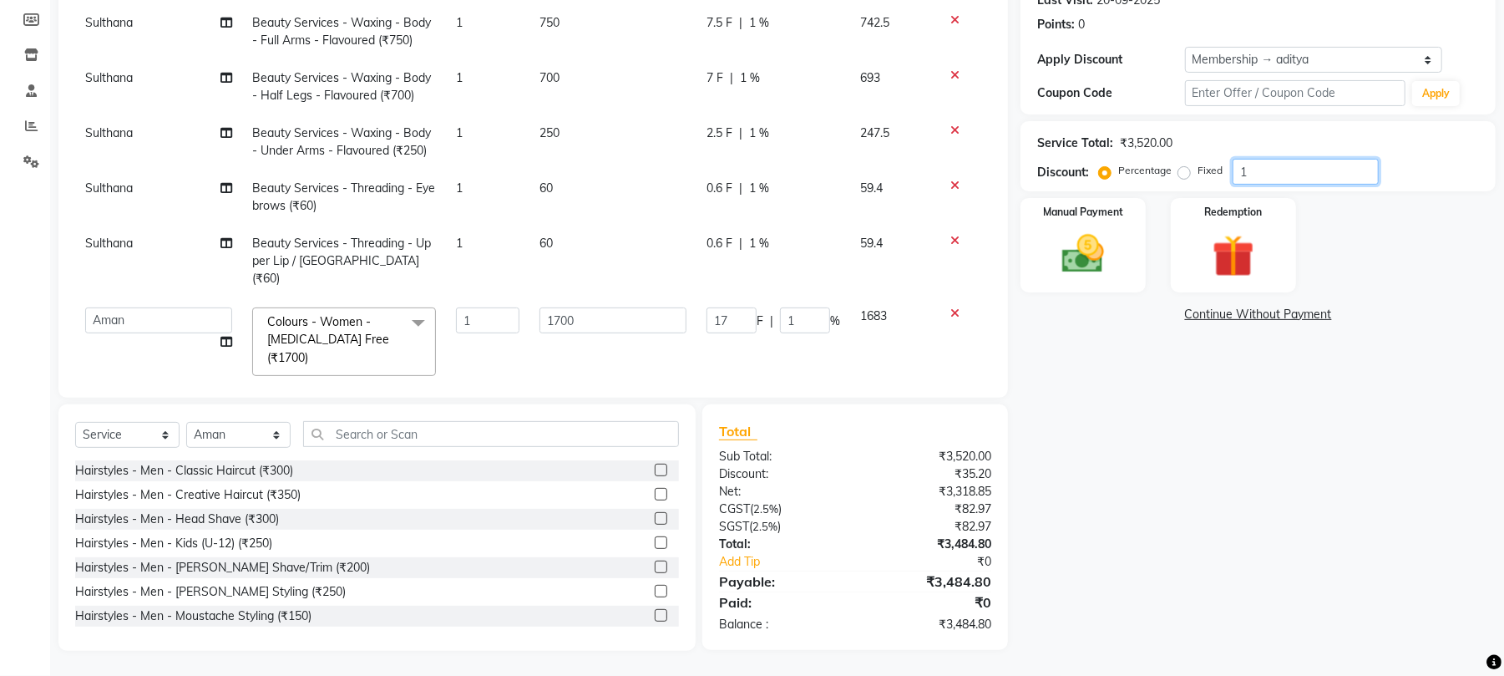
type input "15"
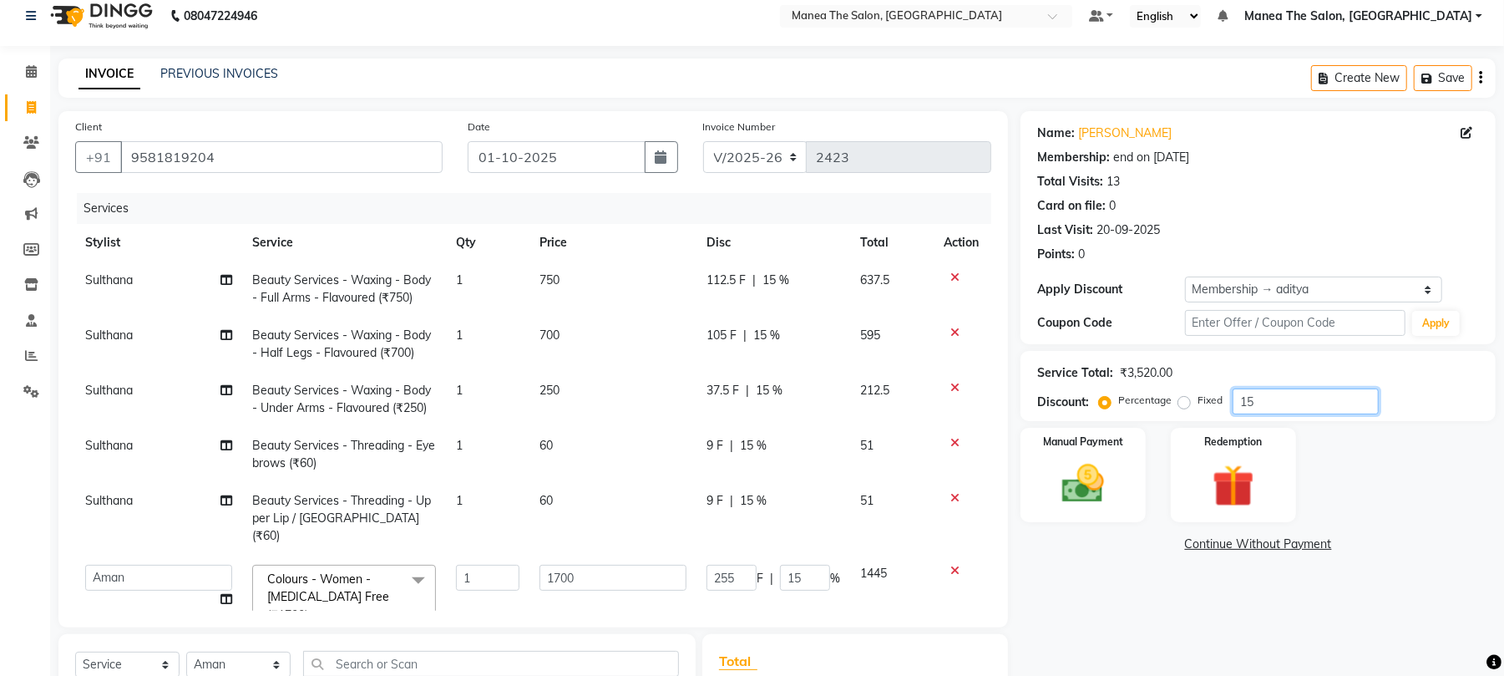
scroll to position [0, 0]
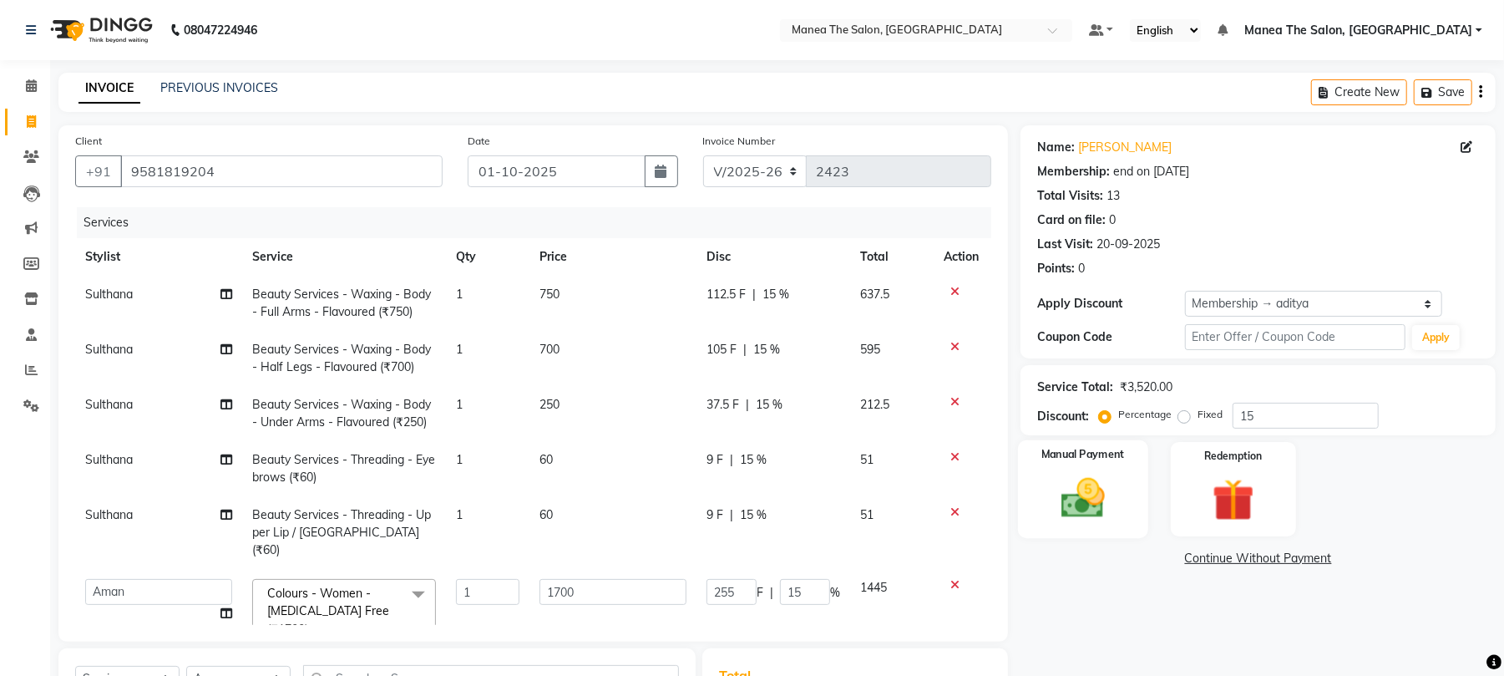
click at [1079, 503] on img at bounding box center [1083, 498] width 72 height 51
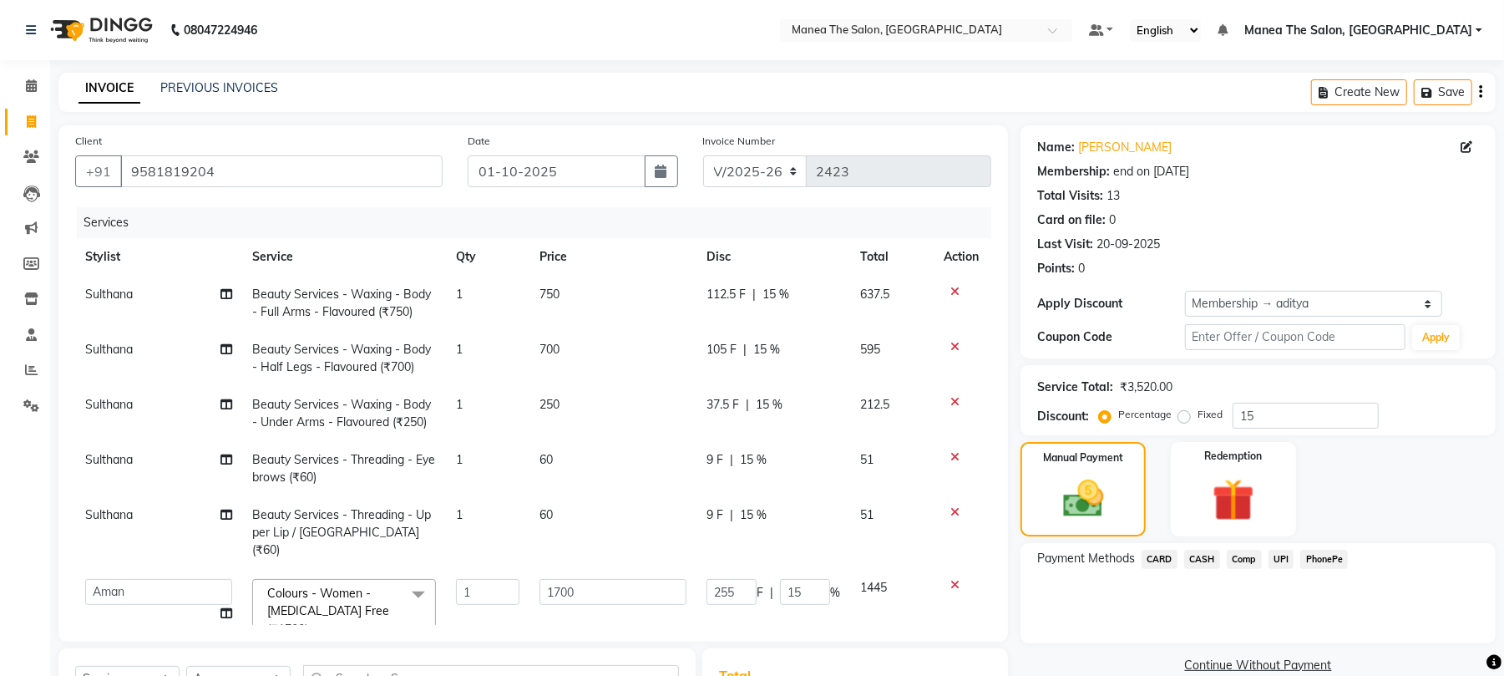
click at [1314, 555] on span "PhonePe" at bounding box center [1325, 559] width 48 height 19
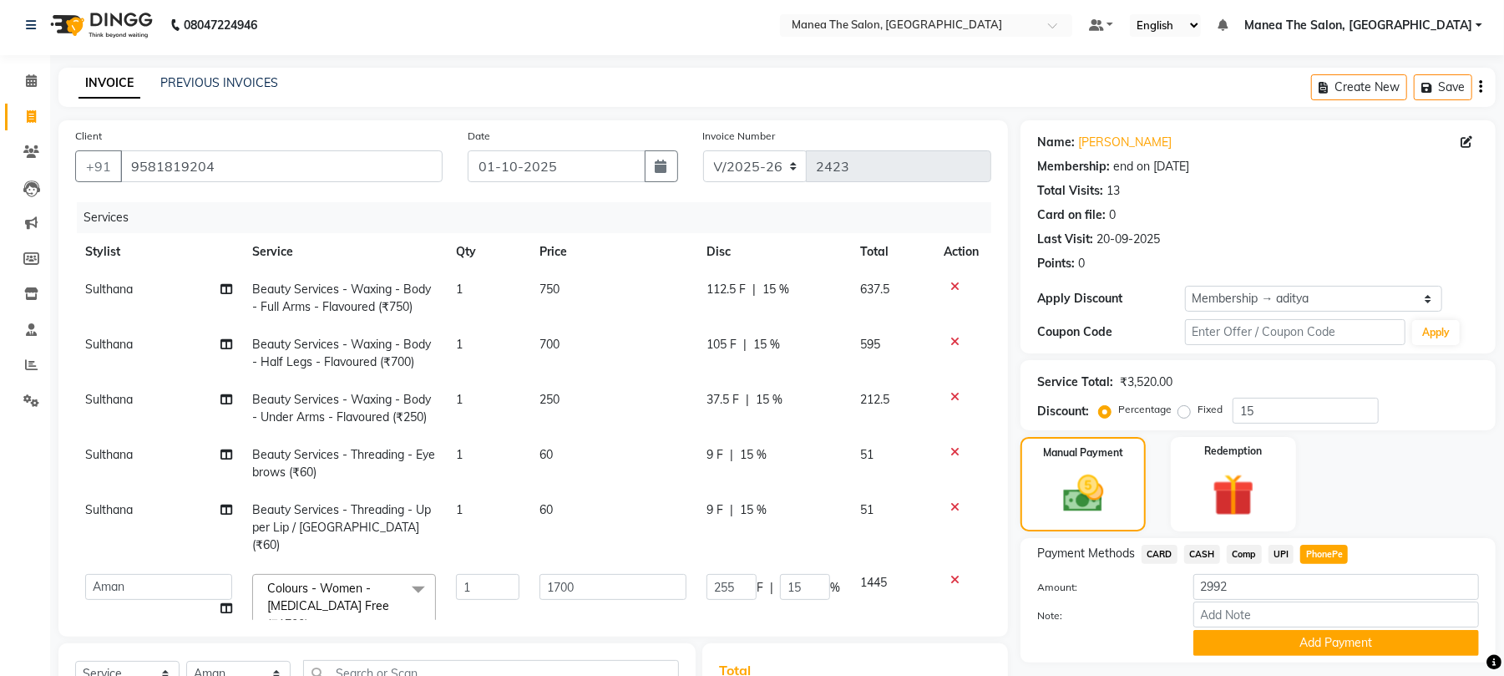
scroll to position [222, 0]
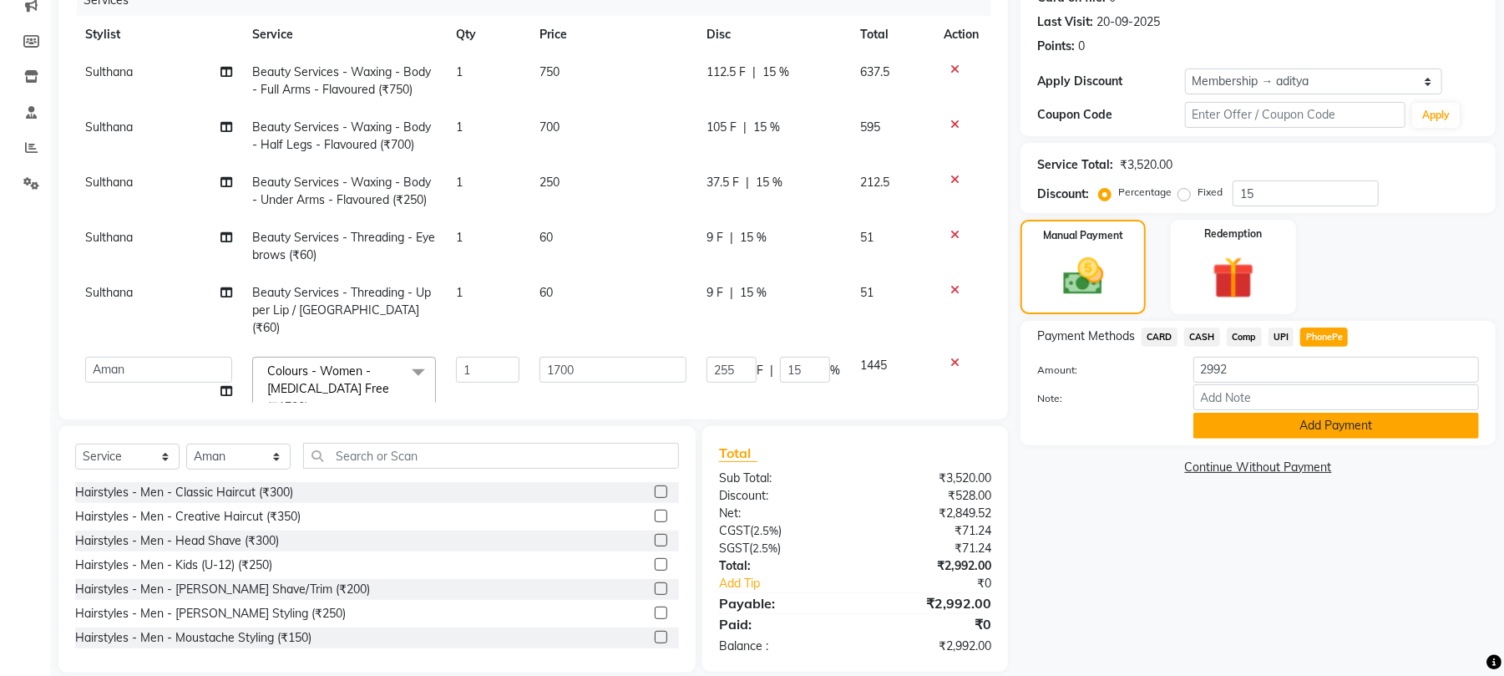
click at [1335, 429] on button "Add Payment" at bounding box center [1337, 426] width 286 height 26
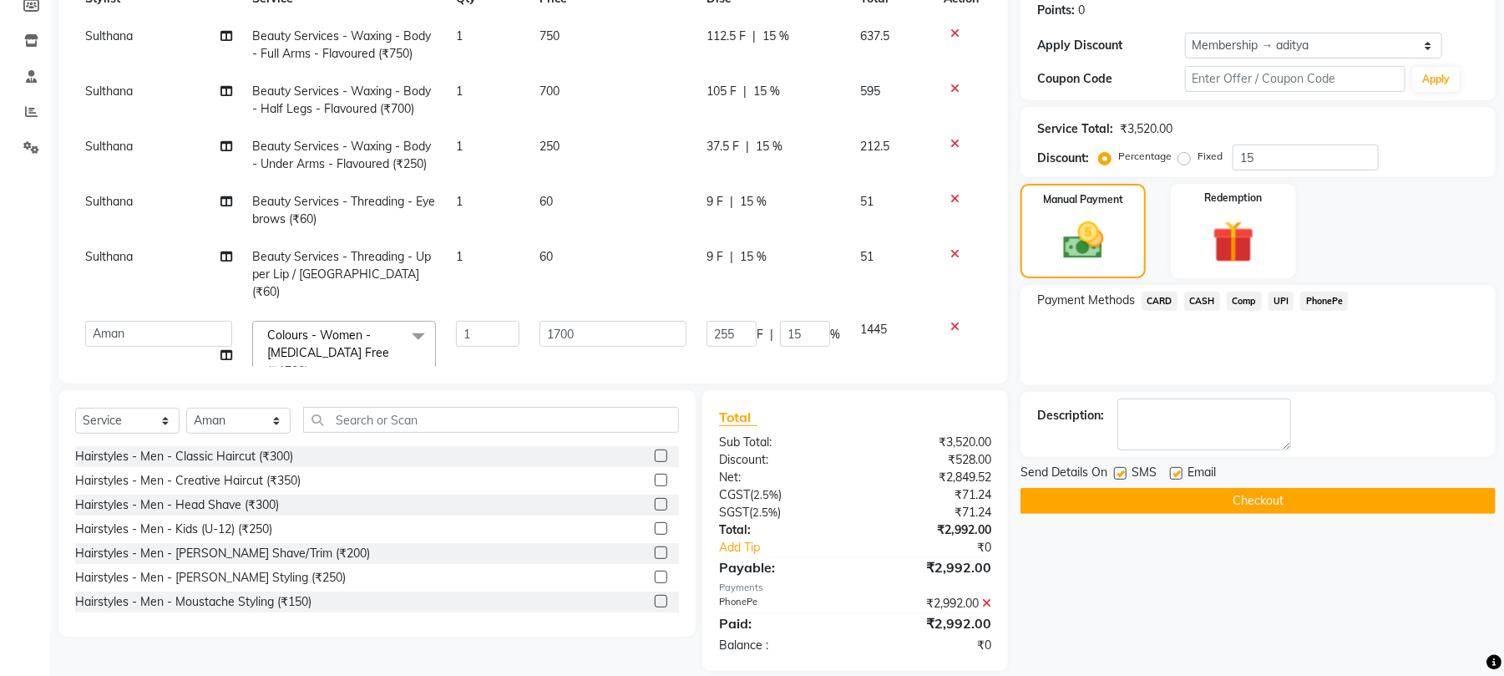
scroll to position [278, 0]
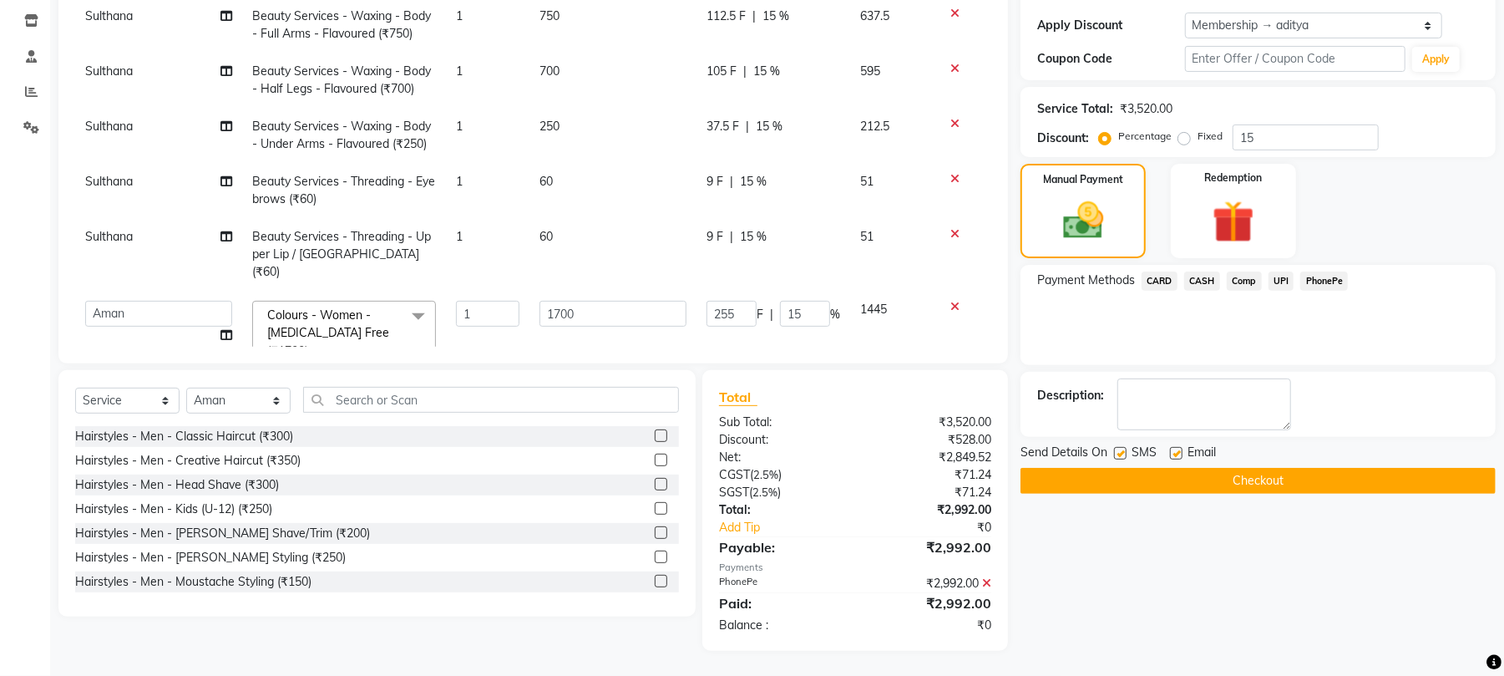
click at [1267, 483] on button "Checkout" at bounding box center [1258, 481] width 475 height 26
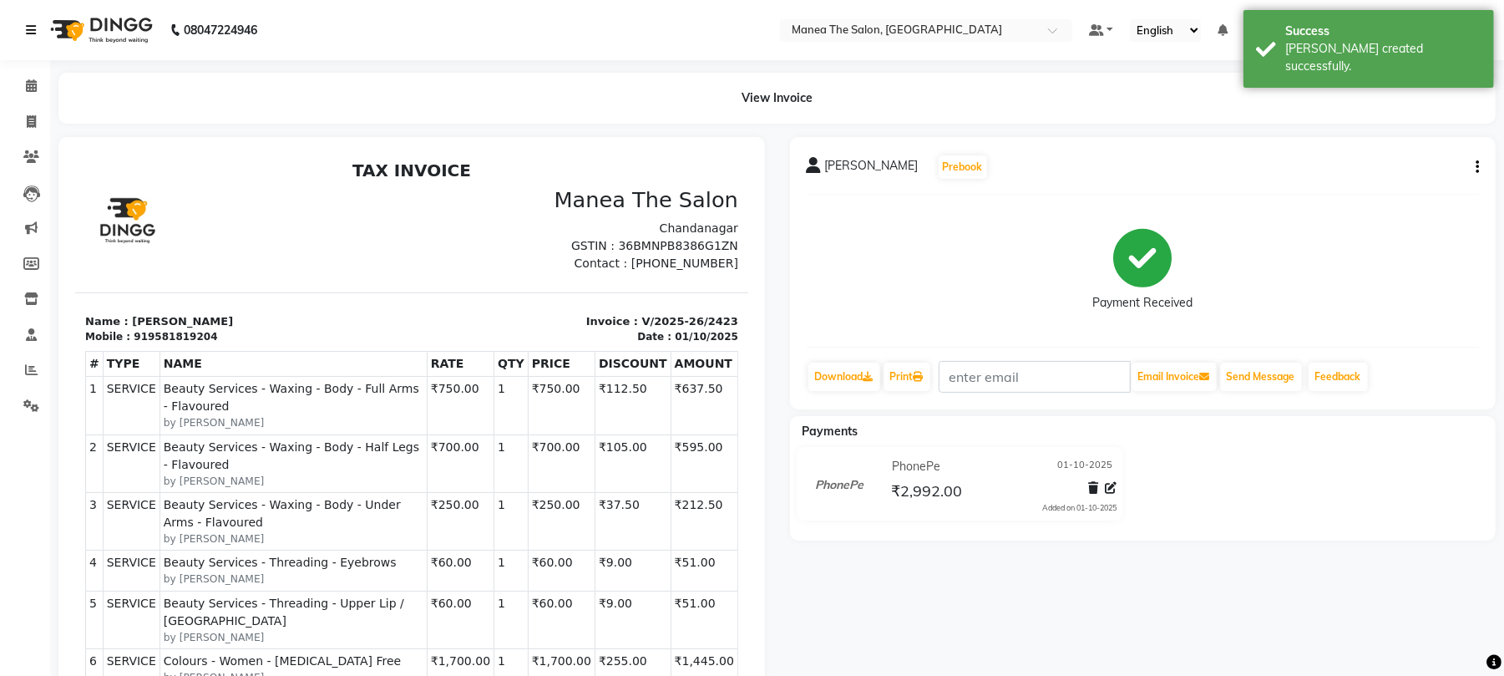
click at [31, 41] on link at bounding box center [34, 30] width 17 height 47
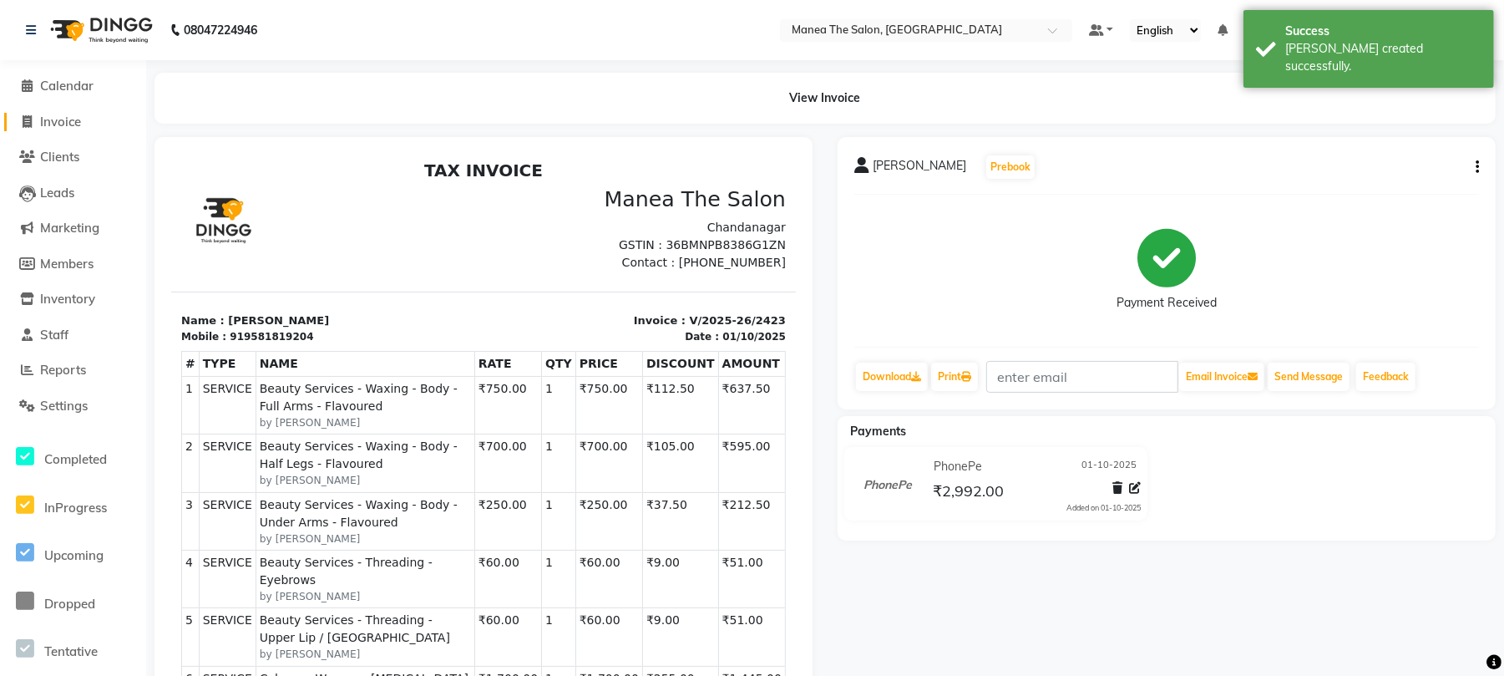
click at [57, 114] on span "Invoice" at bounding box center [60, 122] width 41 height 16
select select "service"
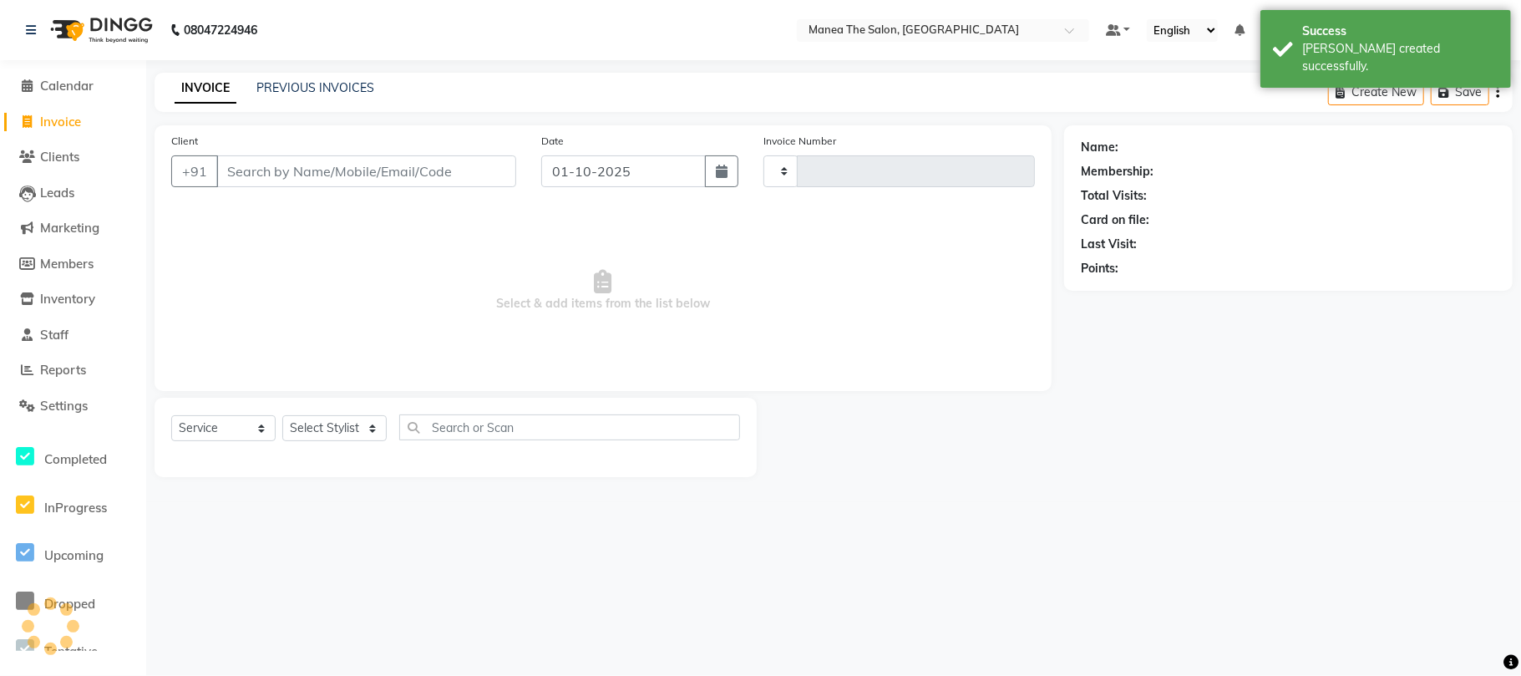
type input "2424"
select select "7351"
click at [312, 87] on link "PREVIOUS INVOICES" at bounding box center [315, 87] width 118 height 15
